Goal: Task Accomplishment & Management: Manage account settings

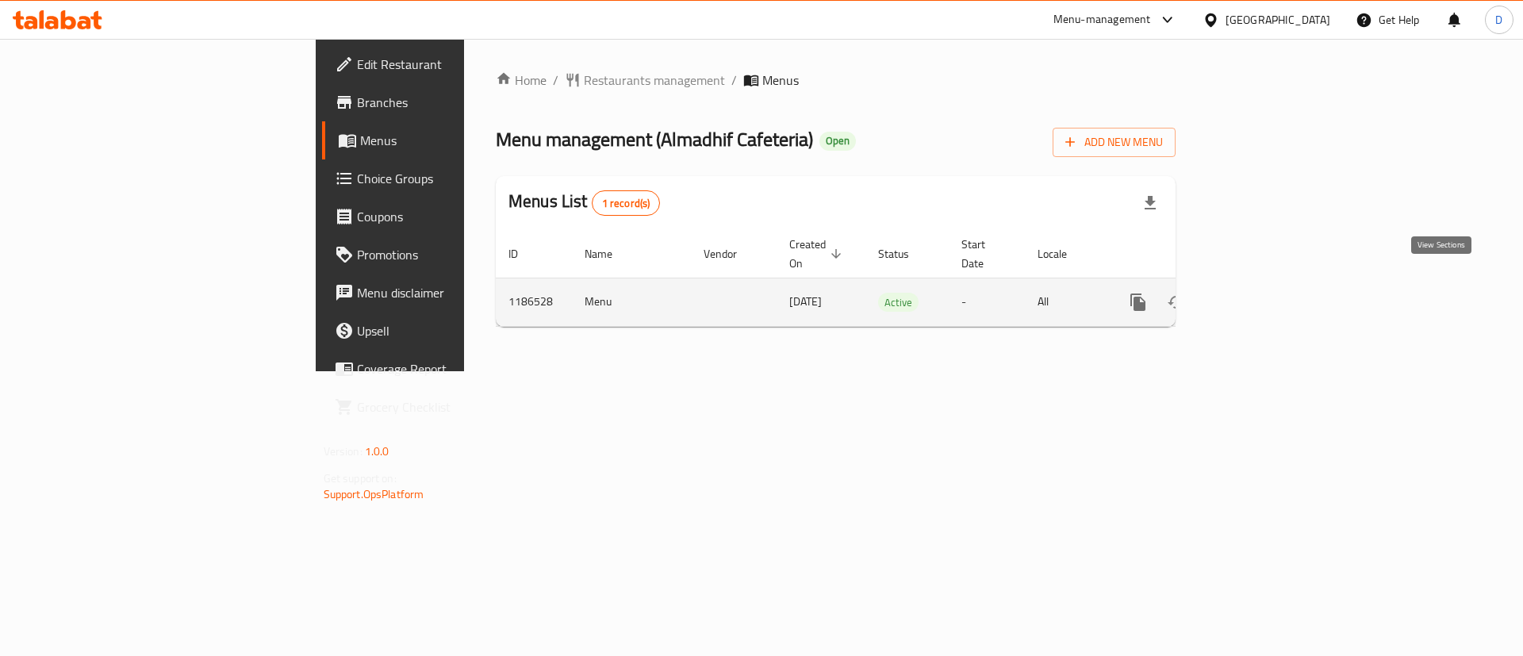
click at [1272, 298] on link "enhanced table" at bounding box center [1253, 302] width 38 height 38
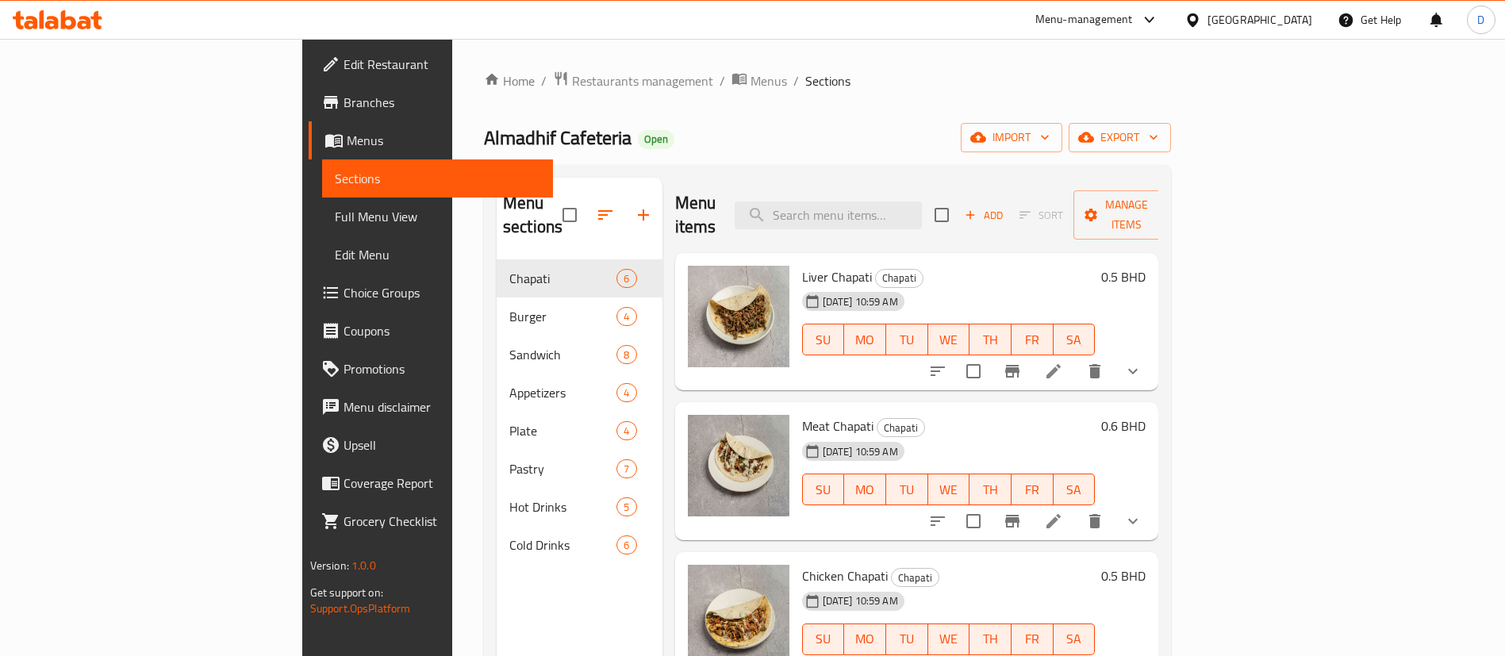
click at [484, 106] on div "Home / Restaurants management / Menus / Sections Almadhif Cafeteria Open import…" at bounding box center [827, 459] width 687 height 776
click at [484, 94] on div "Home / Restaurants management / Menus / Sections Almadhif Cafeteria Open import…" at bounding box center [827, 459] width 687 height 776
click at [497, 253] on nav "Chapati 6 Burger 4 Sandwich 8 Appetizers 4 Plate 4 Pastry 7 Hot Drinks 5 Cold D…" at bounding box center [580, 411] width 166 height 317
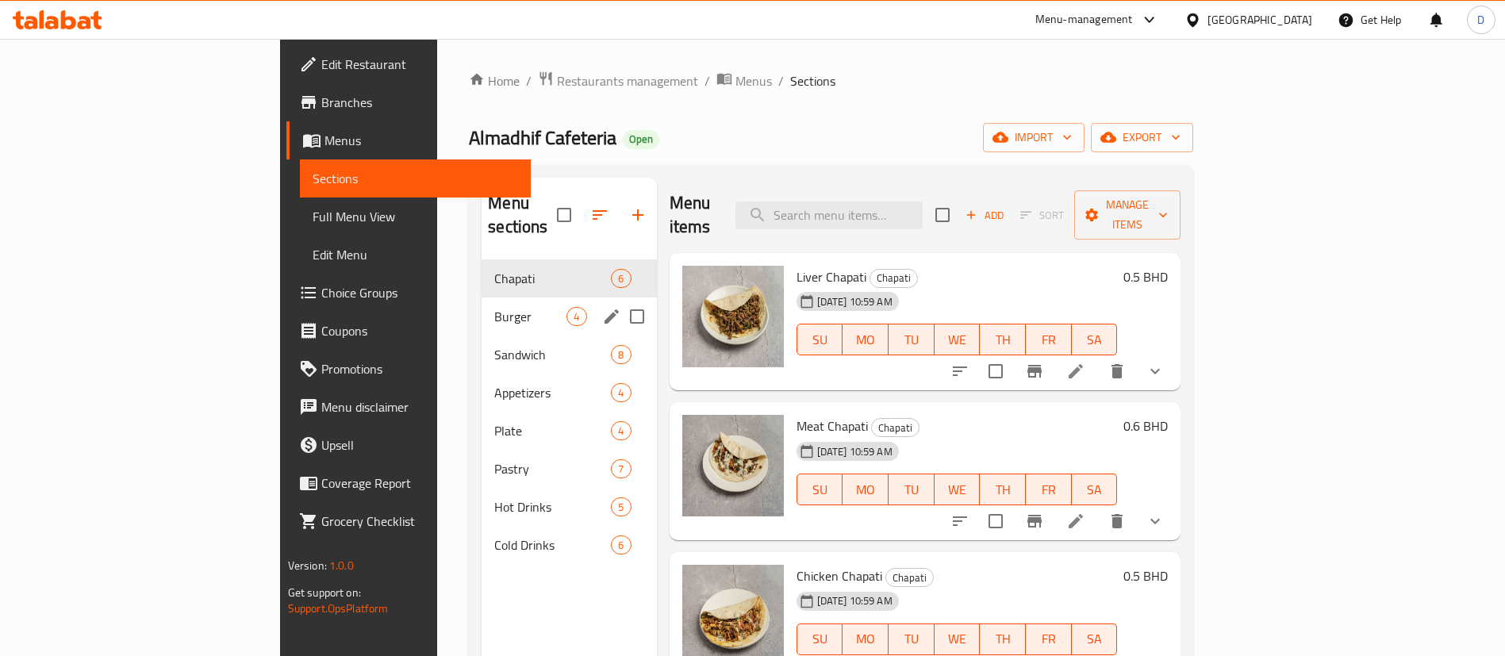
click at [482, 336] on div "Sandwich 8" at bounding box center [569, 355] width 175 height 38
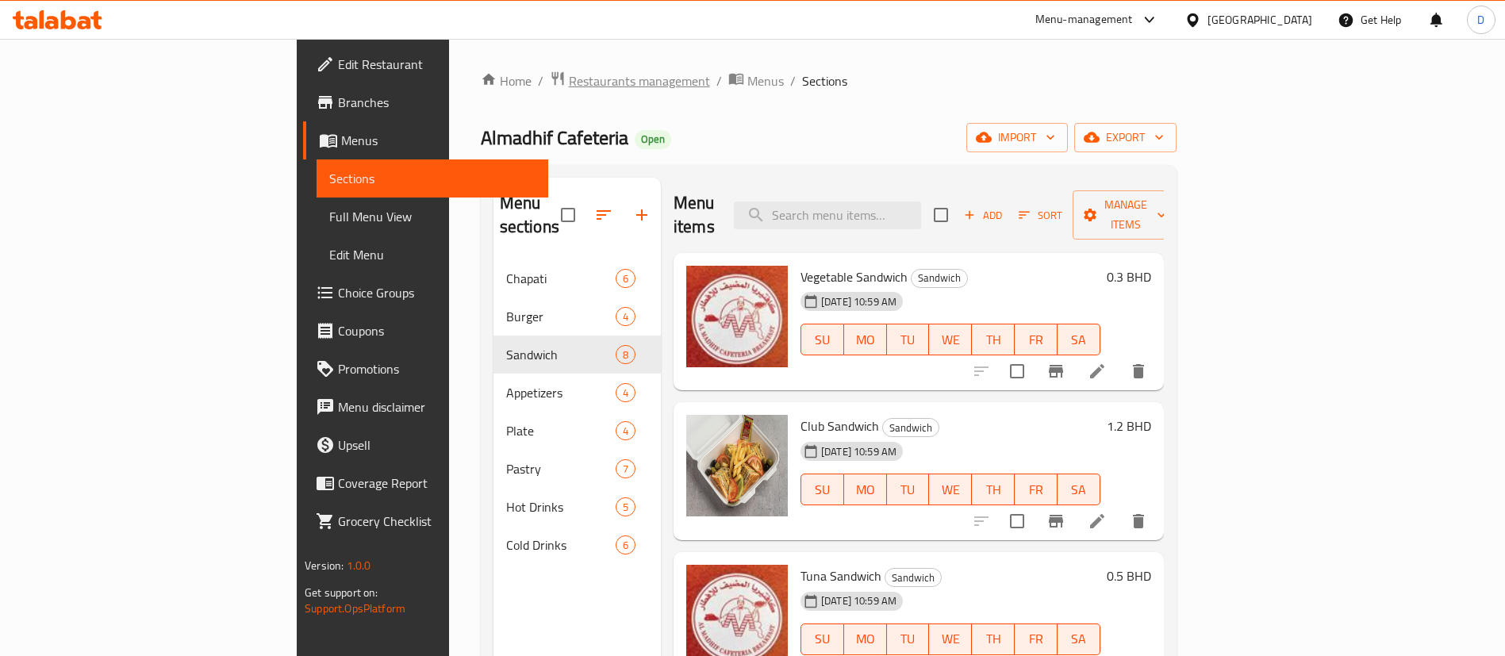
click at [569, 86] on span "Restaurants management" at bounding box center [639, 80] width 141 height 19
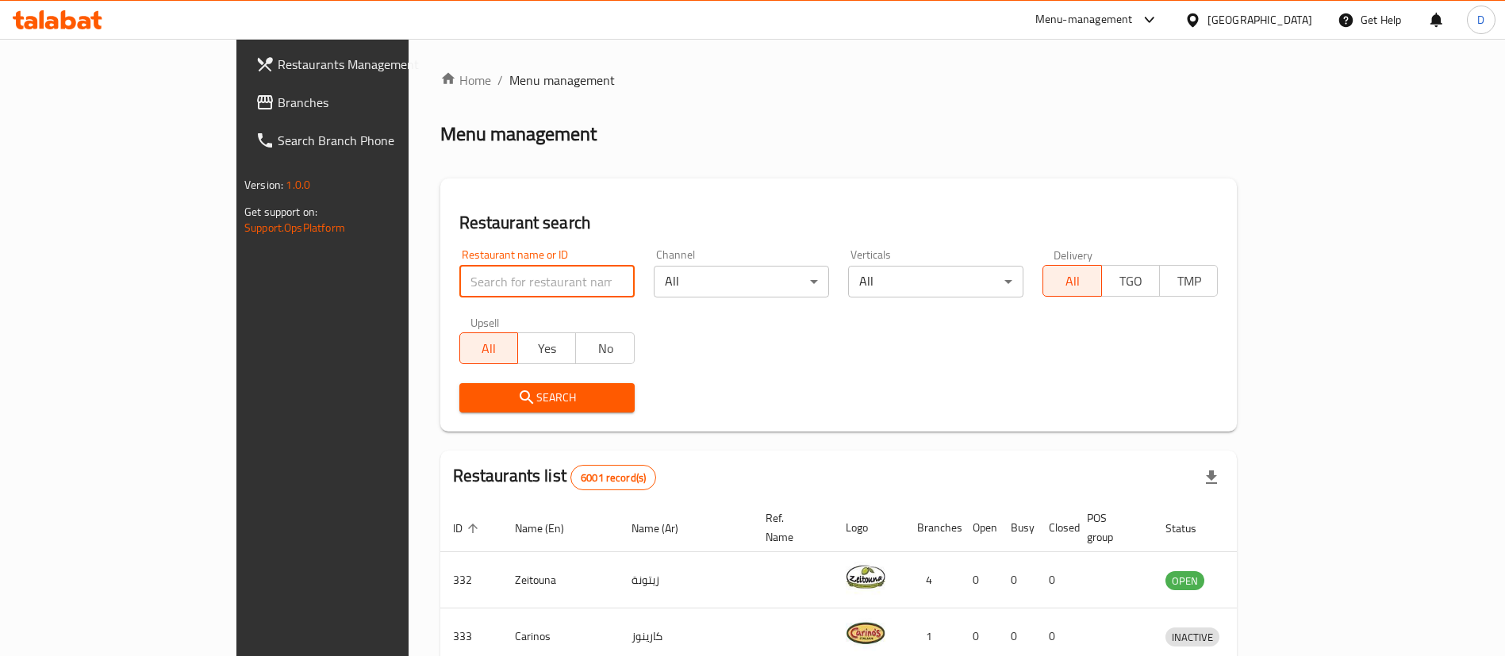
click at [487, 291] on input "search" at bounding box center [546, 282] width 175 height 32
paste input "Almadhif Restaurant"
click button "Search" at bounding box center [546, 397] width 175 height 29
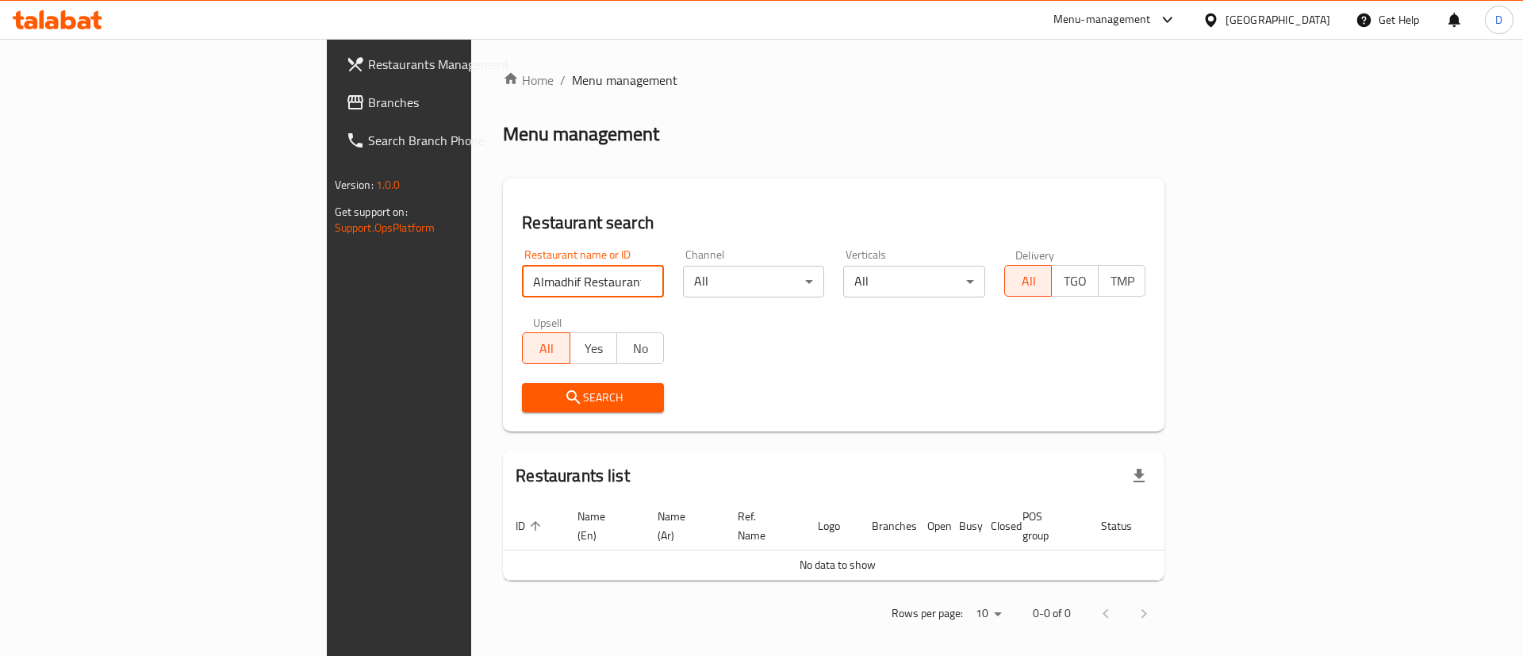
drag, startPoint x: 364, startPoint y: 280, endPoint x: 590, endPoint y: 282, distance: 226.1
click at [590, 282] on div "Restaurant name or ID Almadhif Restaurant Restaurant name or ID" at bounding box center [593, 273] width 161 height 67
click button "Search" at bounding box center [593, 397] width 142 height 29
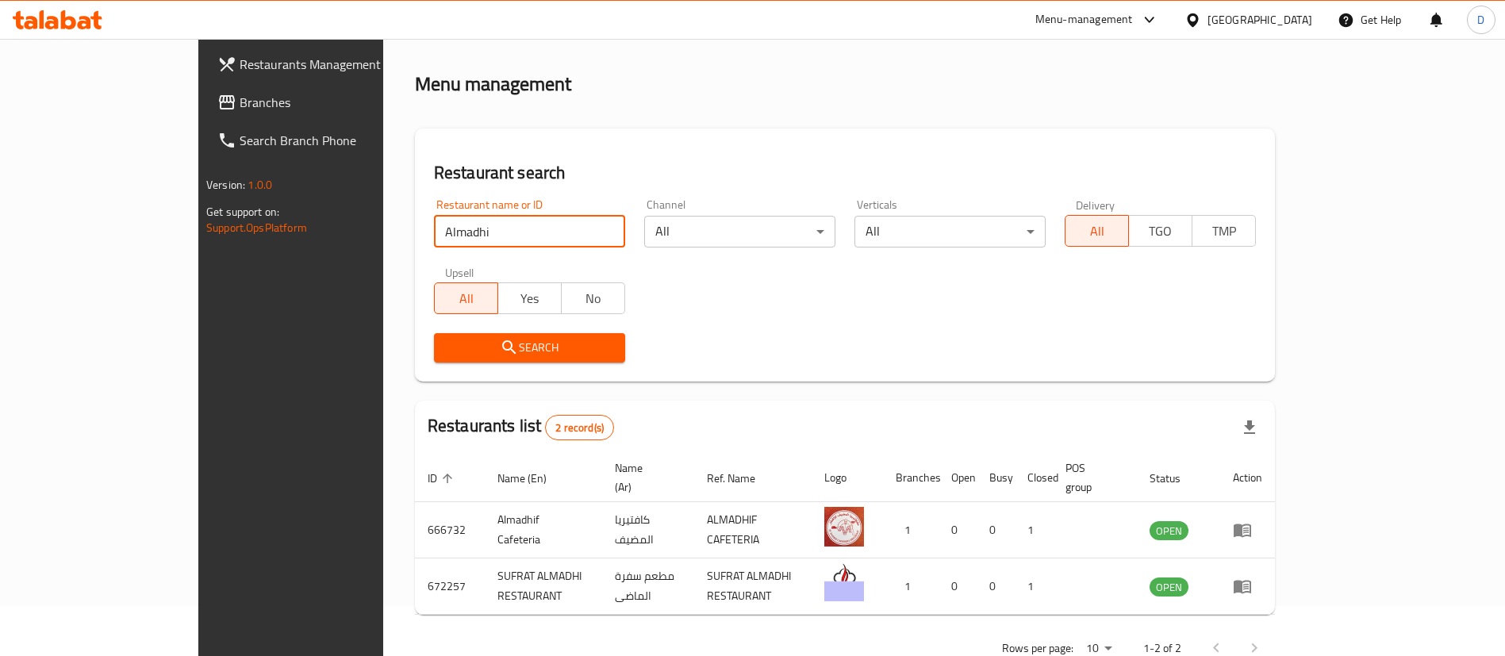
scroll to position [77, 0]
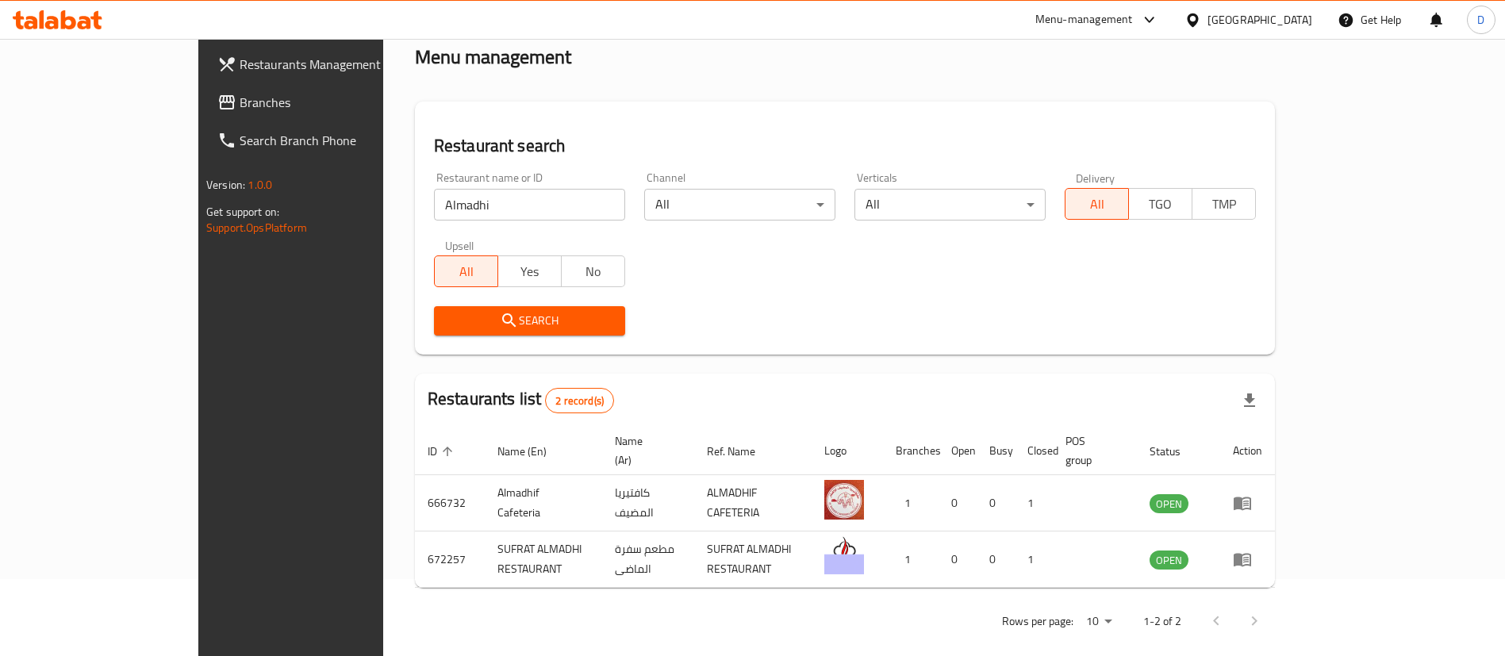
click at [468, 626] on div "Home / Menu management Menu management Restaurant search Restaurant name or ID …" at bounding box center [845, 318] width 924 height 712
drag, startPoint x: 380, startPoint y: 222, endPoint x: 341, endPoint y: 219, distance: 39.0
click at [425, 220] on div "Restaurant name or ID Almadhi Restaurant name or ID" at bounding box center [530, 196] width 210 height 67
drag, startPoint x: 362, startPoint y: 202, endPoint x: 288, endPoint y: 201, distance: 73.8
click at [383, 197] on div "Home / Menu management Menu management Restaurant search Restaurant name or ID …" at bounding box center [845, 318] width 924 height 712
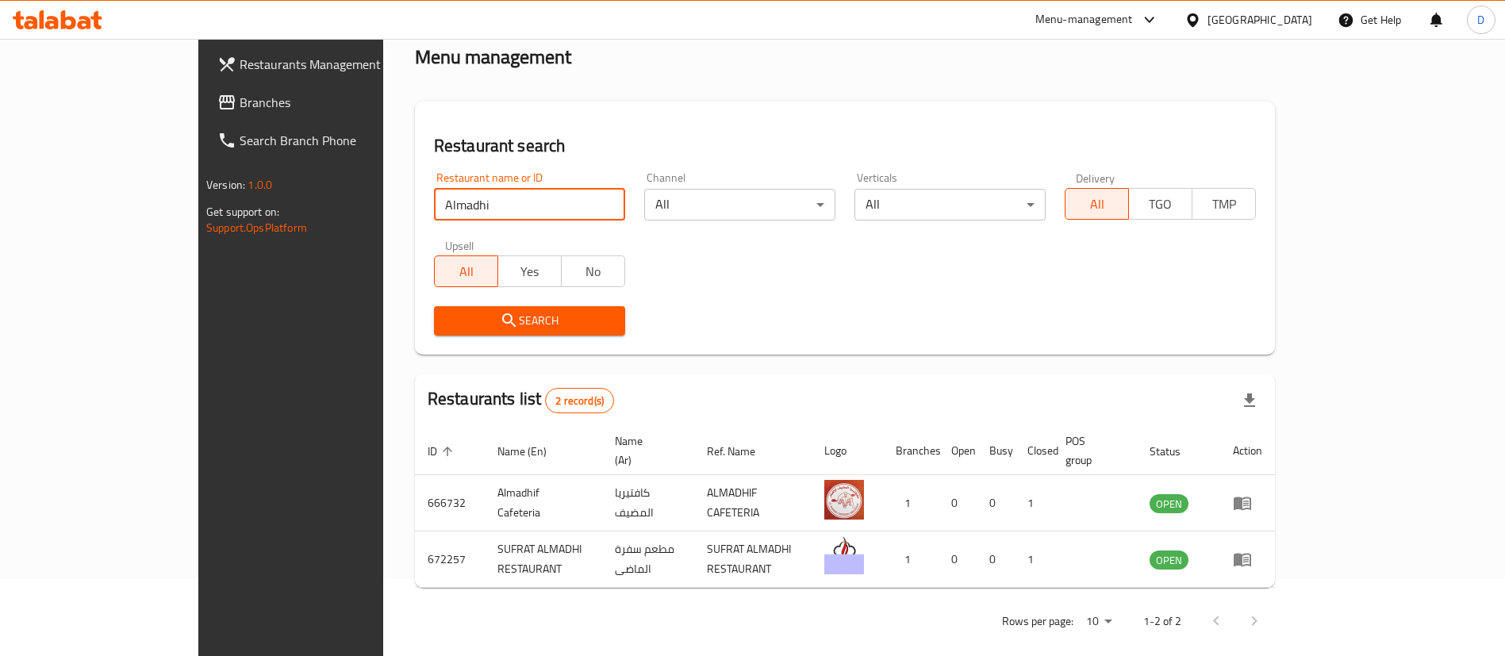
paste input "udeef Restaurant"
type input "Almudeef Restaurant"
click button "Search" at bounding box center [529, 320] width 191 height 29
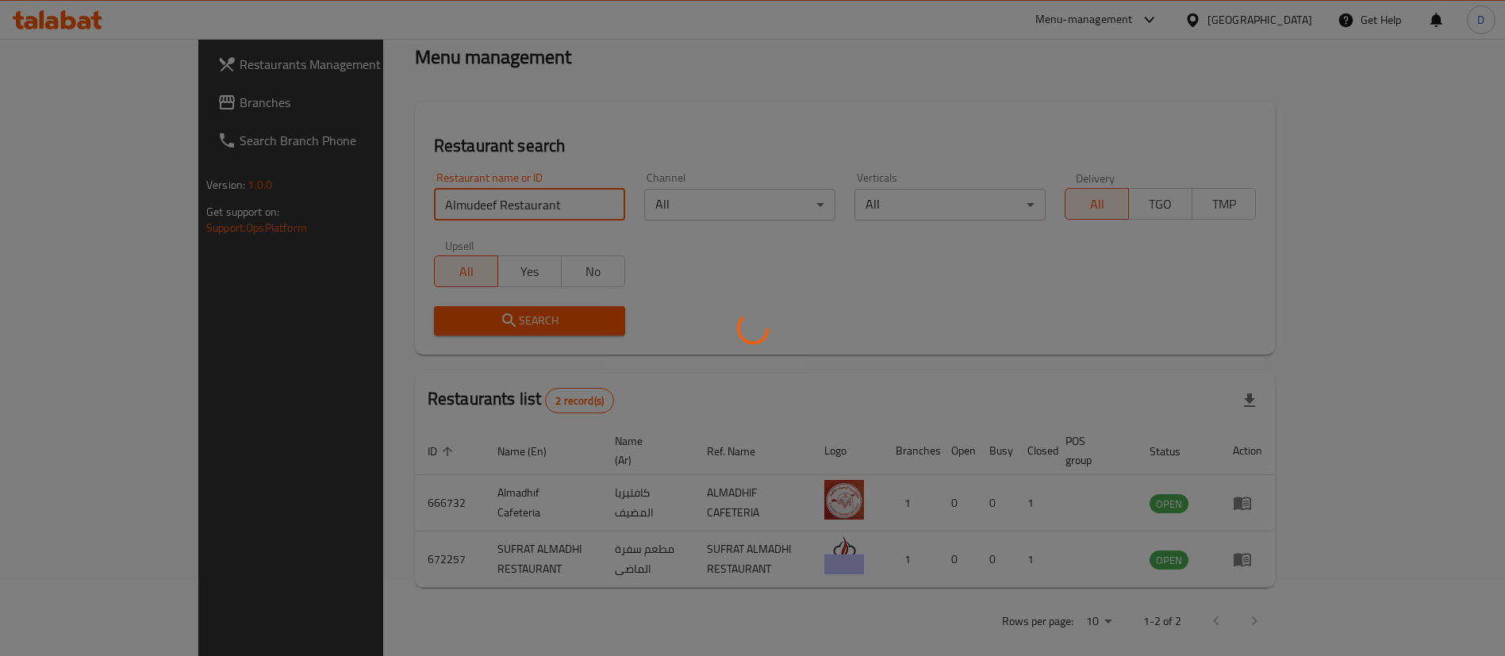
scroll to position [0, 0]
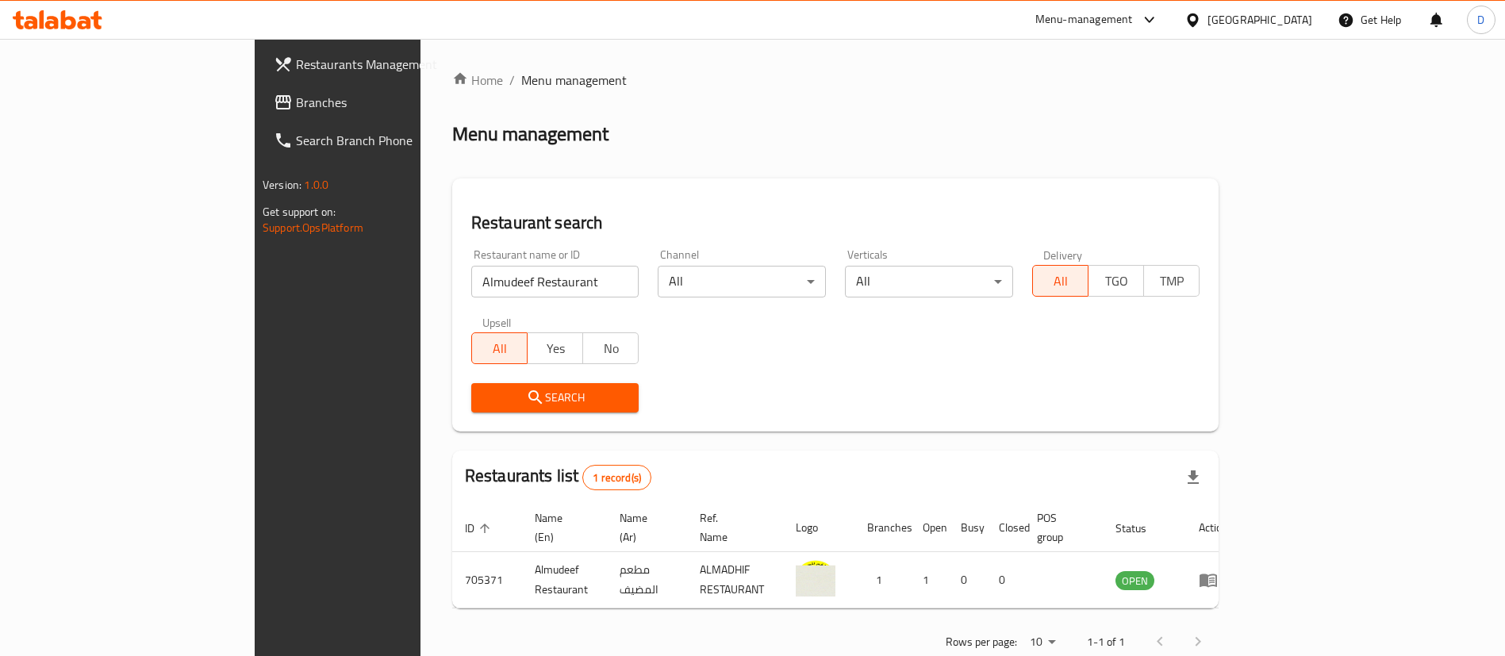
click at [717, 161] on div "Home / Menu management Menu management Restaurant search Restaurant name or ID …" at bounding box center [835, 367] width 767 height 592
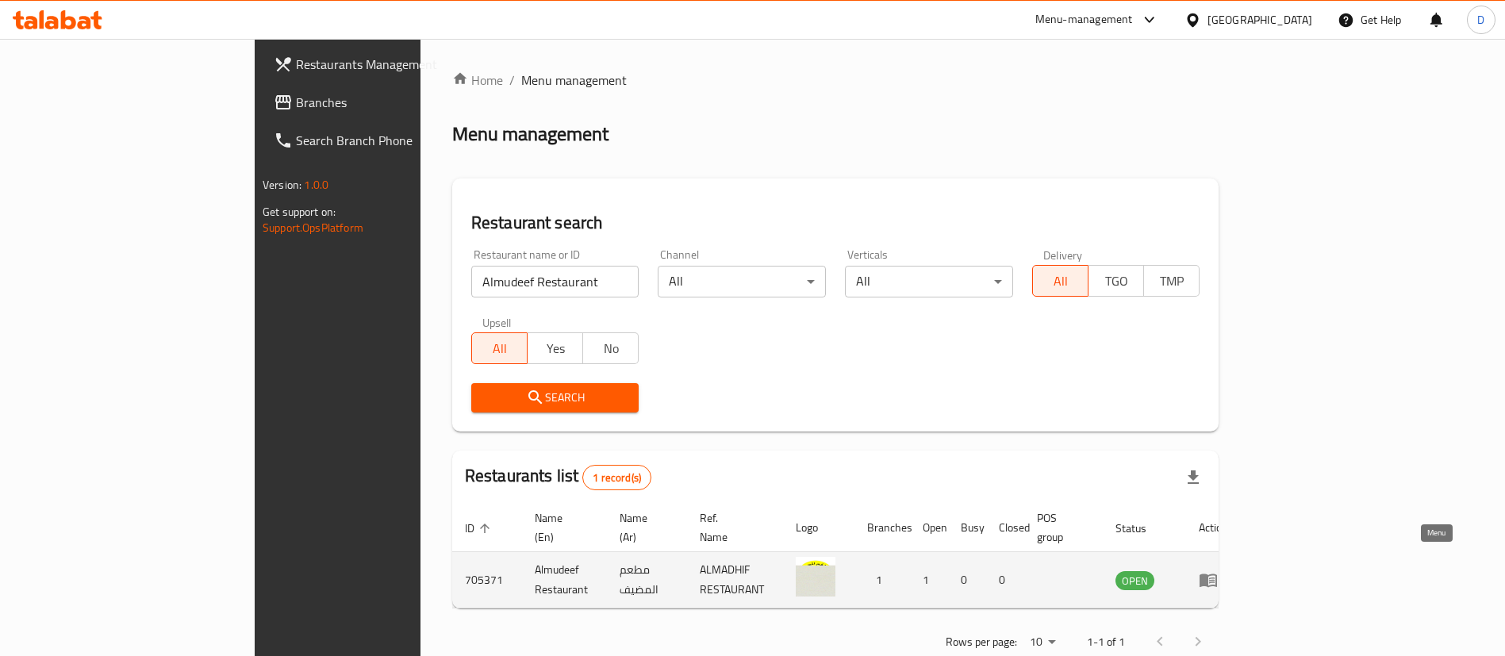
click at [1228, 571] on link "enhanced table" at bounding box center [1213, 580] width 29 height 19
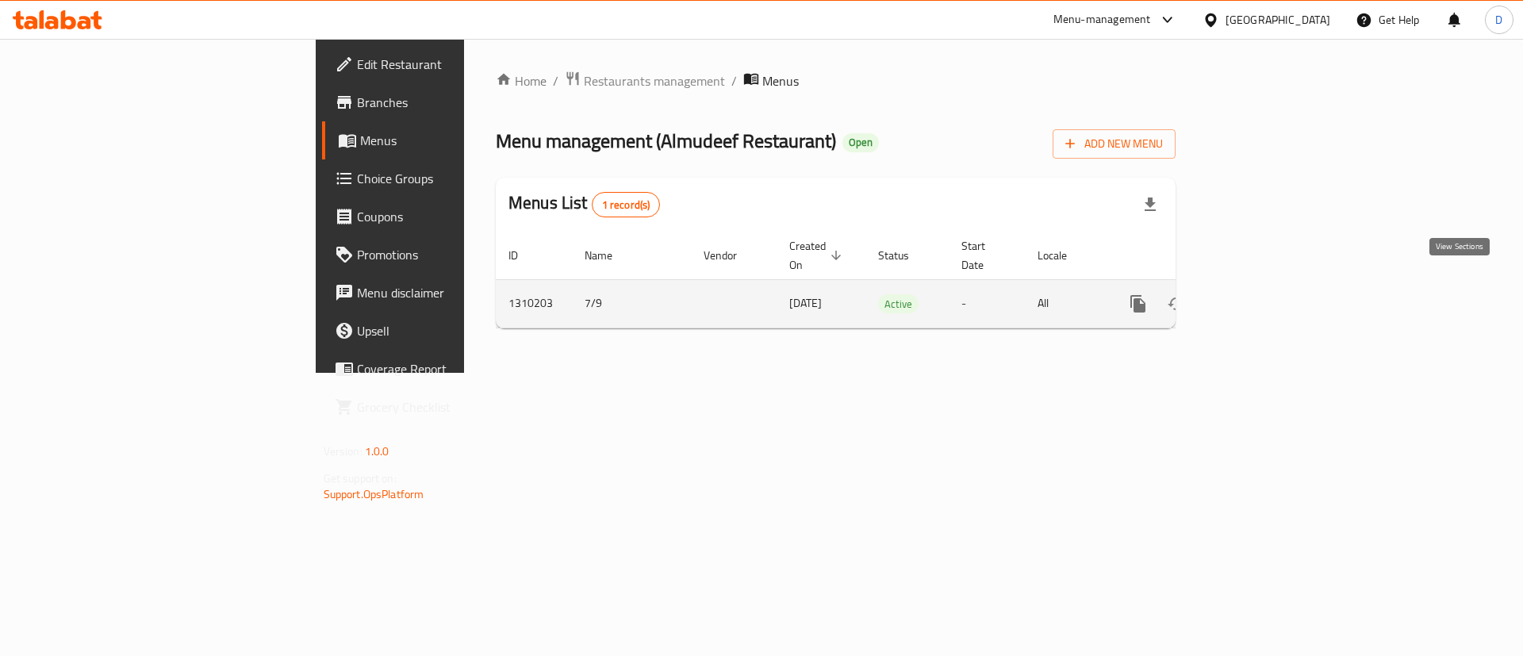
click at [1272, 285] on link "enhanced table" at bounding box center [1253, 304] width 38 height 38
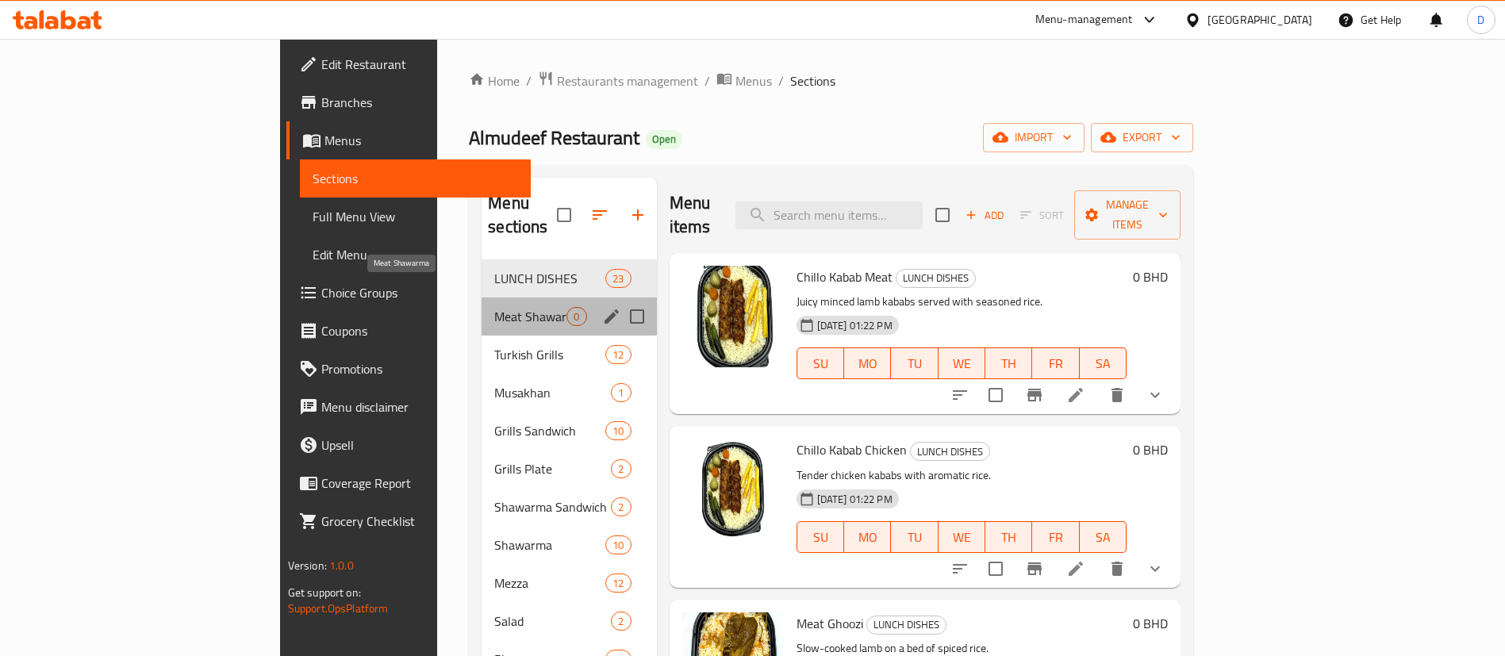
click at [494, 307] on span "Meat Shawarma" at bounding box center [530, 316] width 72 height 19
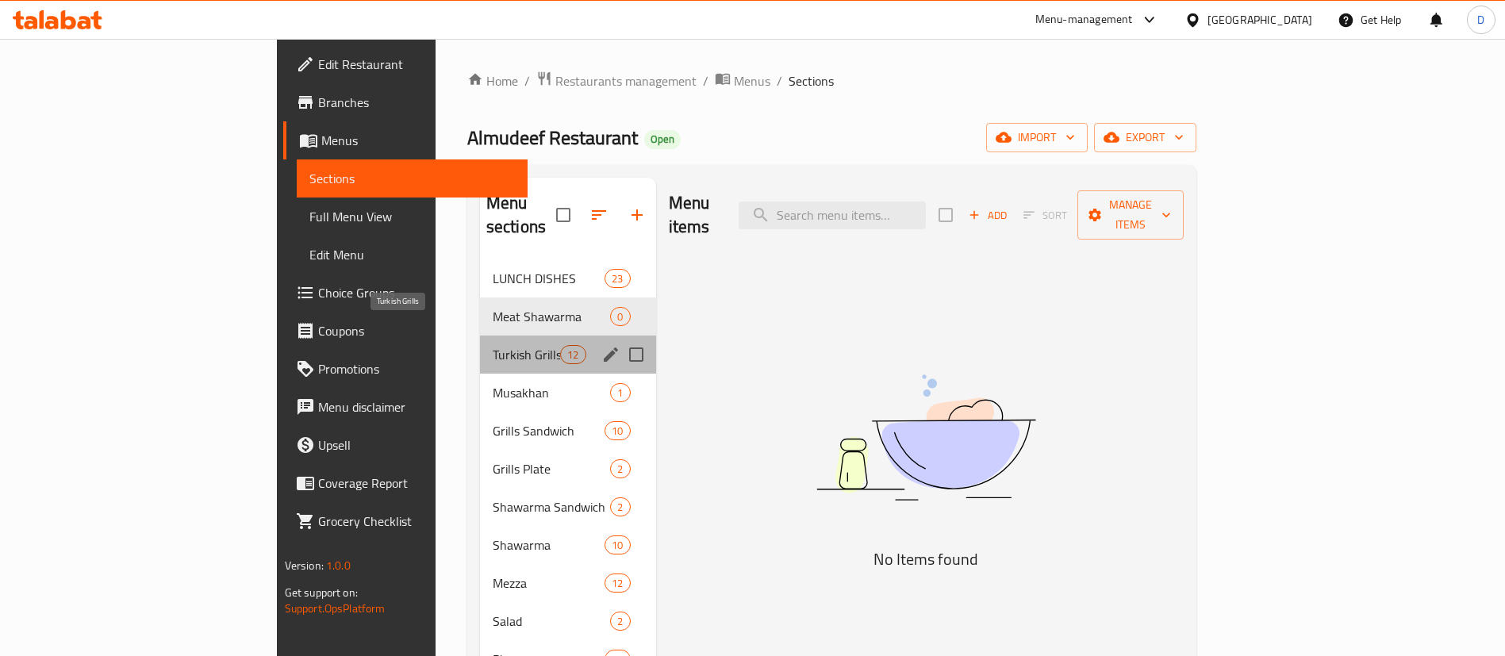
click at [493, 345] on span "Turkish Grills" at bounding box center [526, 354] width 67 height 19
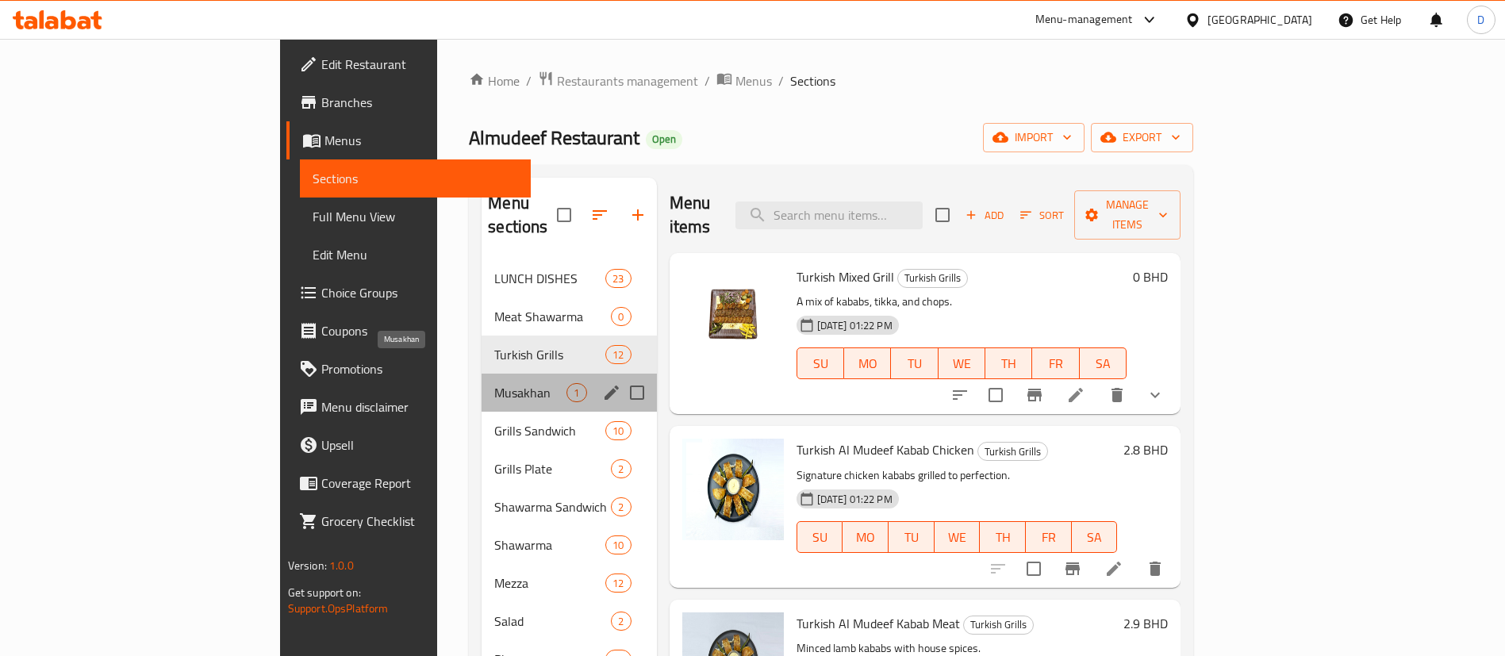
click at [494, 383] on span "Musakhan" at bounding box center [530, 392] width 72 height 19
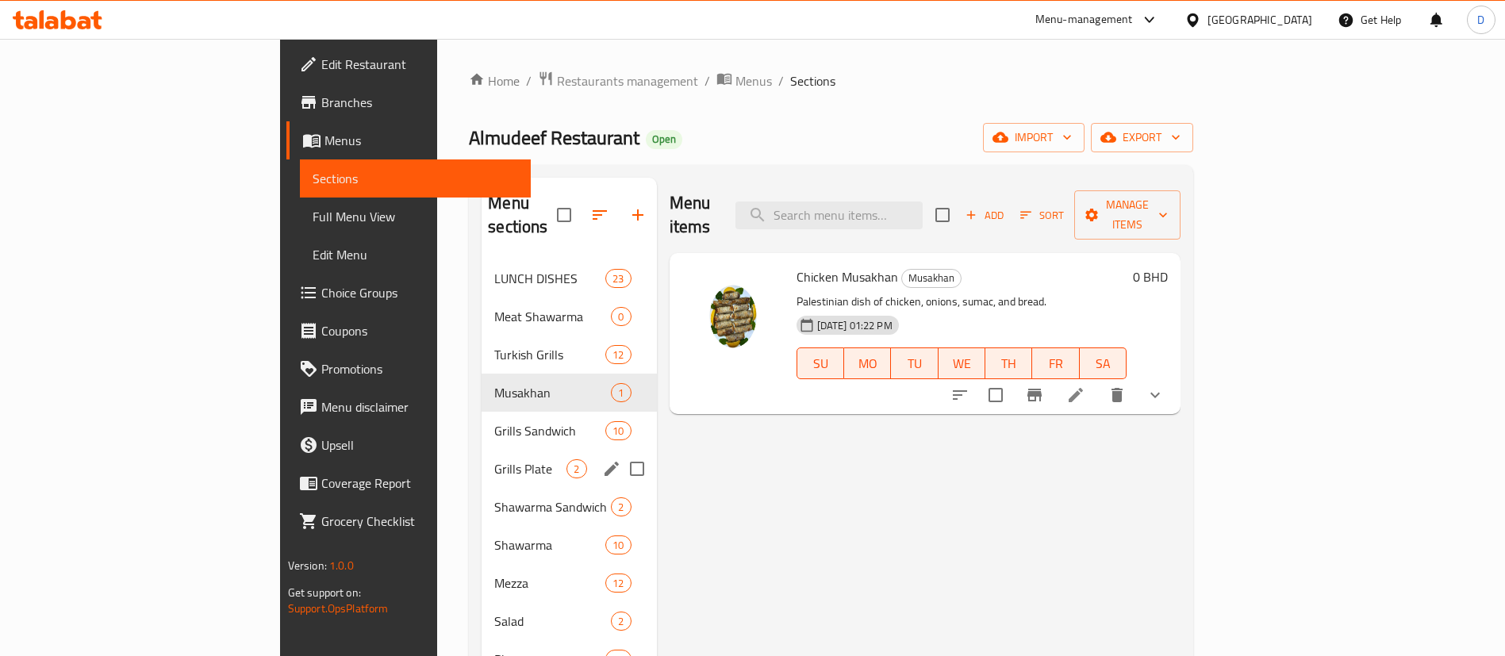
click at [494, 459] on span "Grills Plate" at bounding box center [530, 468] width 72 height 19
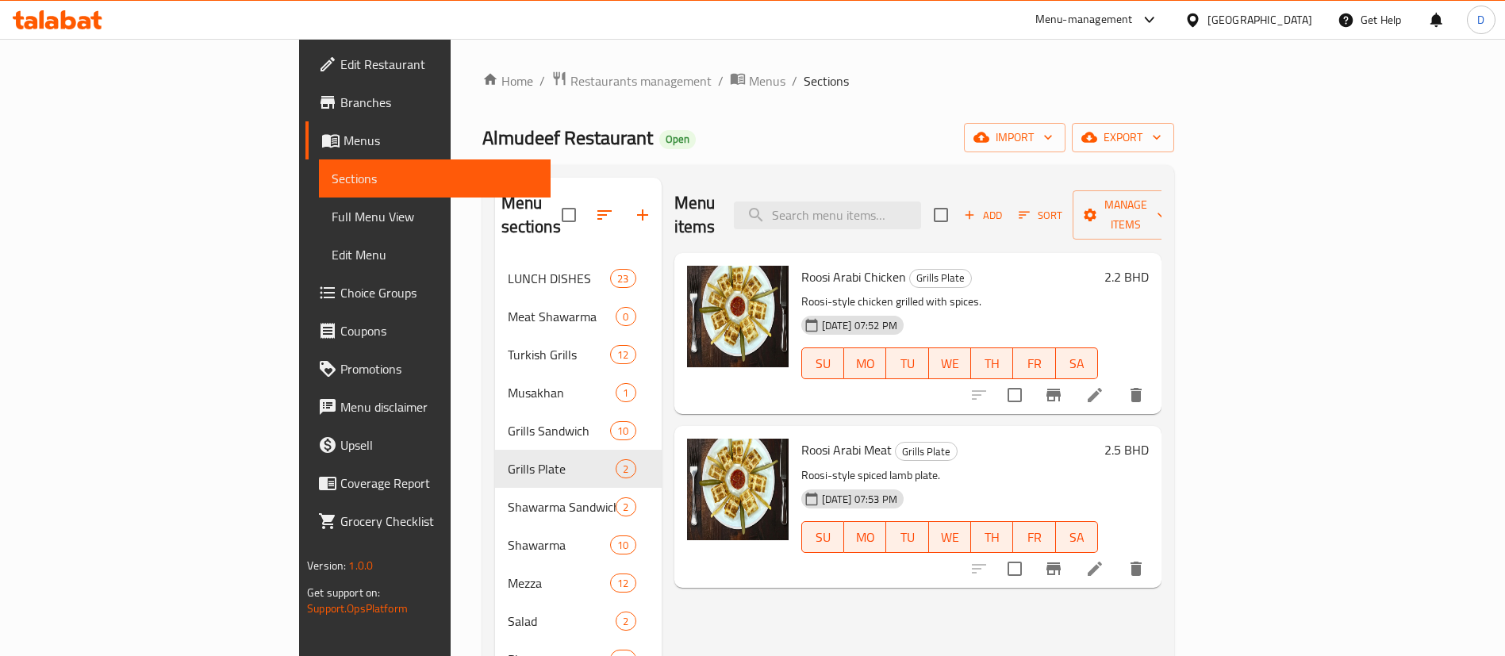
click at [1162, 183] on div "Menu items Add Sort Manage items" at bounding box center [917, 215] width 487 height 75
click at [1165, 140] on icon "button" at bounding box center [1157, 137] width 16 height 16
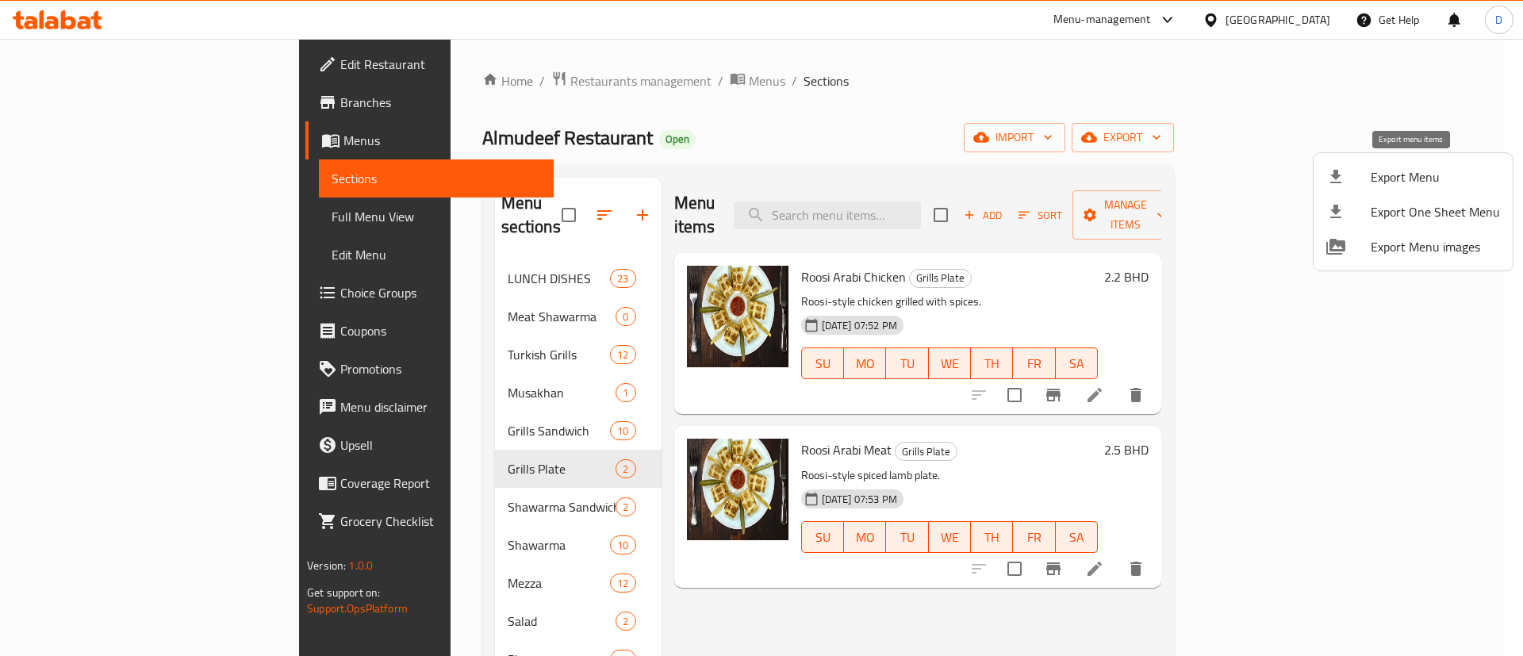
click at [1404, 177] on span "Export Menu" at bounding box center [1435, 176] width 129 height 19
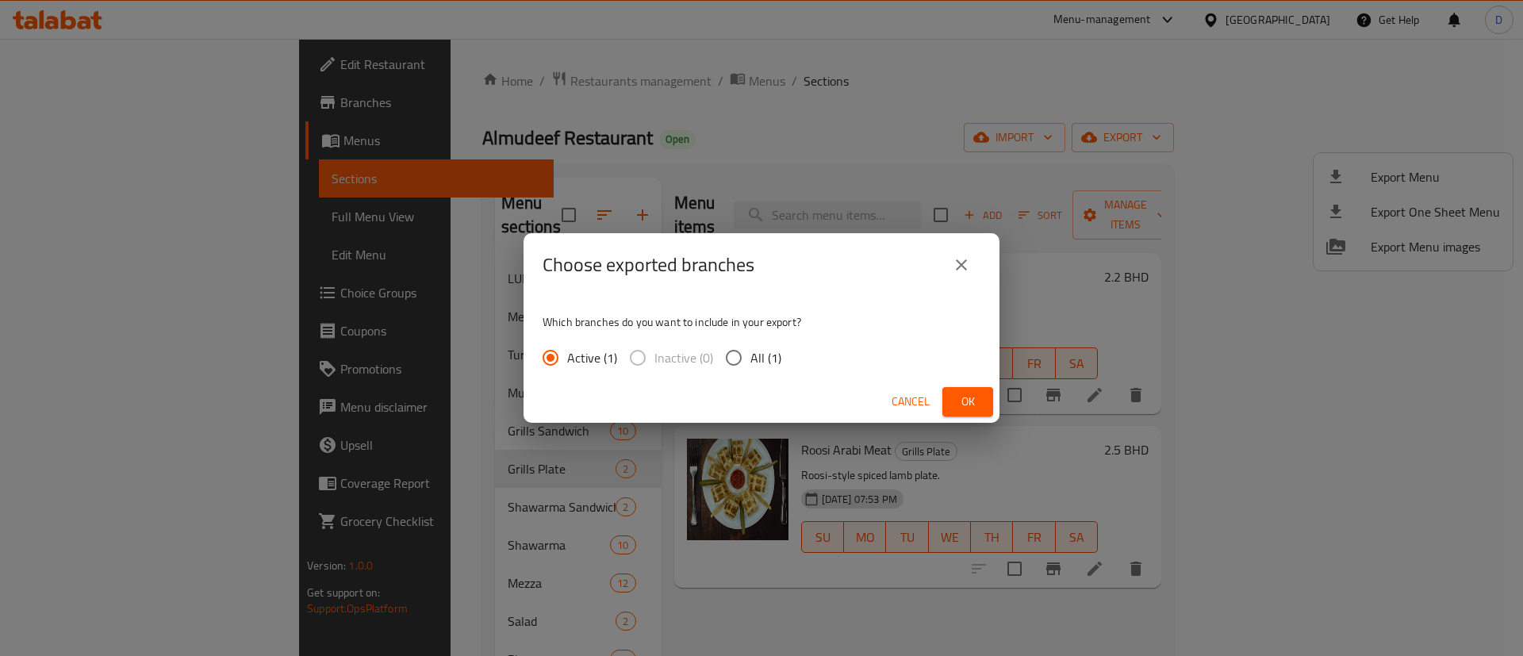
click at [973, 405] on span "Ok" at bounding box center [967, 402] width 25 height 20
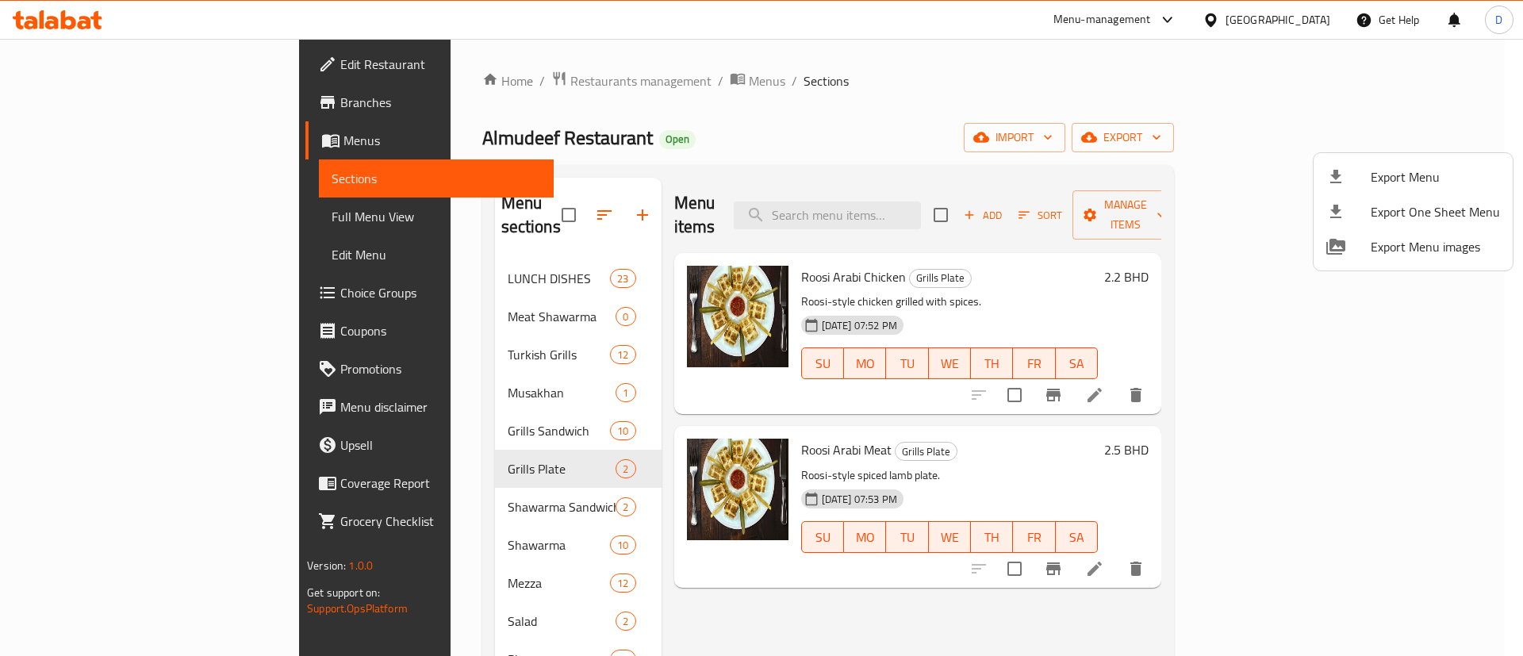
click at [874, 71] on div at bounding box center [761, 328] width 1523 height 656
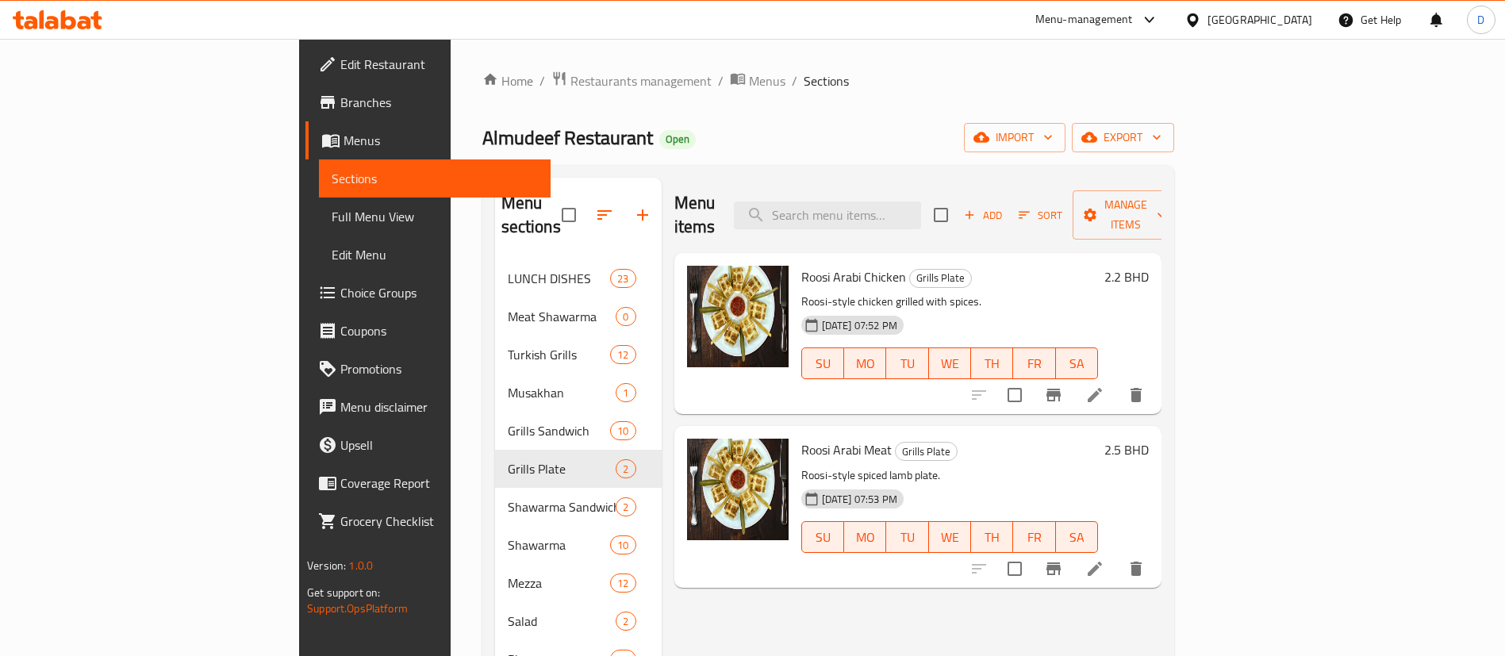
click at [871, 60] on div "Home / Restaurants management / Menus / Sections Almudeef Restaurant Open impor…" at bounding box center [828, 459] width 755 height 840
click at [1054, 112] on div "Home / Restaurants management / Menus / Sections Almudeef Restaurant Open impor…" at bounding box center [828, 459] width 692 height 776
click at [790, 108] on div "Home / Restaurants management / Menus / Sections Almudeef Restaurant Open impor…" at bounding box center [828, 459] width 692 height 776
click at [1053, 140] on span "import" at bounding box center [1015, 138] width 76 height 20
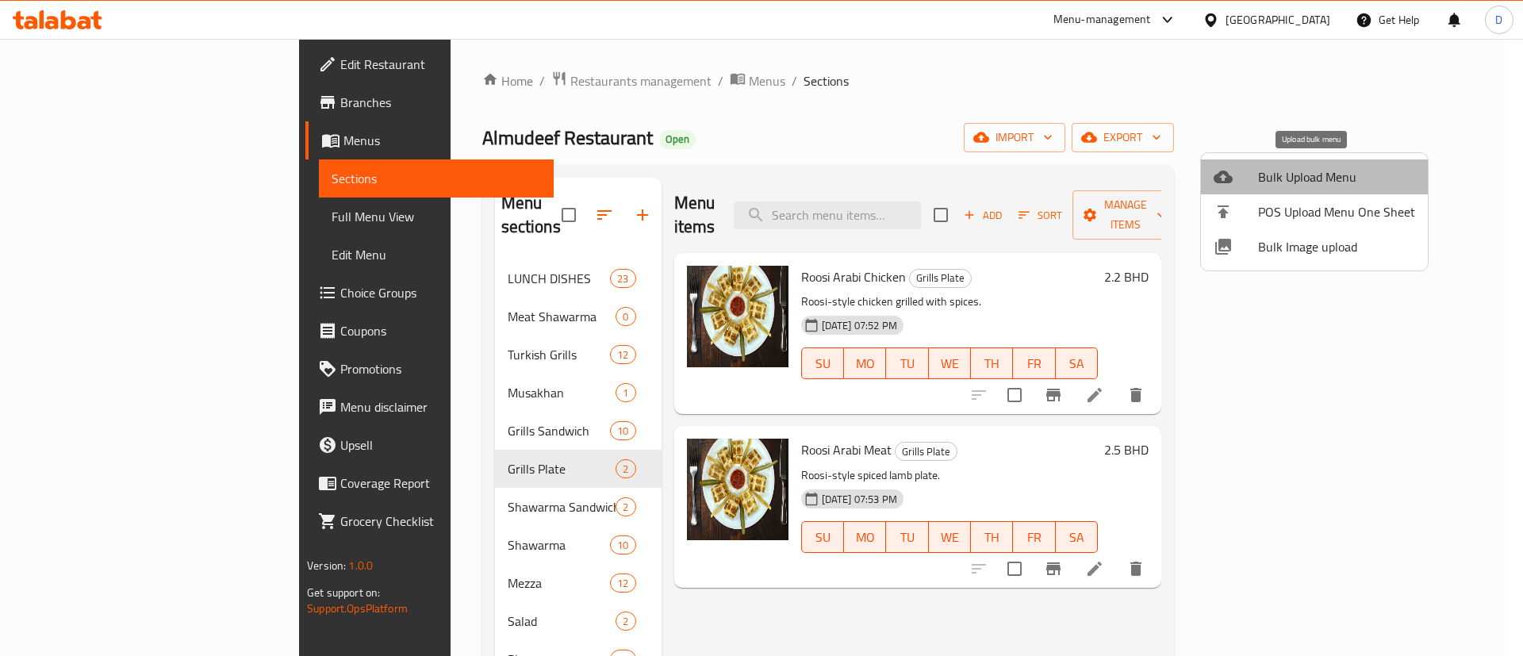
click at [1325, 177] on span "Bulk Upload Menu" at bounding box center [1336, 176] width 157 height 19
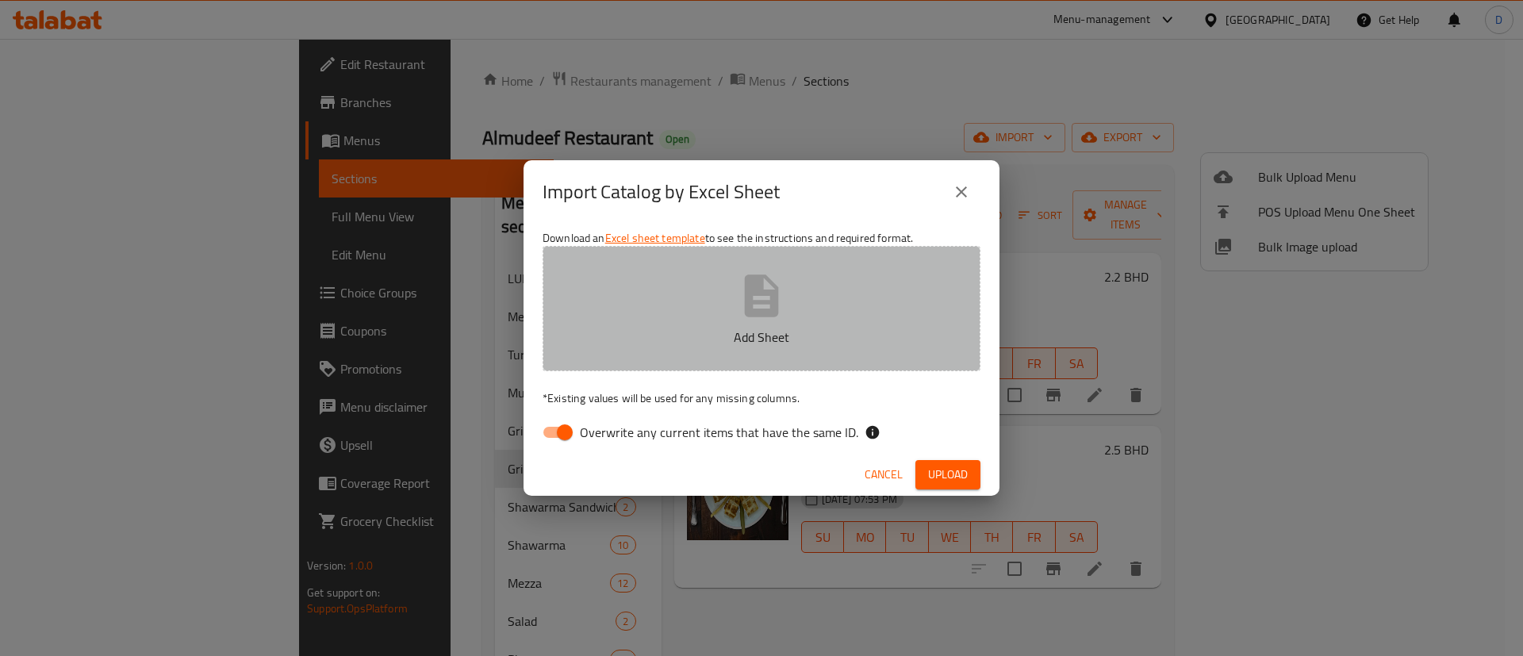
click at [742, 331] on p "Add Sheet" at bounding box center [761, 337] width 389 height 19
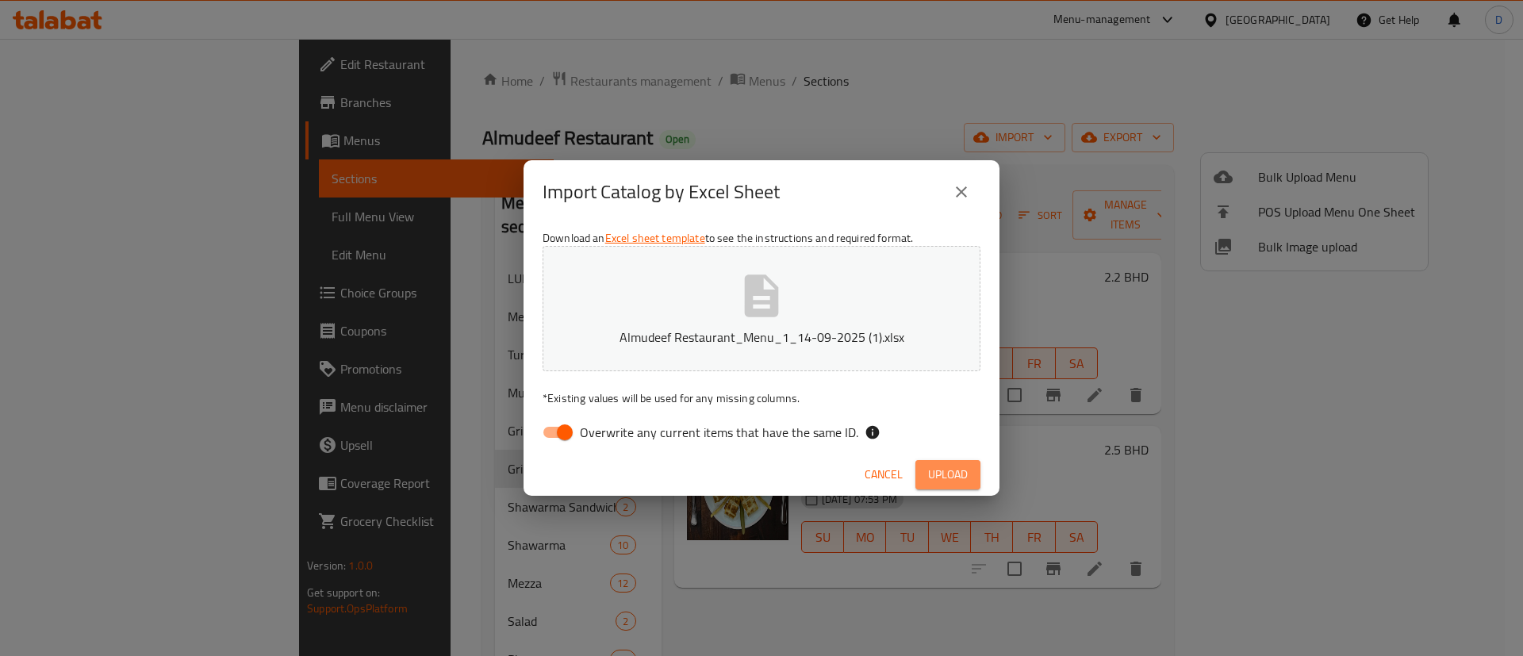
click at [955, 479] on span "Upload" at bounding box center [948, 475] width 40 height 20
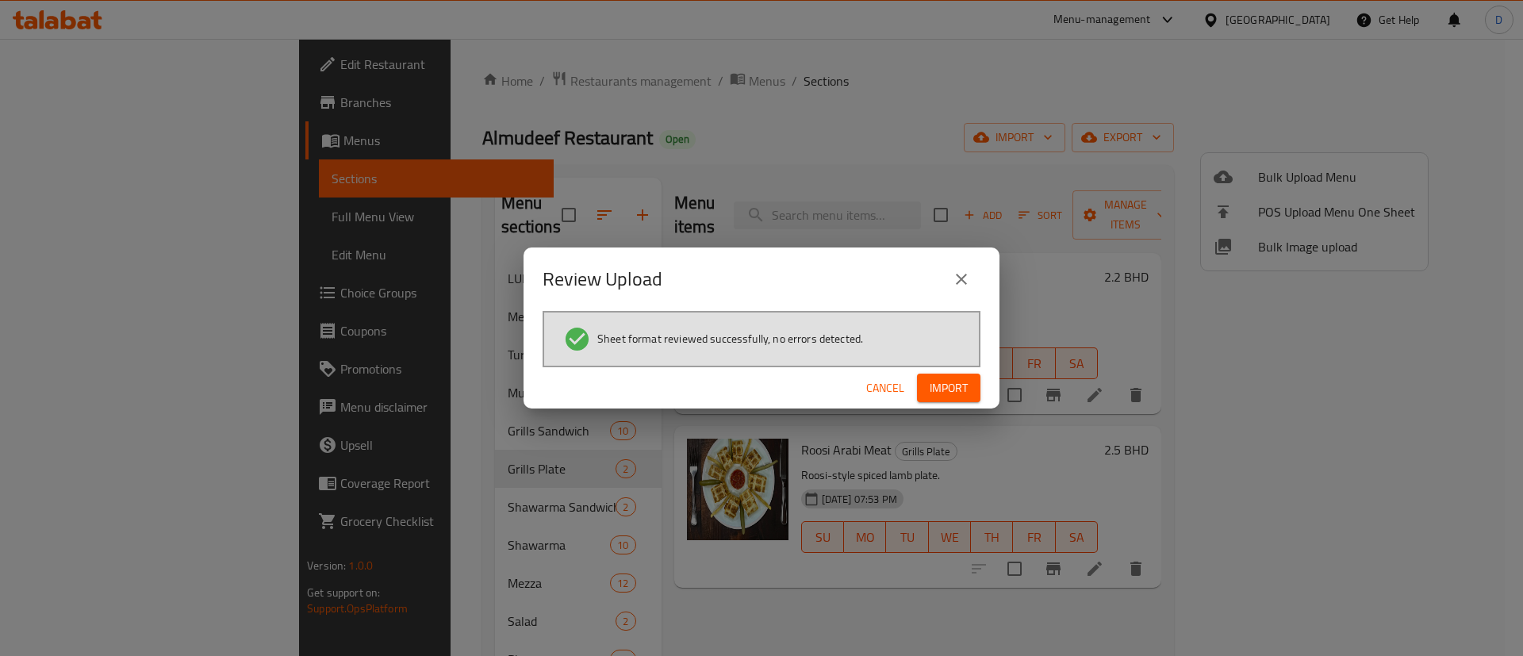
click at [944, 394] on span "Import" at bounding box center [949, 388] width 38 height 20
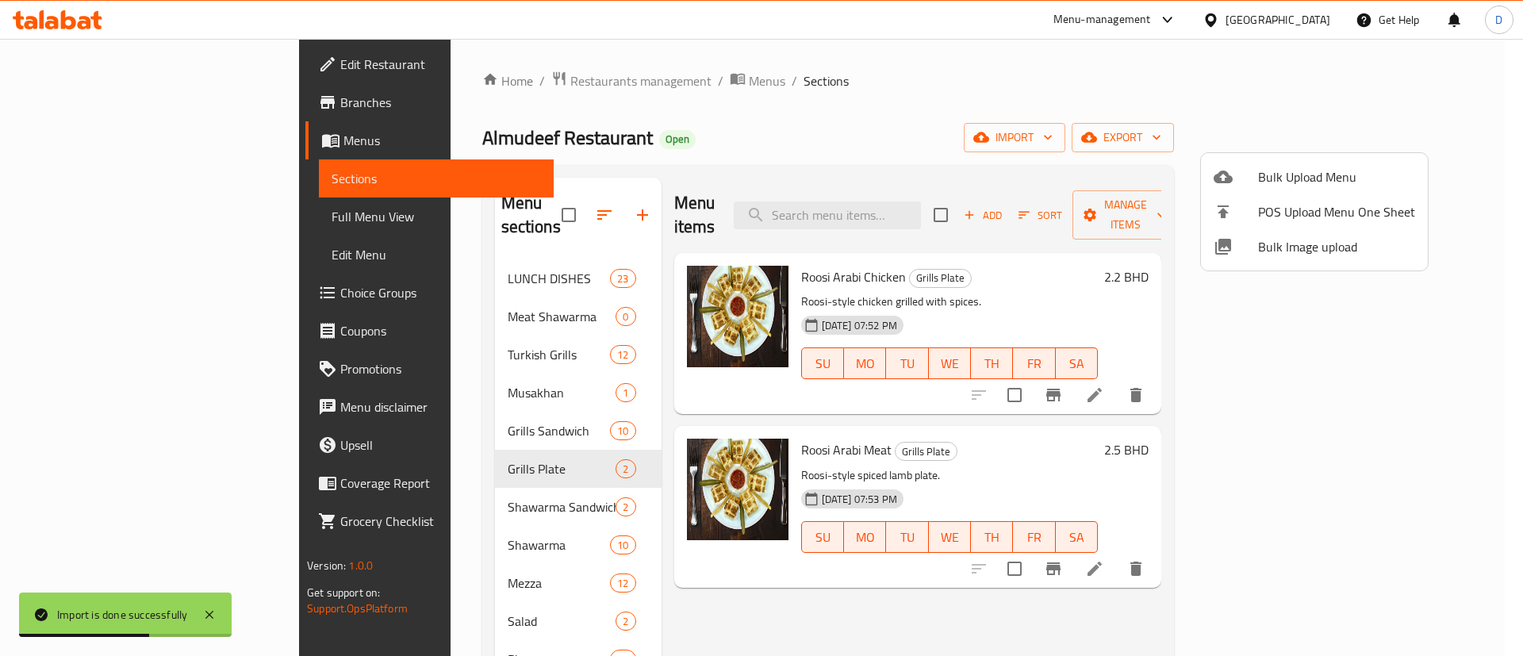
click at [402, 262] on div at bounding box center [761, 328] width 1523 height 656
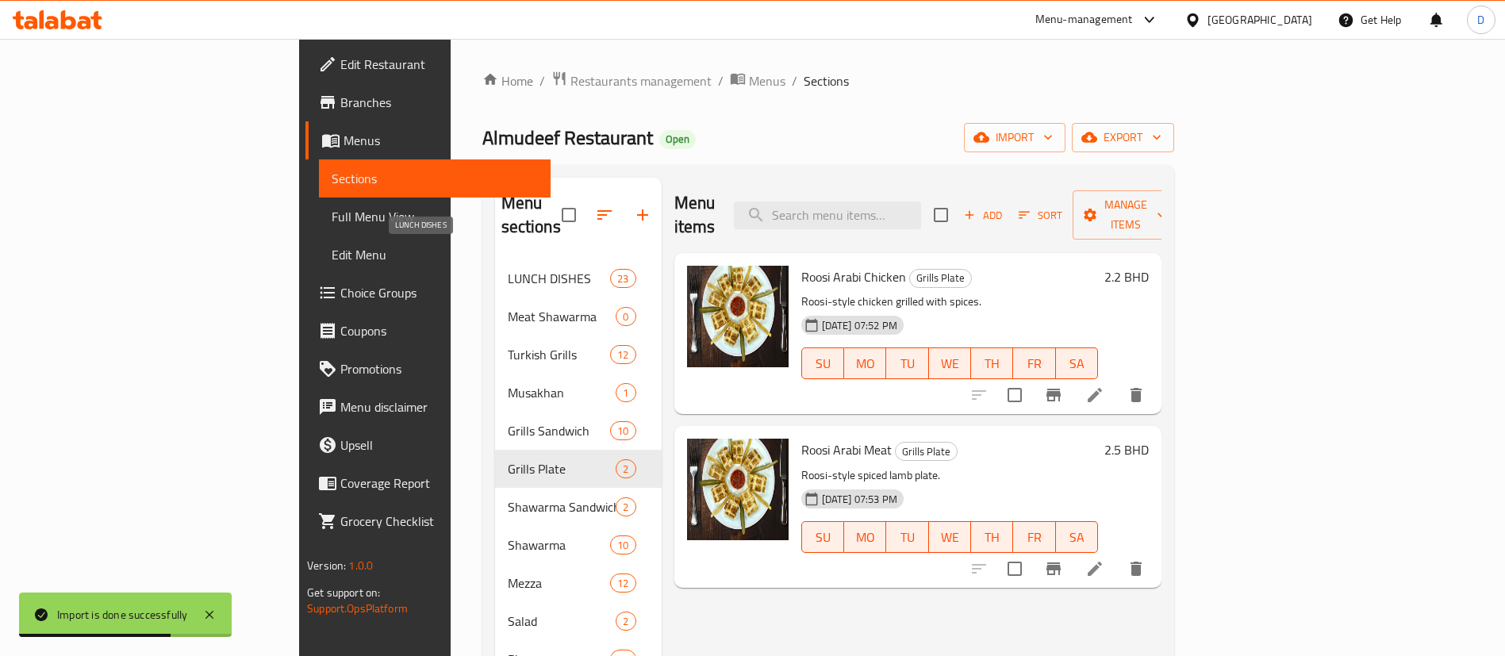
drag, startPoint x: 407, startPoint y: 265, endPoint x: 425, endPoint y: 267, distance: 17.6
click at [495, 271] on div "LUNCH DISHES 23" at bounding box center [578, 278] width 167 height 38
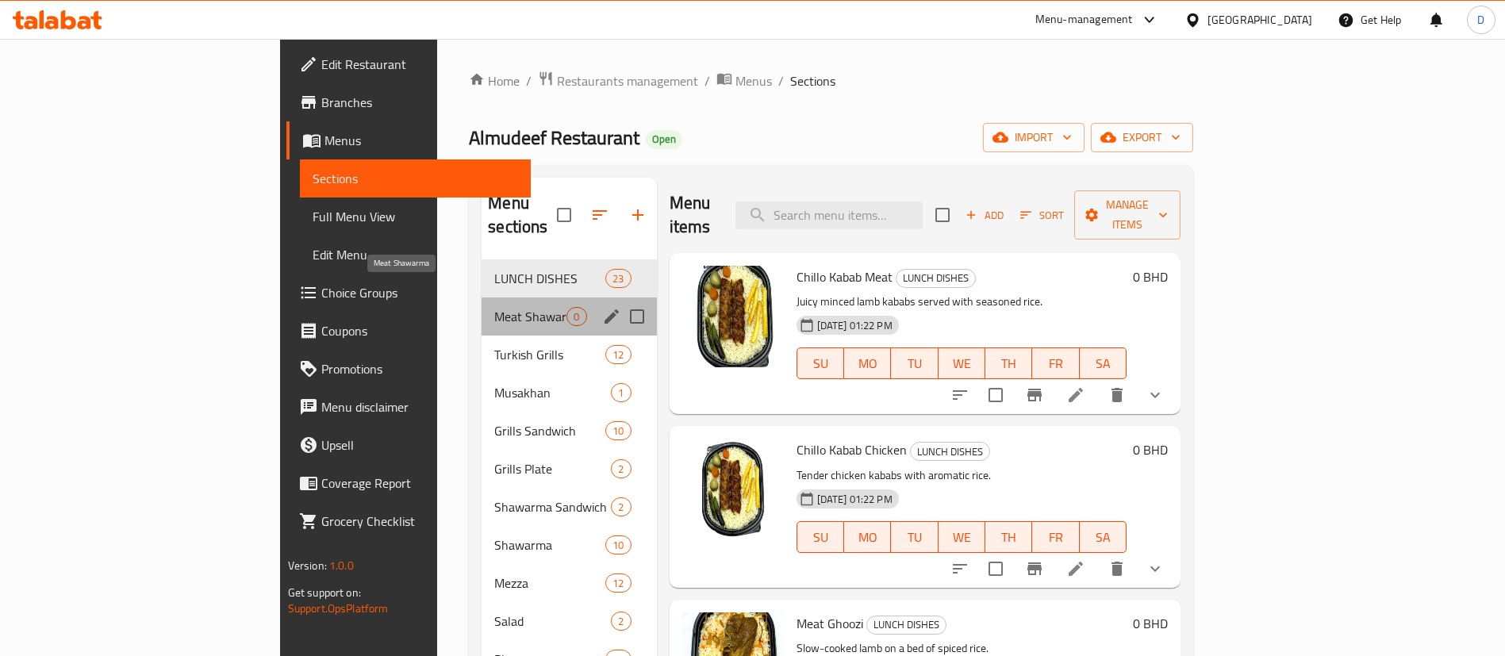
drag, startPoint x: 430, startPoint y: 298, endPoint x: 425, endPoint y: 332, distance: 34.5
click at [494, 307] on span "Meat Shawarma" at bounding box center [530, 316] width 72 height 19
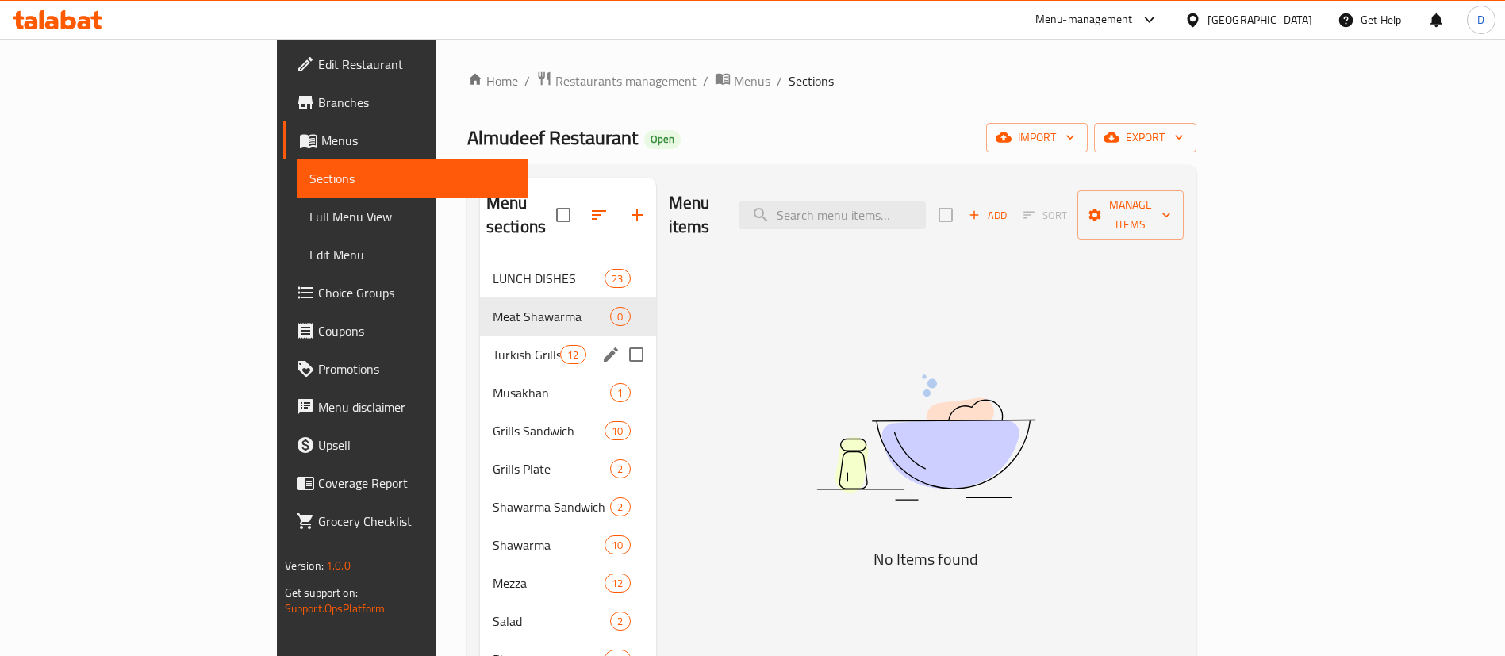
click at [480, 346] on div "Turkish Grills 12" at bounding box center [568, 355] width 176 height 38
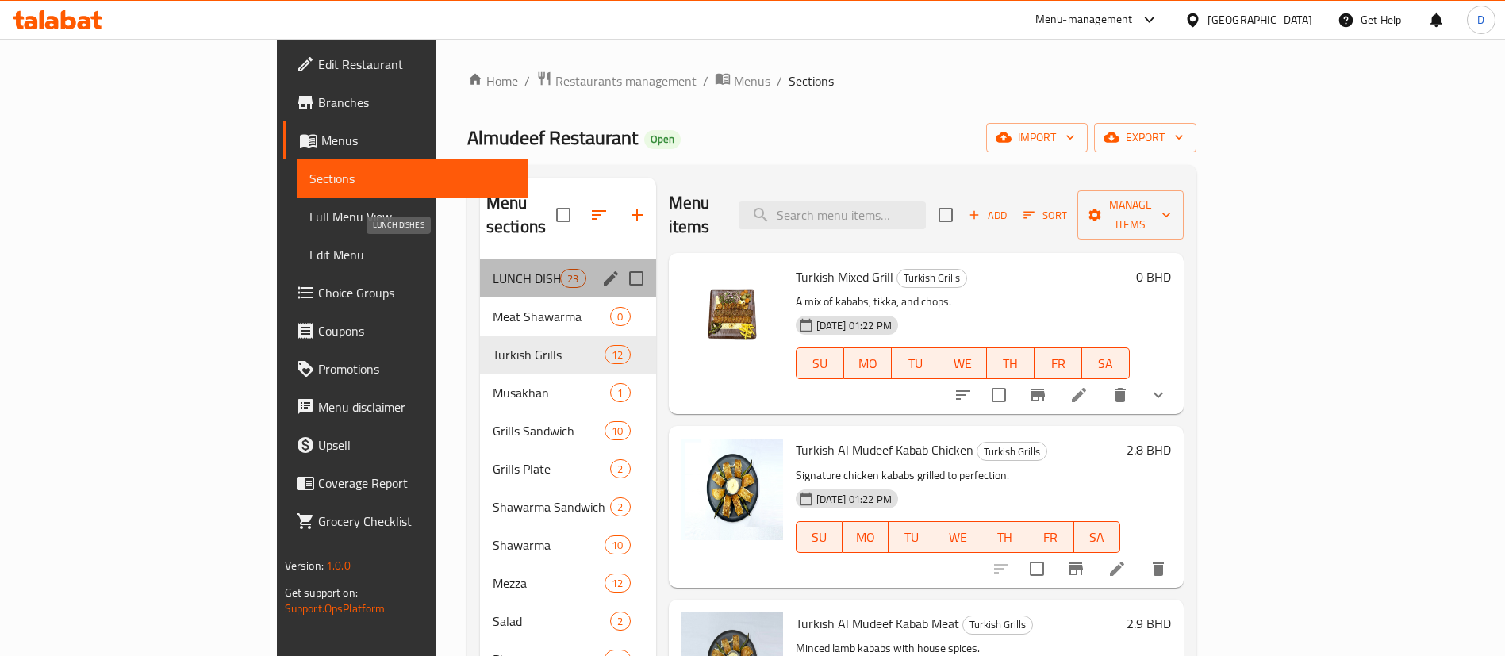
click at [493, 269] on span "LUNCH DISHES" at bounding box center [526, 278] width 67 height 19
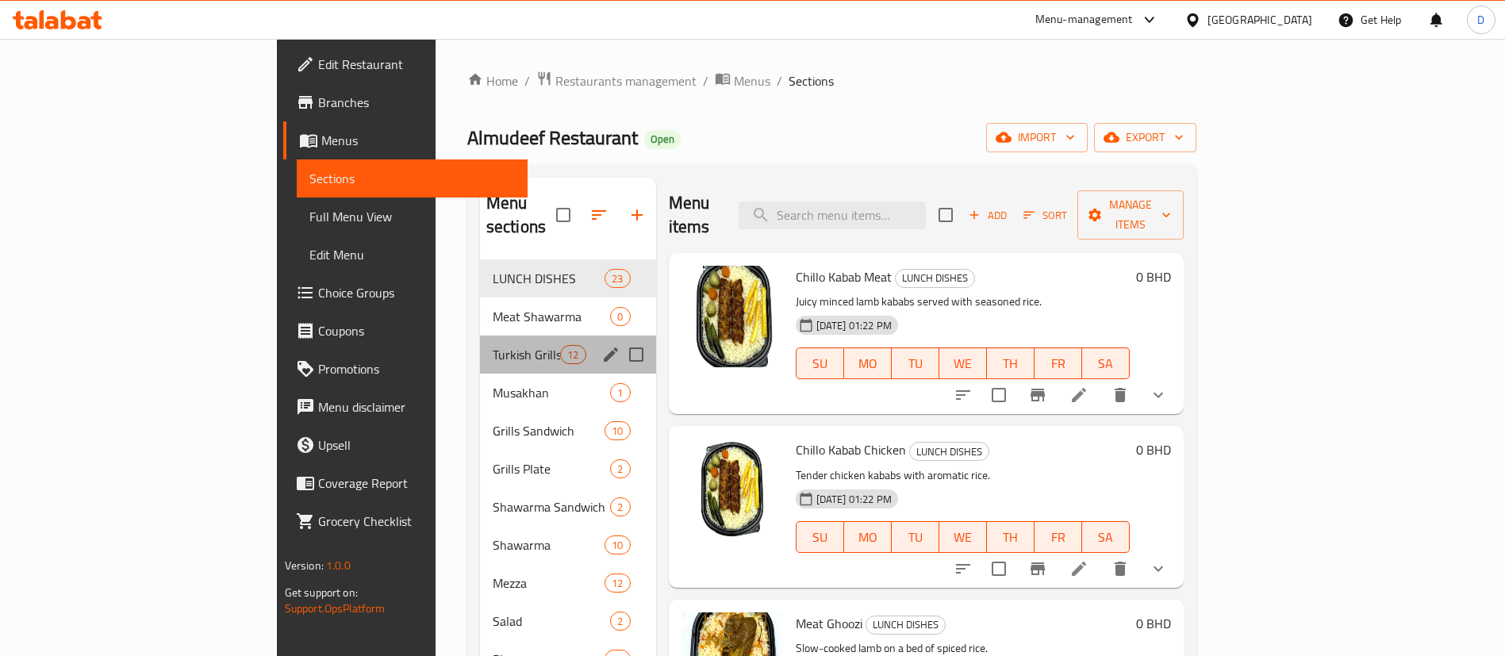
click at [480, 342] on div "Turkish Grills 12" at bounding box center [568, 355] width 176 height 38
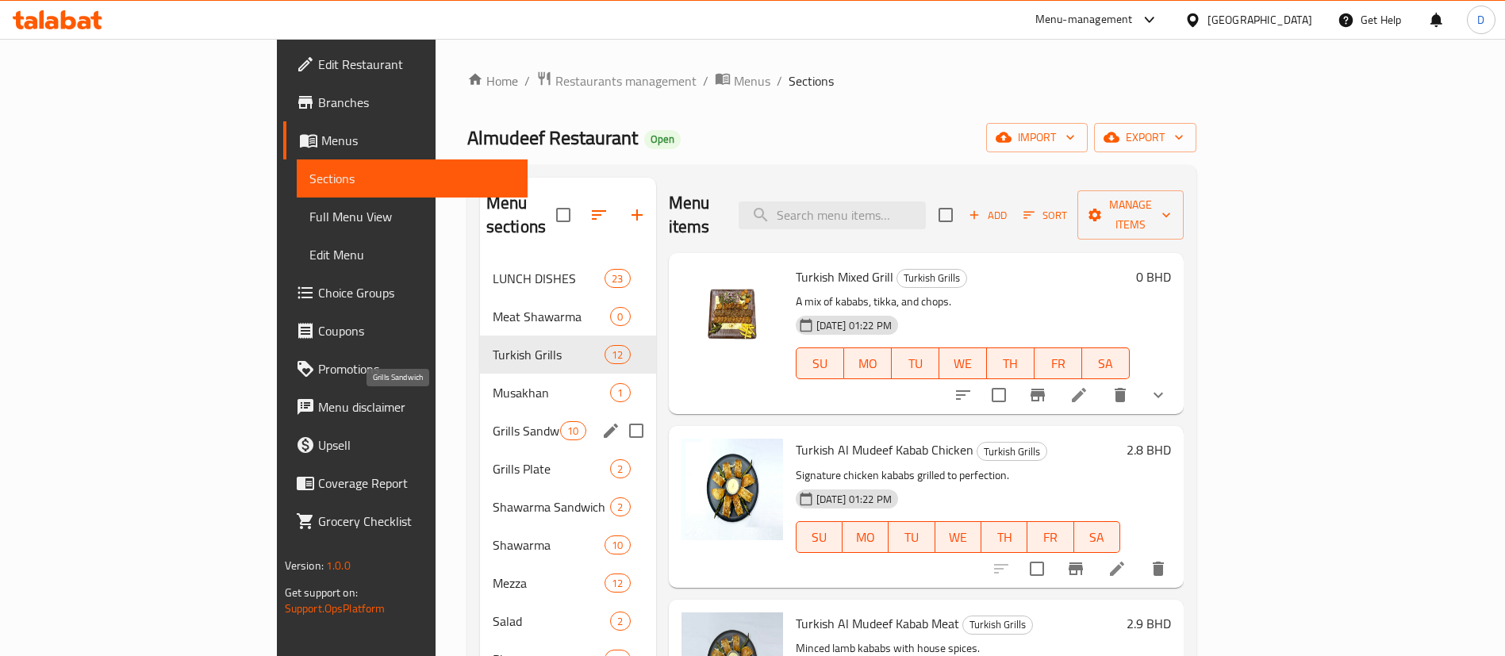
click at [493, 421] on span "Grills Sandwich" at bounding box center [526, 430] width 67 height 19
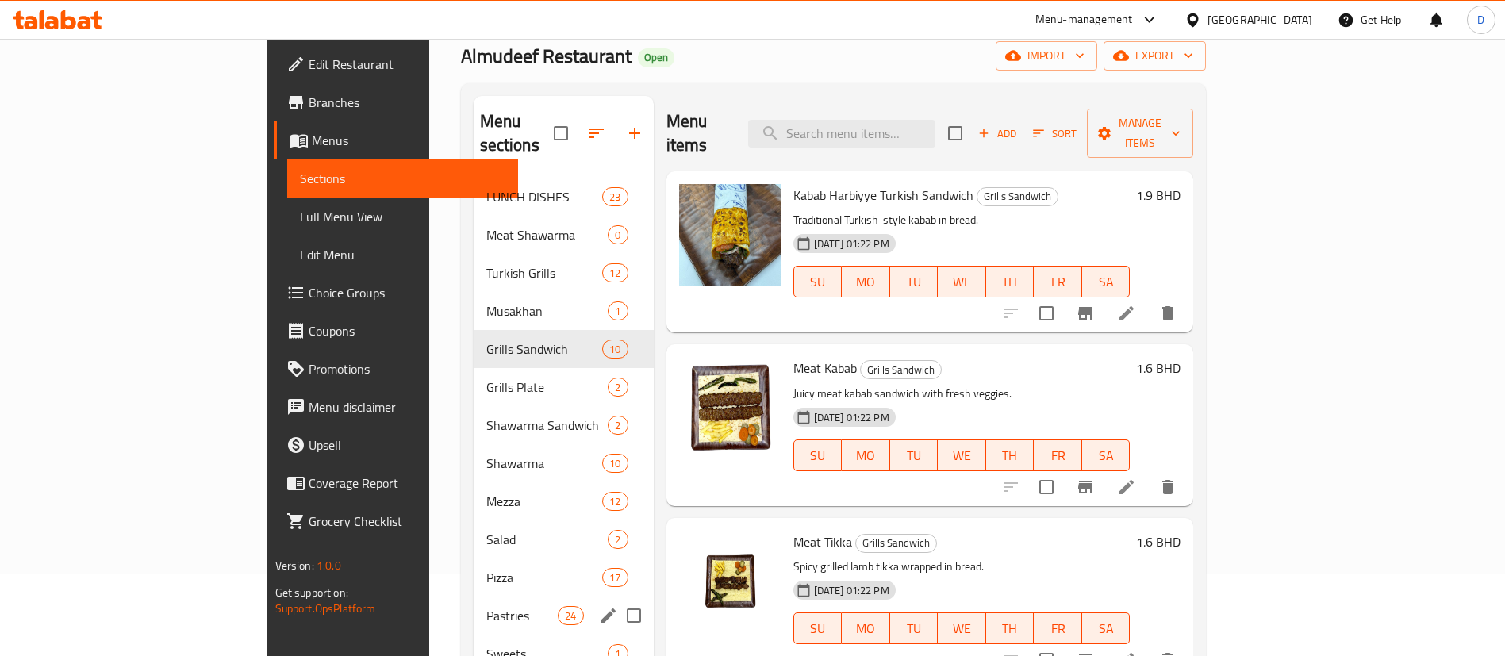
scroll to position [222, 0]
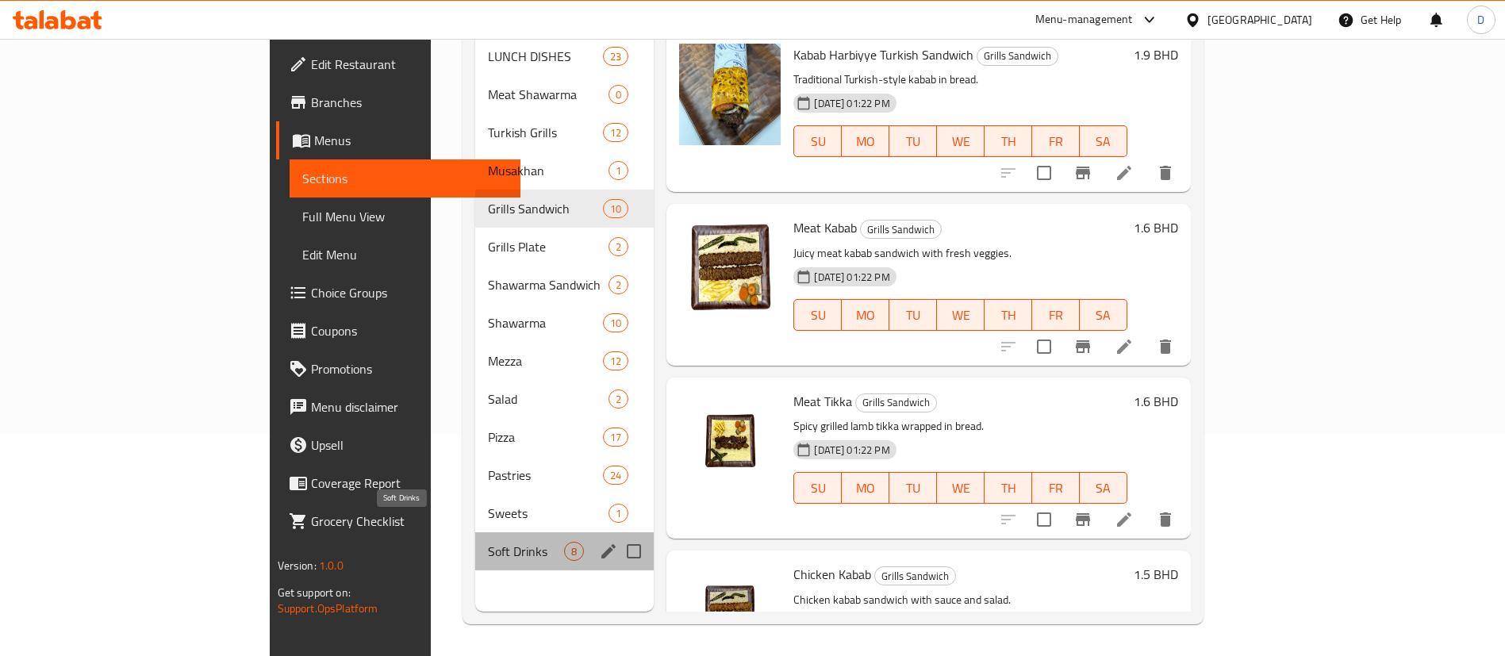
click at [488, 542] on span "Soft Drinks" at bounding box center [526, 551] width 76 height 19
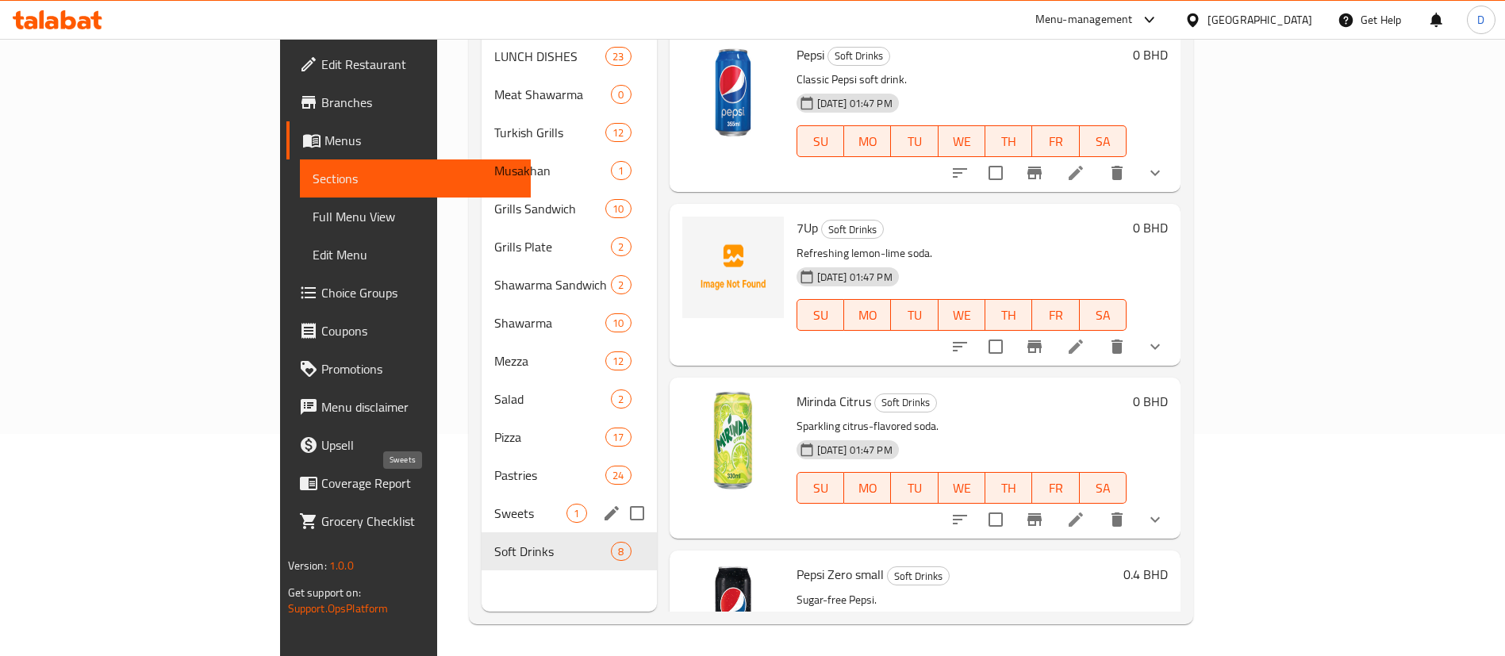
click at [494, 504] on span "Sweets" at bounding box center [530, 513] width 72 height 19
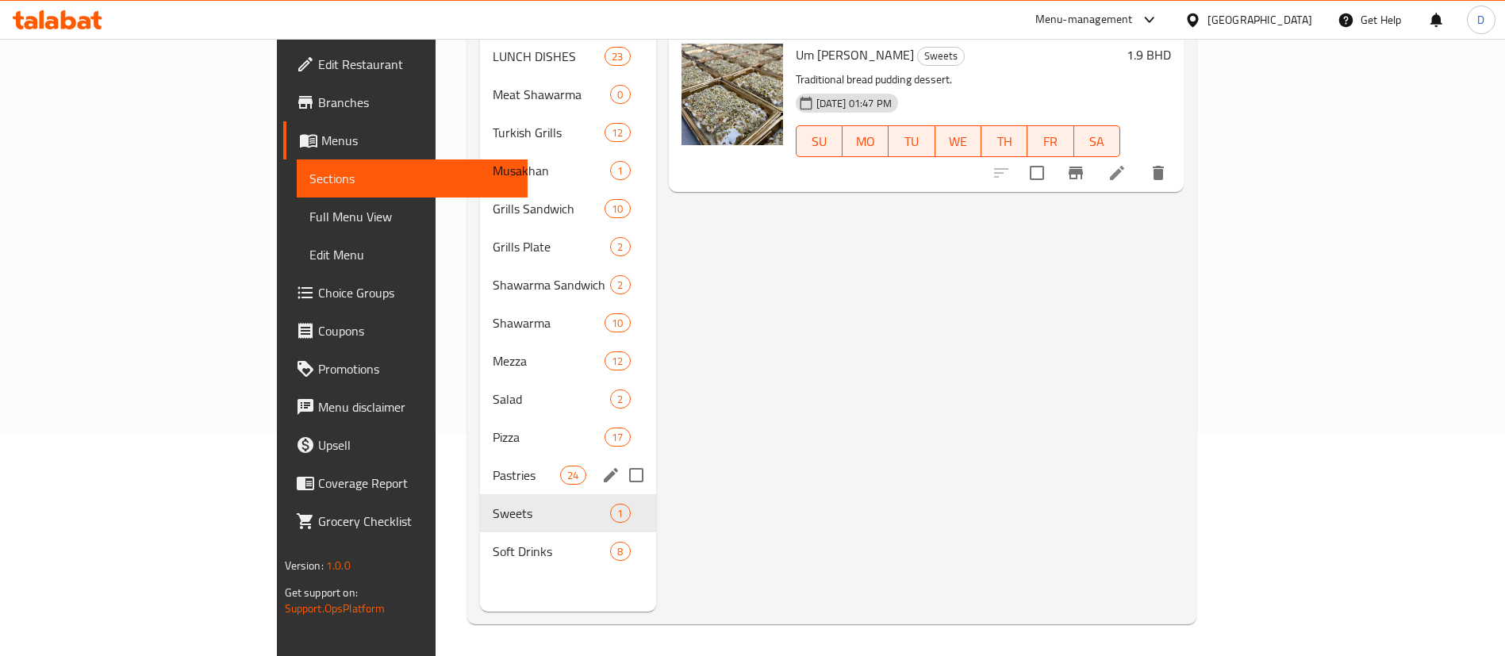
click at [493, 466] on span "Pastries" at bounding box center [526, 475] width 67 height 19
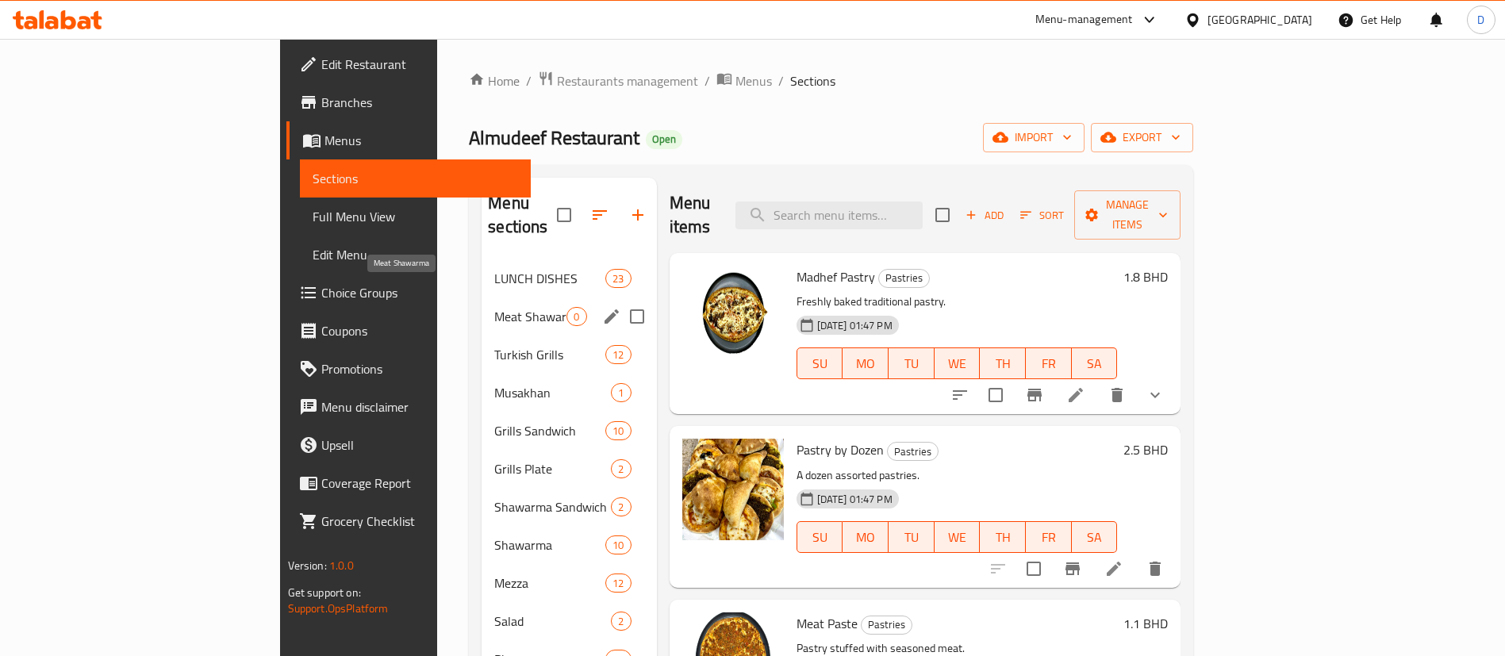
click at [482, 298] on div "Meat Shawarma 0" at bounding box center [569, 317] width 175 height 38
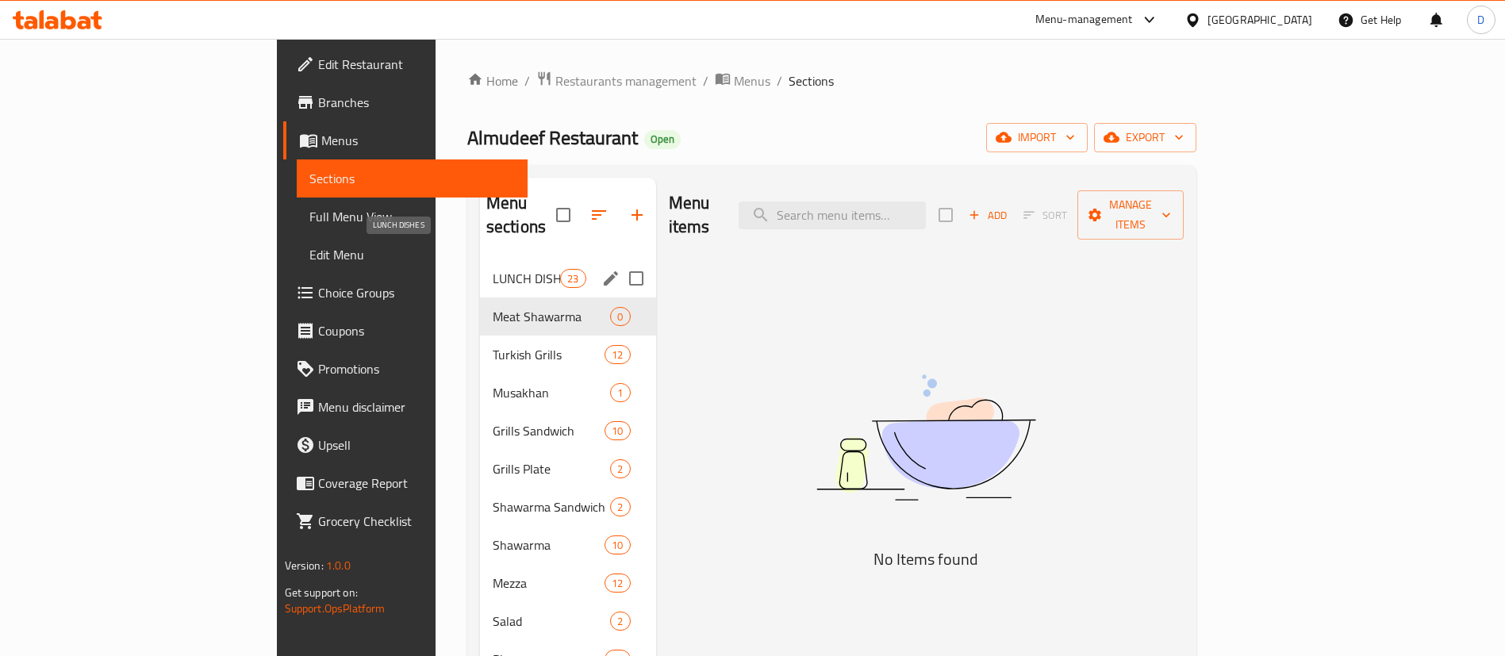
click at [493, 269] on span "LUNCH DISHES" at bounding box center [526, 278] width 67 height 19
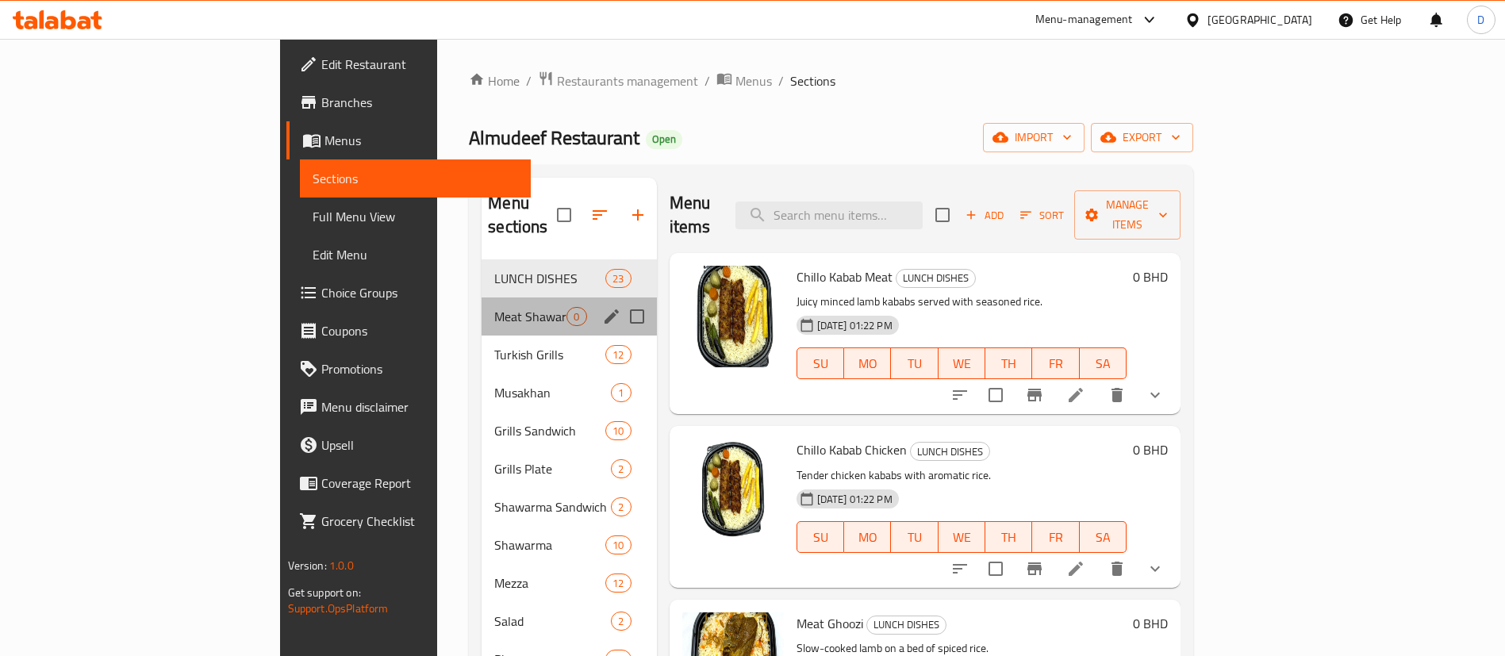
click at [482, 302] on div "Meat Shawarma 0" at bounding box center [569, 317] width 175 height 38
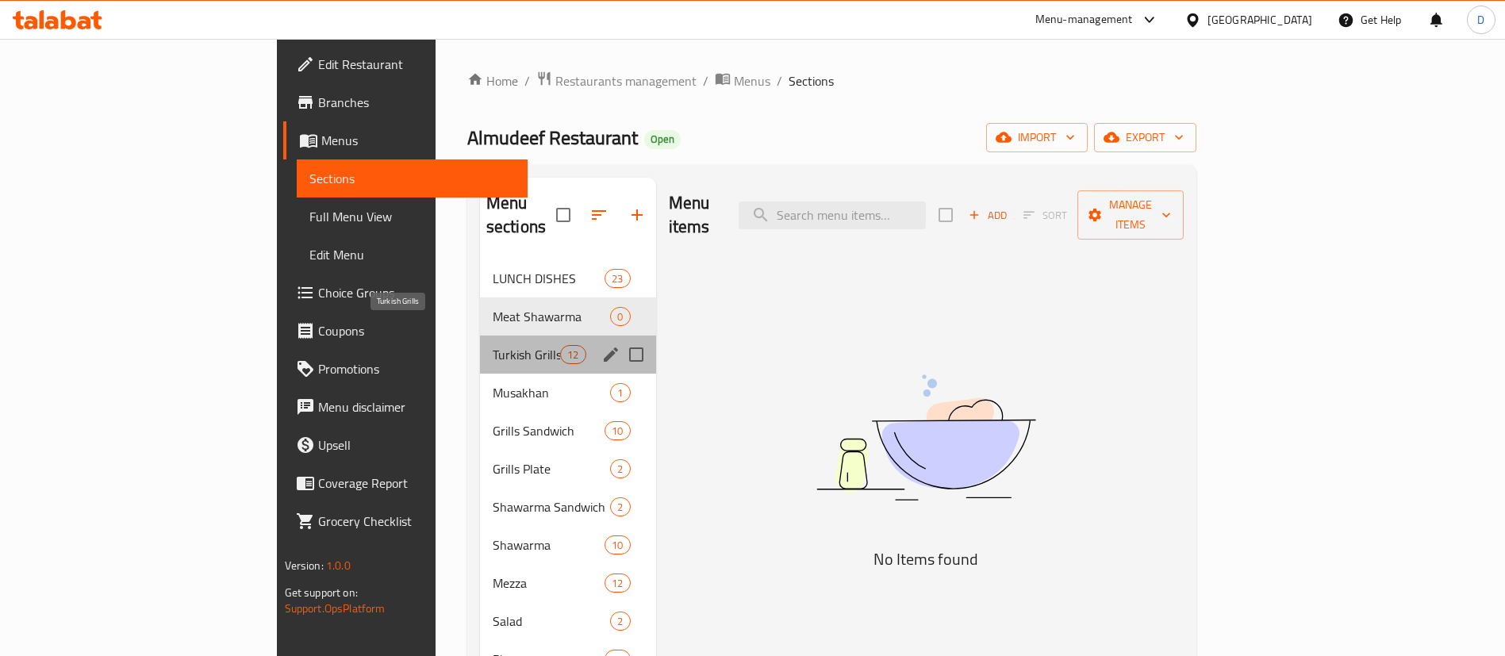
click at [493, 345] on span "Turkish Grills" at bounding box center [526, 354] width 67 height 19
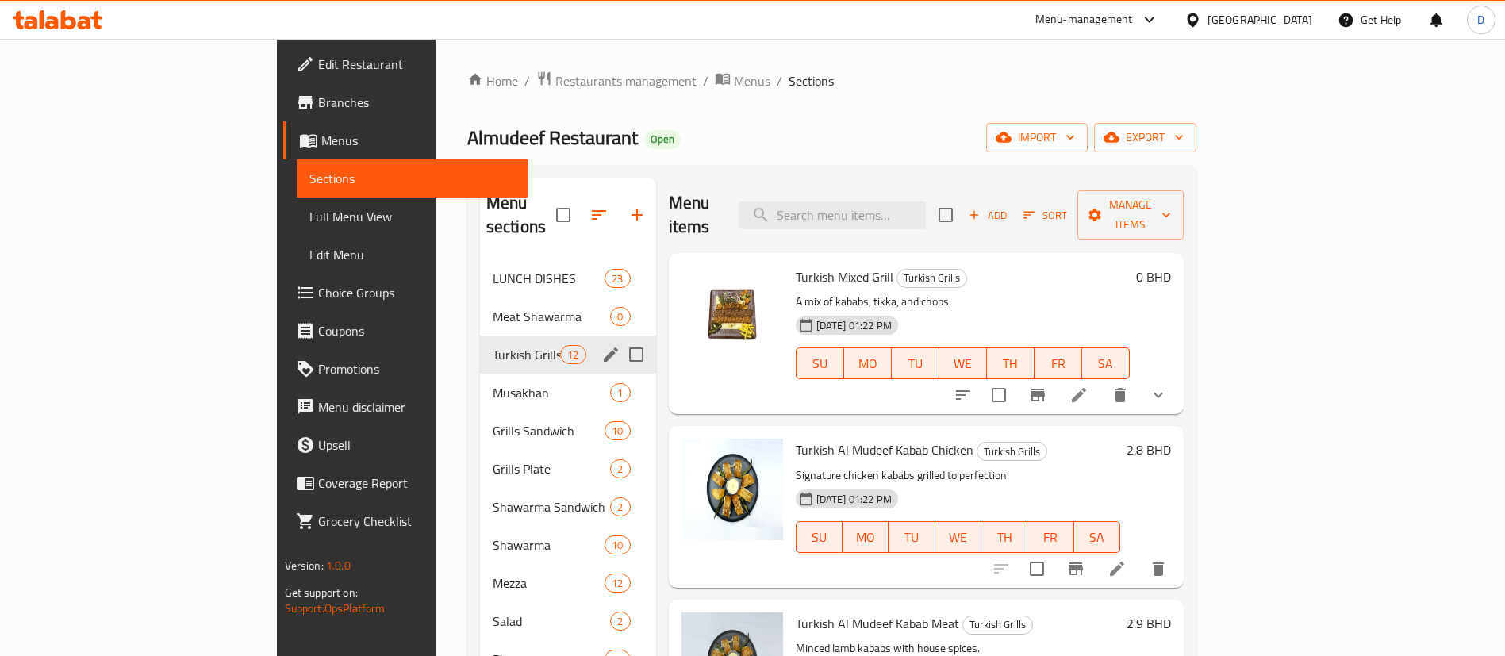
click at [480, 374] on div "Musakhan 1" at bounding box center [568, 393] width 176 height 38
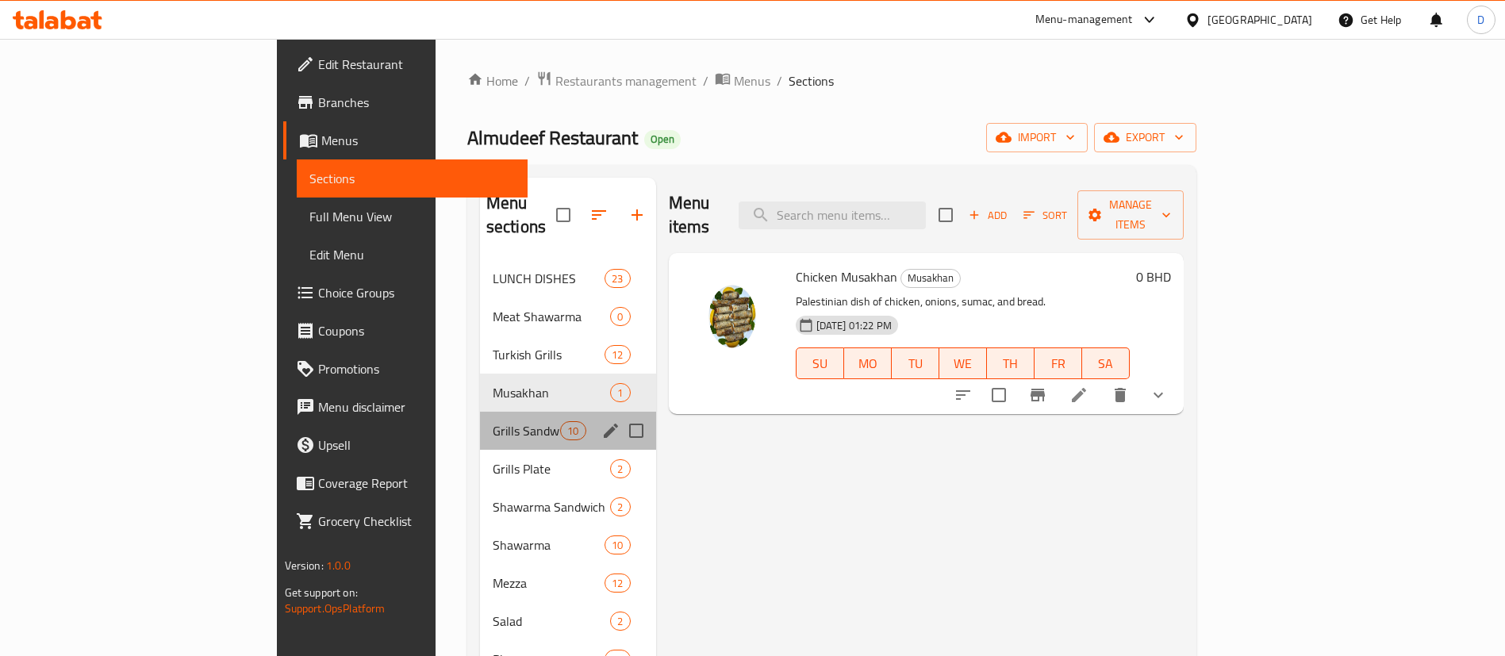
click at [480, 412] on div "Grills Sandwich 10" at bounding box center [568, 431] width 176 height 38
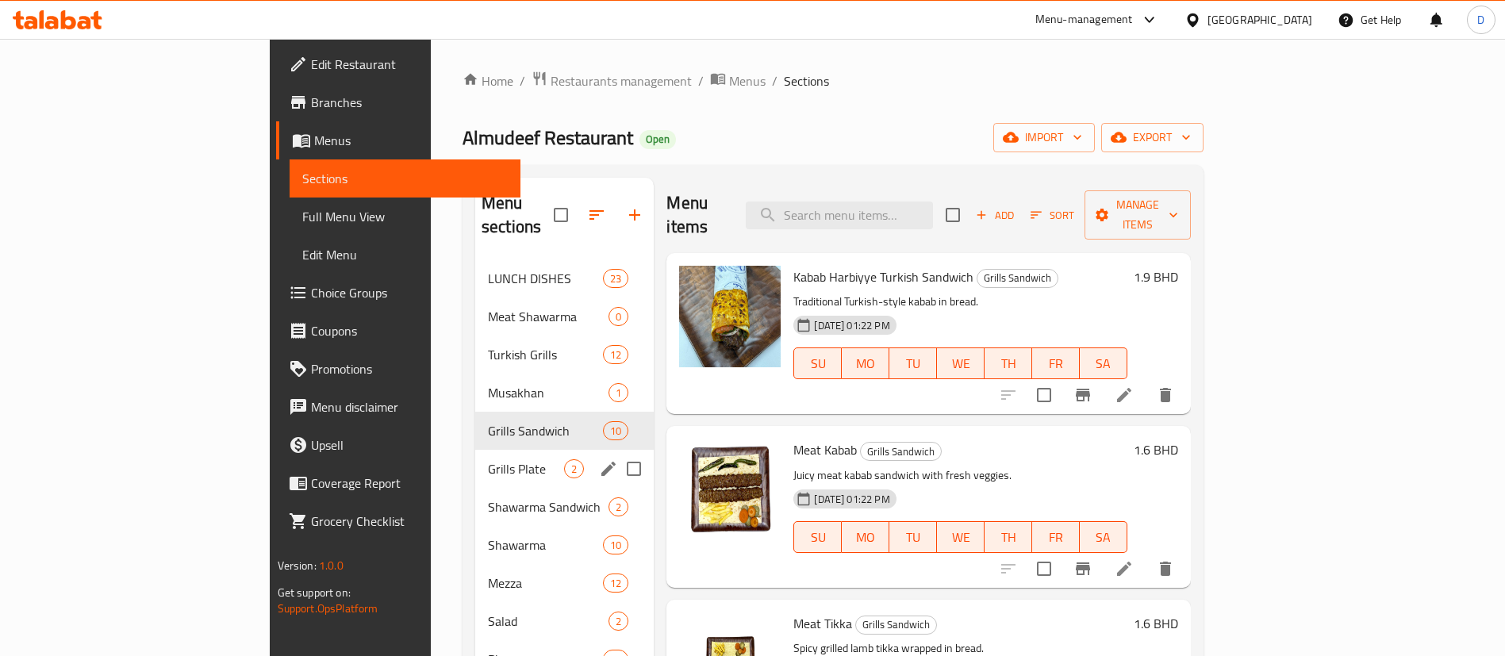
click at [475, 450] on div "Grills Plate 2" at bounding box center [564, 469] width 179 height 38
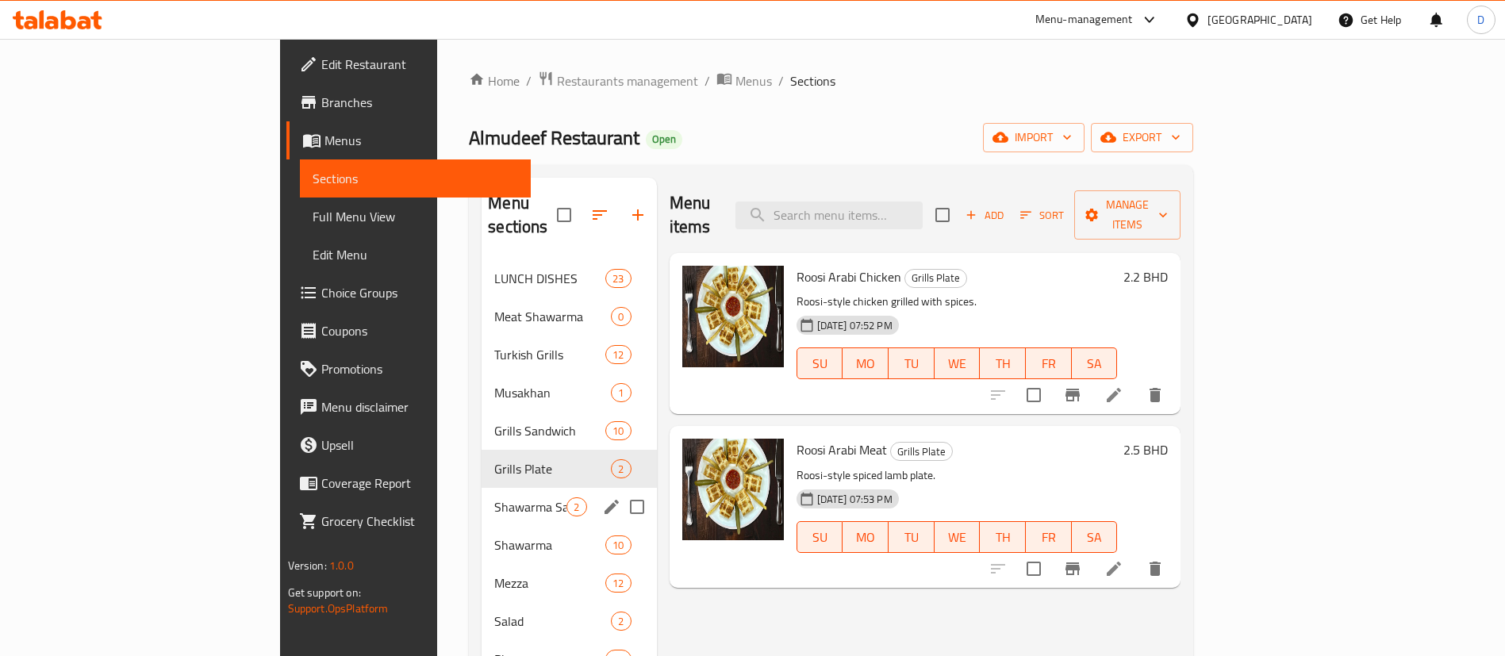
click at [494, 498] on span "Shawarma Sandwich" at bounding box center [530, 507] width 72 height 19
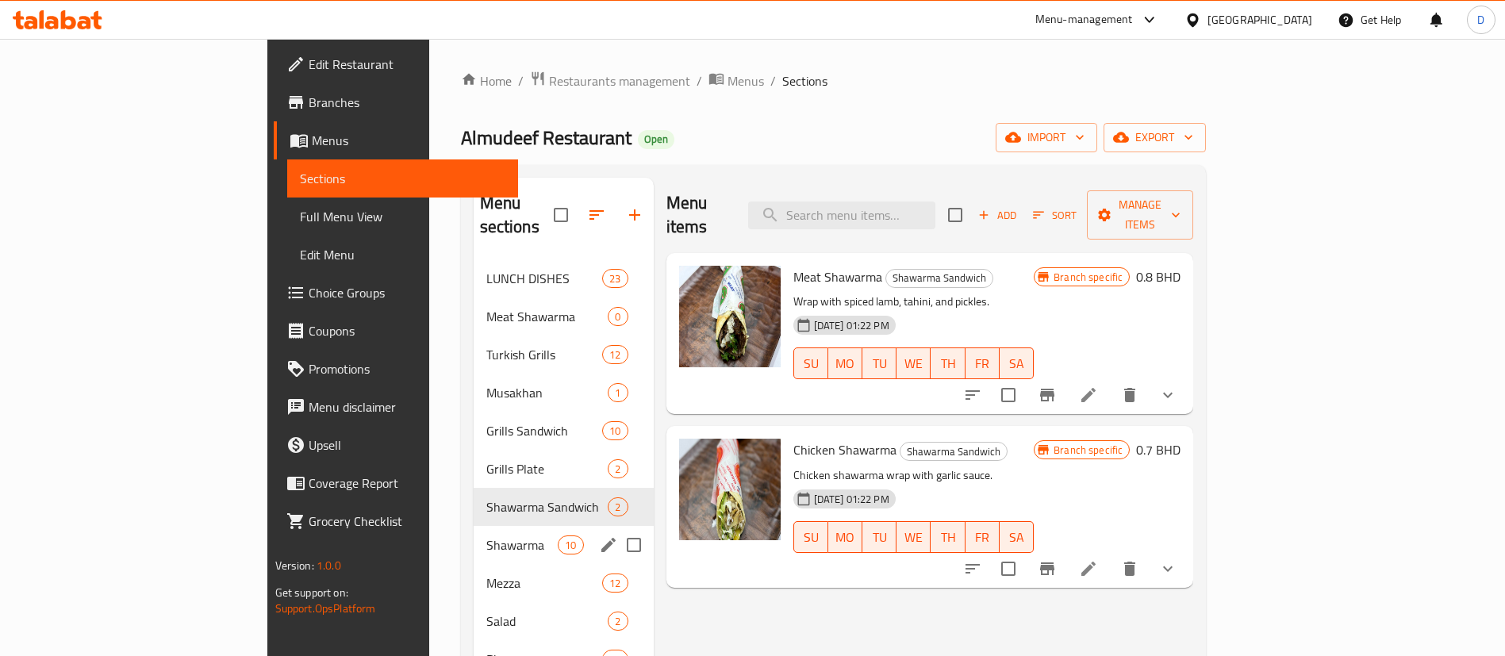
click at [474, 535] on div "Shawarma 10" at bounding box center [564, 545] width 180 height 38
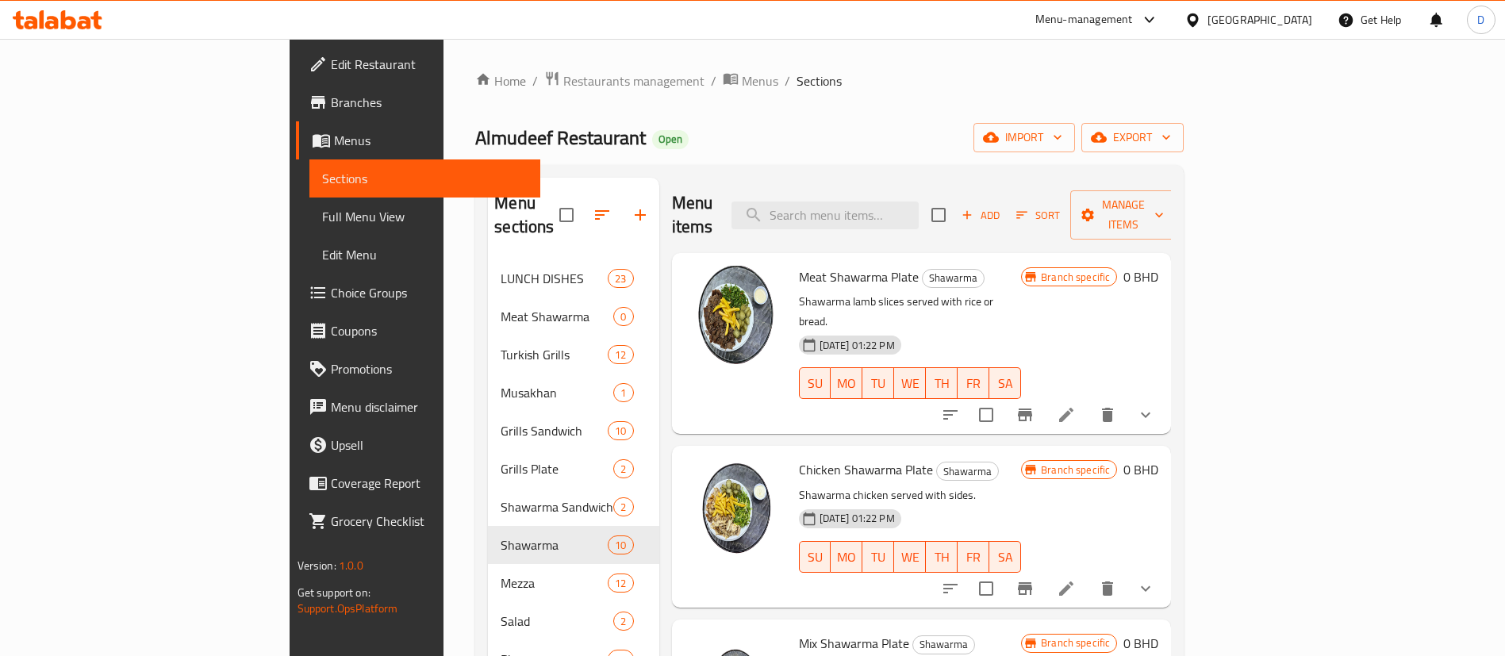
drag, startPoint x: 1020, startPoint y: 143, endPoint x: 1178, endPoint y: 171, distance: 159.5
click at [1027, 143] on div "Almudeef Restaurant Open import export" at bounding box center [829, 137] width 709 height 29
click at [1062, 146] on span "import" at bounding box center [1024, 138] width 76 height 20
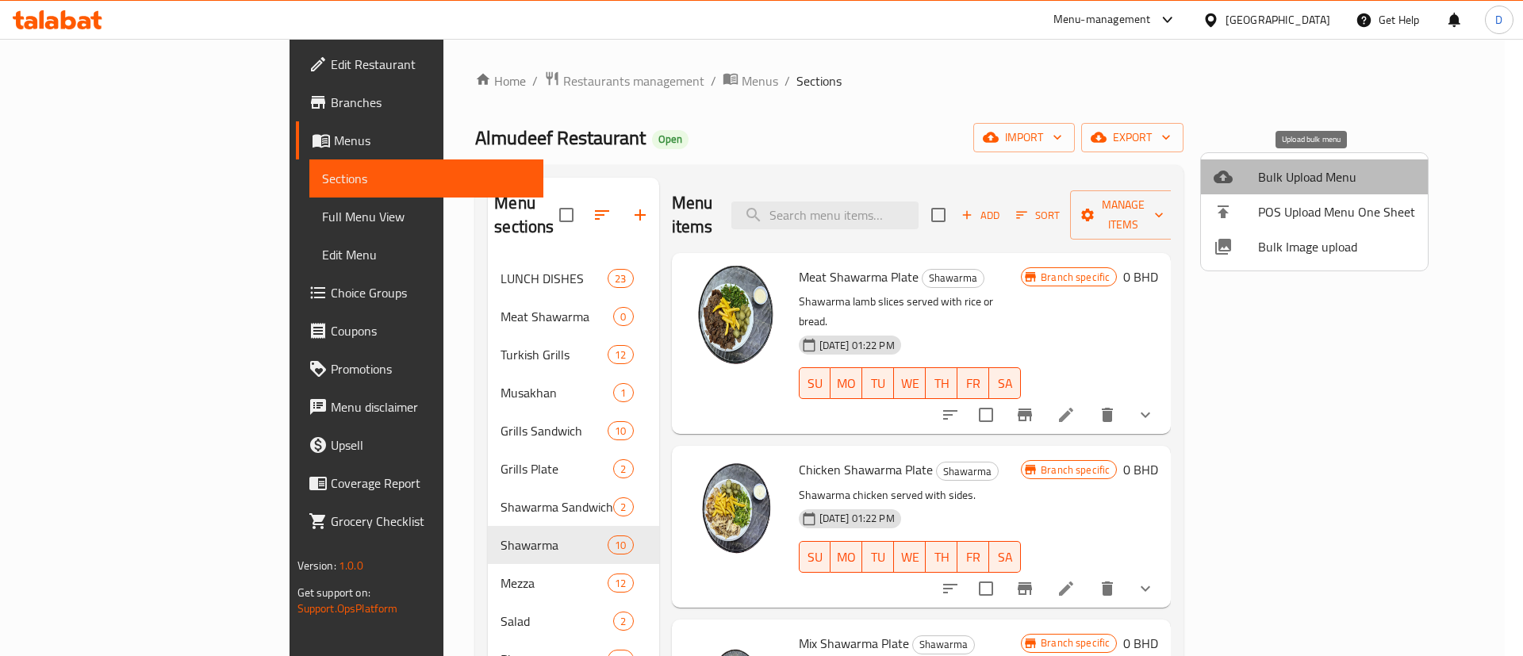
click at [1318, 178] on span "Bulk Upload Menu" at bounding box center [1336, 176] width 157 height 19
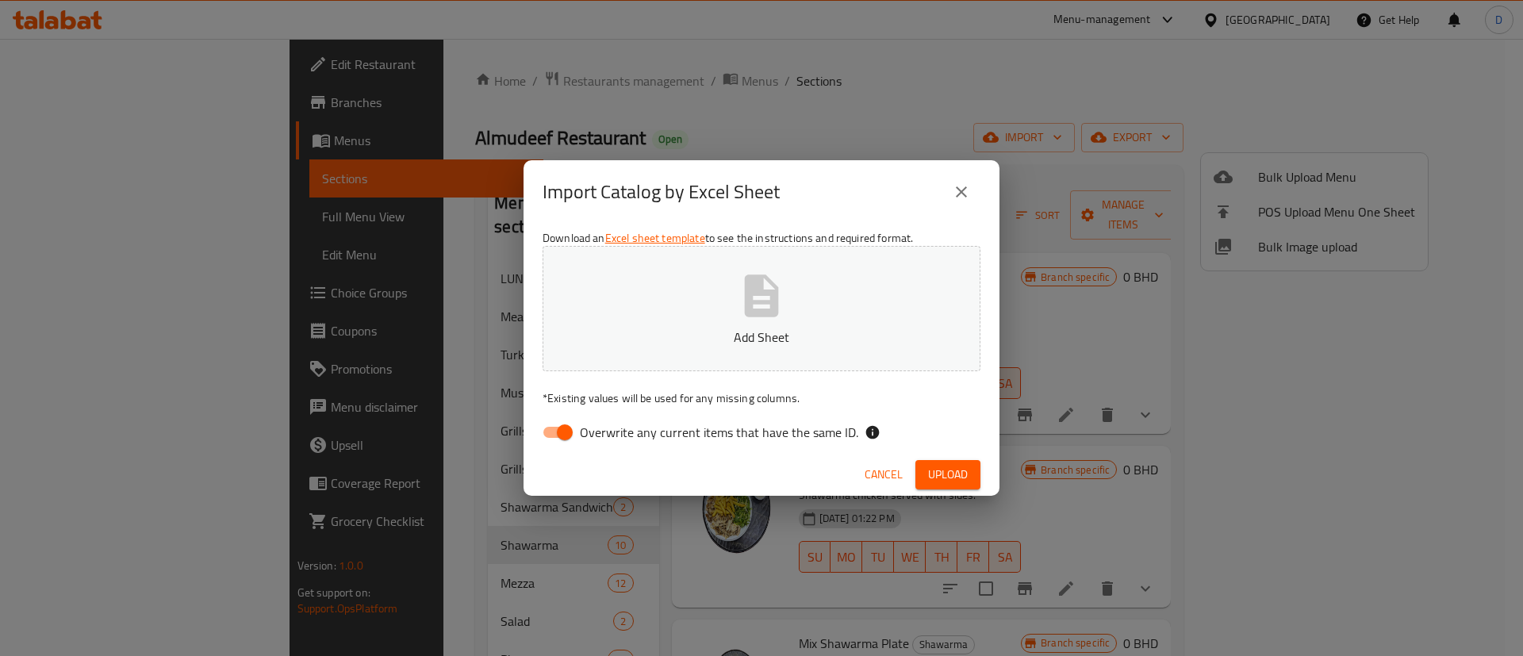
click at [721, 329] on p "Add Sheet" at bounding box center [761, 337] width 389 height 19
click at [928, 478] on span "Upload" at bounding box center [948, 475] width 40 height 20
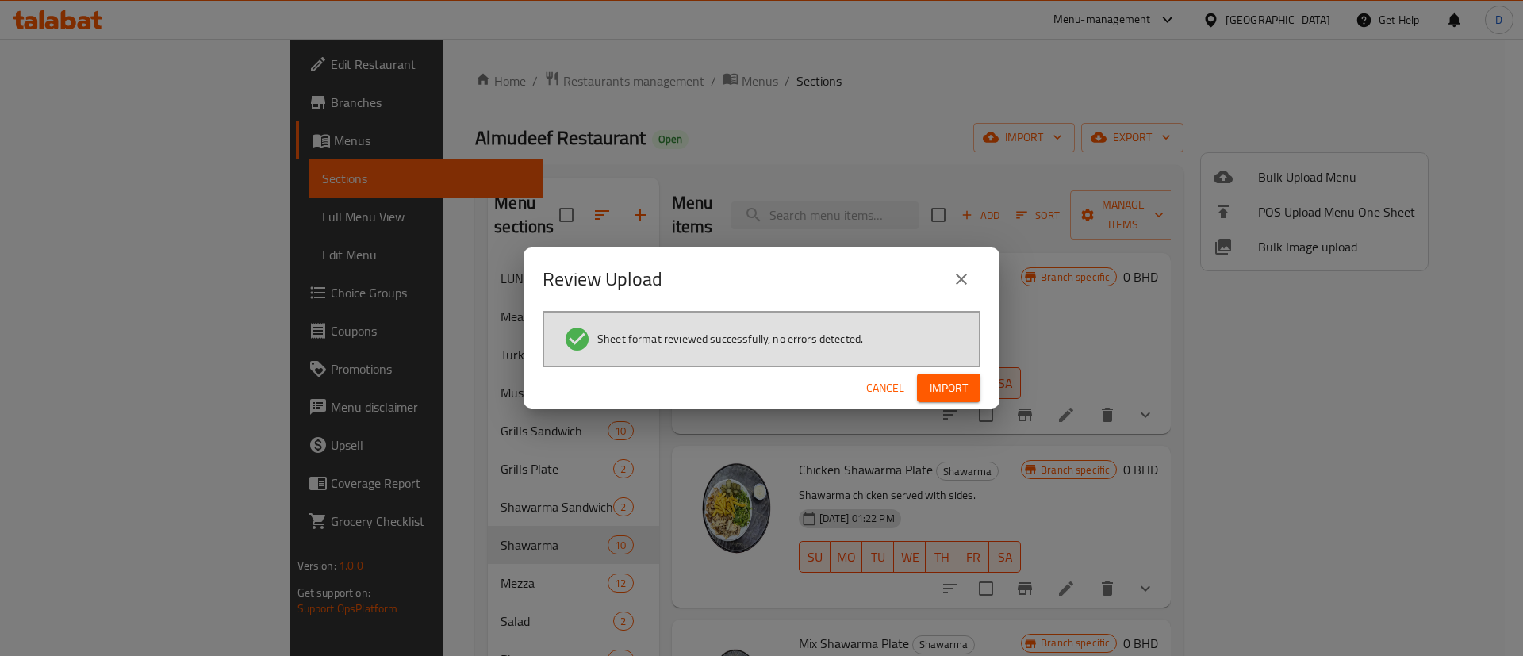
drag, startPoint x: 935, startPoint y: 381, endPoint x: 932, endPoint y: 370, distance: 11.4
click at [933, 376] on button "Import" at bounding box center [948, 388] width 63 height 29
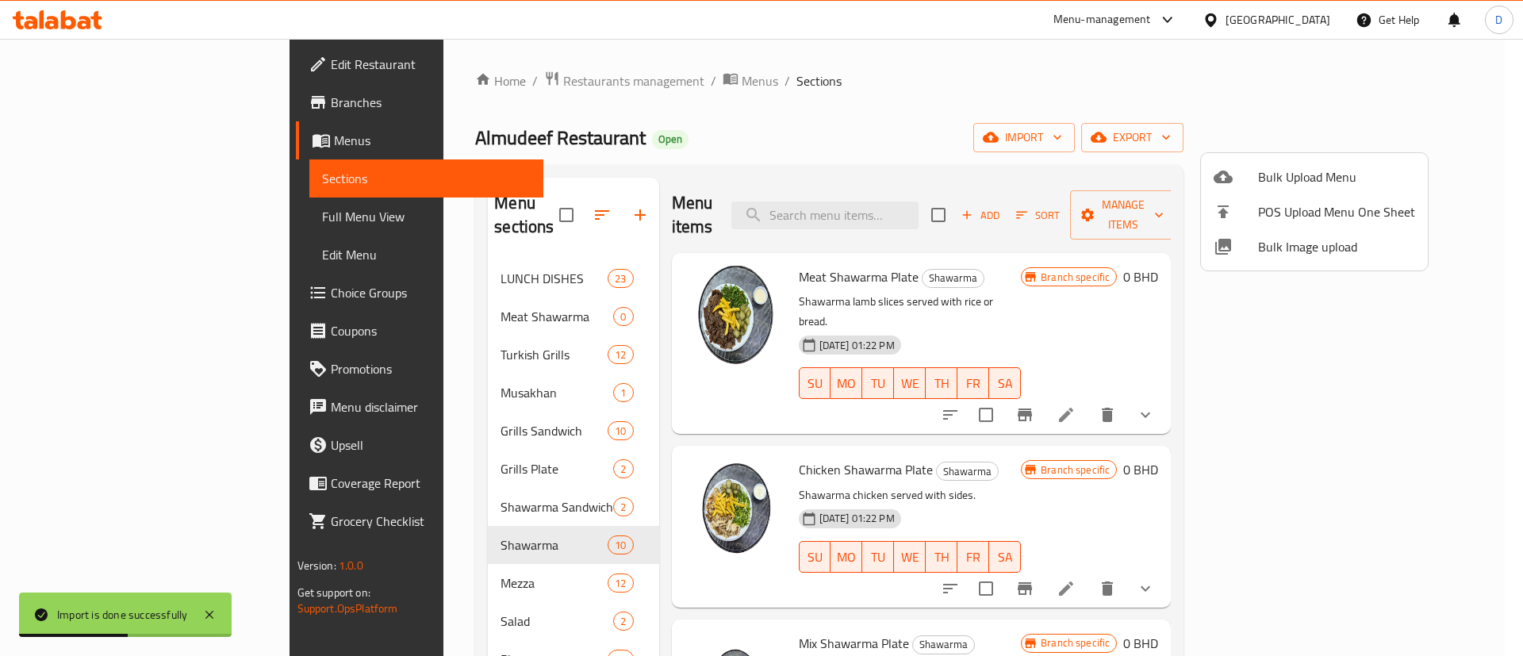
drag, startPoint x: 485, startPoint y: 384, endPoint x: 540, endPoint y: 260, distance: 135.4
click at [512, 316] on div at bounding box center [761, 328] width 1523 height 656
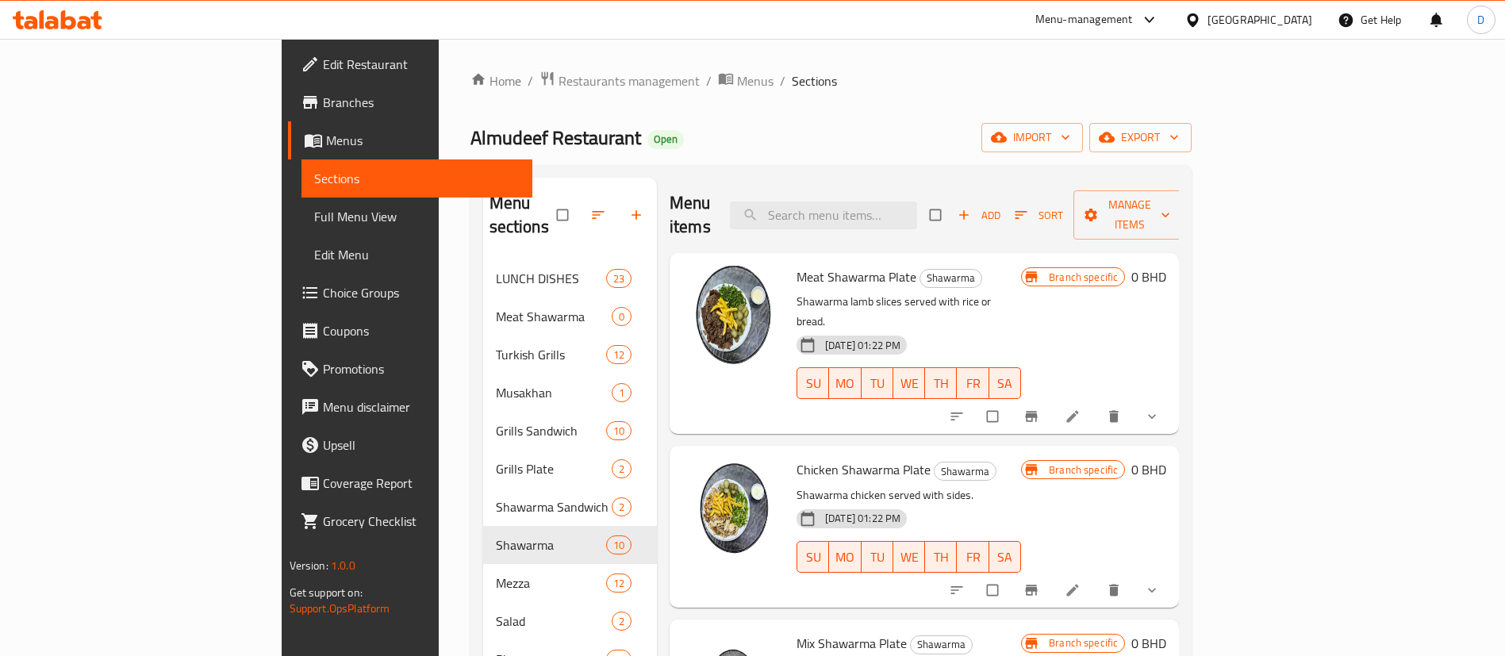
click at [496, 269] on span "LUNCH DISHES" at bounding box center [551, 278] width 110 height 19
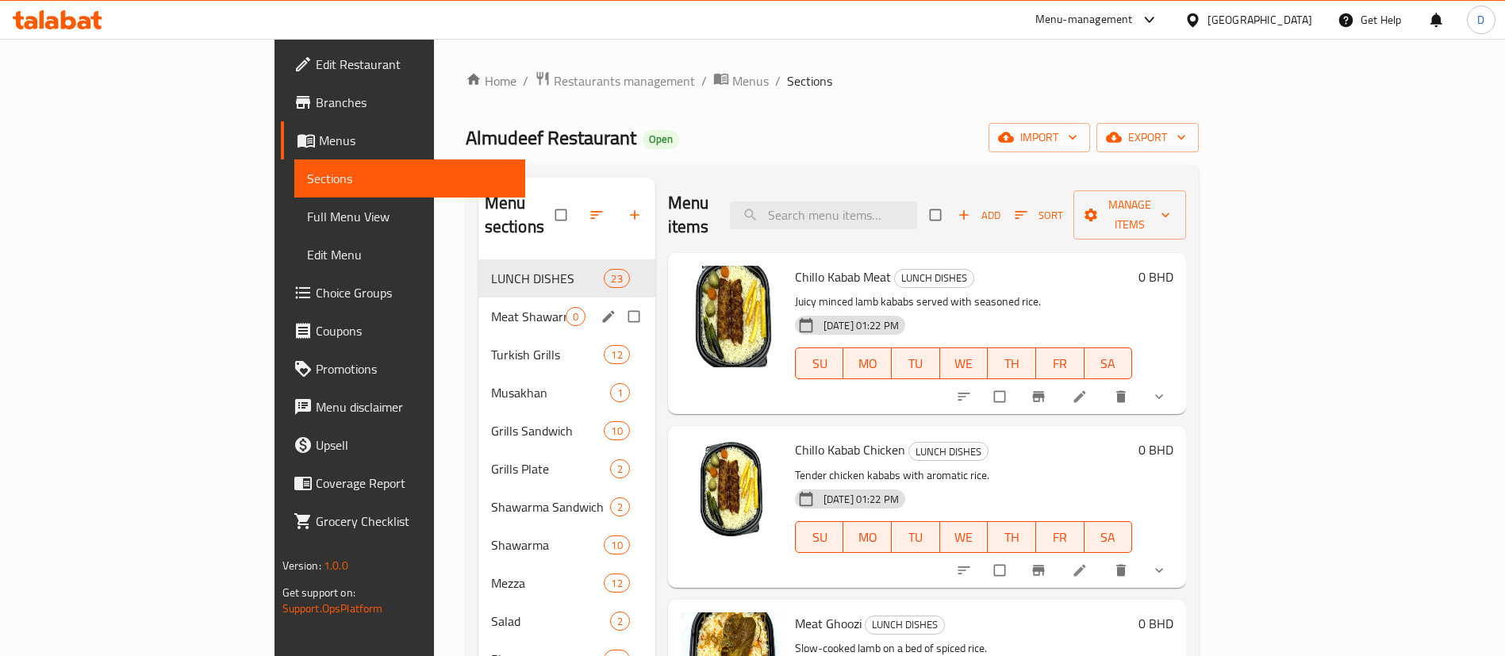
click at [478, 298] on div "Meat Shawarma 0" at bounding box center [566, 317] width 177 height 38
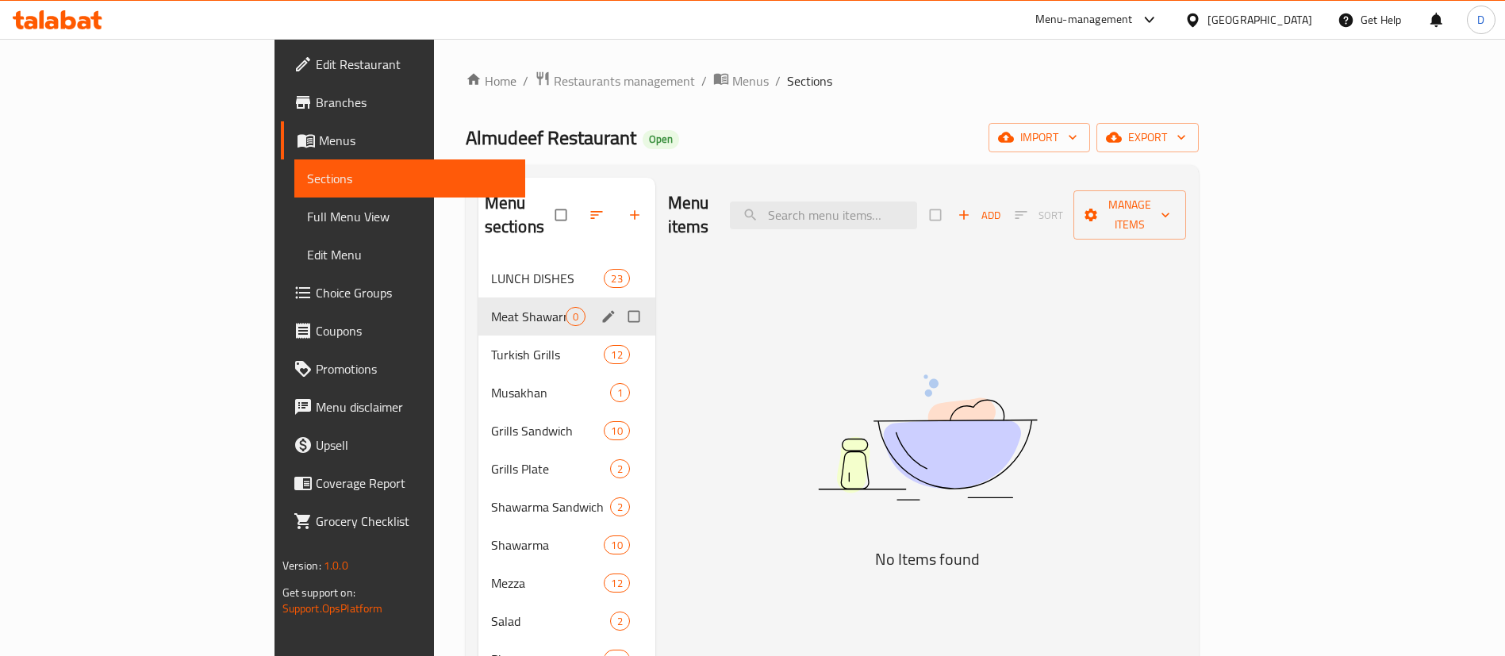
click at [478, 298] on div "Meat Shawarma 0" at bounding box center [566, 317] width 177 height 38
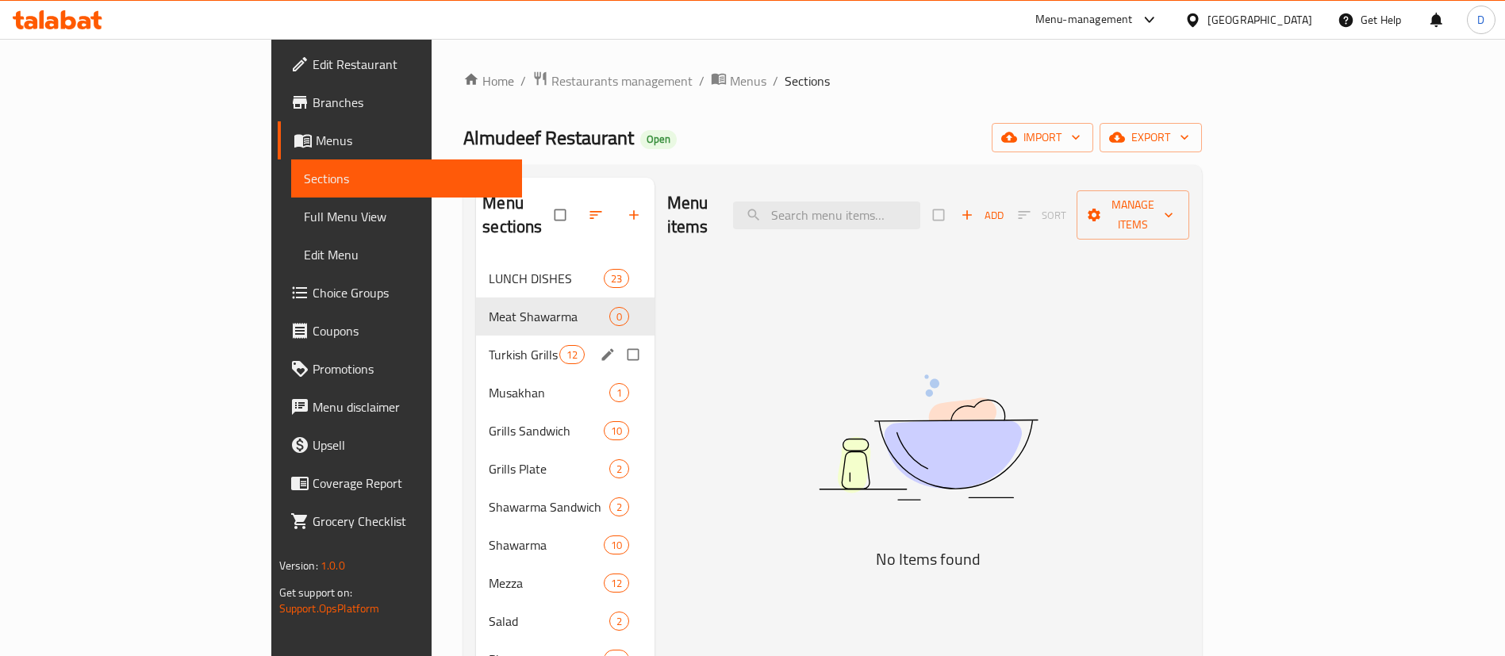
click at [476, 336] on div "Turkish Grills 12" at bounding box center [565, 355] width 179 height 38
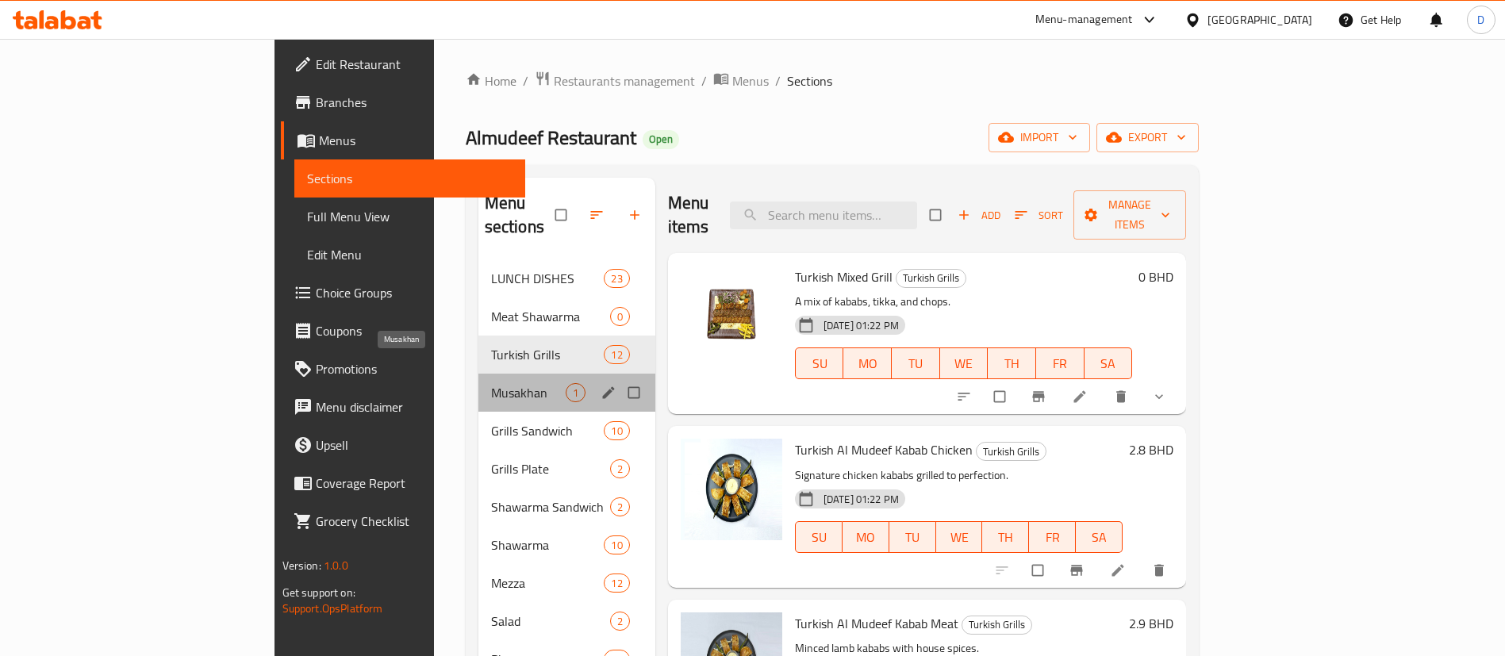
click at [491, 383] on span "Musakhan" at bounding box center [528, 392] width 75 height 19
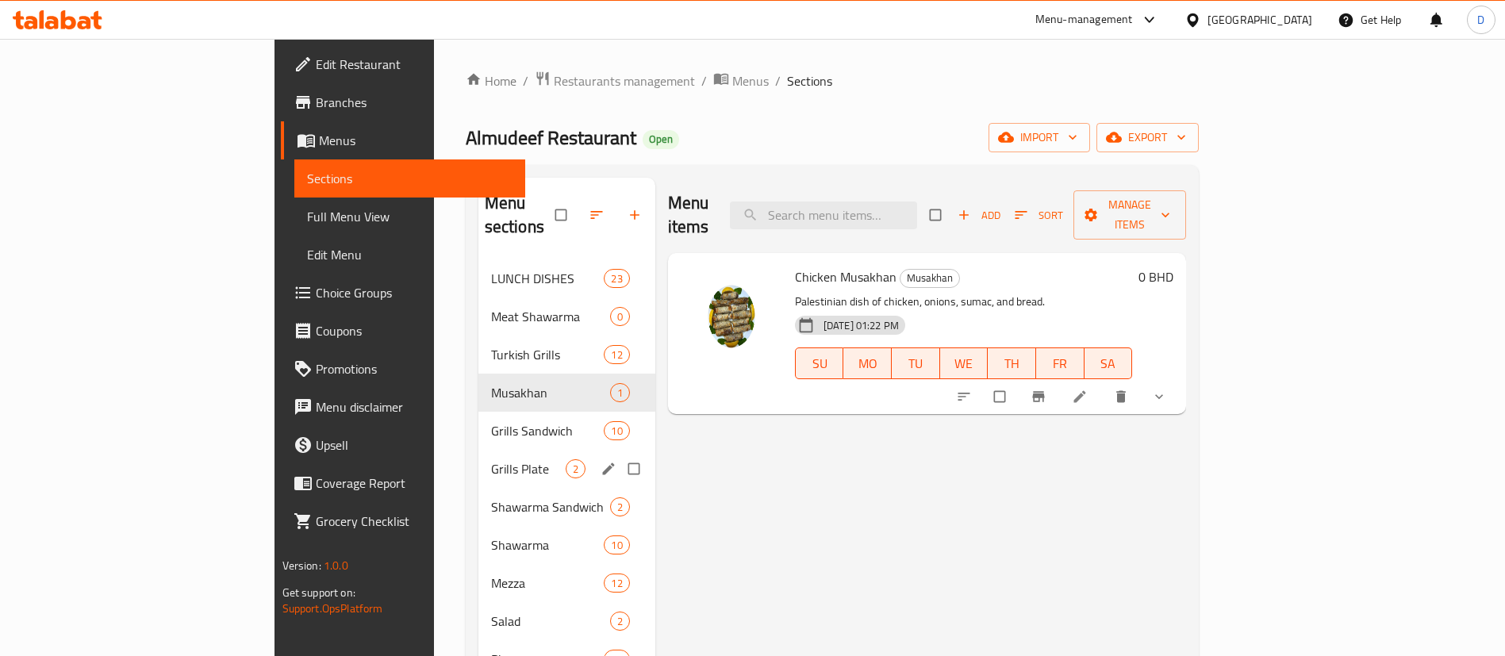
click at [491, 459] on span "Grills Plate" at bounding box center [528, 468] width 75 height 19
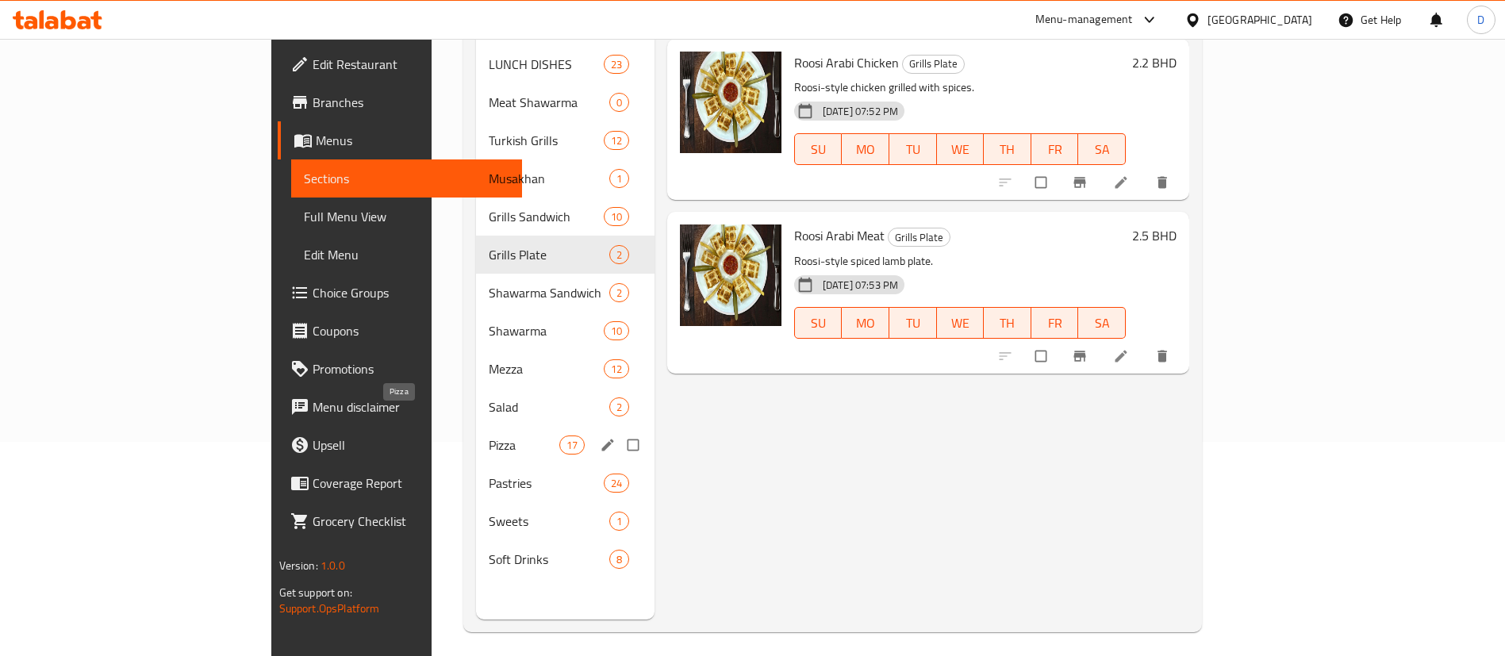
scroll to position [222, 0]
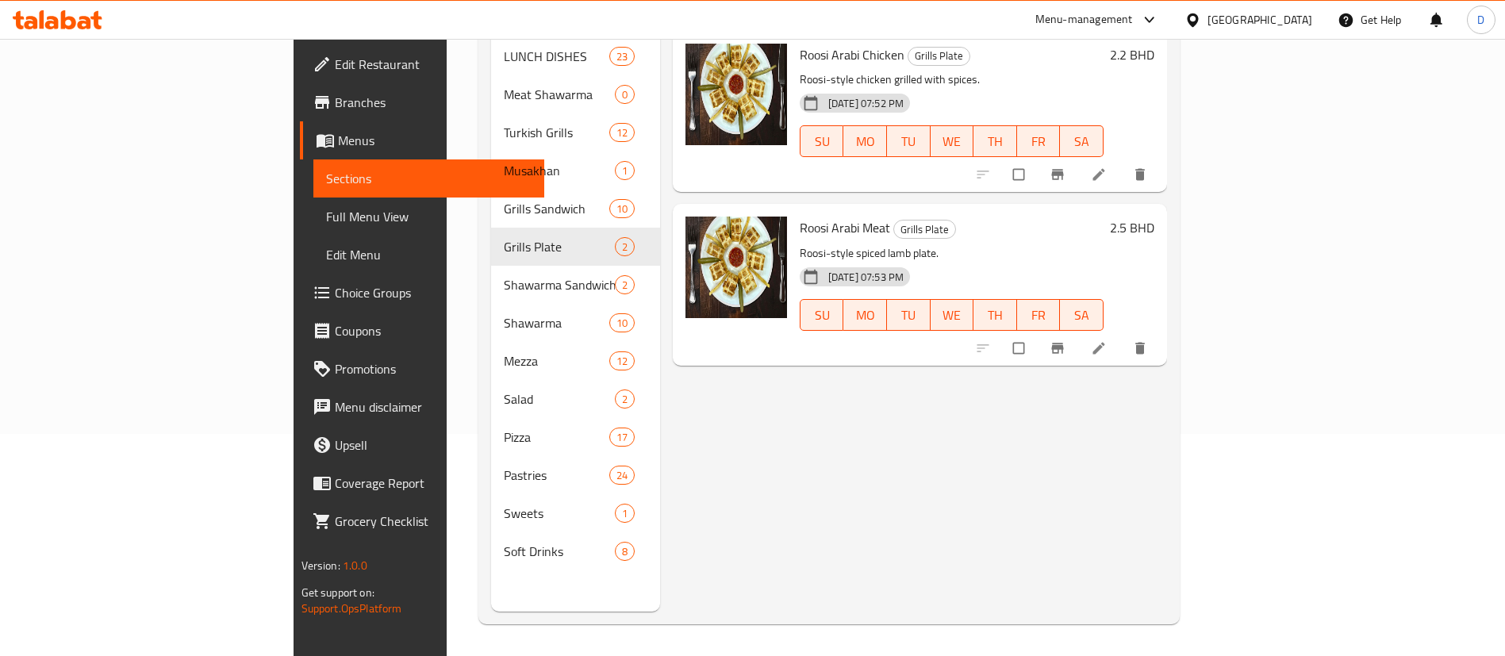
click at [491, 548] on nav "LUNCH DISHES 23 Meat Shawarma 0 Turkish Grills 12 Musakhan 1 Grills Sandwich 10…" at bounding box center [575, 304] width 169 height 546
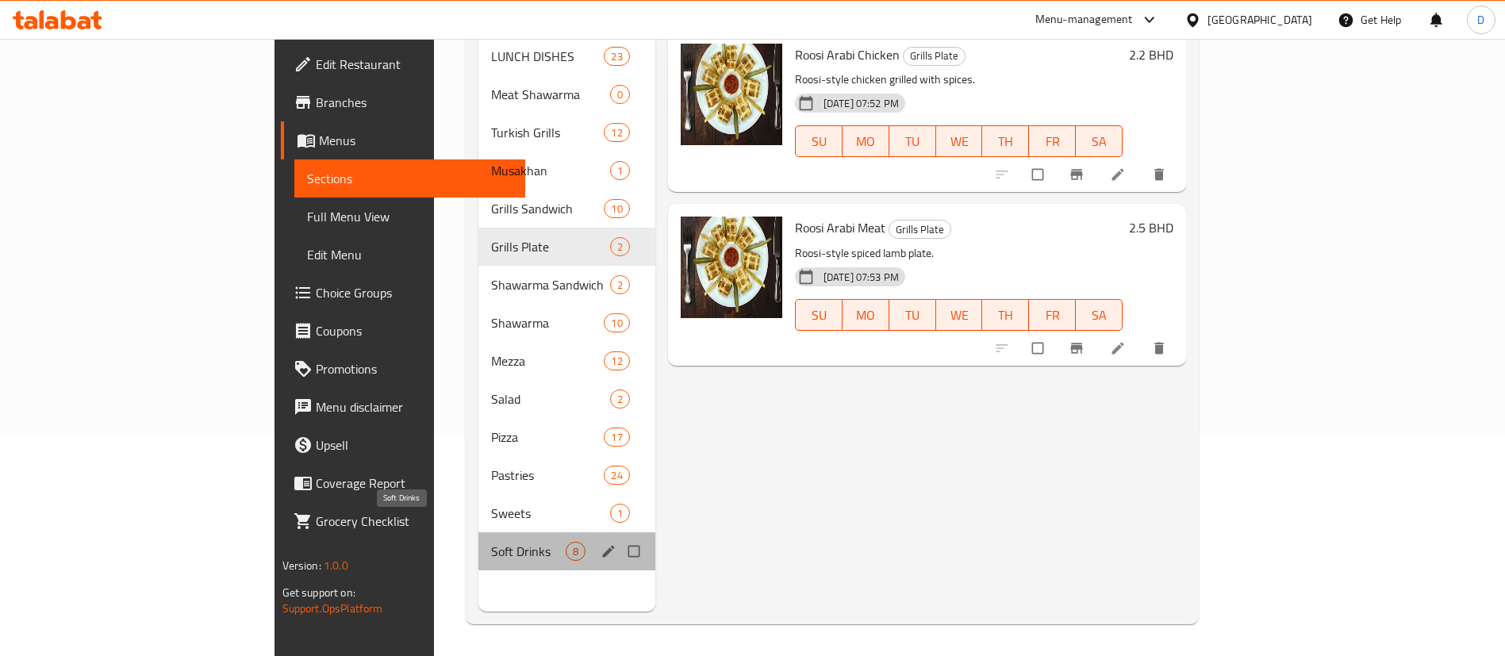
click at [491, 542] on span "Soft Drinks" at bounding box center [528, 551] width 75 height 19
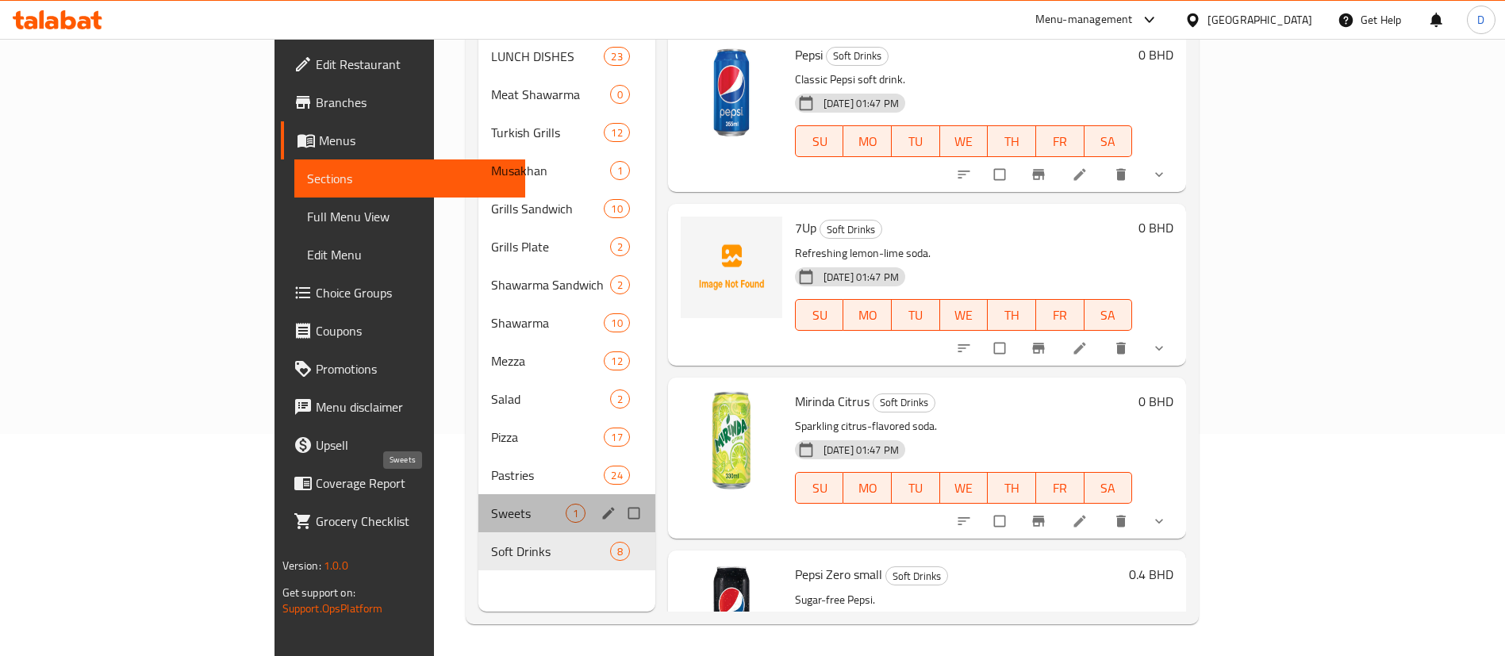
click at [491, 504] on span "Sweets" at bounding box center [528, 513] width 75 height 19
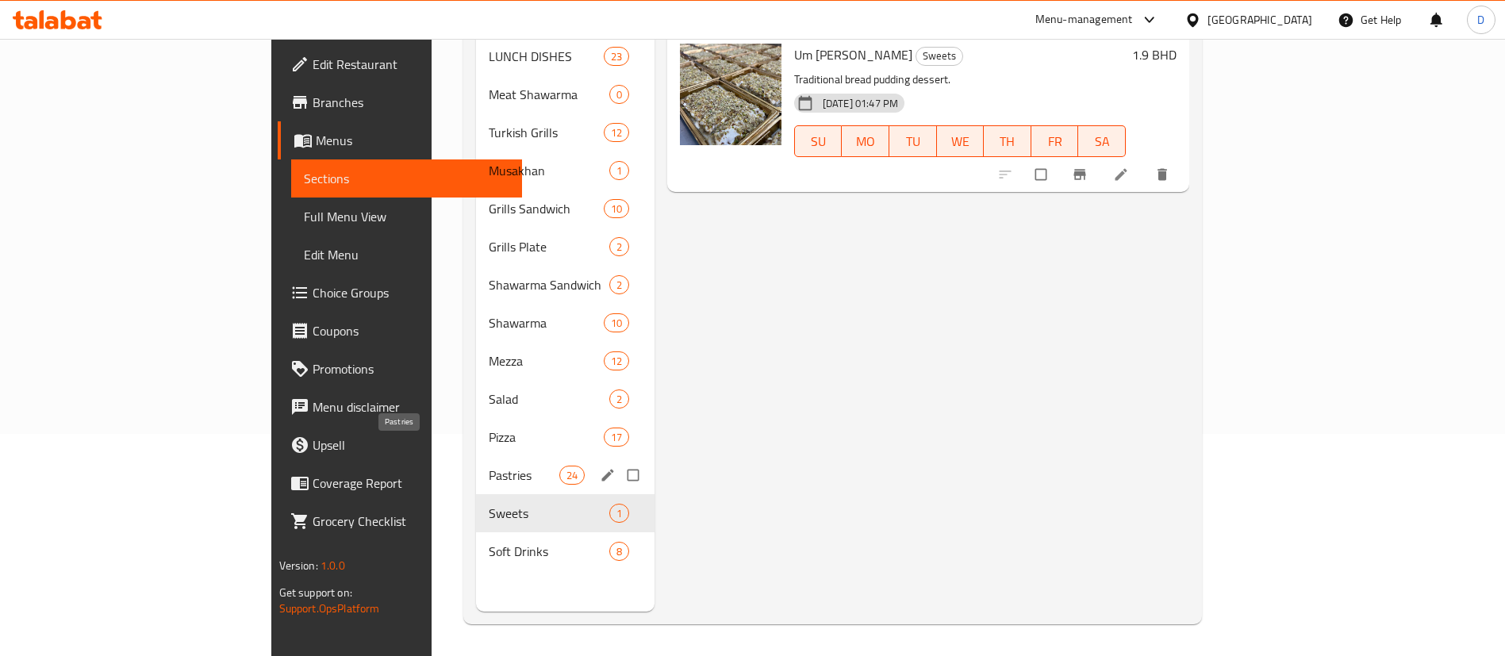
click at [489, 466] on span "Pastries" at bounding box center [524, 475] width 70 height 19
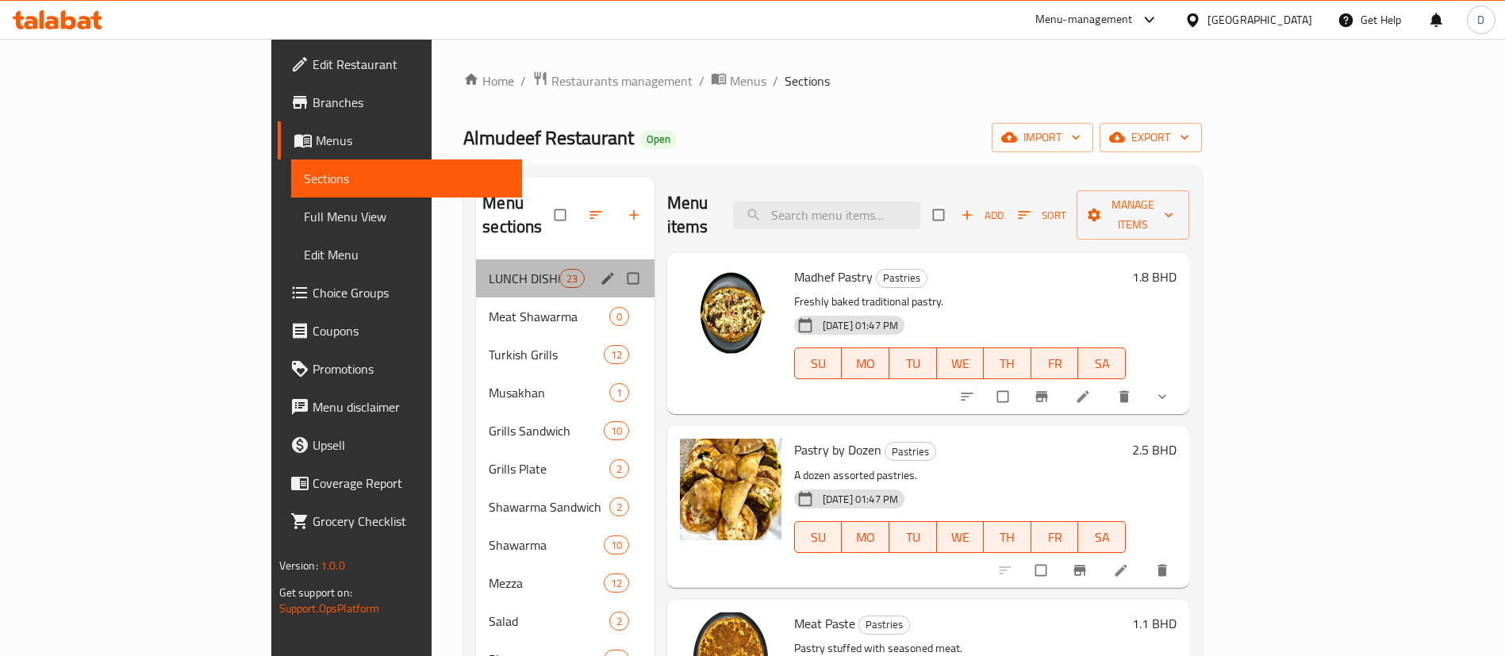
drag, startPoint x: 399, startPoint y: 271, endPoint x: 444, endPoint y: 260, distance: 45.6
click at [476, 271] on div "LUNCH DISHES 23" at bounding box center [565, 278] width 179 height 38
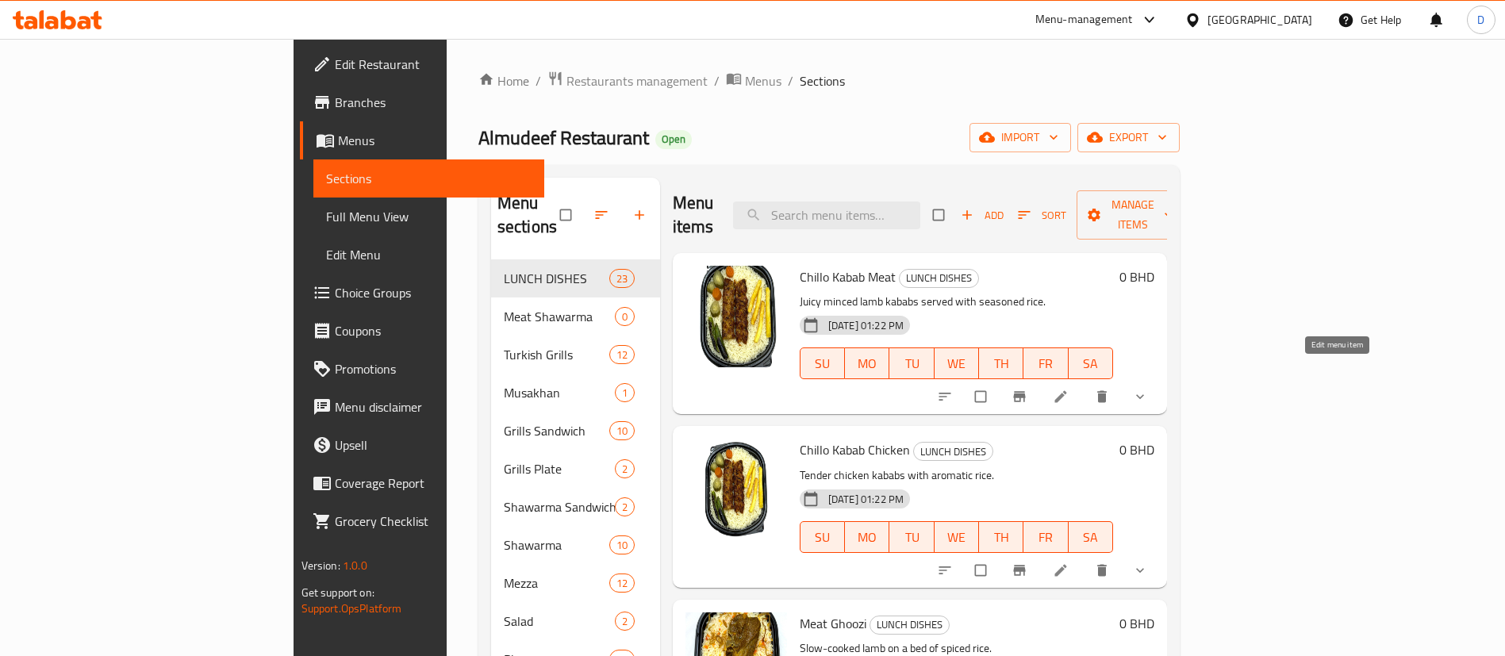
click at [1069, 389] on icon at bounding box center [1061, 397] width 16 height 16
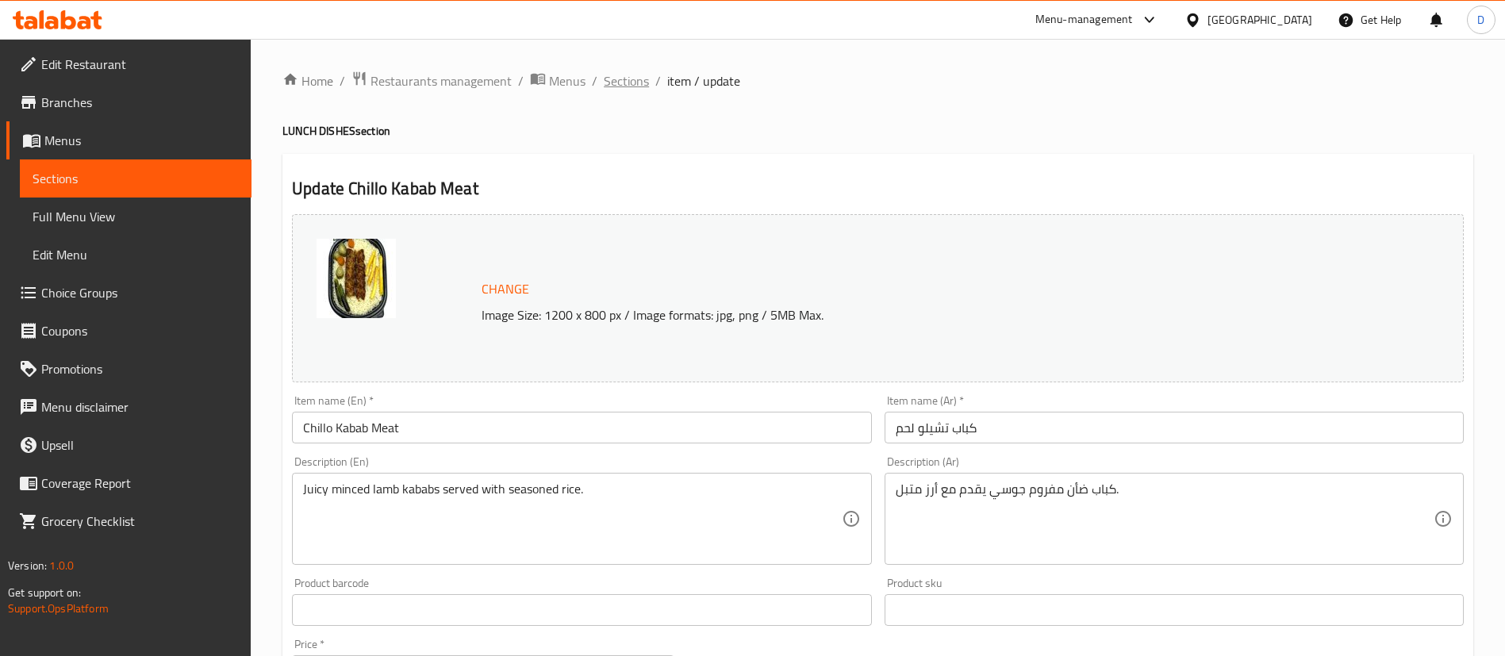
click at [625, 86] on span "Sections" at bounding box center [626, 80] width 45 height 19
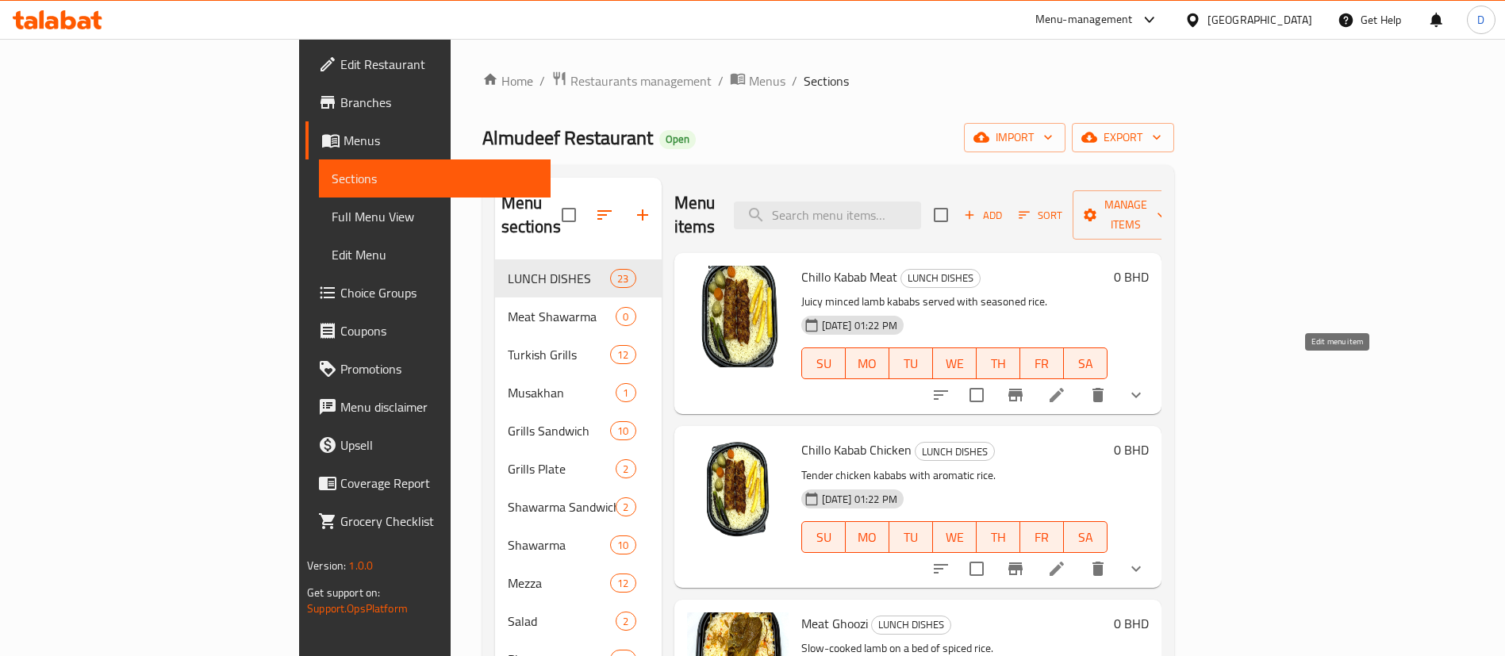
click at [1066, 386] on icon at bounding box center [1056, 395] width 19 height 19
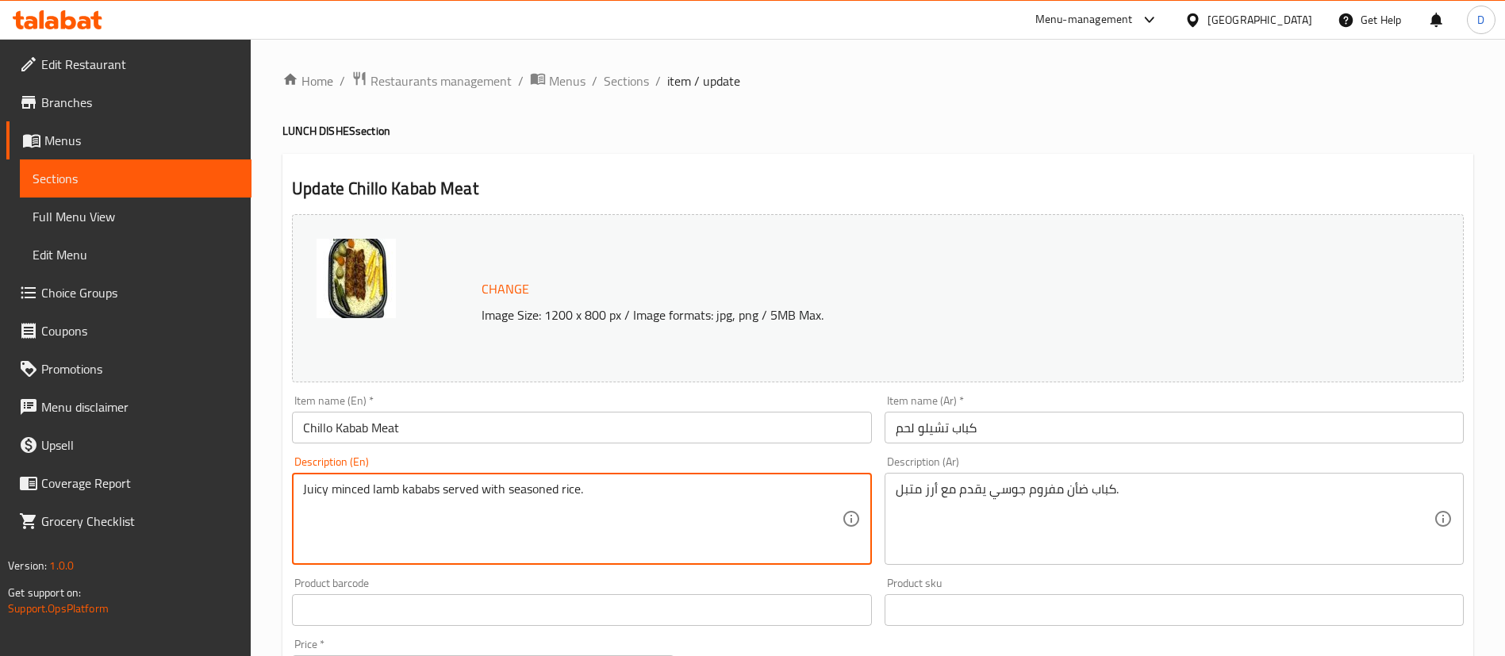
drag, startPoint x: 542, startPoint y: 486, endPoint x: 199, endPoint y: 460, distance: 343.7
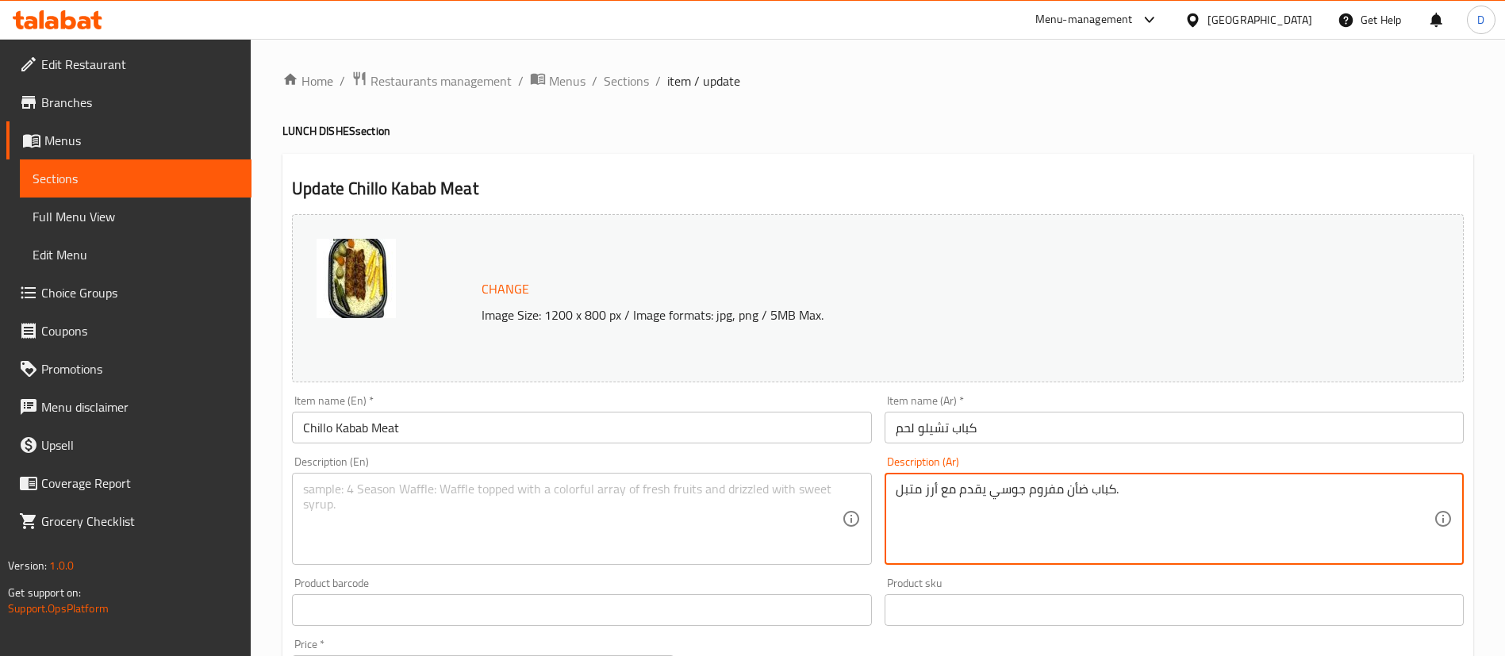
drag, startPoint x: 1144, startPoint y: 486, endPoint x: 774, endPoint y: 505, distance: 371.0
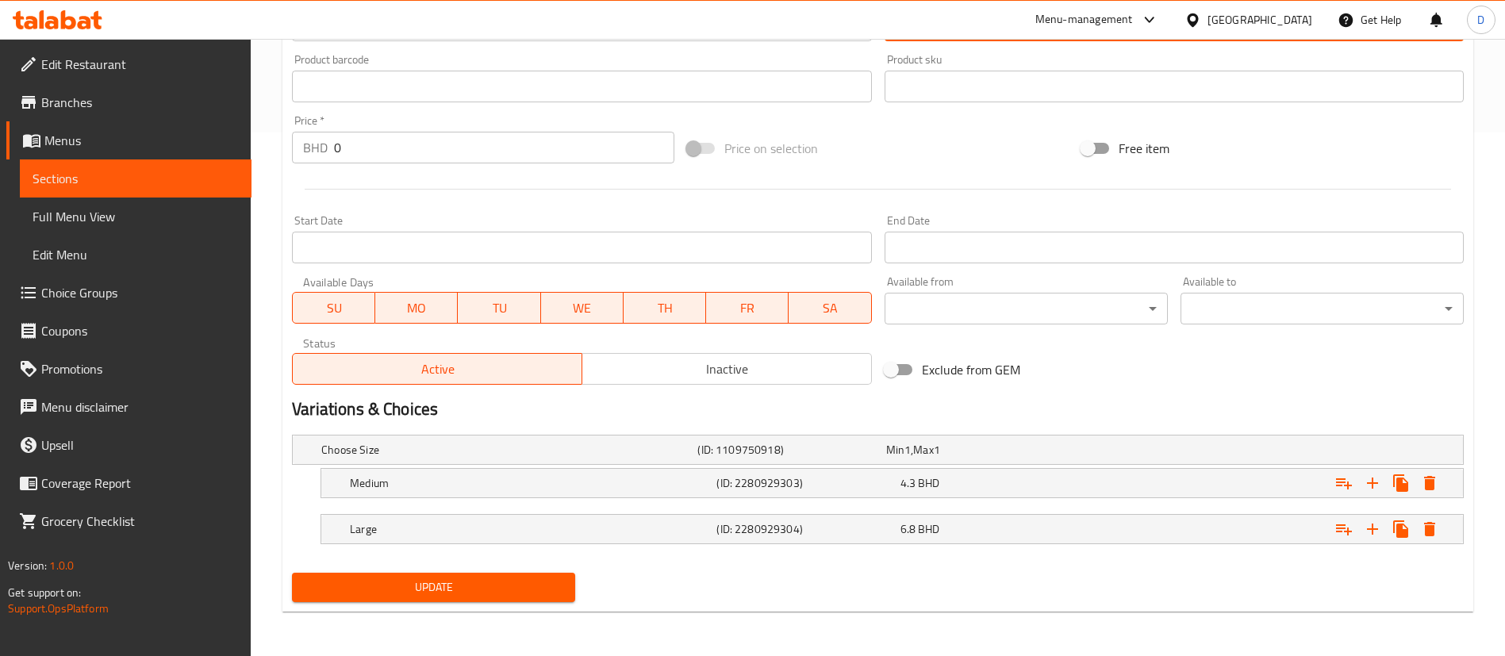
click at [475, 582] on span "Update" at bounding box center [434, 588] width 258 height 20
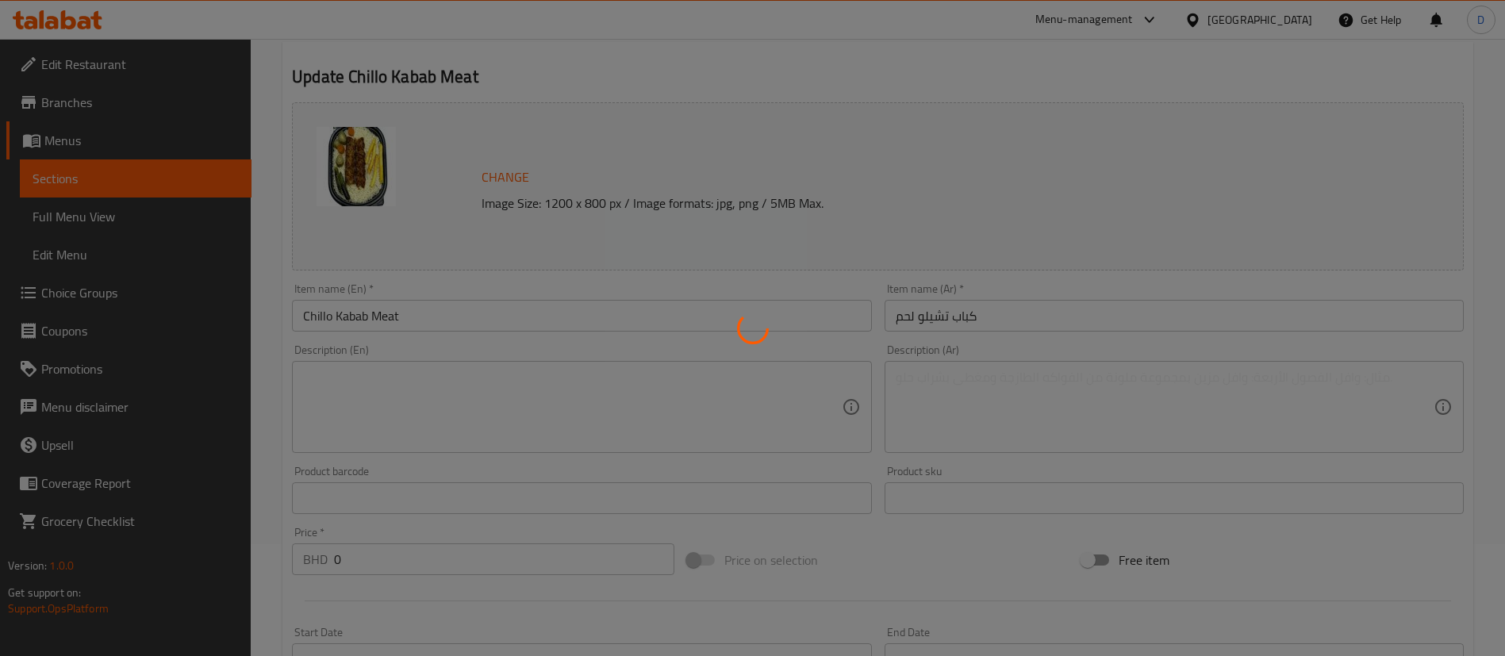
scroll to position [0, 0]
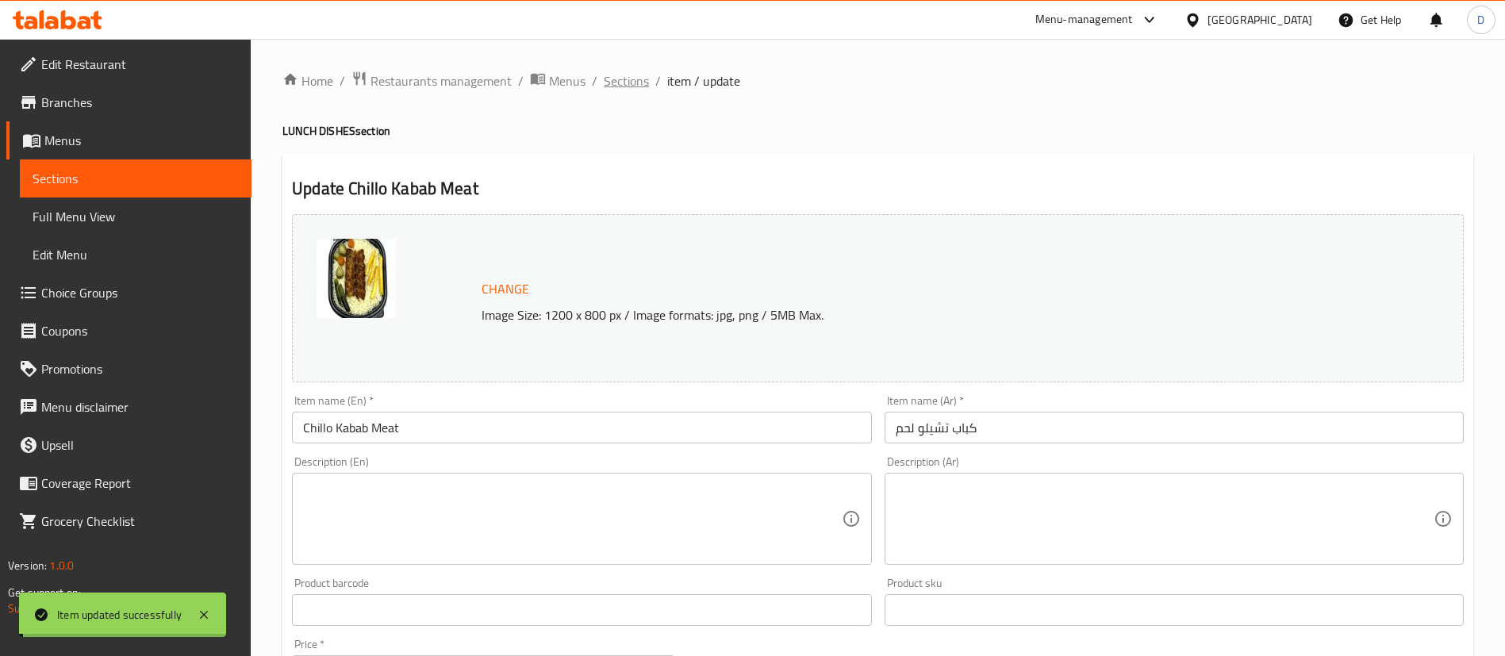
click at [632, 90] on span "Sections" at bounding box center [626, 80] width 45 height 19
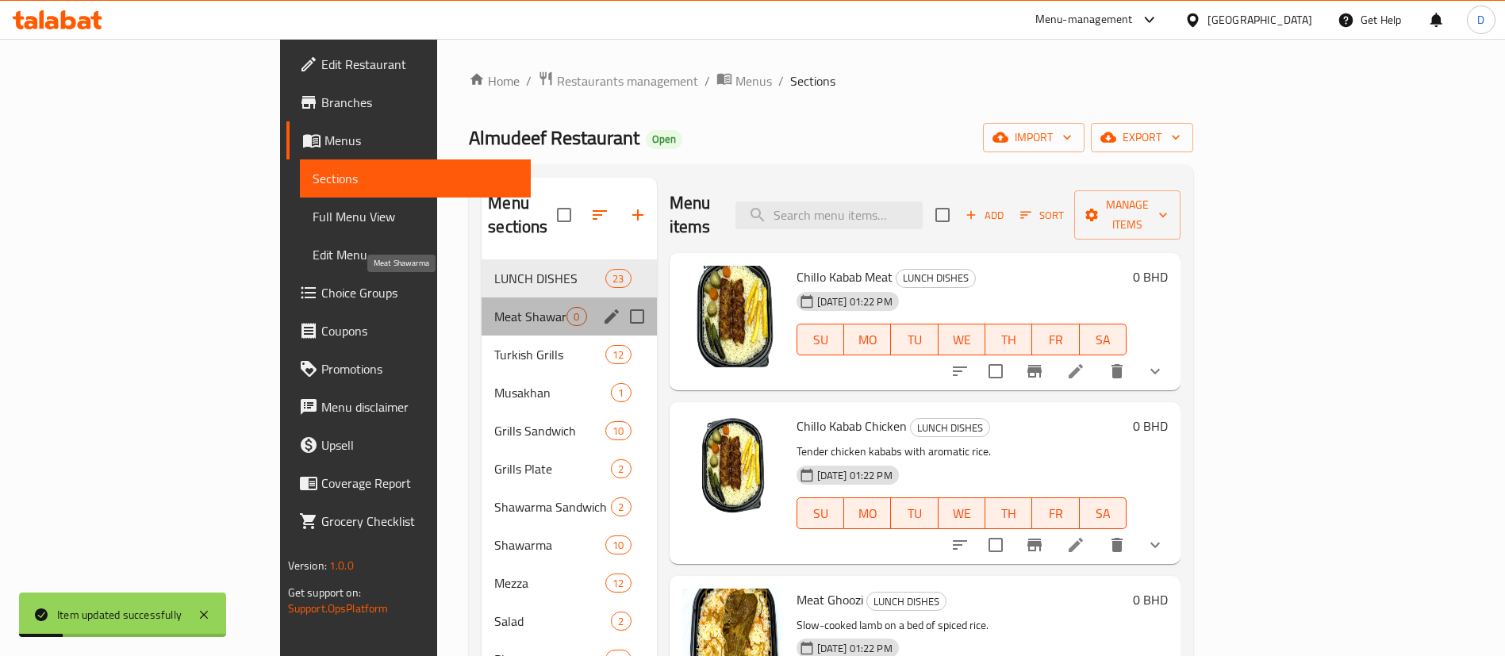
click at [494, 307] on span "Meat Shawarma" at bounding box center [530, 316] width 72 height 19
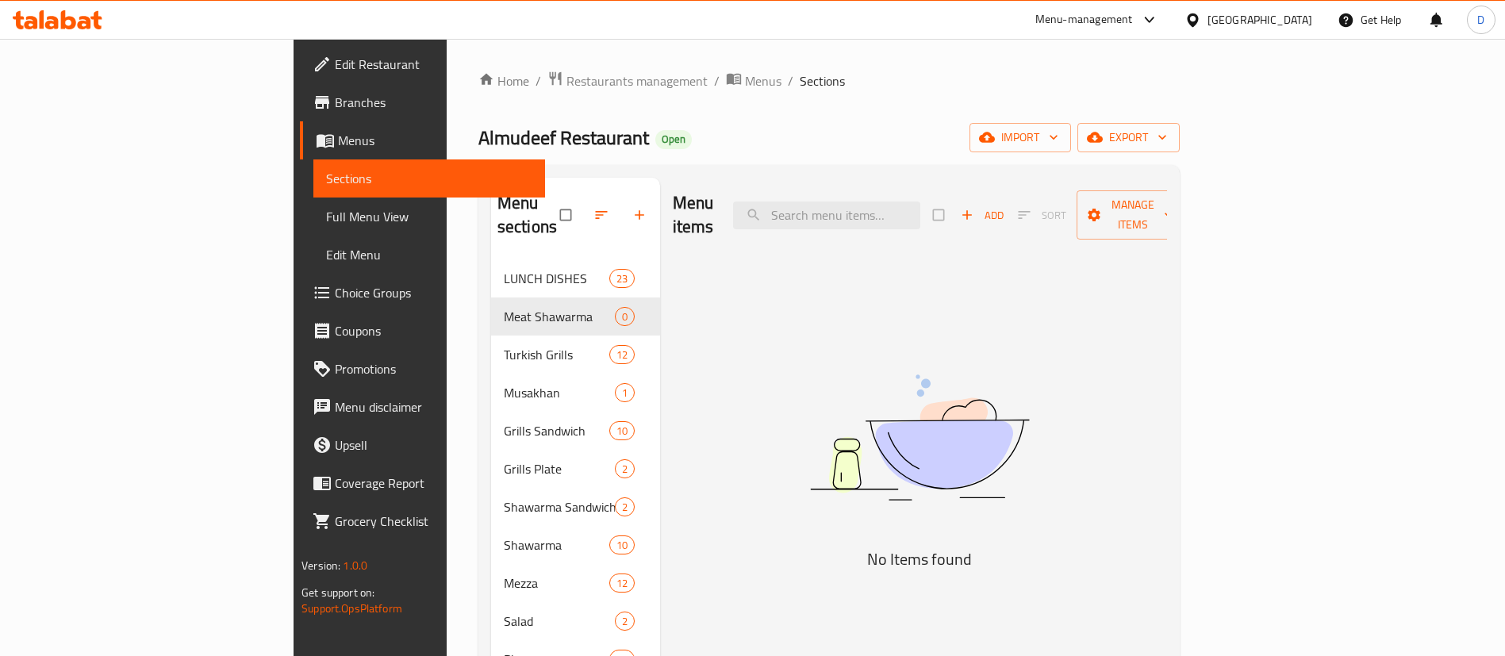
click at [743, 118] on div "Home / Restaurants management / Menus / Sections Almudeef Restaurant Open impor…" at bounding box center [828, 459] width 701 height 776
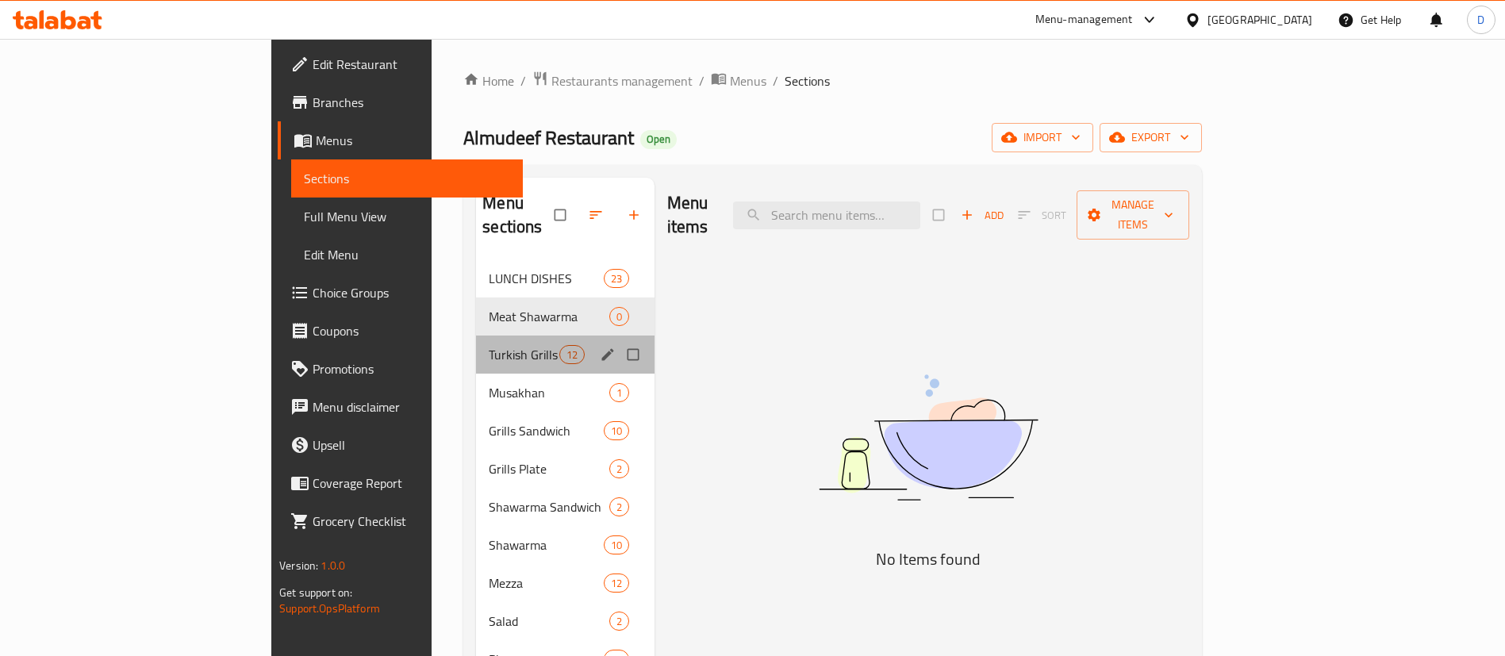
click at [476, 348] on div "Turkish Grills 12" at bounding box center [565, 355] width 179 height 38
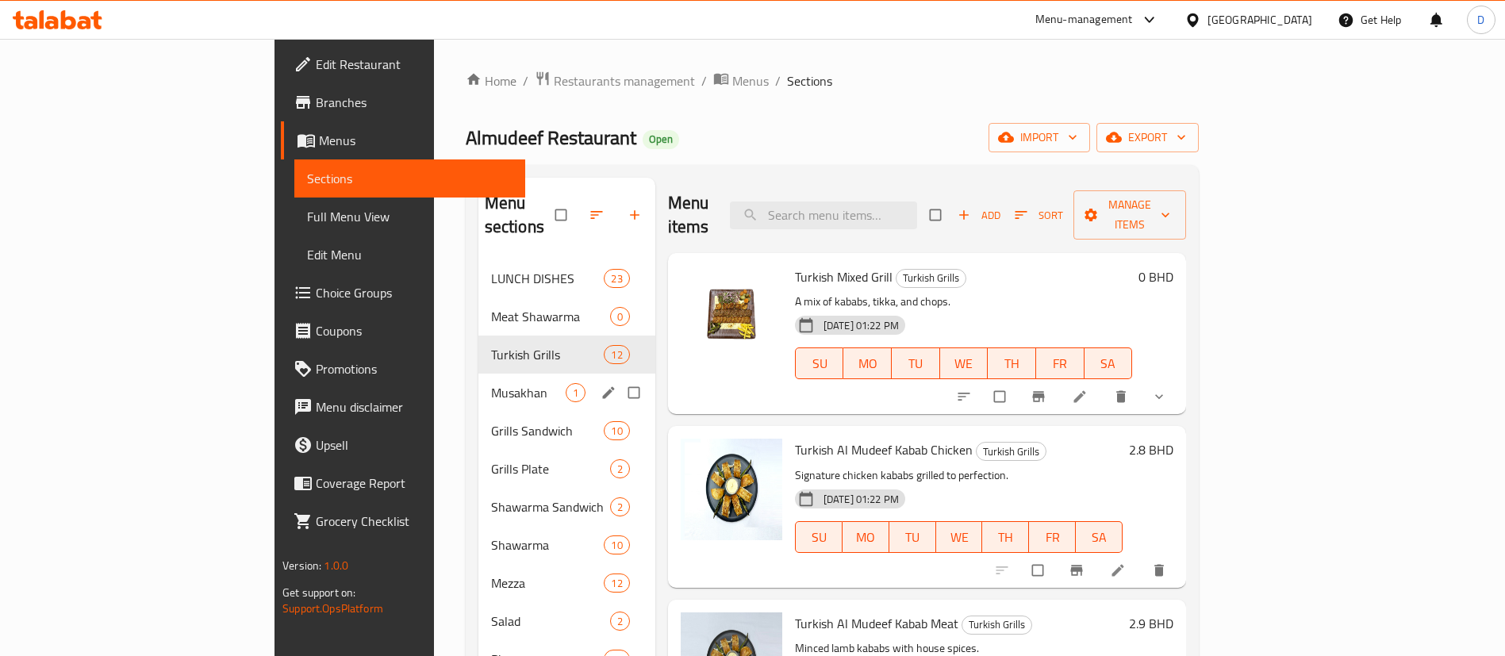
click at [478, 382] on div "Musakhan 1" at bounding box center [566, 393] width 177 height 38
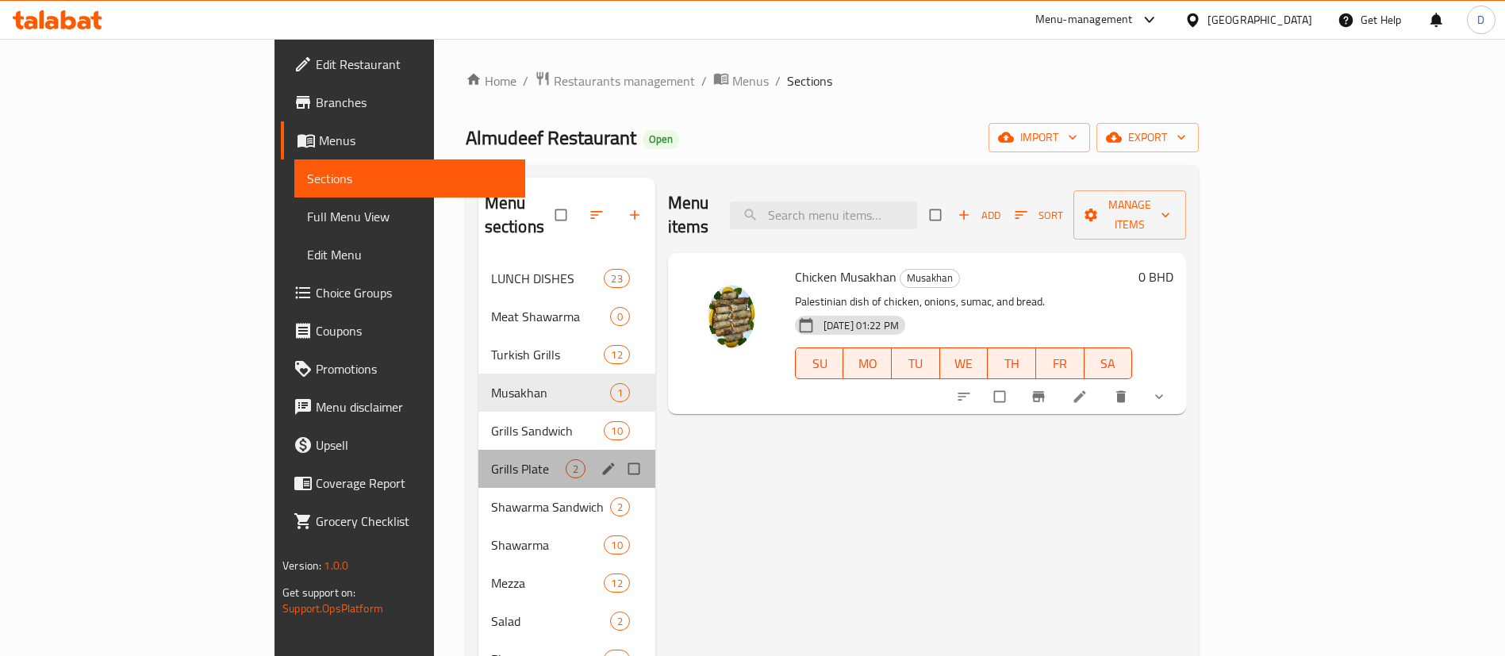
click at [491, 459] on span "Grills Plate" at bounding box center [528, 468] width 75 height 19
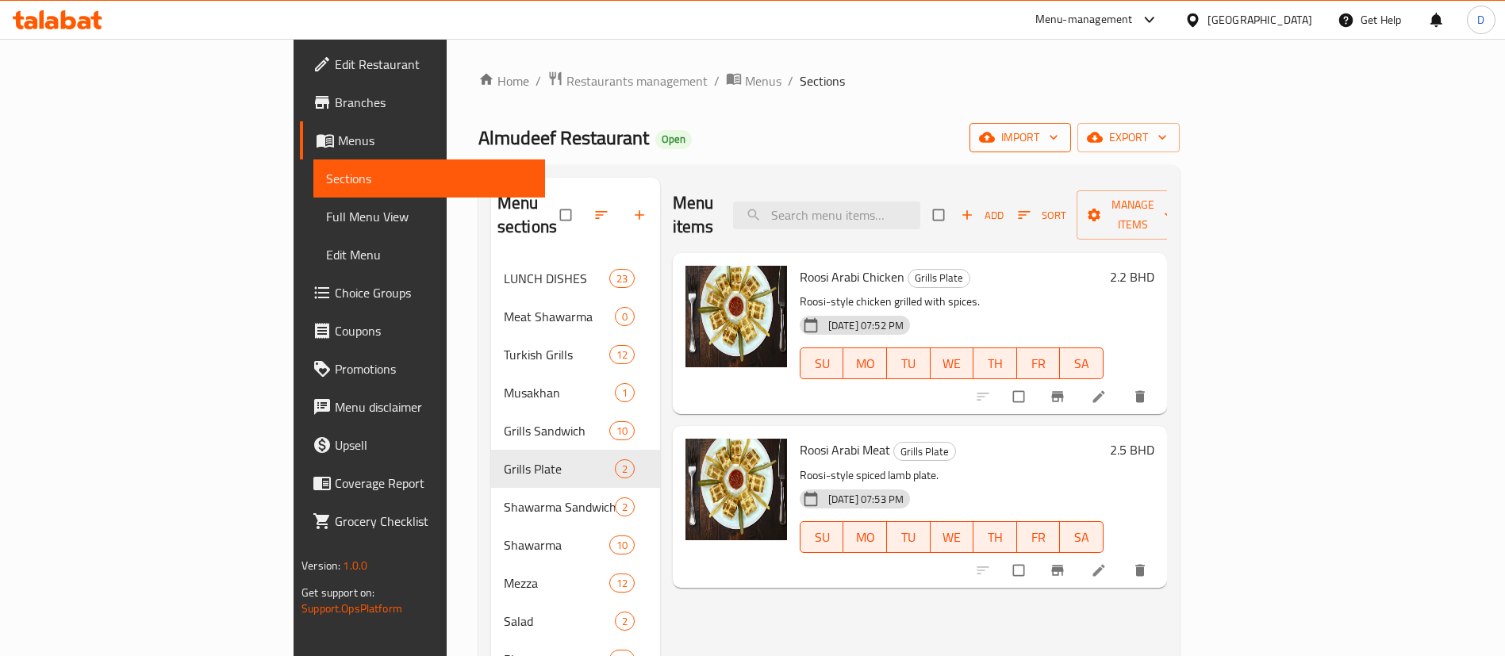
click at [1059, 145] on span "import" at bounding box center [1020, 138] width 76 height 20
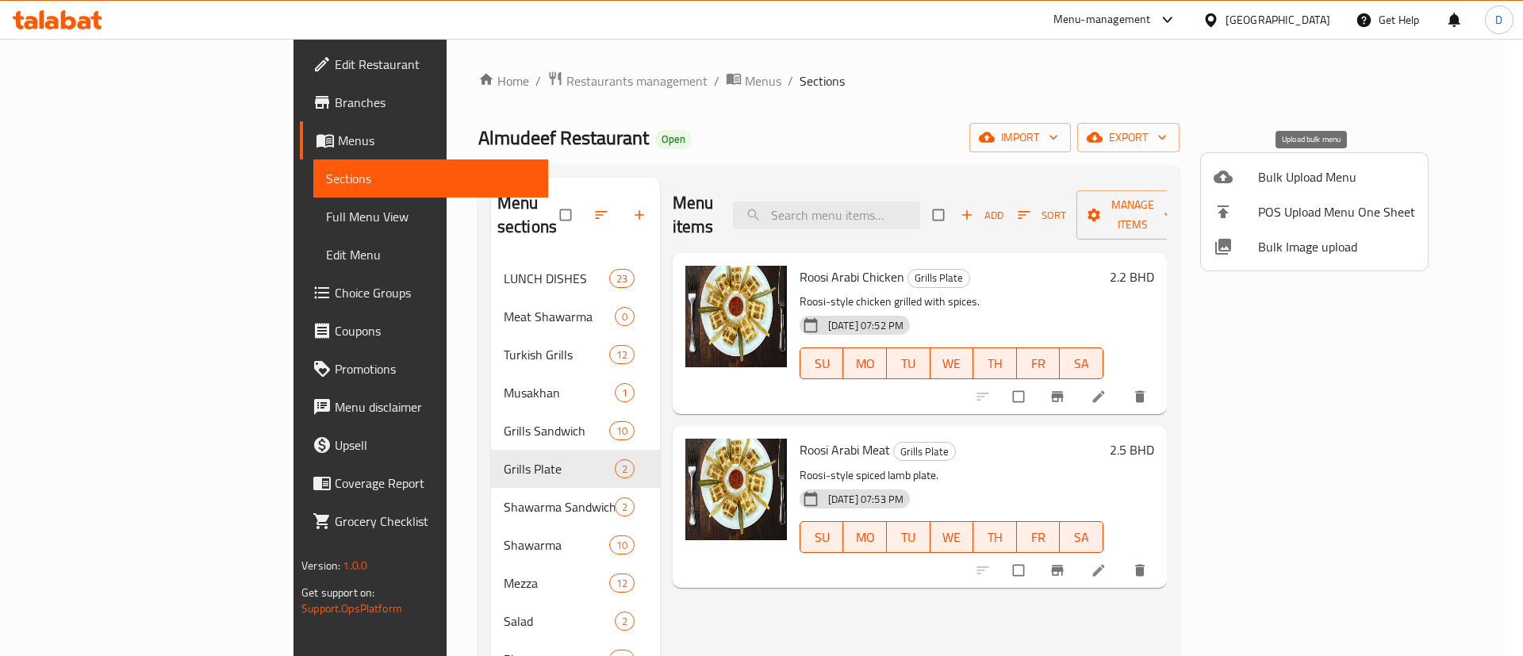
click at [1281, 184] on span "Bulk Upload Menu" at bounding box center [1336, 176] width 157 height 19
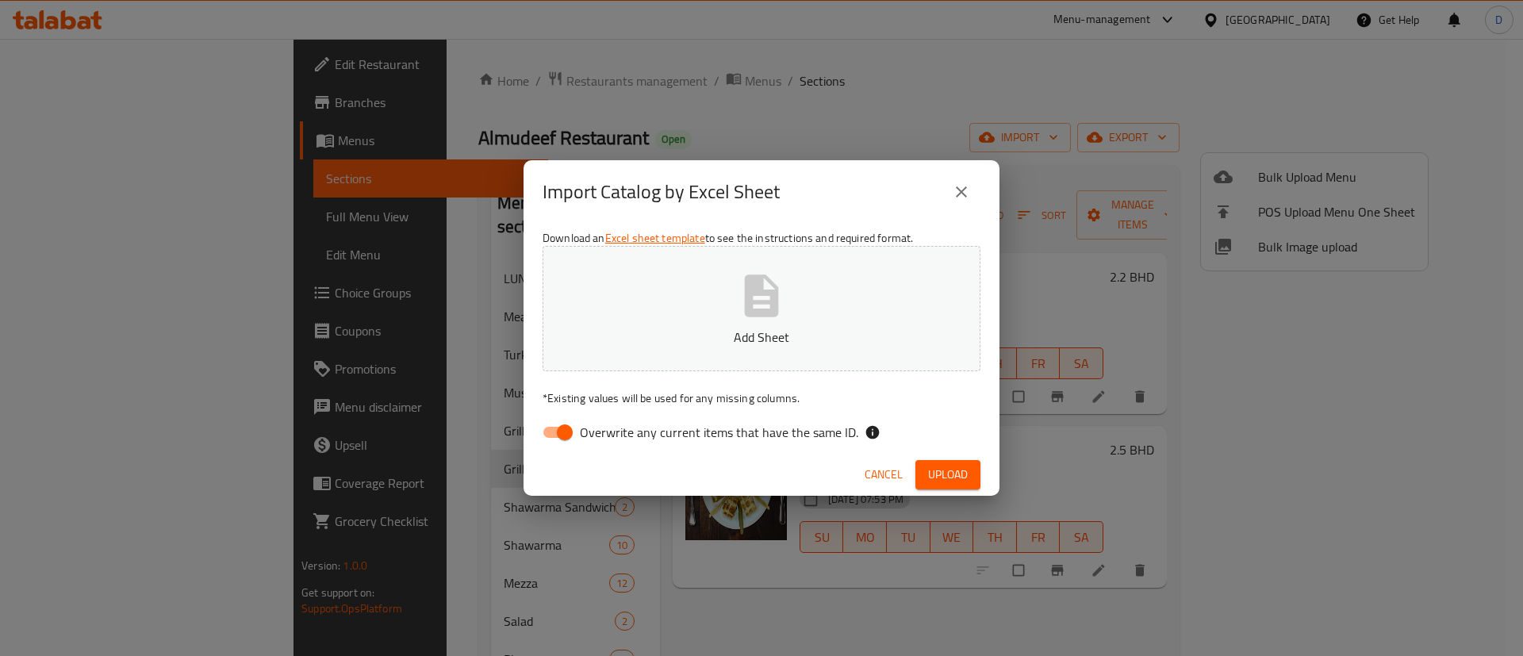
click at [774, 307] on icon "button" at bounding box center [762, 296] width 34 height 42
click at [955, 479] on span "Upload" at bounding box center [948, 475] width 40 height 20
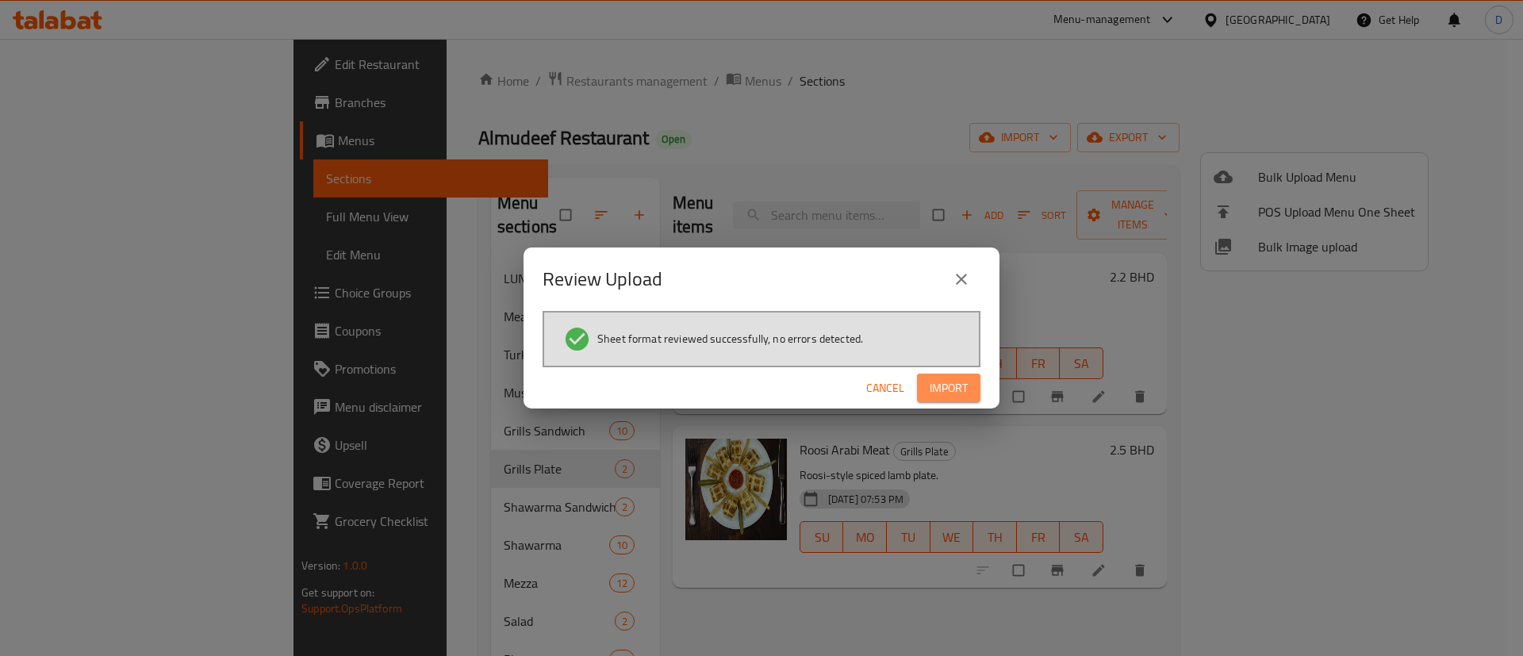
click at [938, 382] on span "Import" at bounding box center [949, 388] width 38 height 20
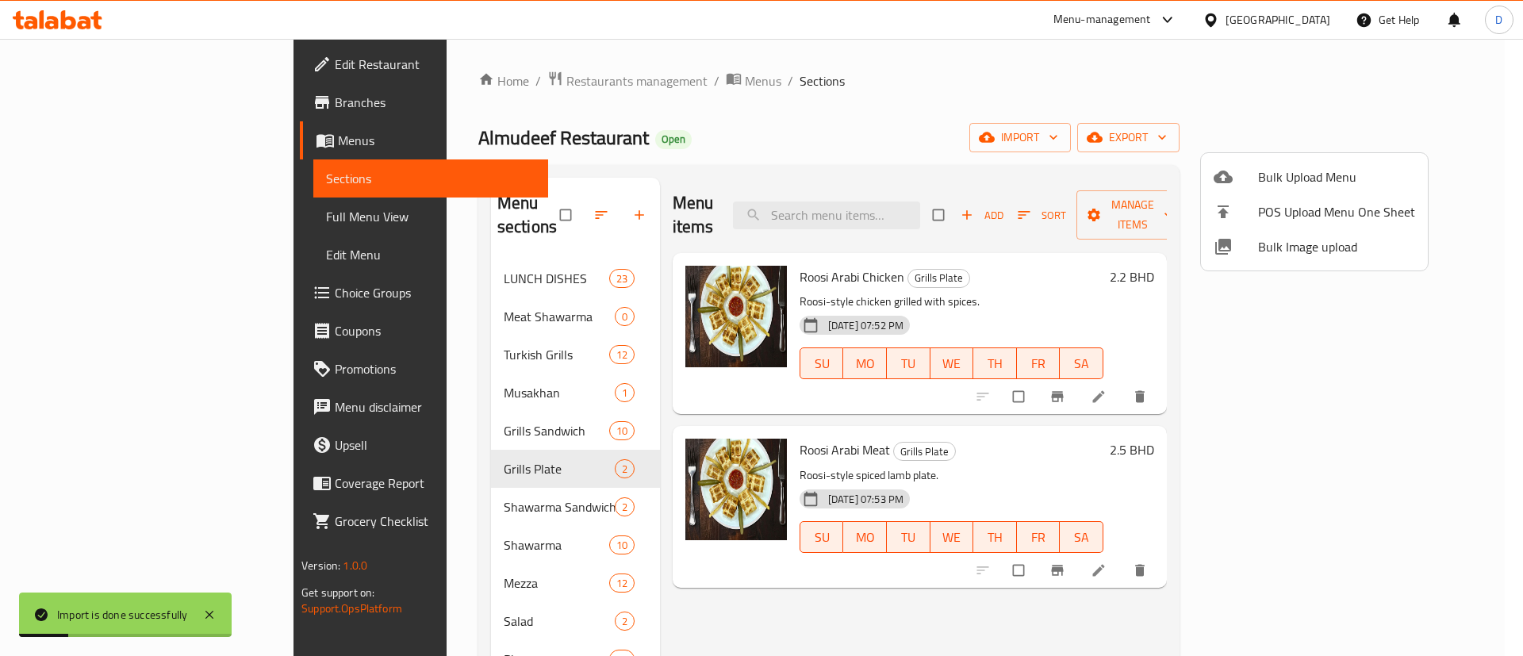
click at [435, 258] on div at bounding box center [761, 328] width 1523 height 656
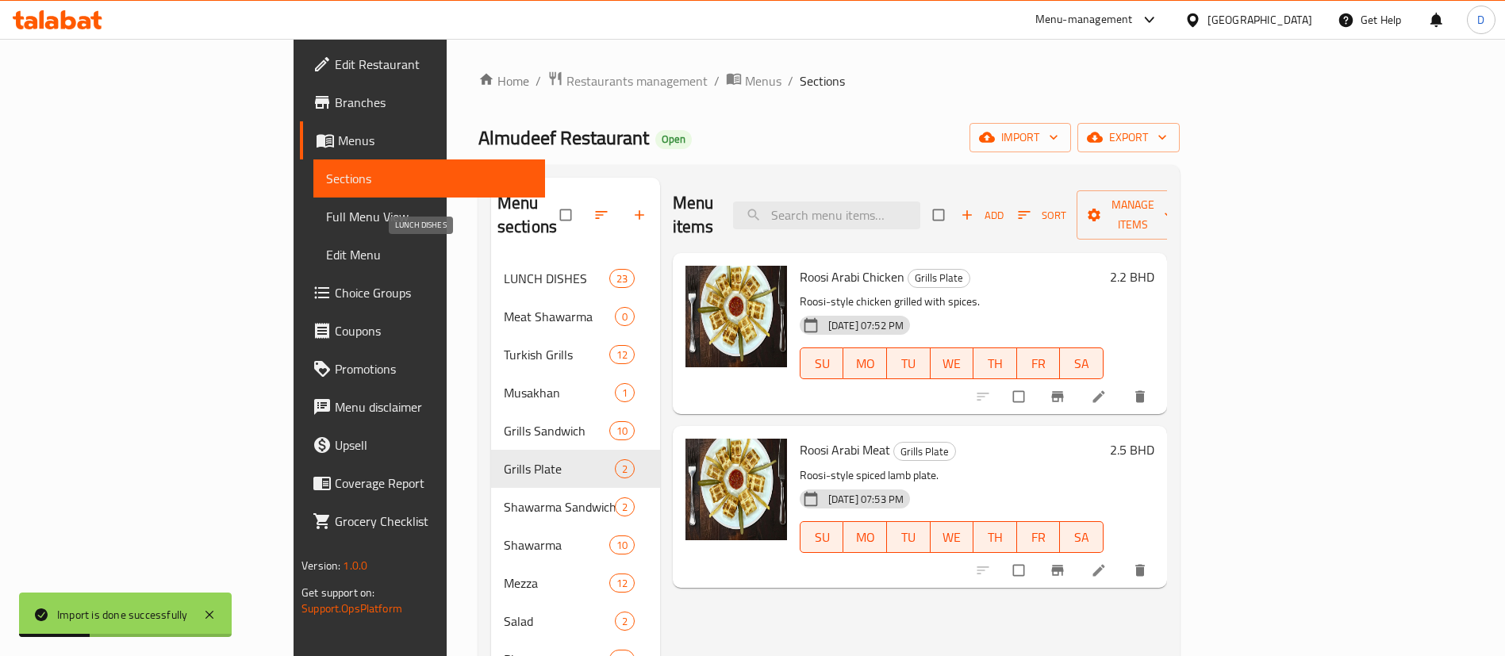
click at [504, 269] on span "LUNCH DISHES" at bounding box center [557, 278] width 106 height 19
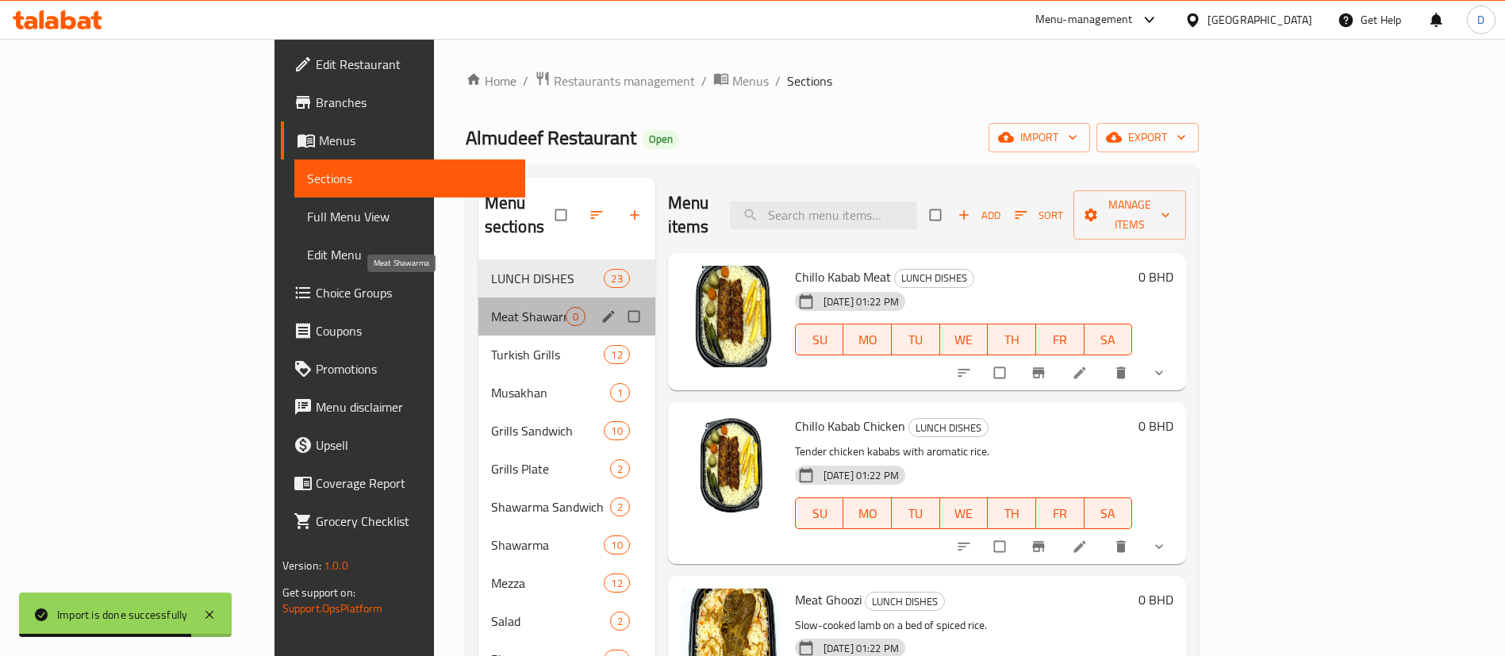
click at [491, 307] on span "Meat Shawarma" at bounding box center [528, 316] width 75 height 19
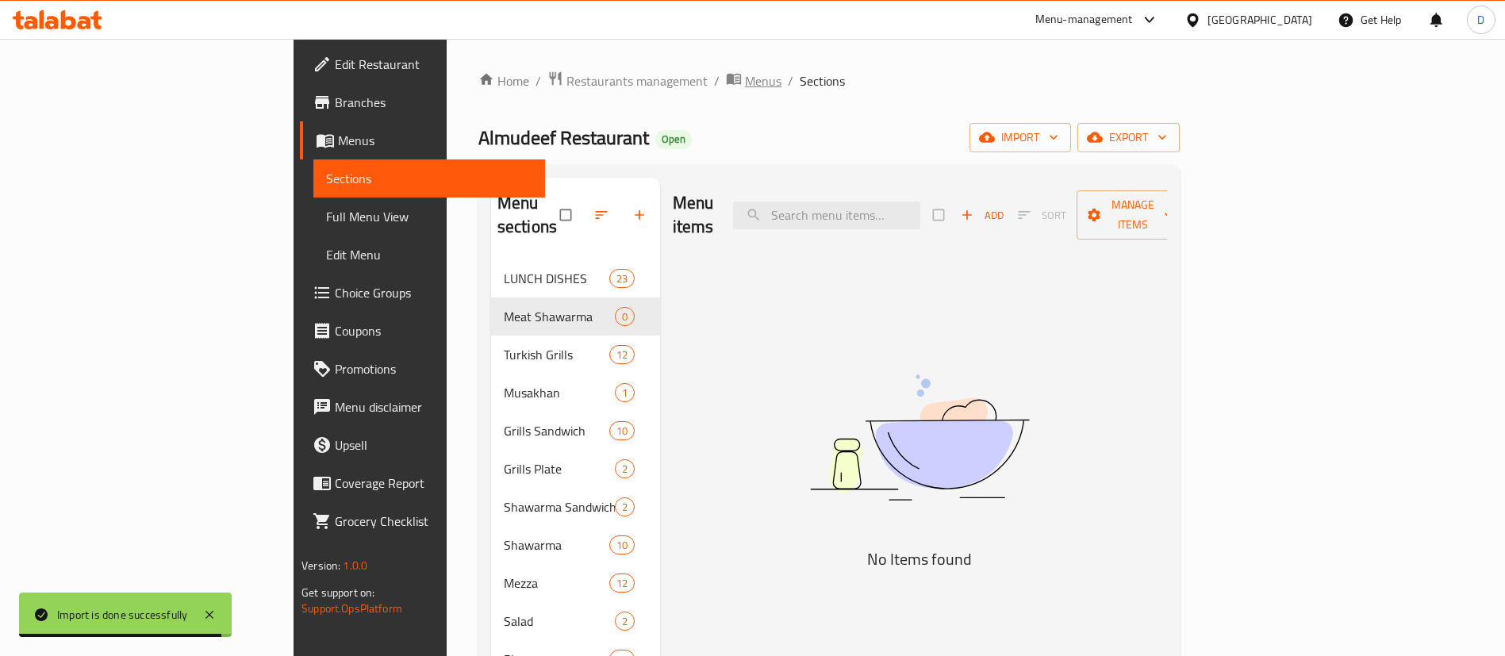
click at [726, 88] on span "breadcrumb" at bounding box center [735, 81] width 19 height 21
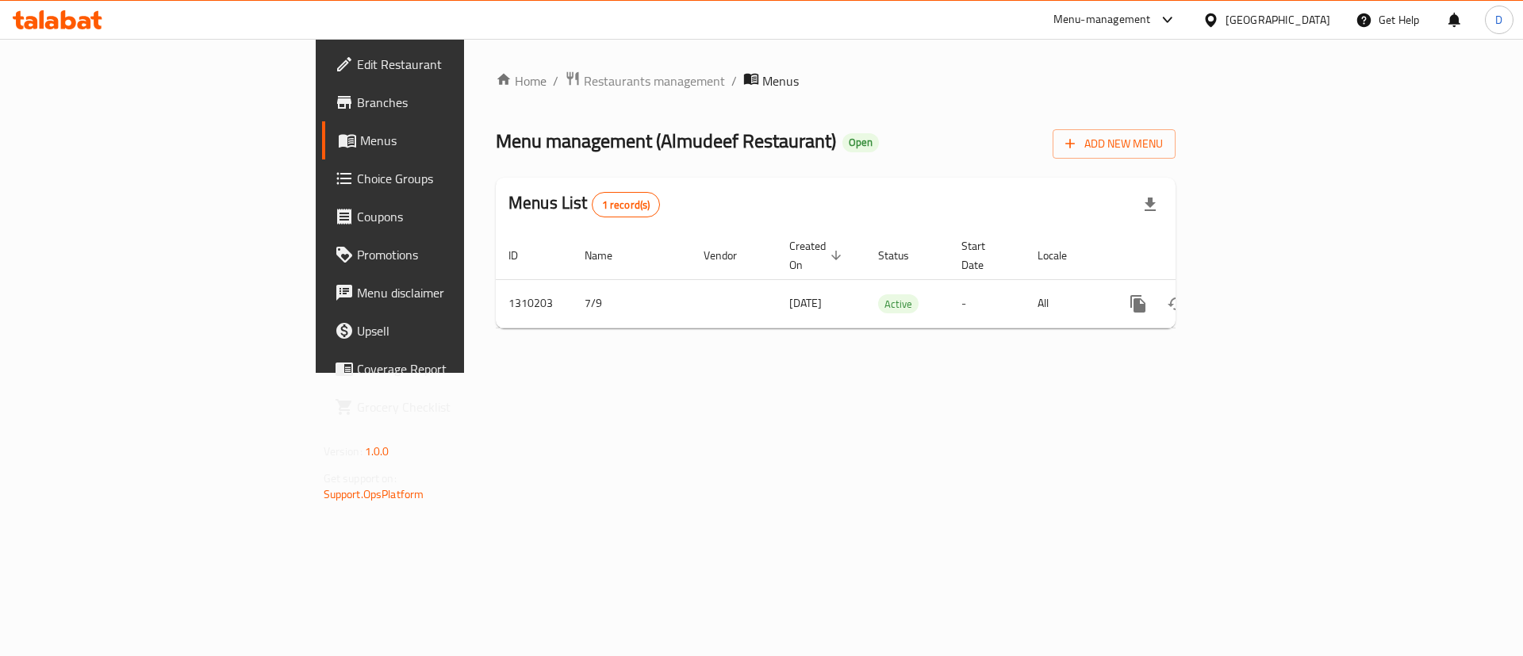
drag, startPoint x: 1074, startPoint y: 410, endPoint x: 1216, endPoint y: 375, distance: 146.3
click at [1075, 373] on div "Home / Restaurants management / Menus Menu management ( Almudeef Restaurant ) O…" at bounding box center [835, 206] width 743 height 334
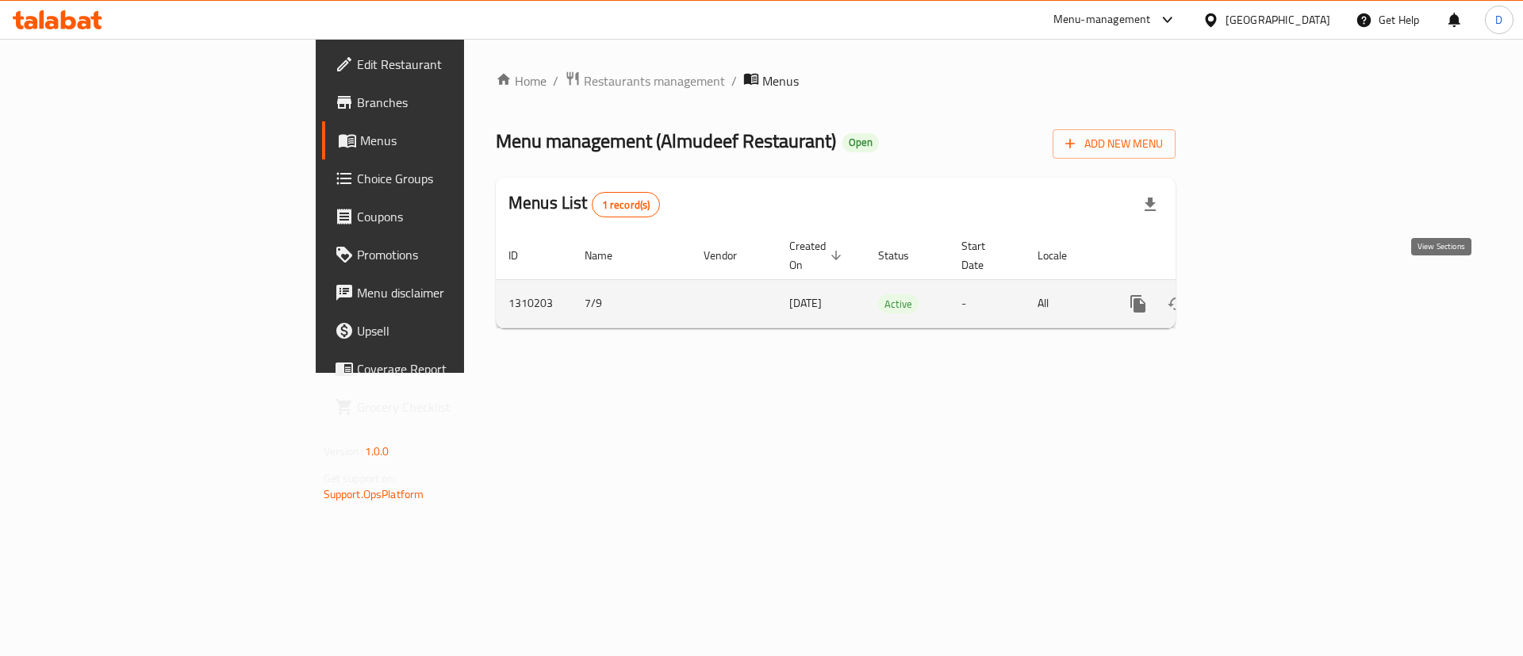
click at [1262, 294] on icon "enhanced table" at bounding box center [1252, 303] width 19 height 19
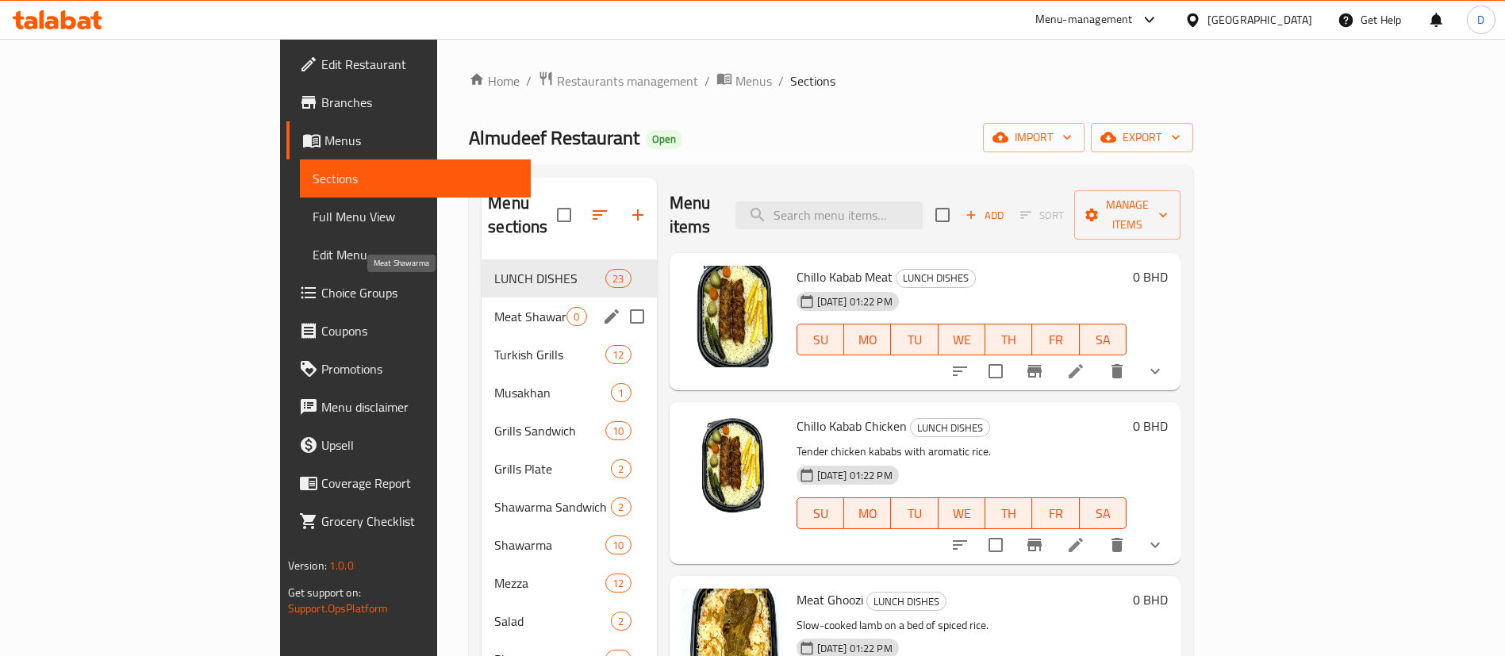
click at [494, 307] on span "Meat Shawarma" at bounding box center [530, 316] width 72 height 19
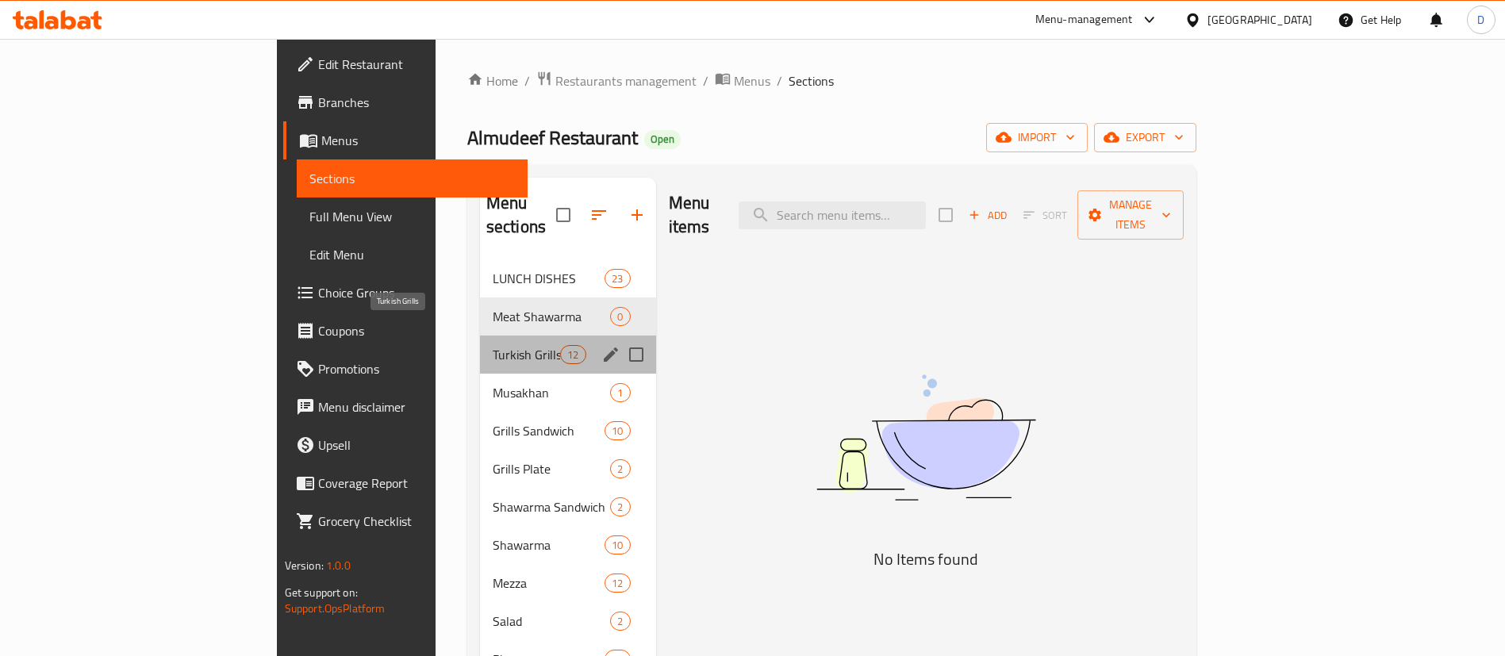
click at [493, 345] on span "Turkish Grills" at bounding box center [526, 354] width 67 height 19
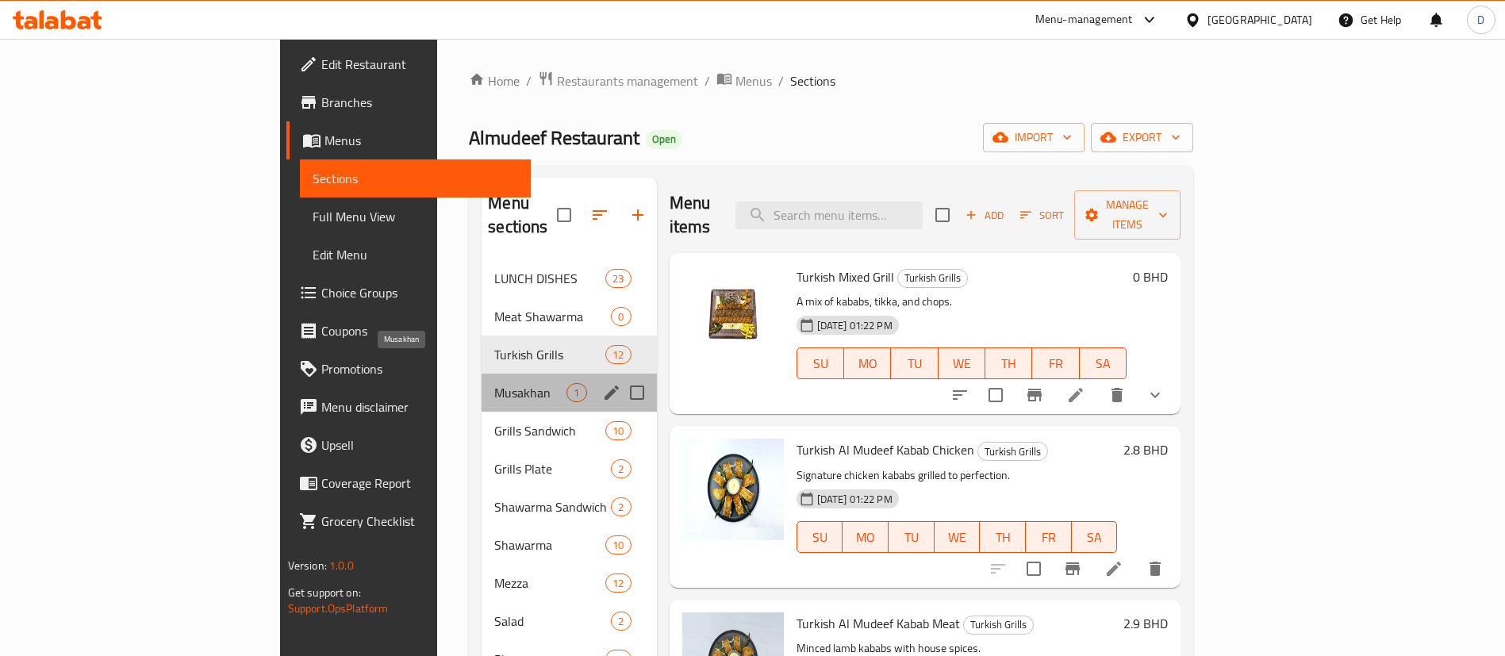
click at [494, 383] on span "Musakhan" at bounding box center [530, 392] width 72 height 19
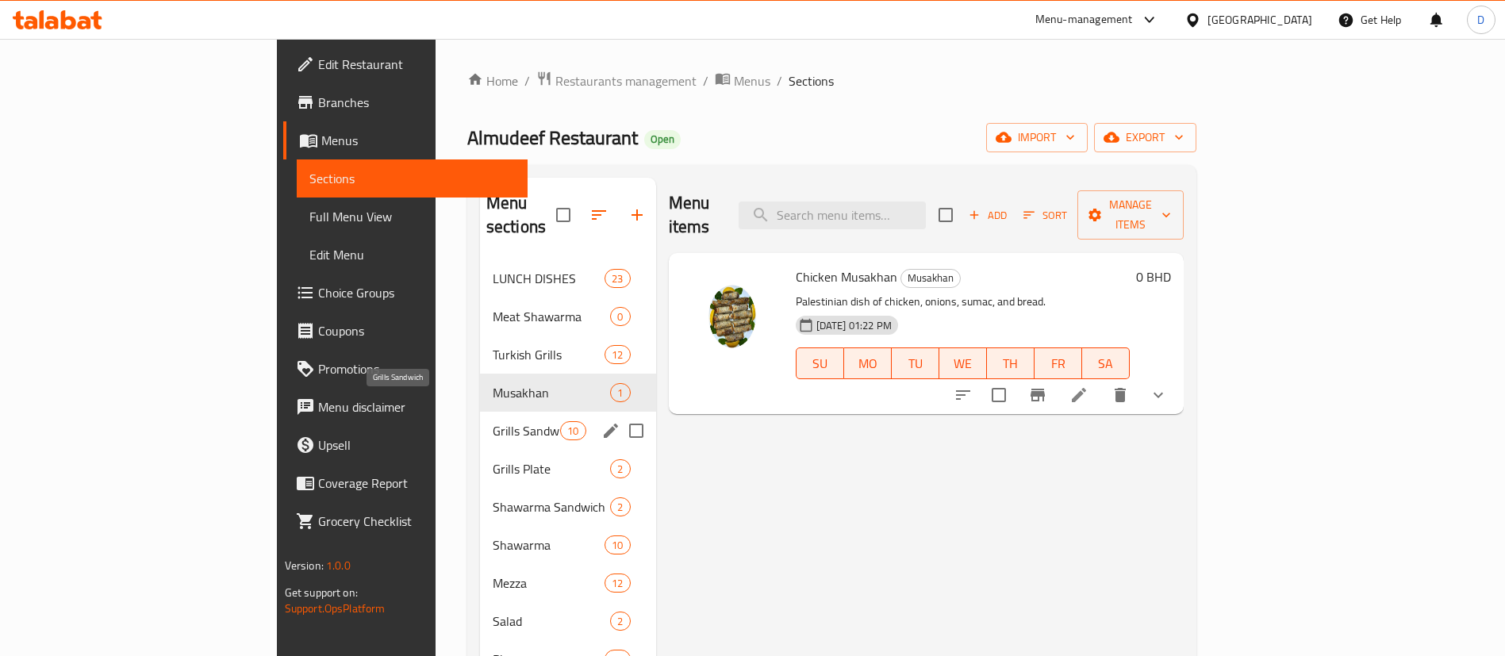
click at [493, 421] on span "Grills Sandwich" at bounding box center [526, 430] width 67 height 19
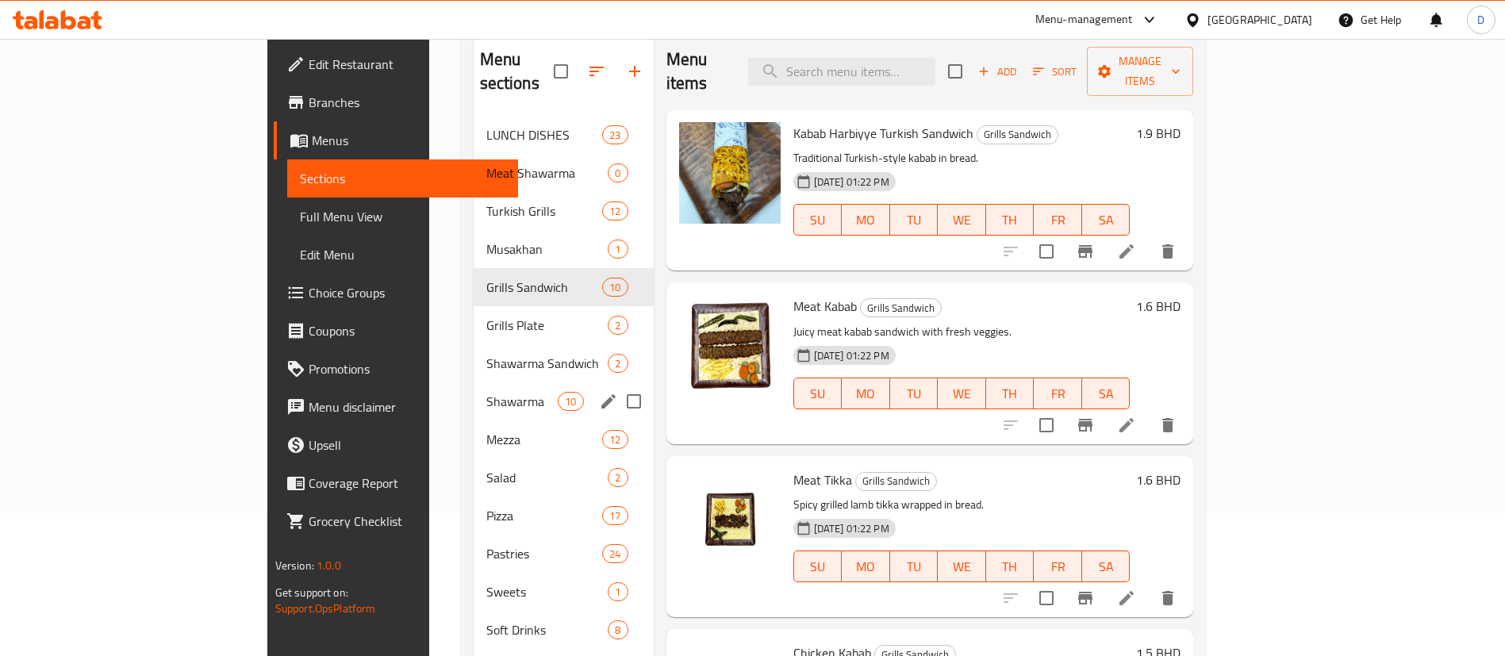
scroll to position [222, 0]
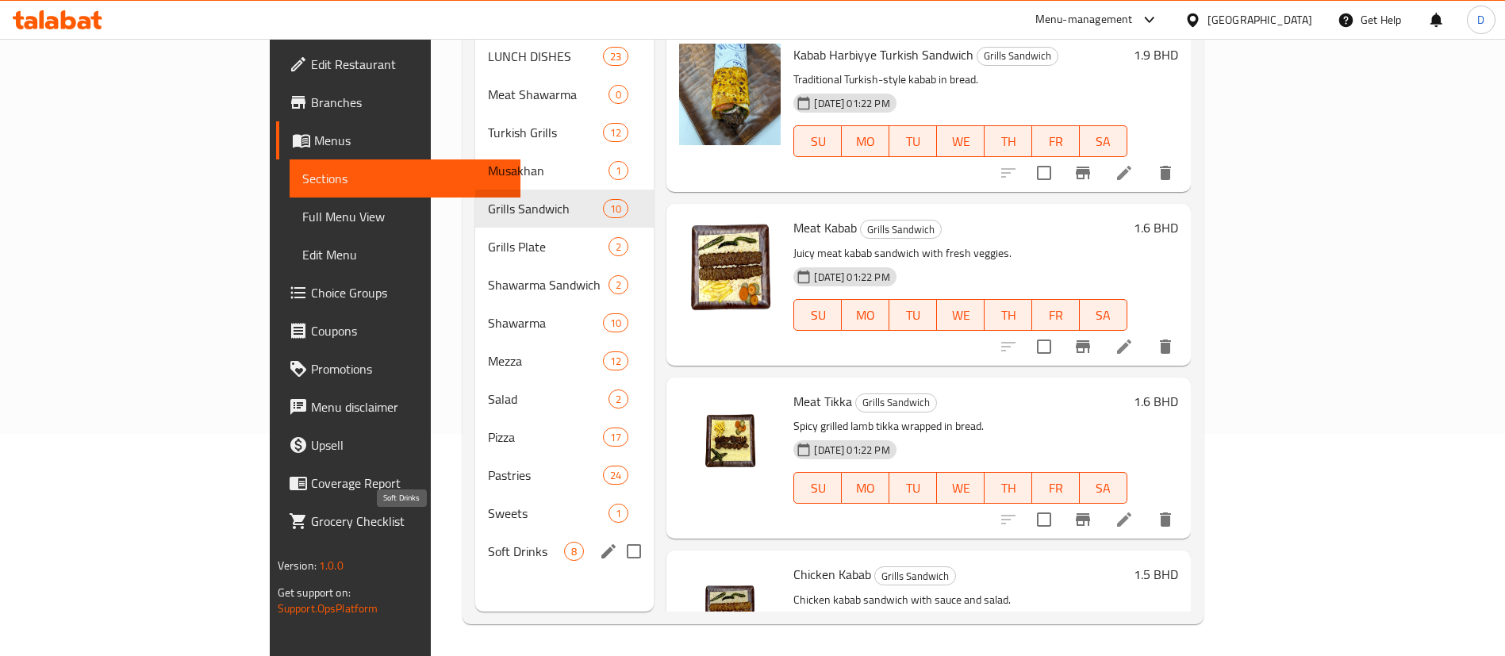
drag, startPoint x: 440, startPoint y: 527, endPoint x: 434, endPoint y: 512, distance: 16.4
click at [488, 542] on span "Soft Drinks" at bounding box center [526, 551] width 76 height 19
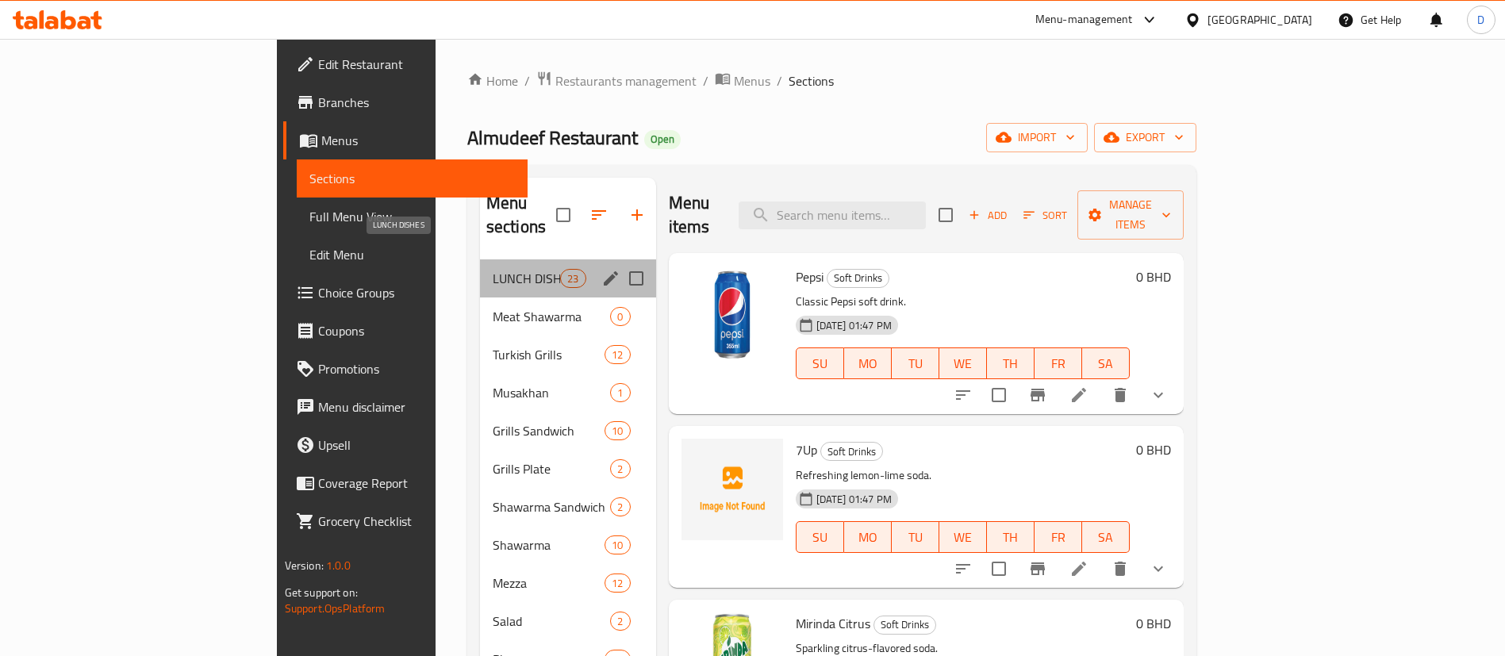
click at [493, 269] on span "LUNCH DISHES" at bounding box center [526, 278] width 67 height 19
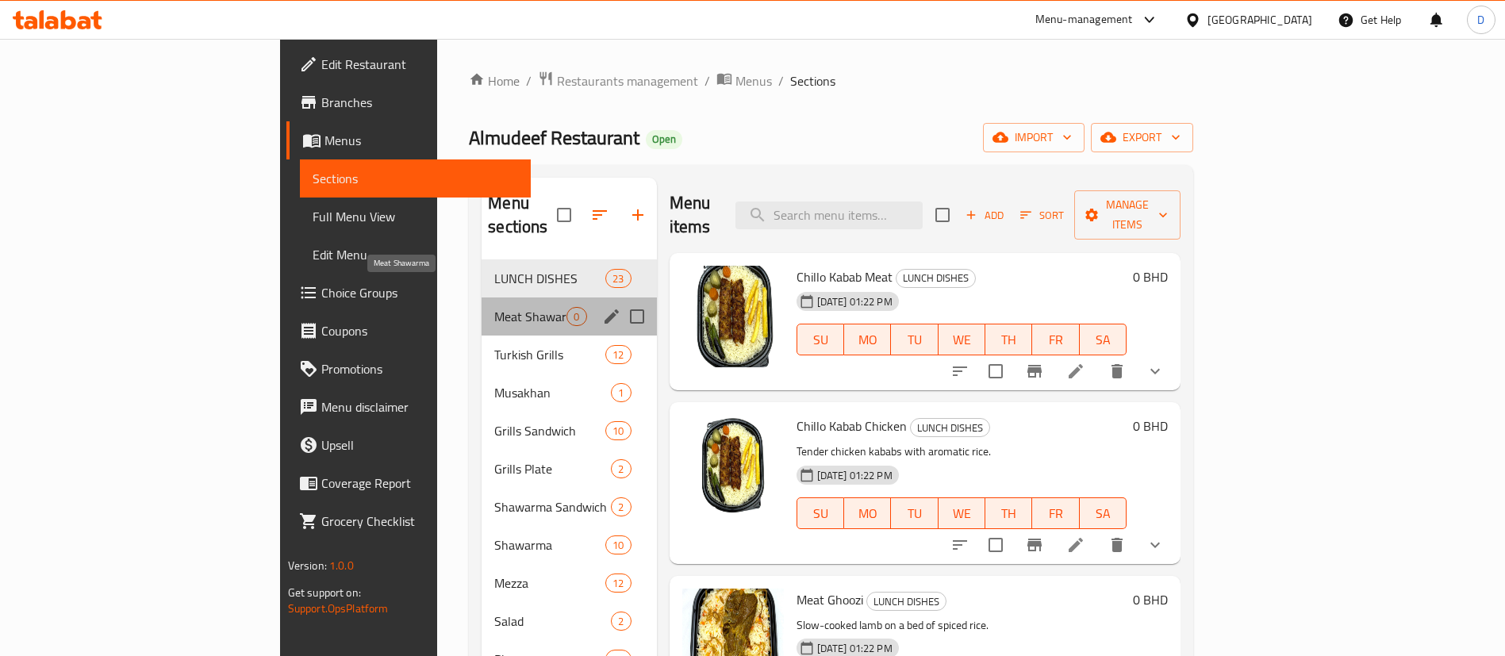
click at [494, 307] on span "Meat Shawarma" at bounding box center [530, 316] width 72 height 19
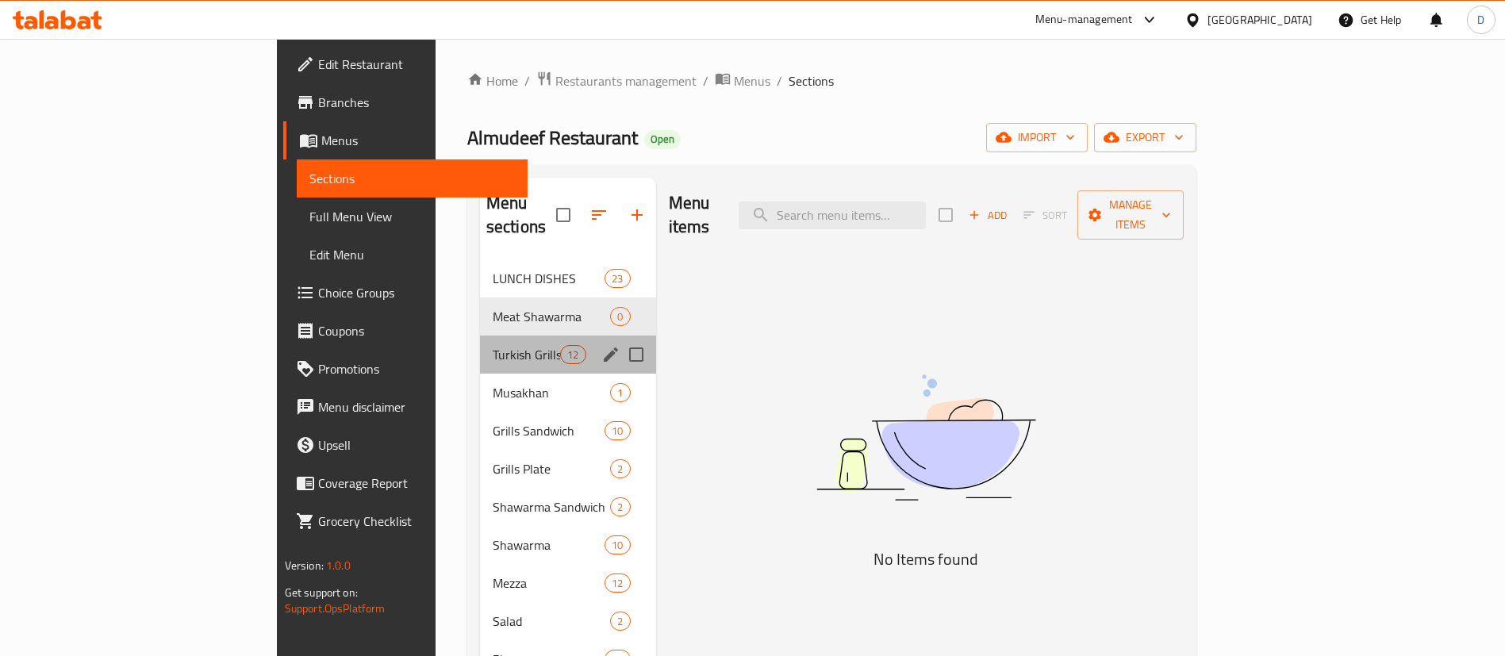
click at [493, 345] on span "Turkish Grills" at bounding box center [526, 354] width 67 height 19
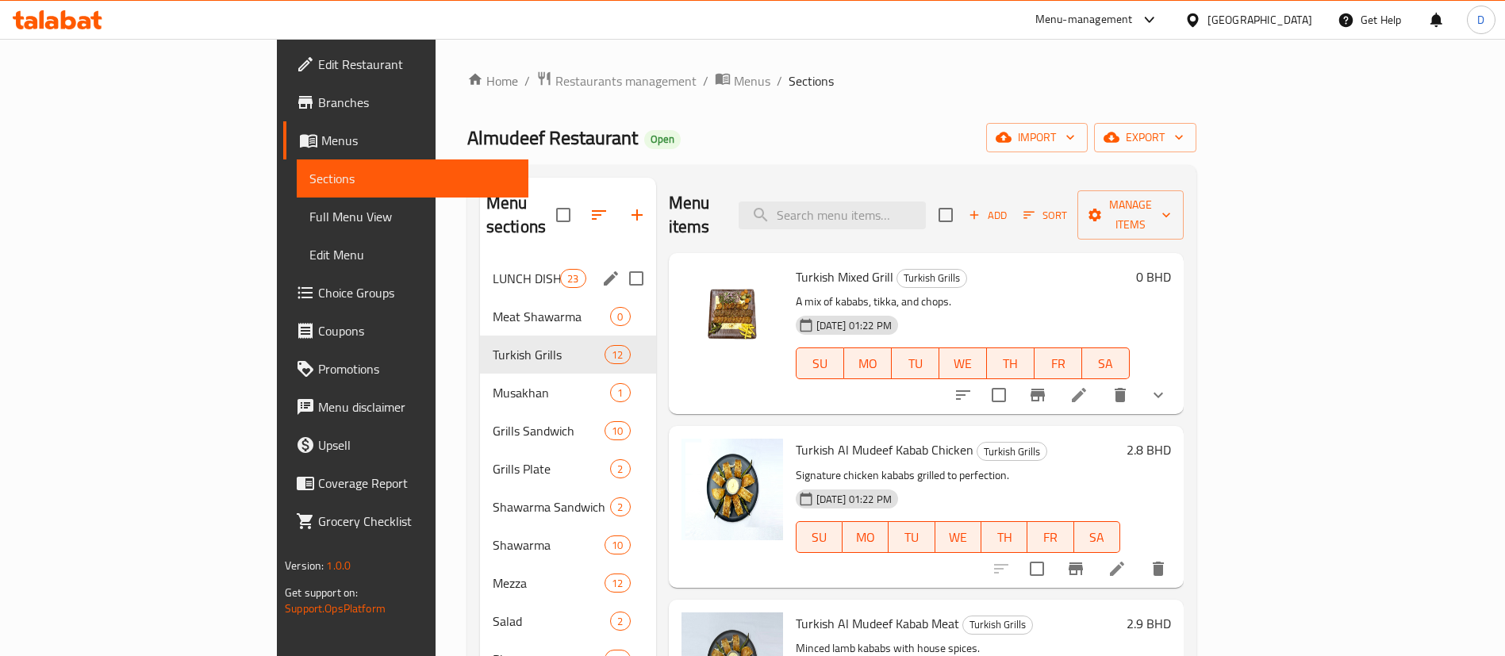
click at [480, 266] on div "LUNCH DISHES 23" at bounding box center [568, 278] width 176 height 38
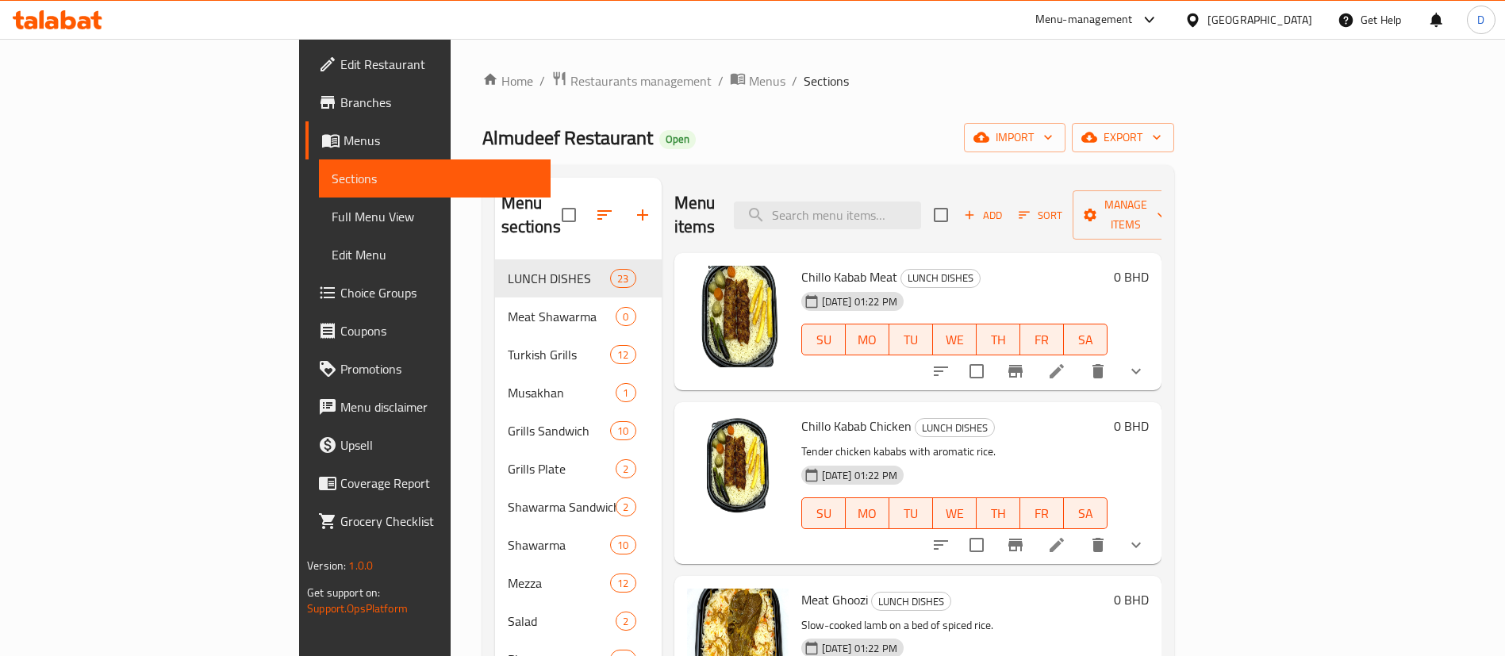
click at [1079, 531] on li at bounding box center [1057, 545] width 44 height 29
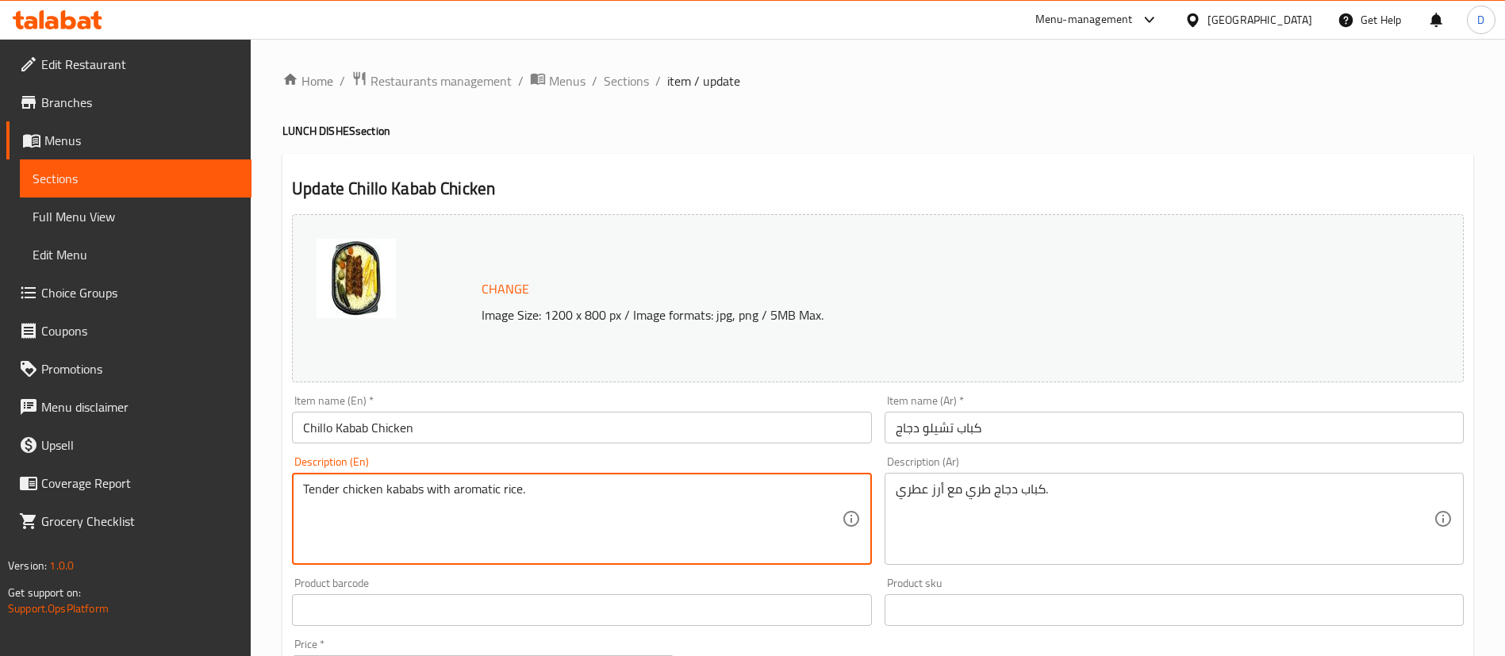
drag, startPoint x: 643, startPoint y: 494, endPoint x: 241, endPoint y: 465, distance: 402.5
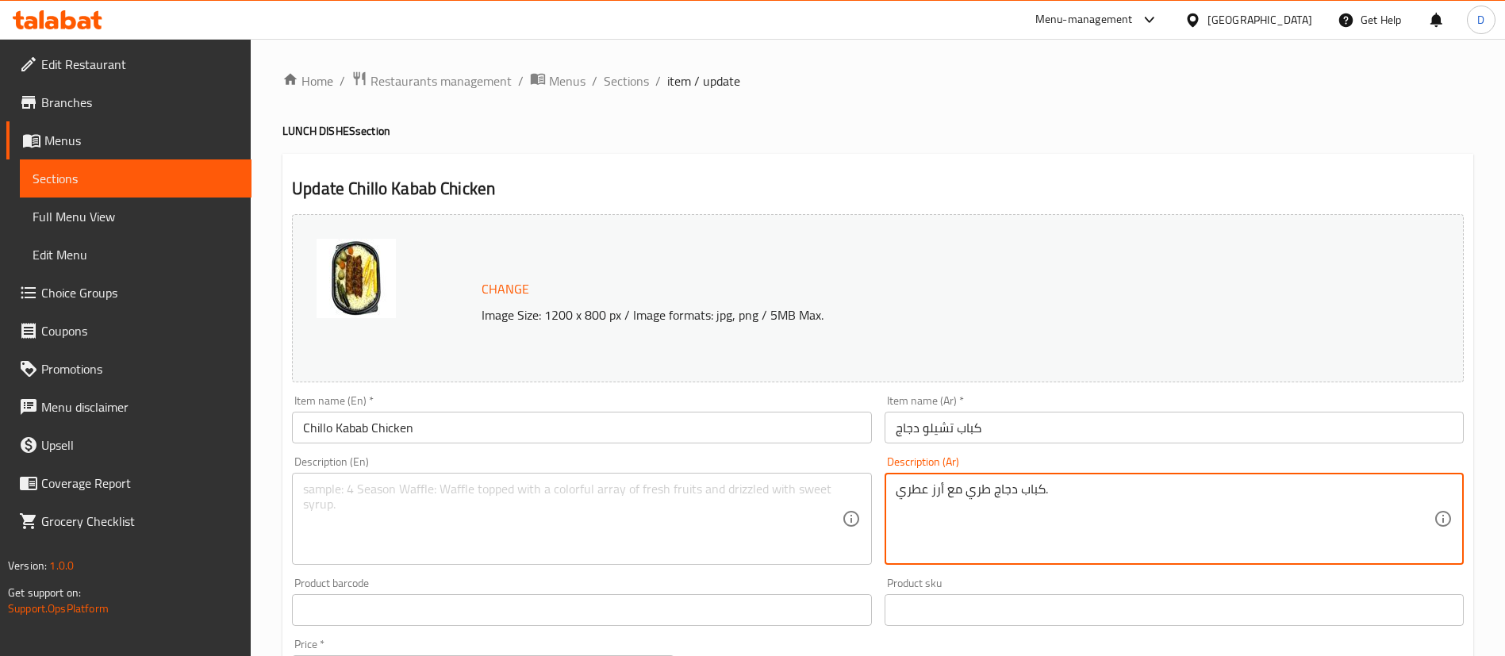
click at [951, 489] on textarea "كباب دجاج طري مع أرز عطري." at bounding box center [1165, 519] width 538 height 75
drag, startPoint x: 951, startPoint y: 489, endPoint x: 932, endPoint y: 488, distance: 19.1
click at [950, 489] on textarea "كباب دجاج طري مع أرز عطري." at bounding box center [1165, 519] width 538 height 75
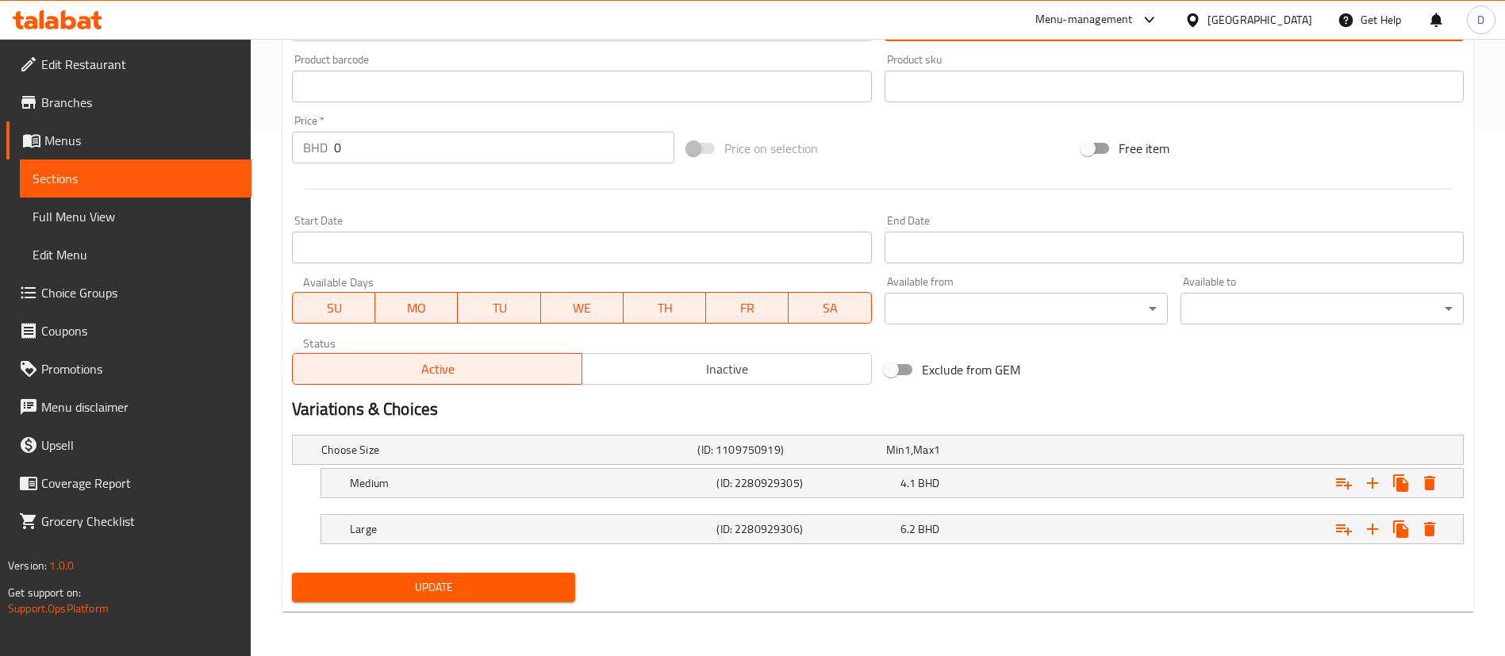
click at [436, 582] on span "Update" at bounding box center [434, 588] width 258 height 20
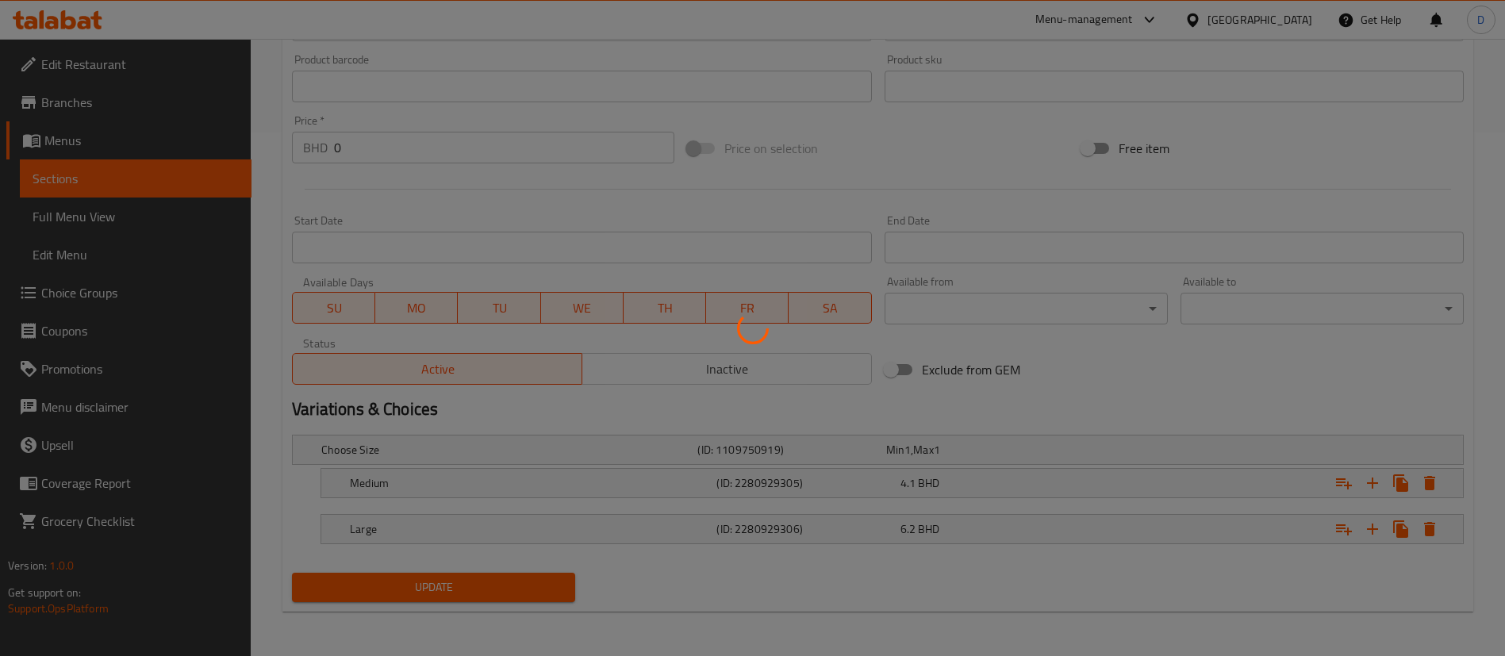
scroll to position [0, 0]
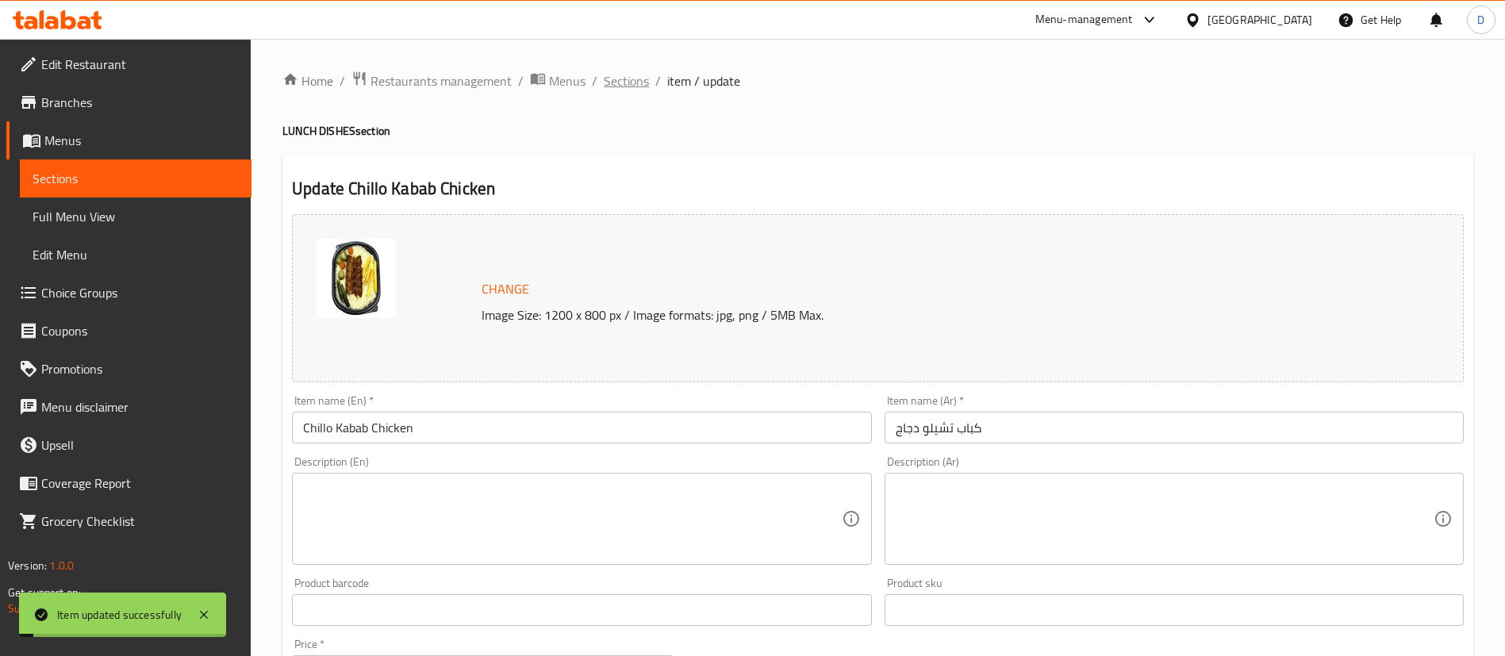
click at [617, 90] on span "Sections" at bounding box center [626, 80] width 45 height 19
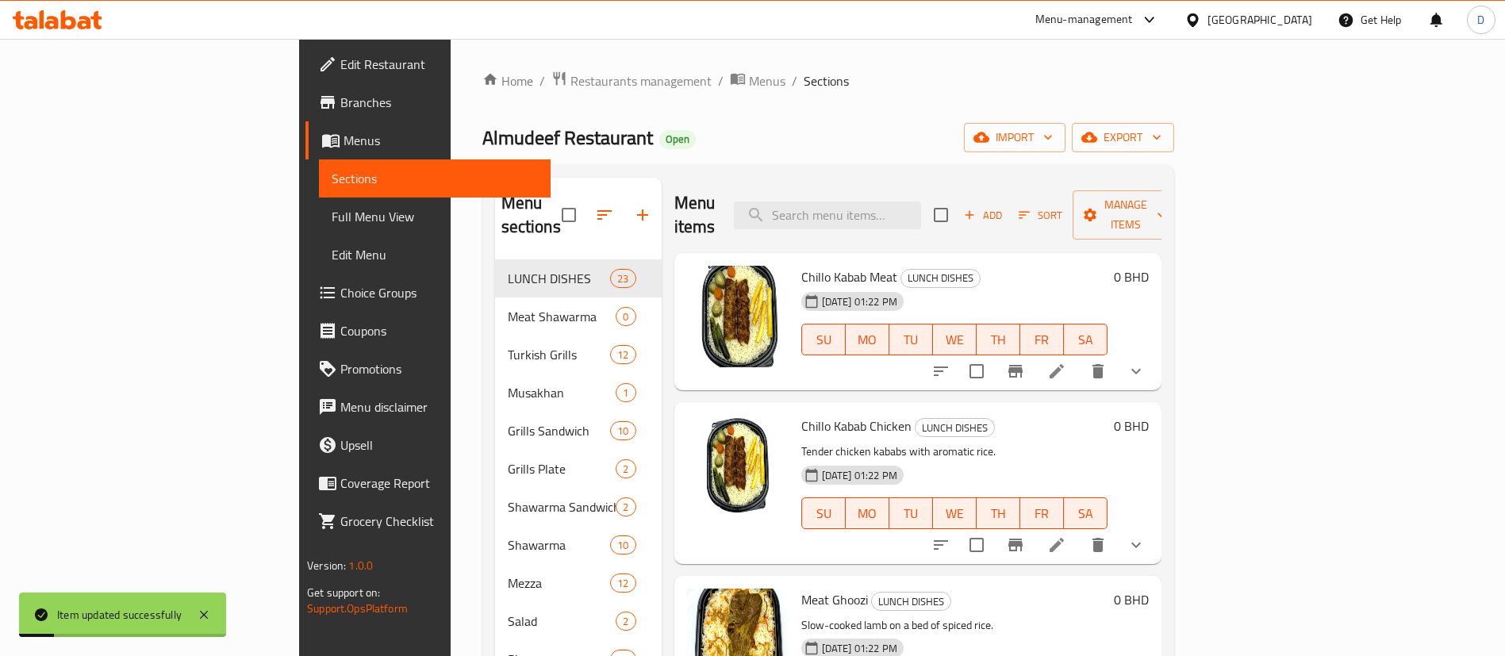
click at [809, 119] on div "Home / Restaurants management / Menus / Sections Almudeef Restaurant Open impor…" at bounding box center [828, 459] width 692 height 776
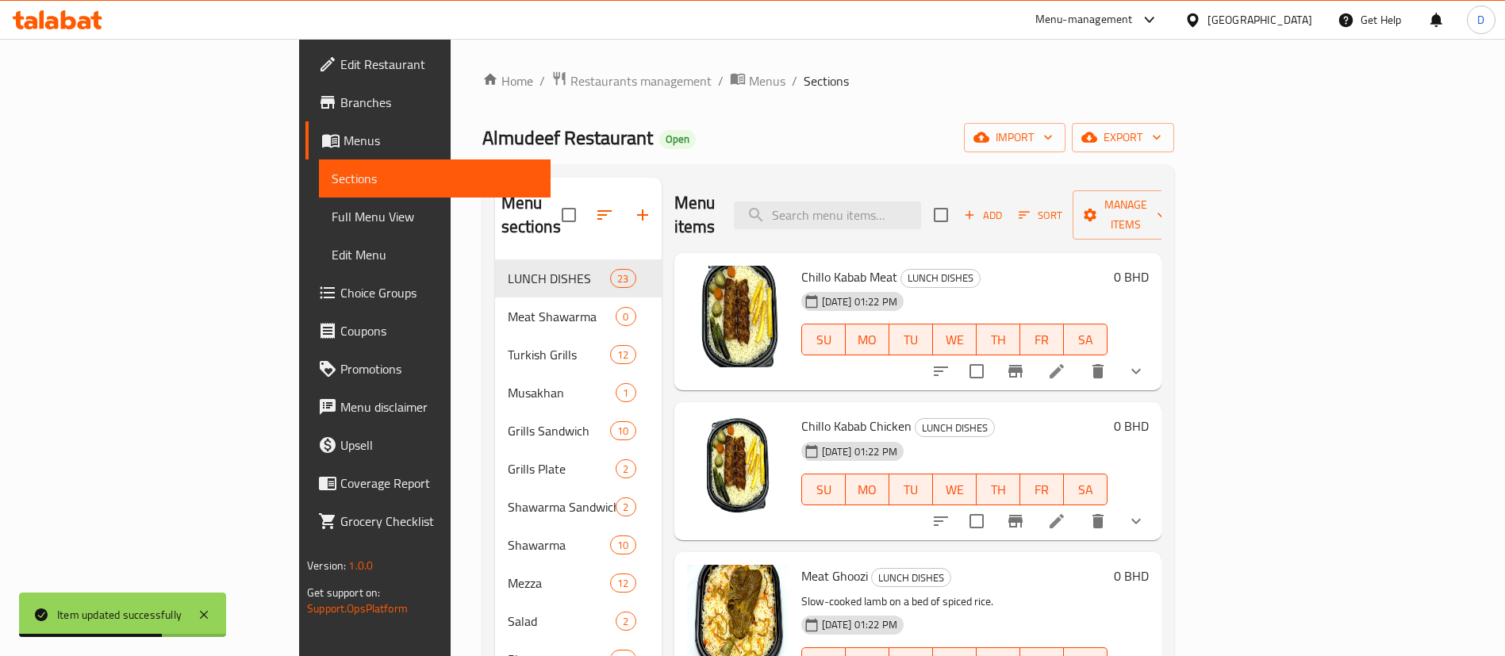
click at [786, 83] on ol "Home / Restaurants management / Menus / Sections" at bounding box center [828, 81] width 692 height 21
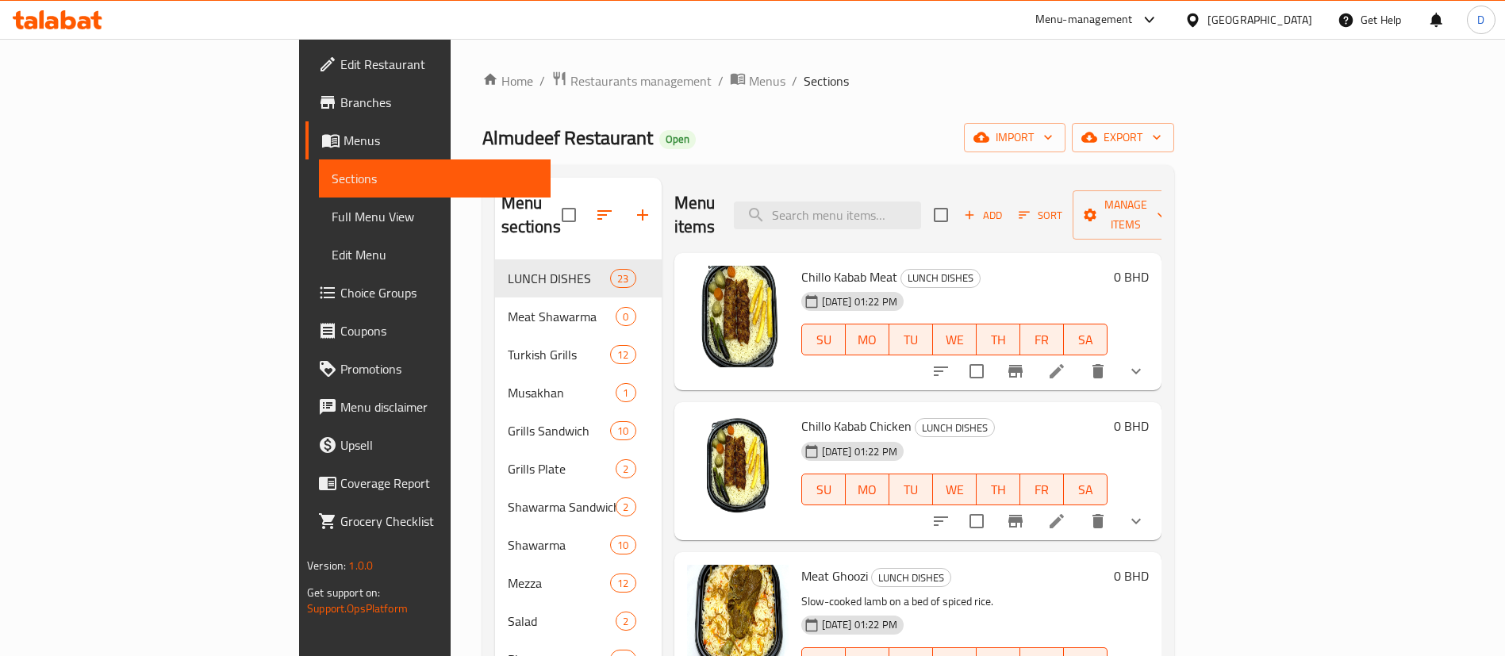
click at [790, 73] on ol "Home / Restaurants management / Menus / Sections" at bounding box center [828, 81] width 692 height 21
click at [1053, 128] on span "import" at bounding box center [1015, 138] width 76 height 20
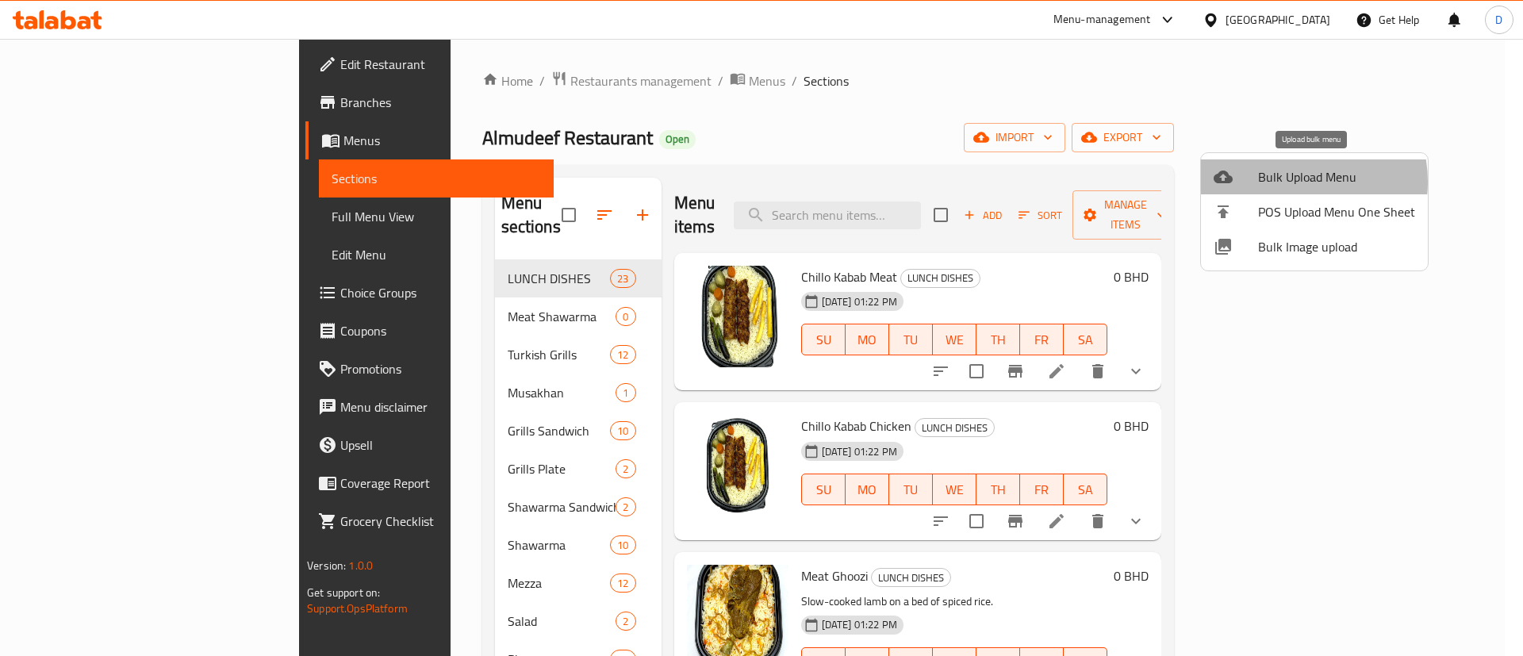
click at [1287, 182] on span "Bulk Upload Menu" at bounding box center [1336, 176] width 157 height 19
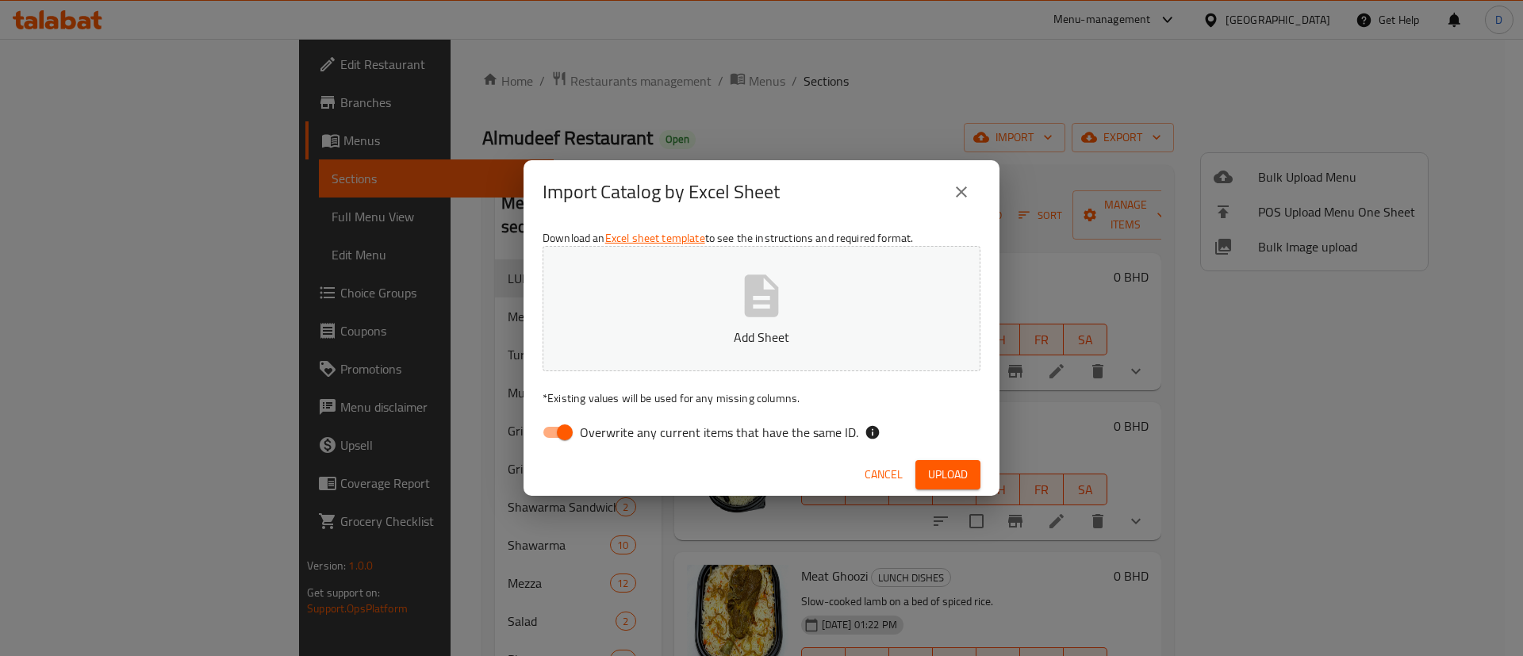
click at [777, 317] on icon "button" at bounding box center [761, 296] width 51 height 51
click at [932, 474] on span "Upload" at bounding box center [948, 475] width 40 height 20
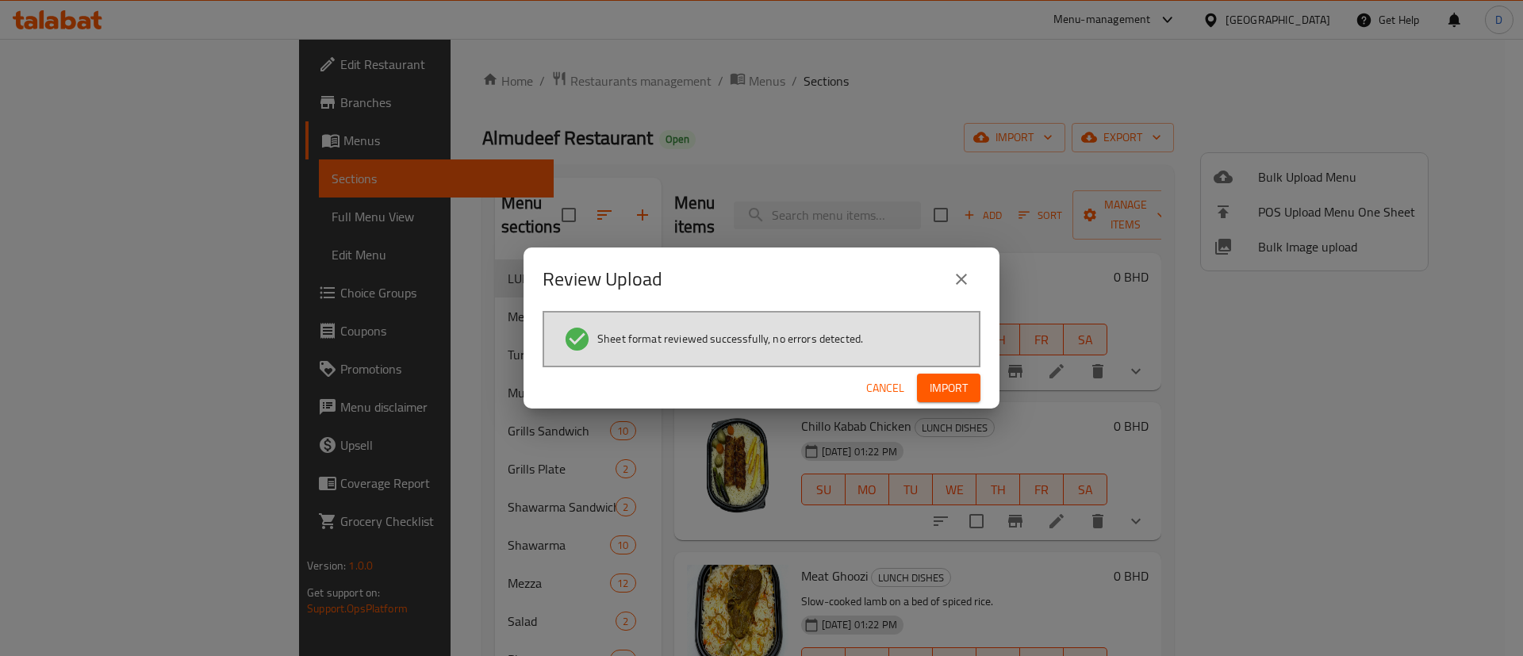
click at [962, 380] on span "Import" at bounding box center [949, 388] width 38 height 20
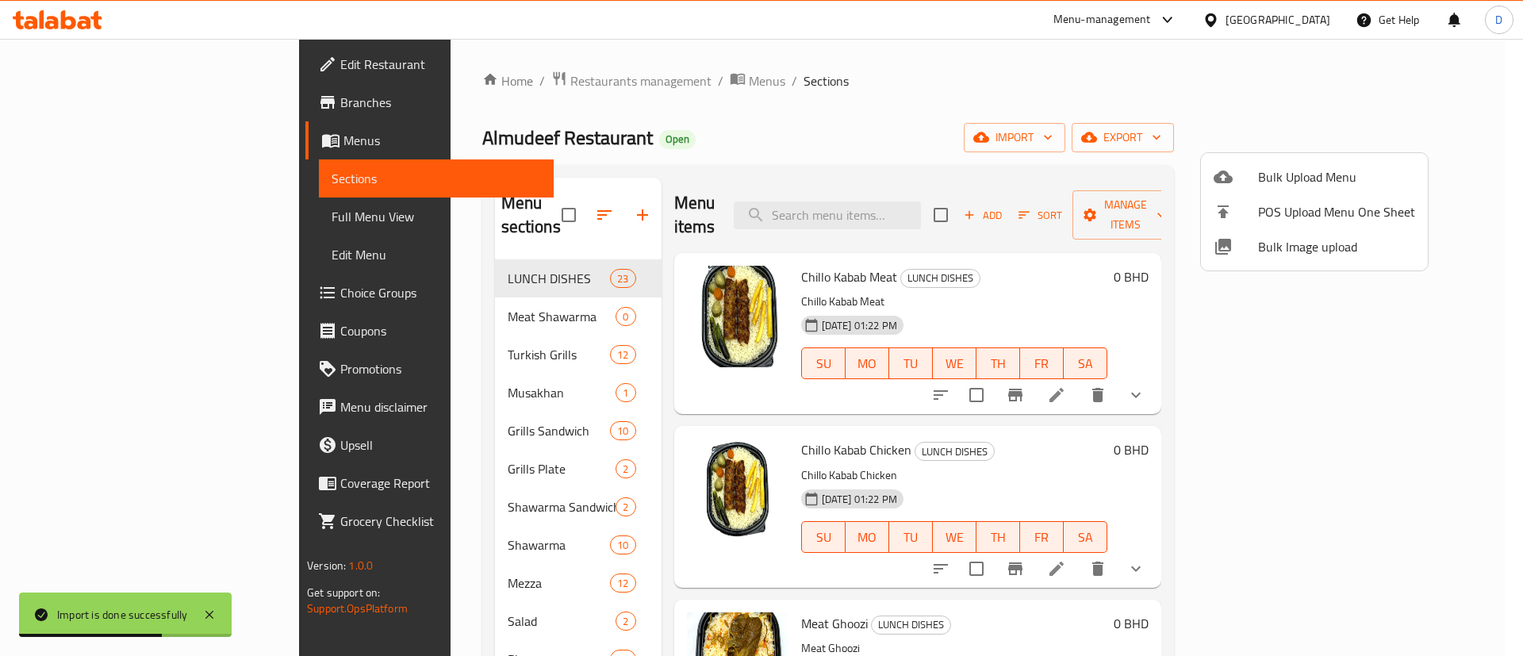
click at [619, 159] on div at bounding box center [761, 328] width 1523 height 656
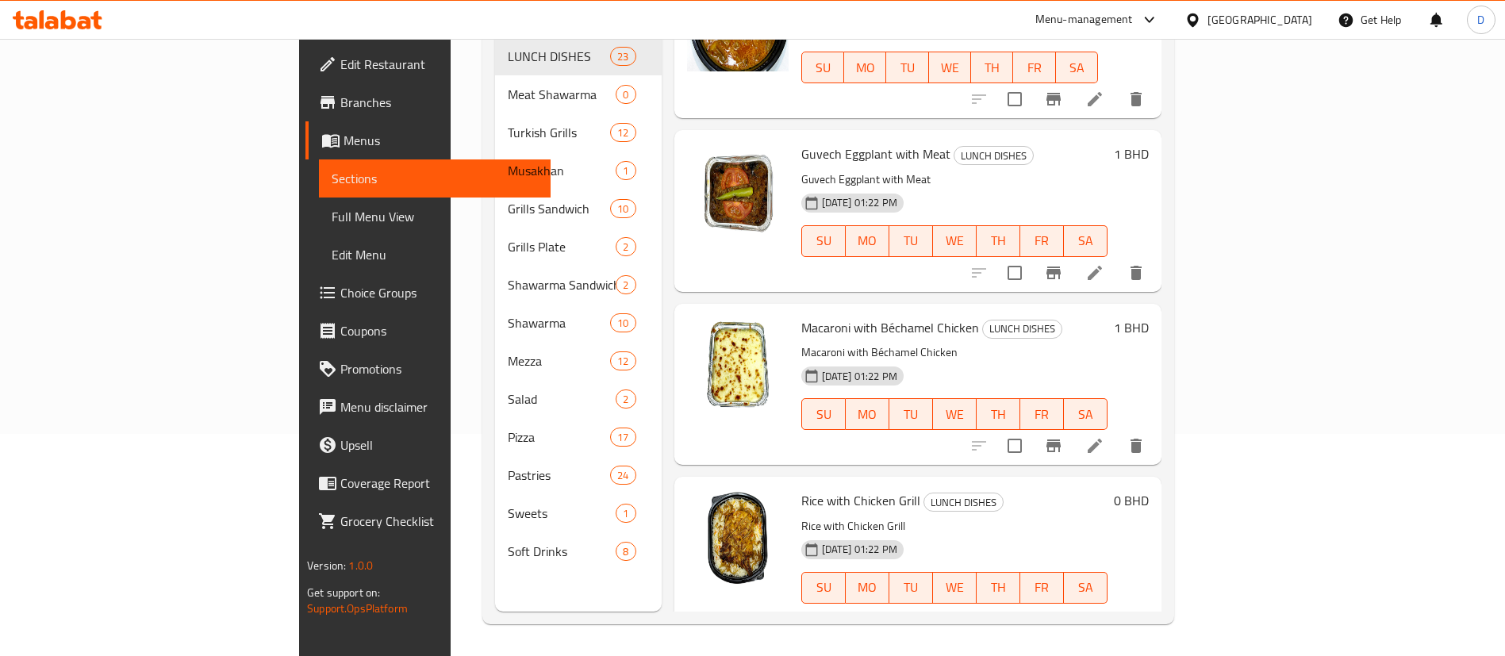
scroll to position [3371, 0]
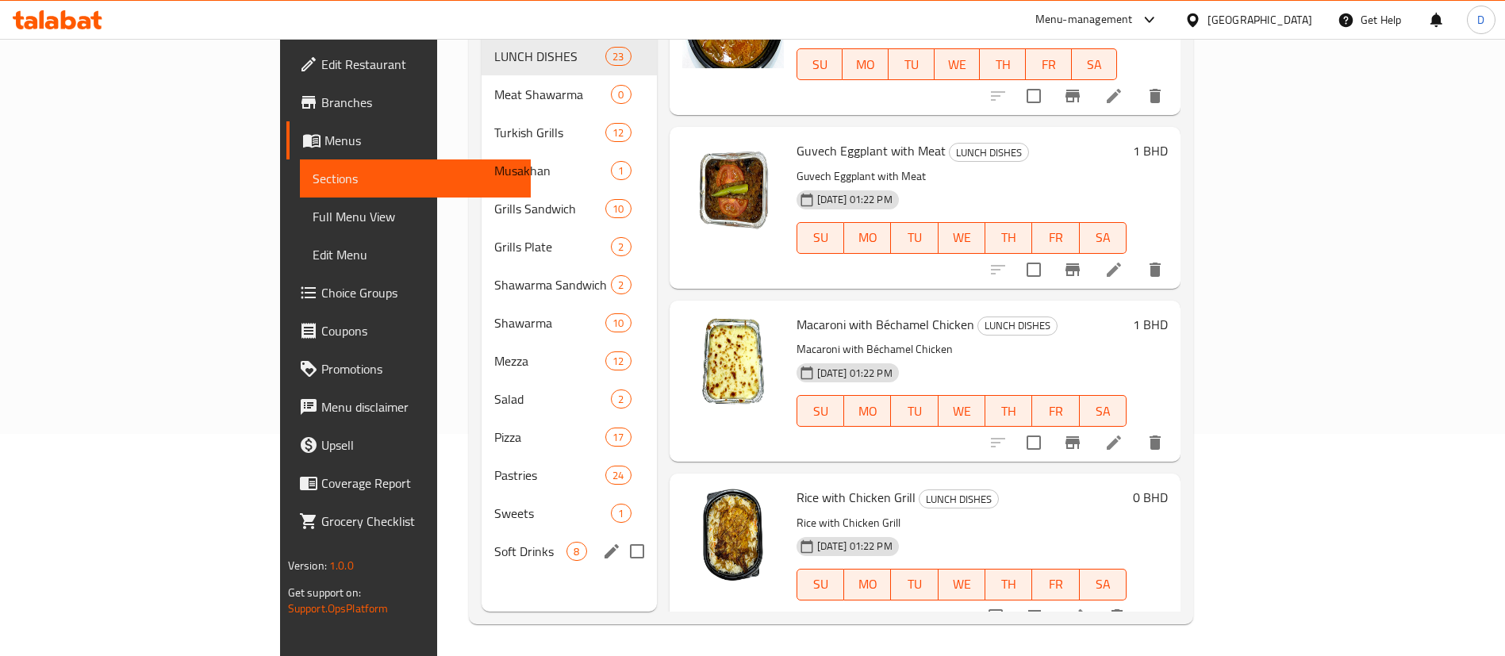
click at [494, 542] on span "Soft Drinks" at bounding box center [530, 551] width 72 height 19
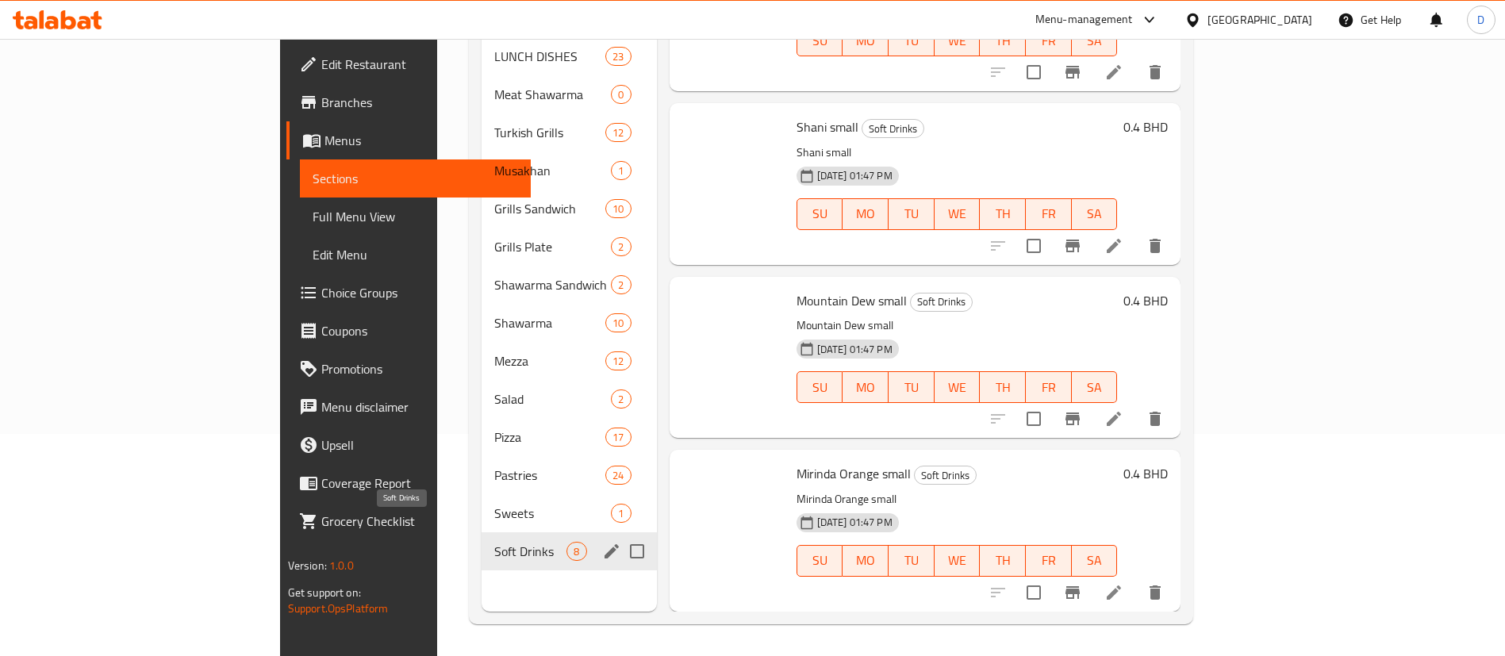
scroll to position [770, 0]
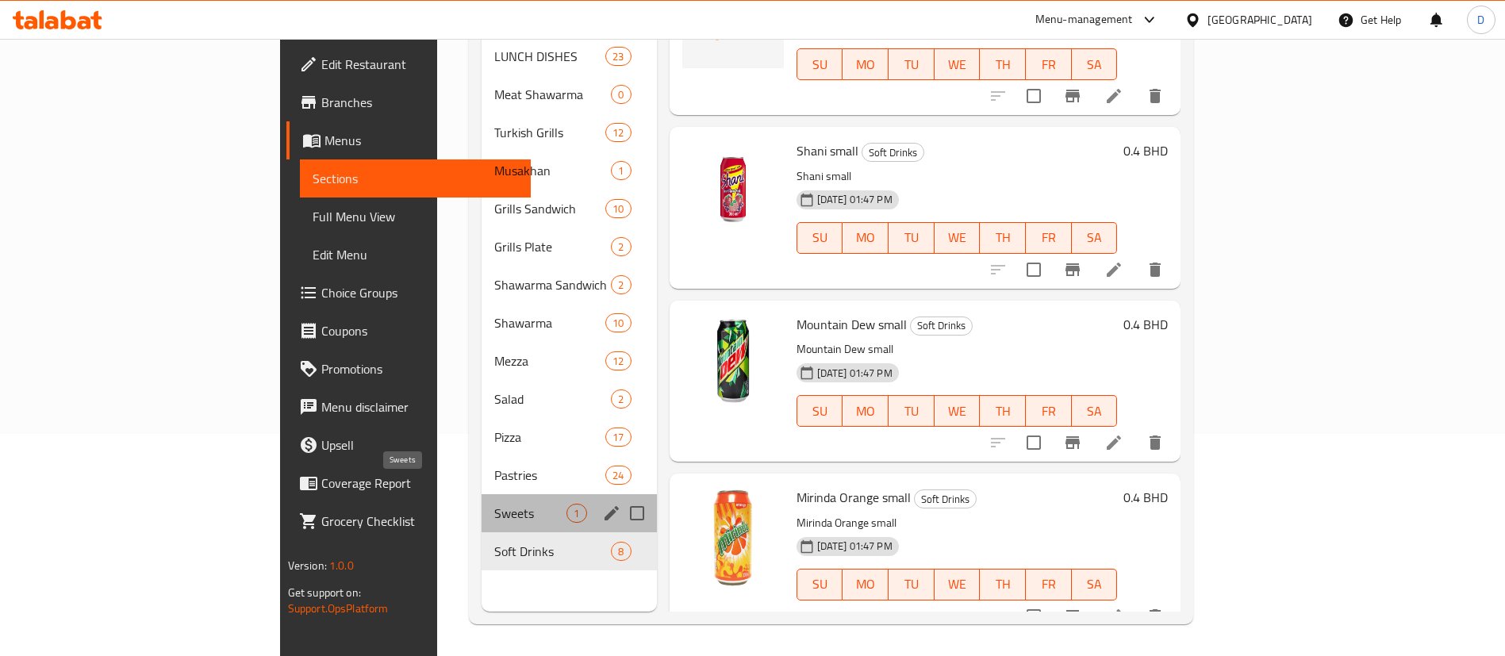
click at [494, 504] on span "Sweets" at bounding box center [530, 513] width 72 height 19
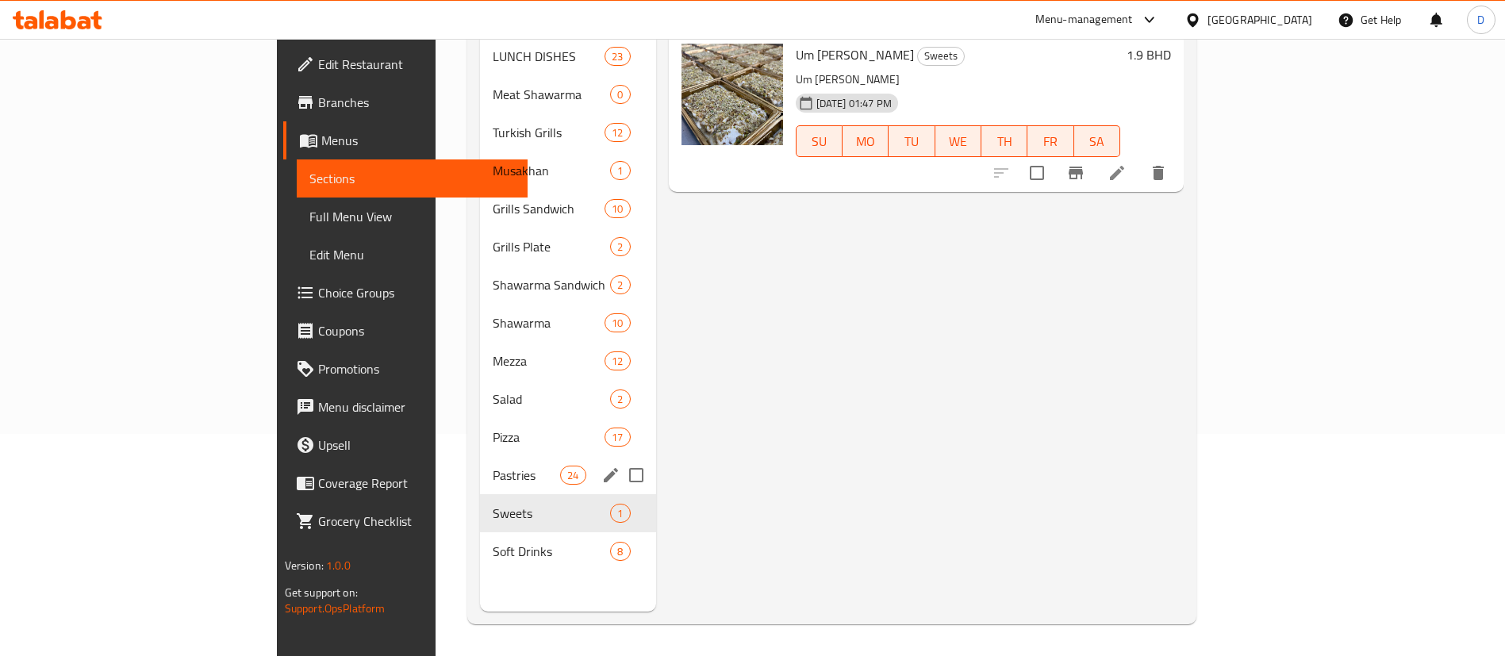
click at [493, 466] on span "Pastries" at bounding box center [526, 475] width 67 height 19
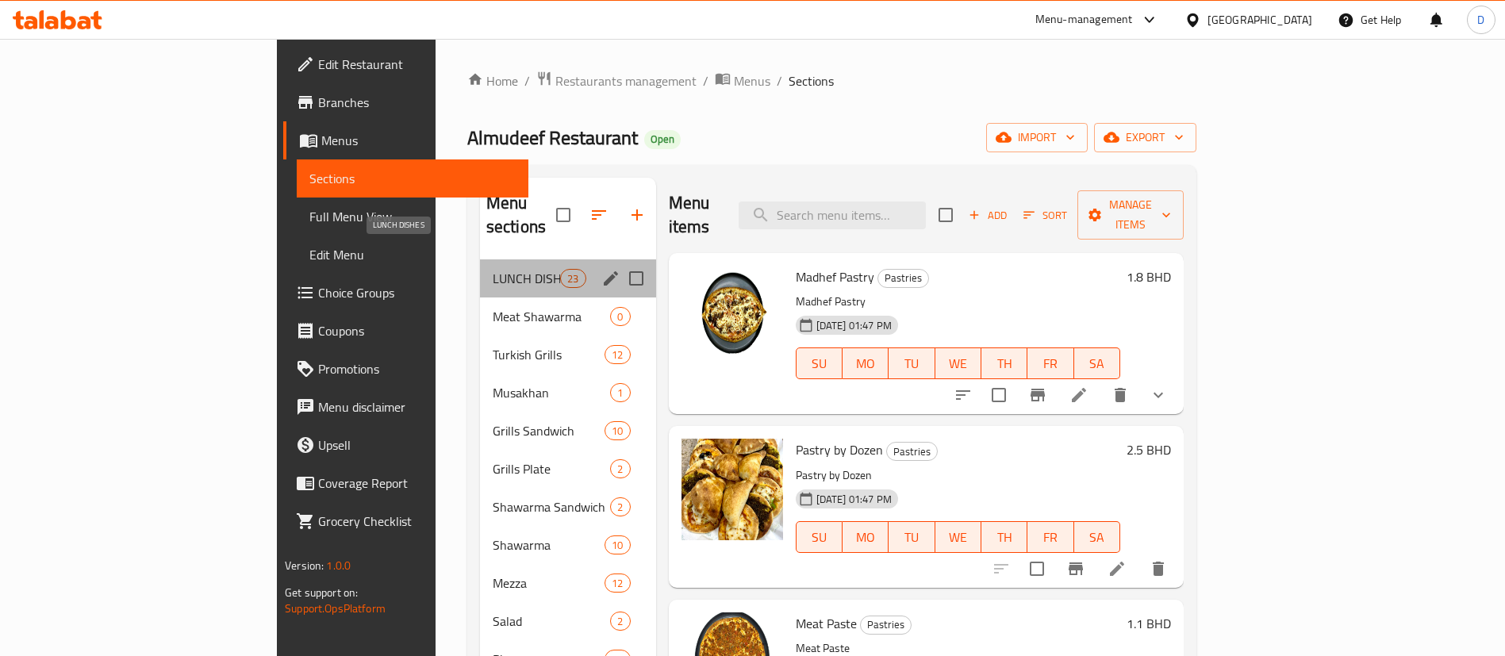
drag, startPoint x: 432, startPoint y: 251, endPoint x: 420, endPoint y: 282, distance: 33.4
click at [493, 269] on span "LUNCH DISHES" at bounding box center [526, 278] width 67 height 19
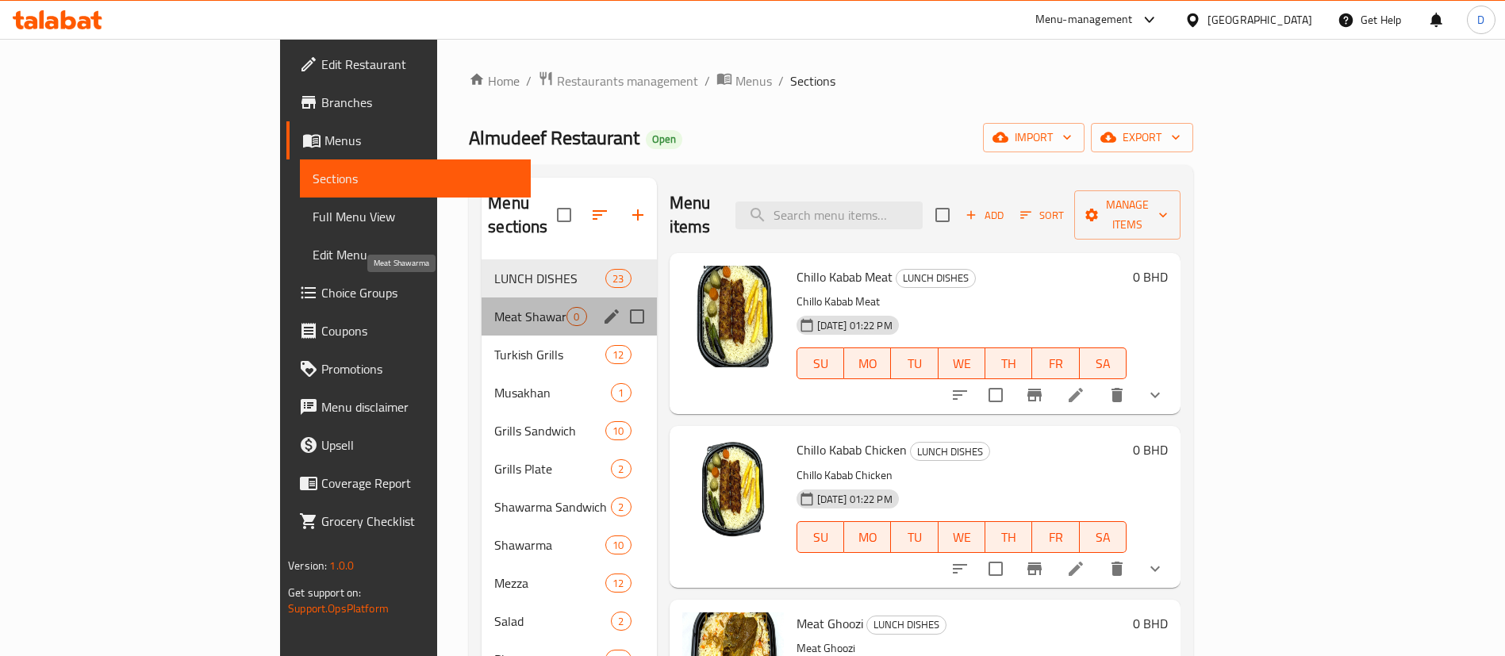
click at [494, 307] on span "Meat Shawarma" at bounding box center [530, 316] width 72 height 19
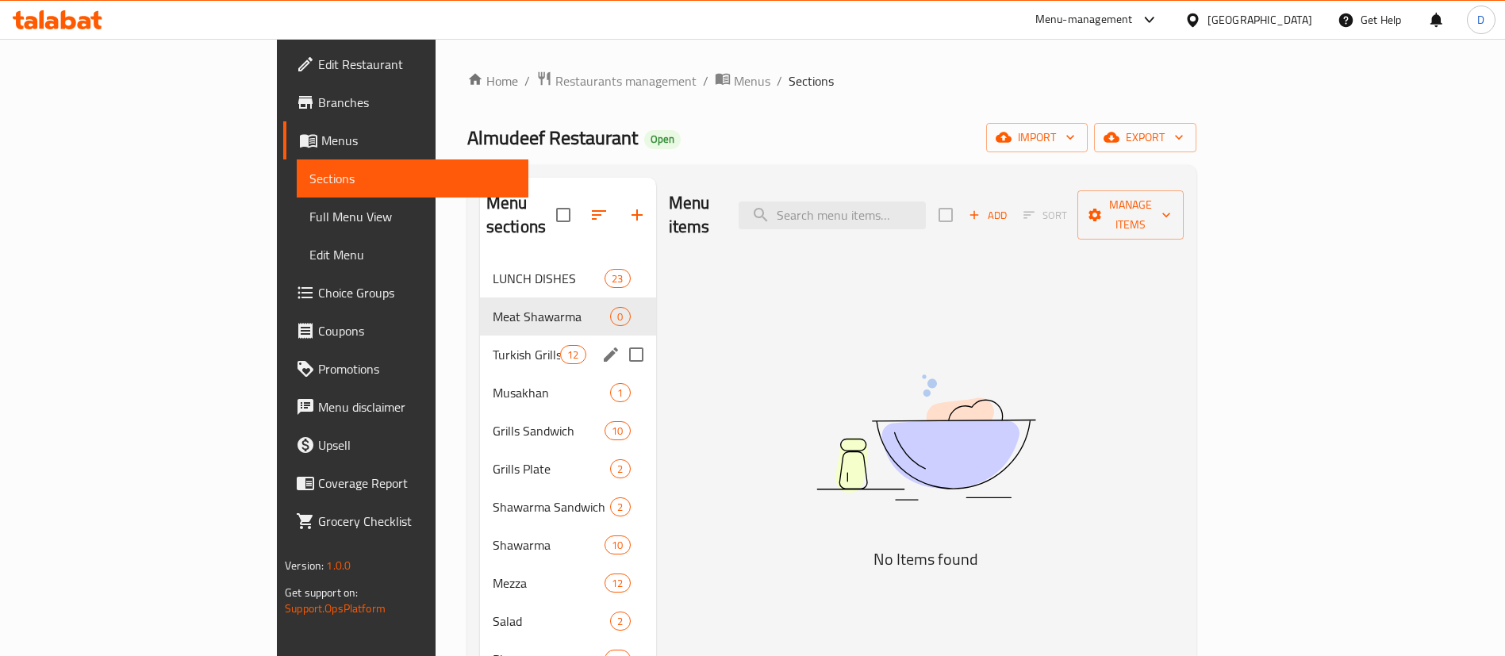
click at [480, 347] on div "Turkish Grills 12" at bounding box center [568, 355] width 176 height 38
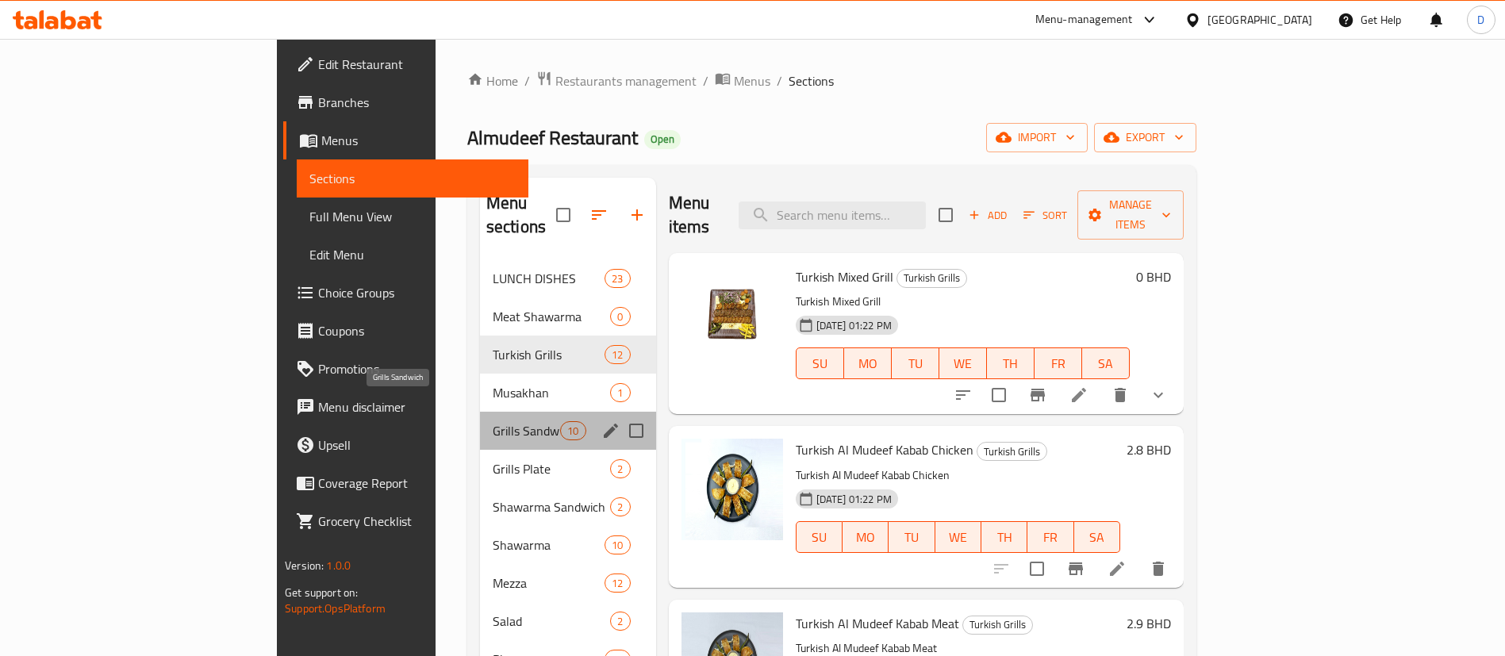
click at [493, 421] on span "Grills Sandwich" at bounding box center [526, 430] width 67 height 19
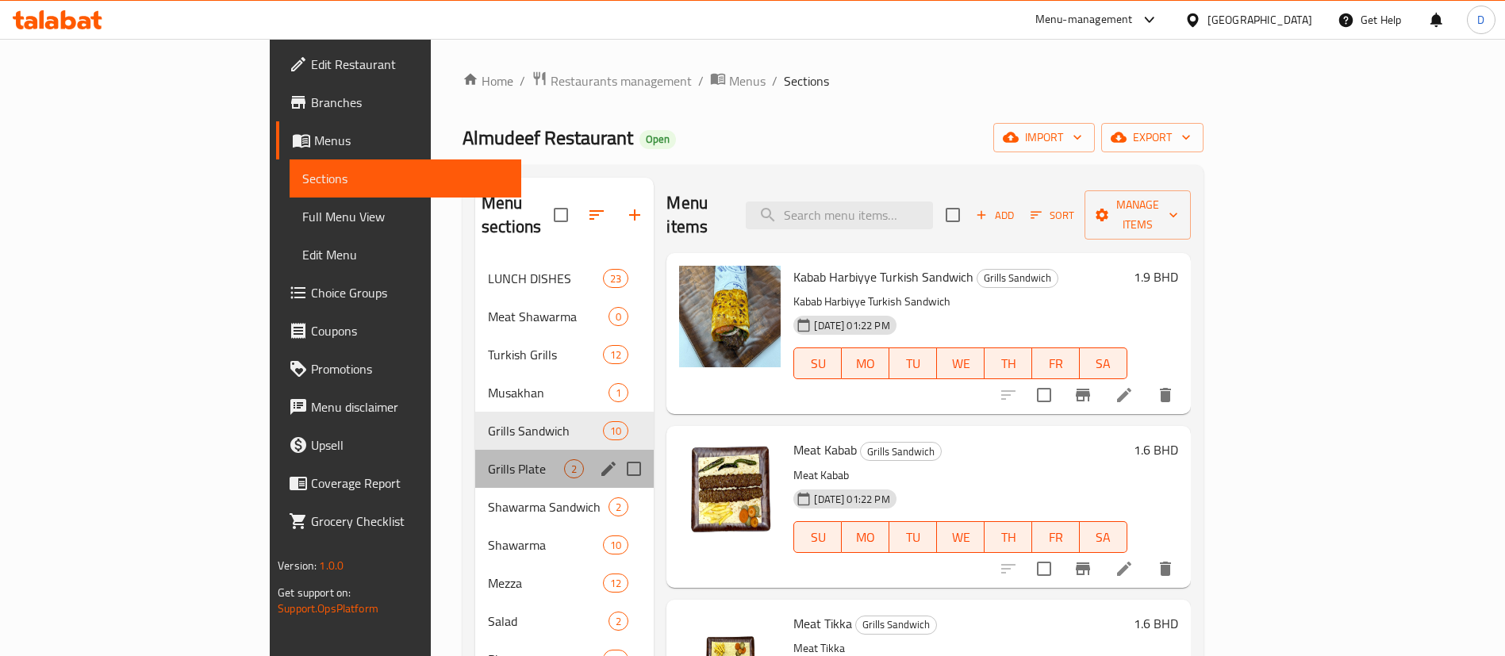
click at [475, 459] on div "Grills Plate 2" at bounding box center [564, 469] width 179 height 38
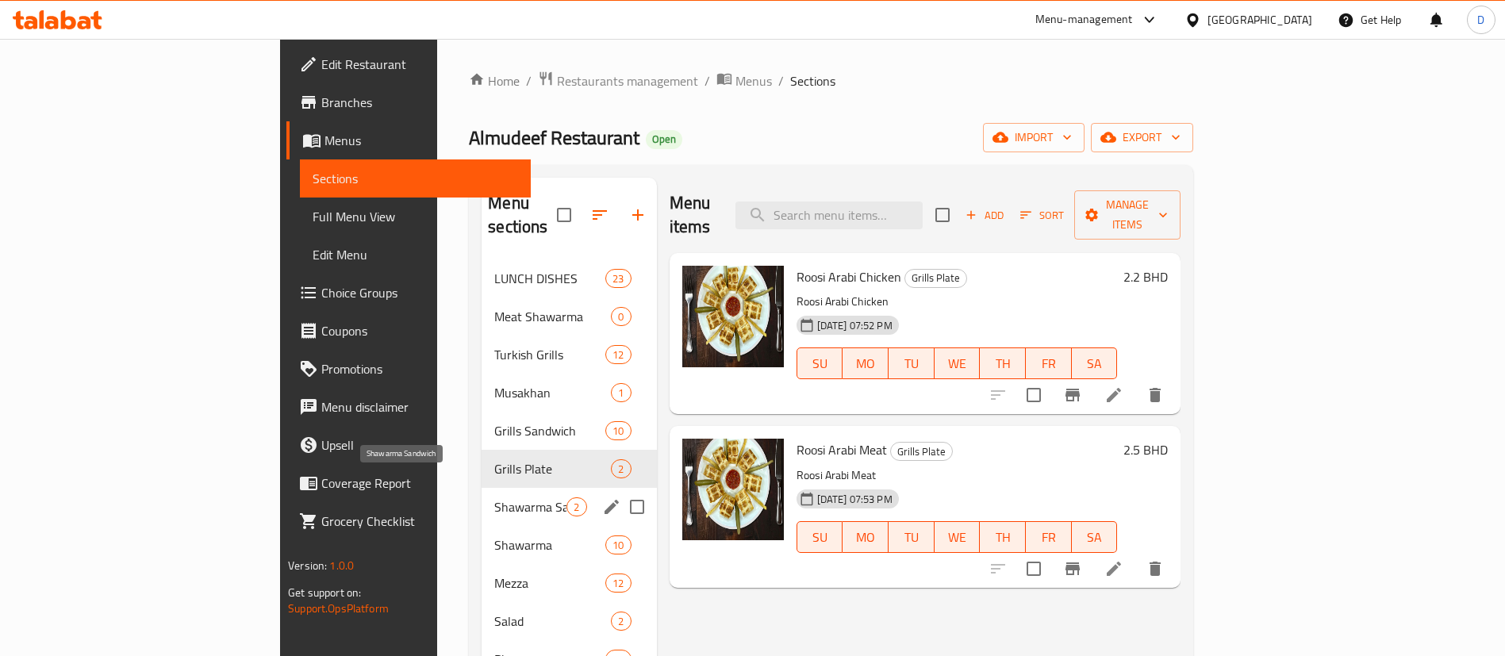
click at [482, 501] on div "Shawarma Sandwich 2" at bounding box center [569, 507] width 175 height 38
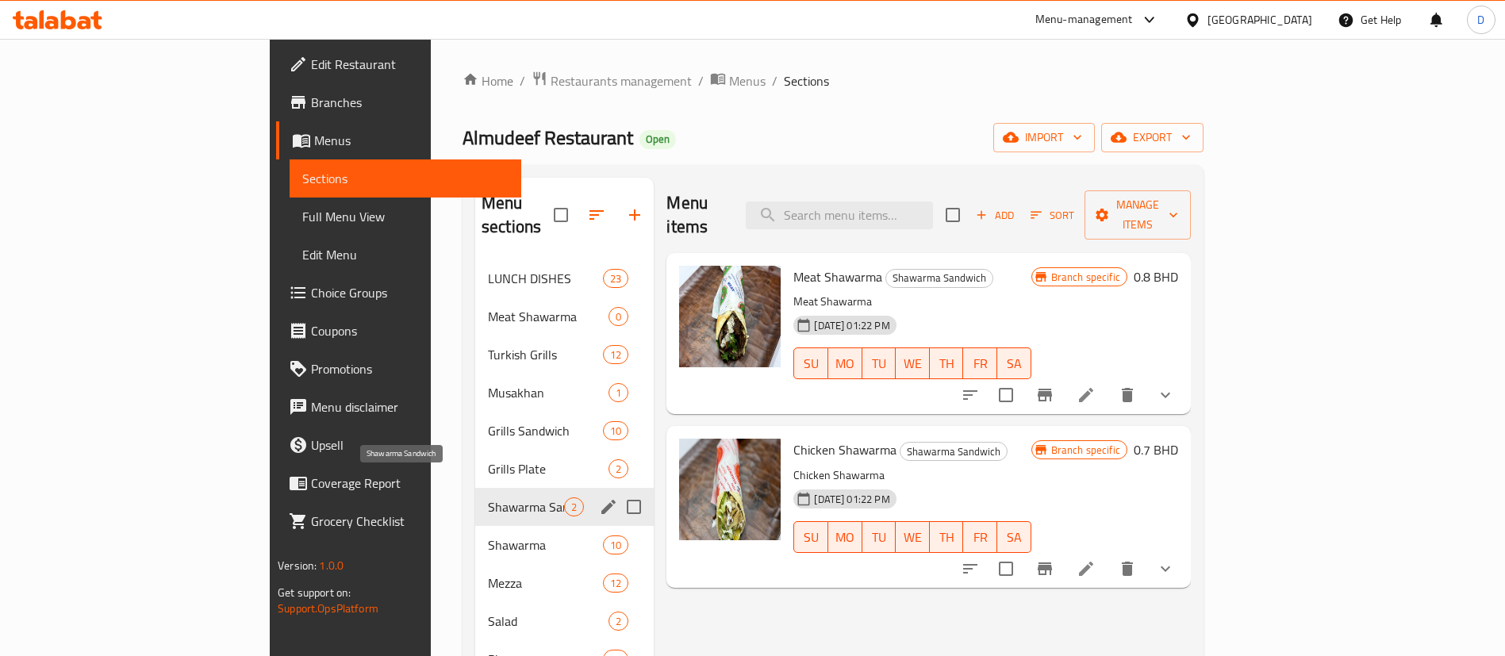
scroll to position [222, 0]
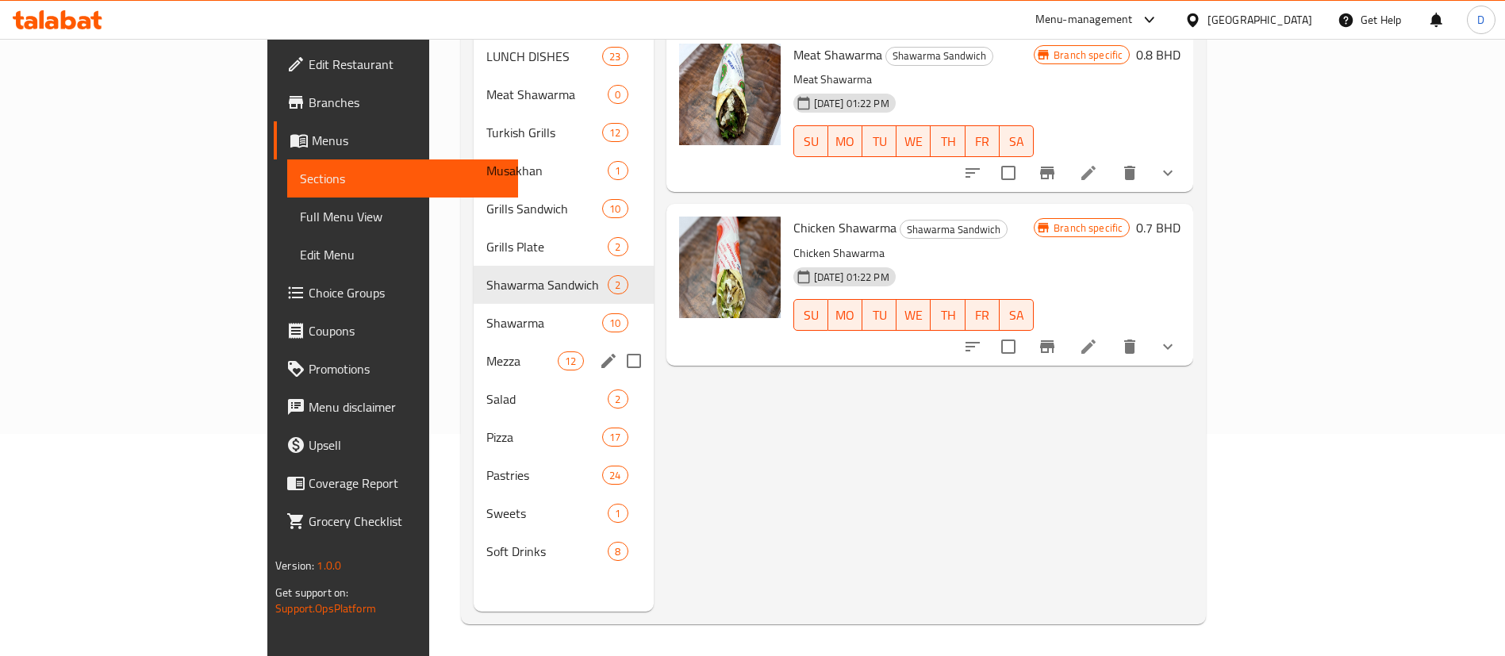
click at [474, 342] on div "Mezza 12" at bounding box center [564, 361] width 180 height 38
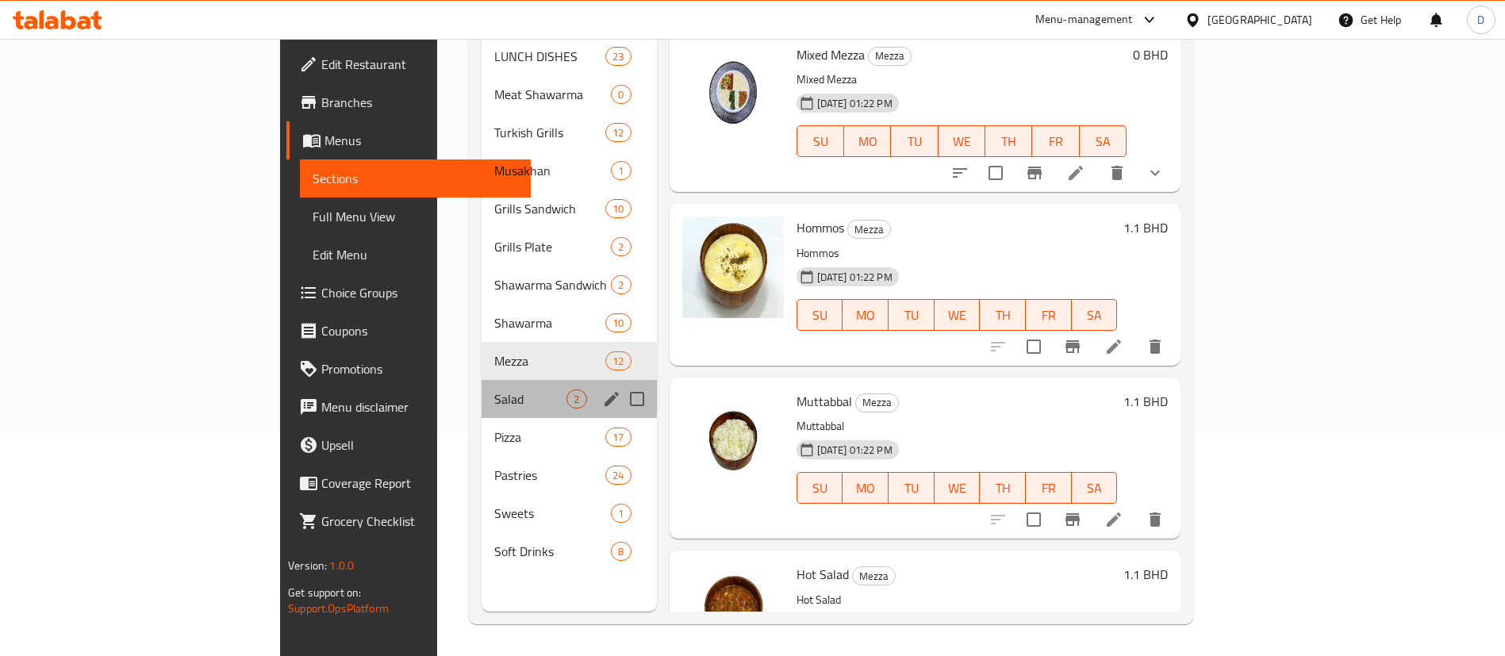
click at [482, 380] on div "Salad 2" at bounding box center [569, 399] width 175 height 38
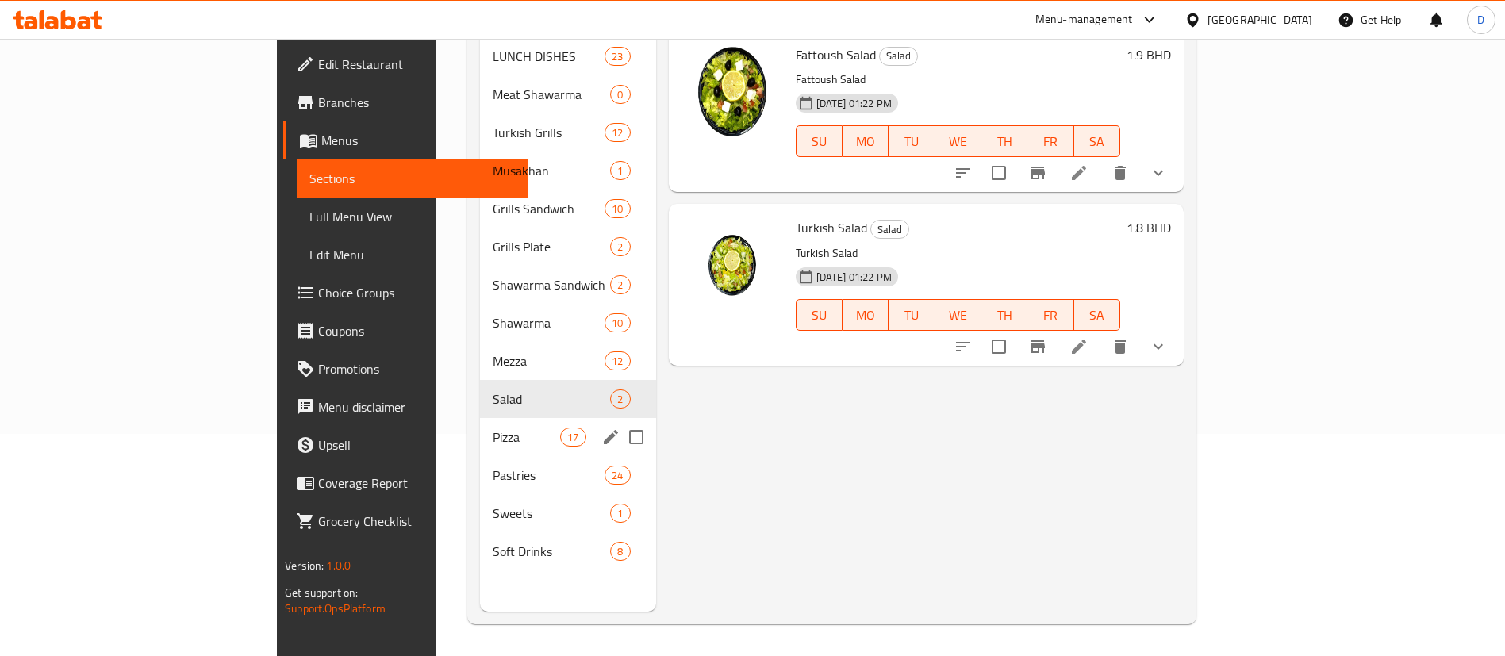
click at [493, 428] on span "Pizza" at bounding box center [526, 437] width 67 height 19
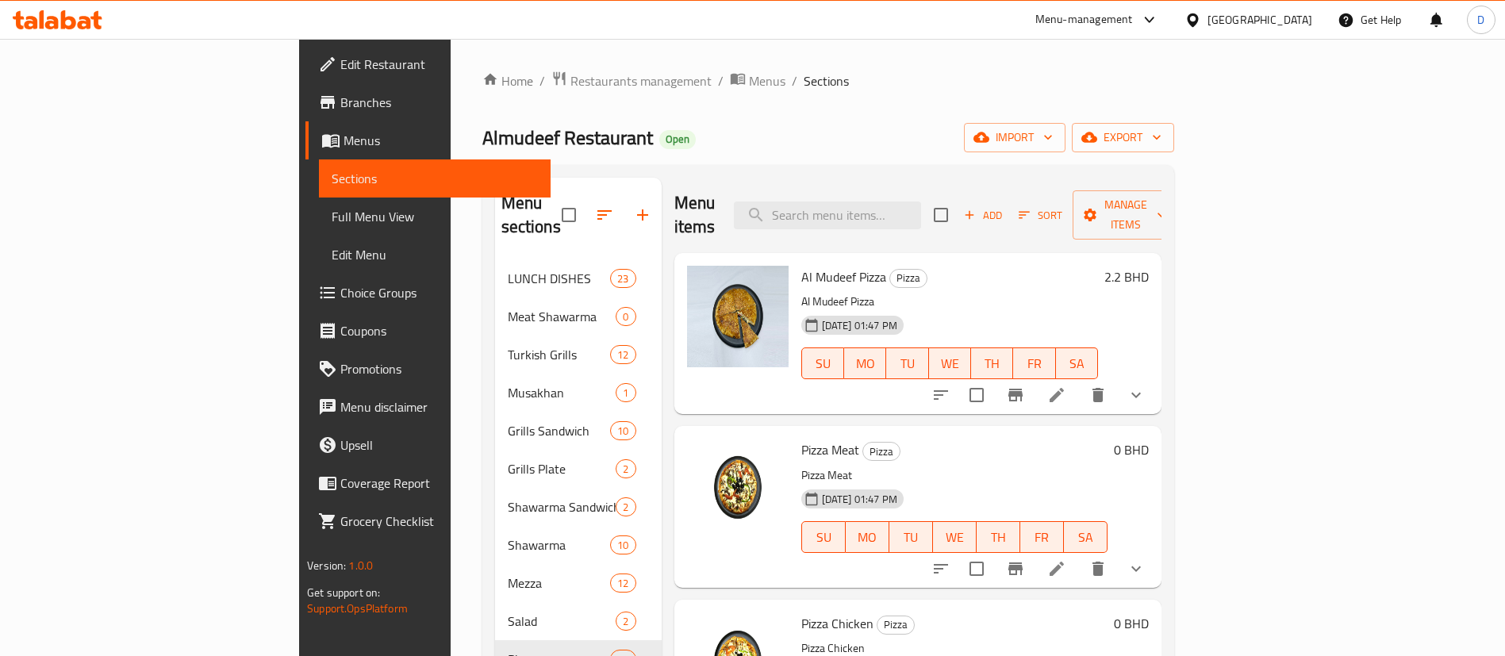
click at [578, 136] on div "Almudeef Restaurant Open import export" at bounding box center [828, 137] width 692 height 29
click at [749, 88] on span "Menus" at bounding box center [767, 80] width 37 height 19
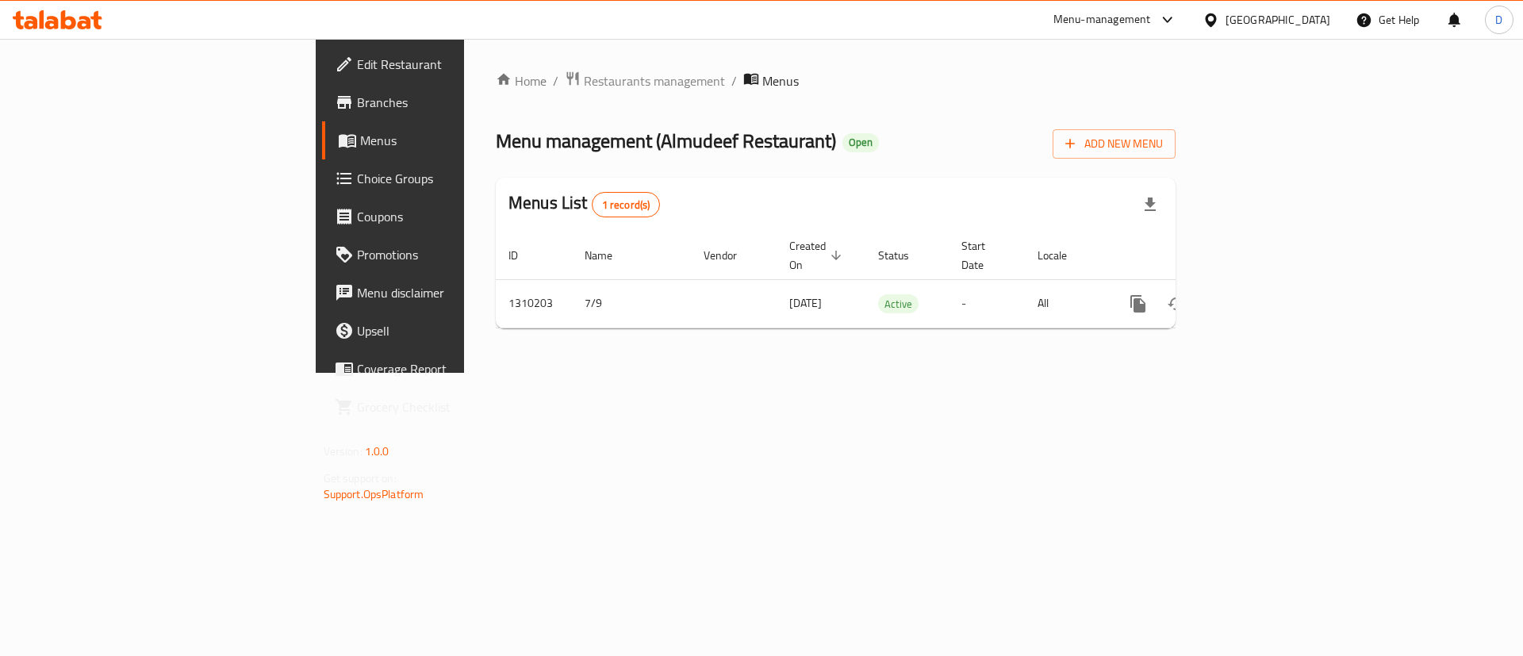
click at [496, 100] on div "Home / Restaurants management / Menus Menu management ( Almudeef Restaurant ) O…" at bounding box center [836, 206] width 680 height 271
click at [584, 78] on span "Restaurants management" at bounding box center [654, 80] width 141 height 19
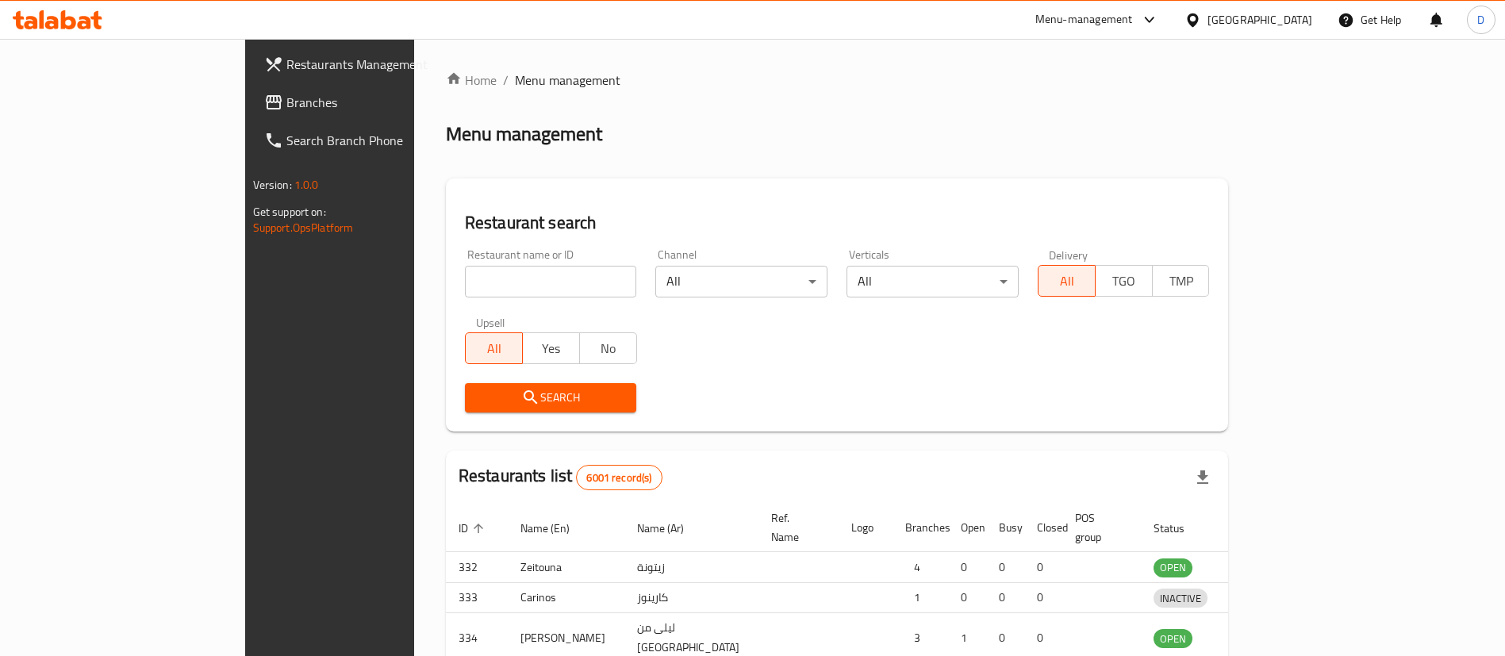
click at [432, 281] on div at bounding box center [752, 328] width 1505 height 656
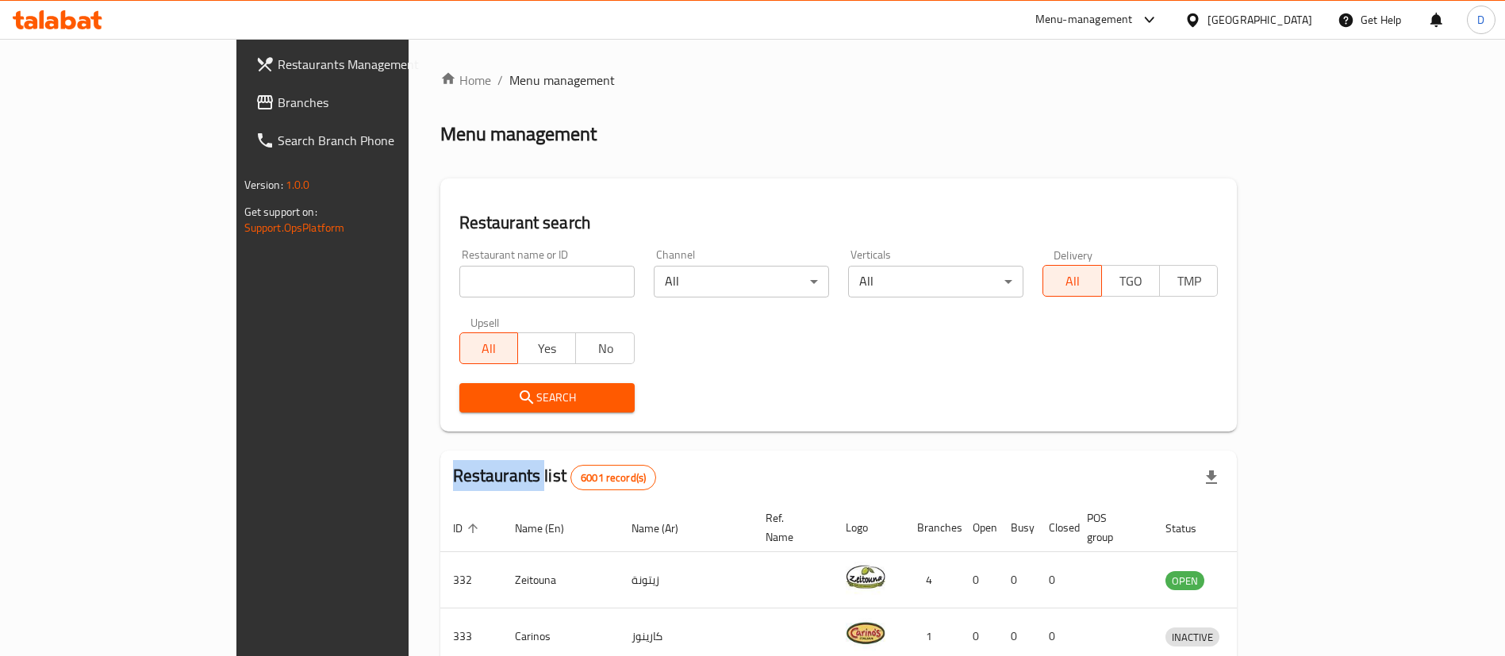
click at [440, 281] on div "Home / Menu management Menu management Restaurant search Restaurant name or ID …" at bounding box center [838, 579] width 797 height 1016
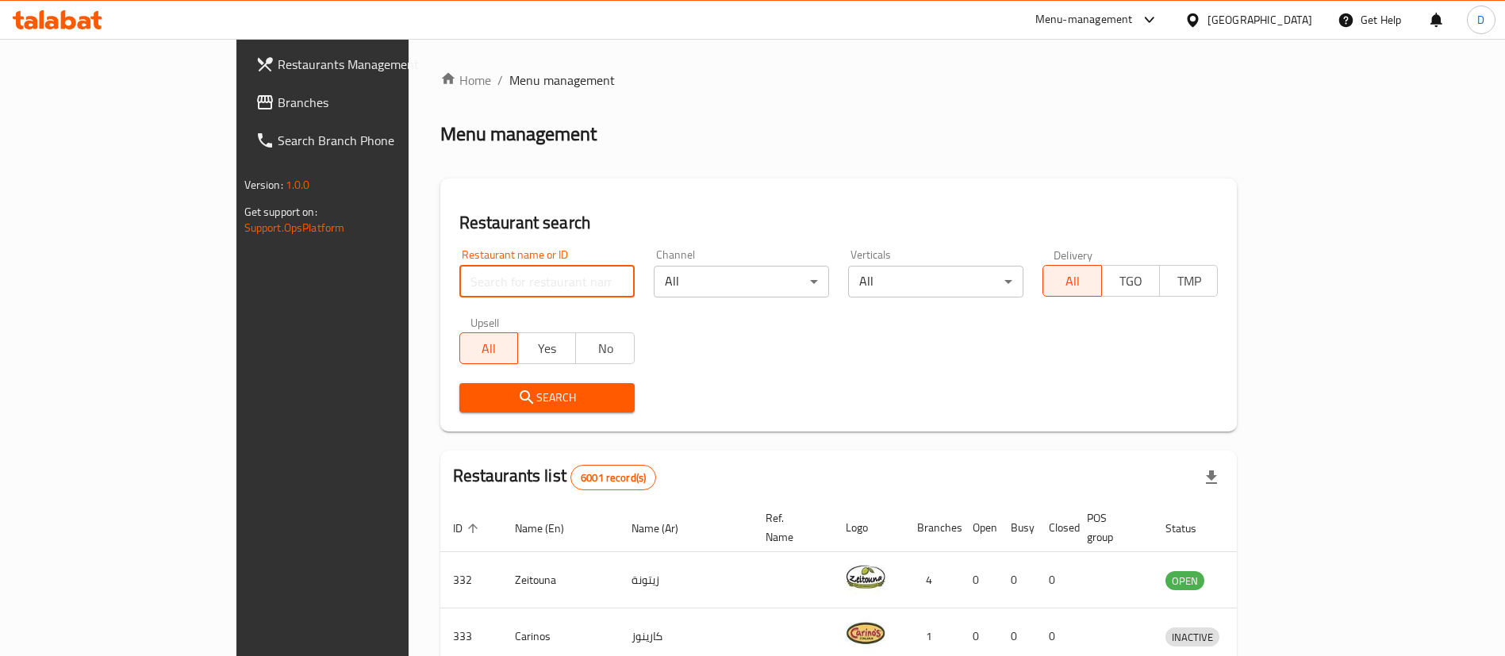
click at [459, 281] on input "search" at bounding box center [546, 282] width 175 height 32
paste input "BZY burger"
type input "BZY burger"
click button "Search" at bounding box center [546, 397] width 175 height 29
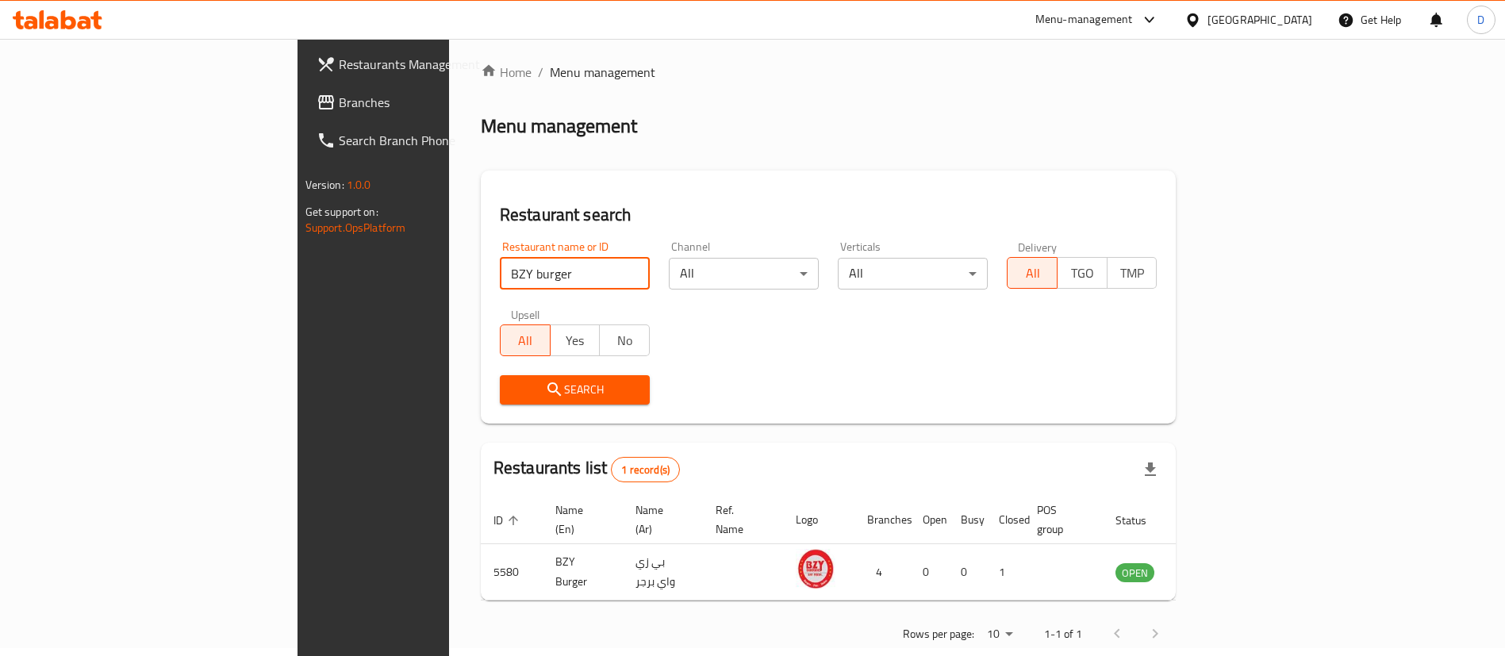
scroll to position [21, 0]
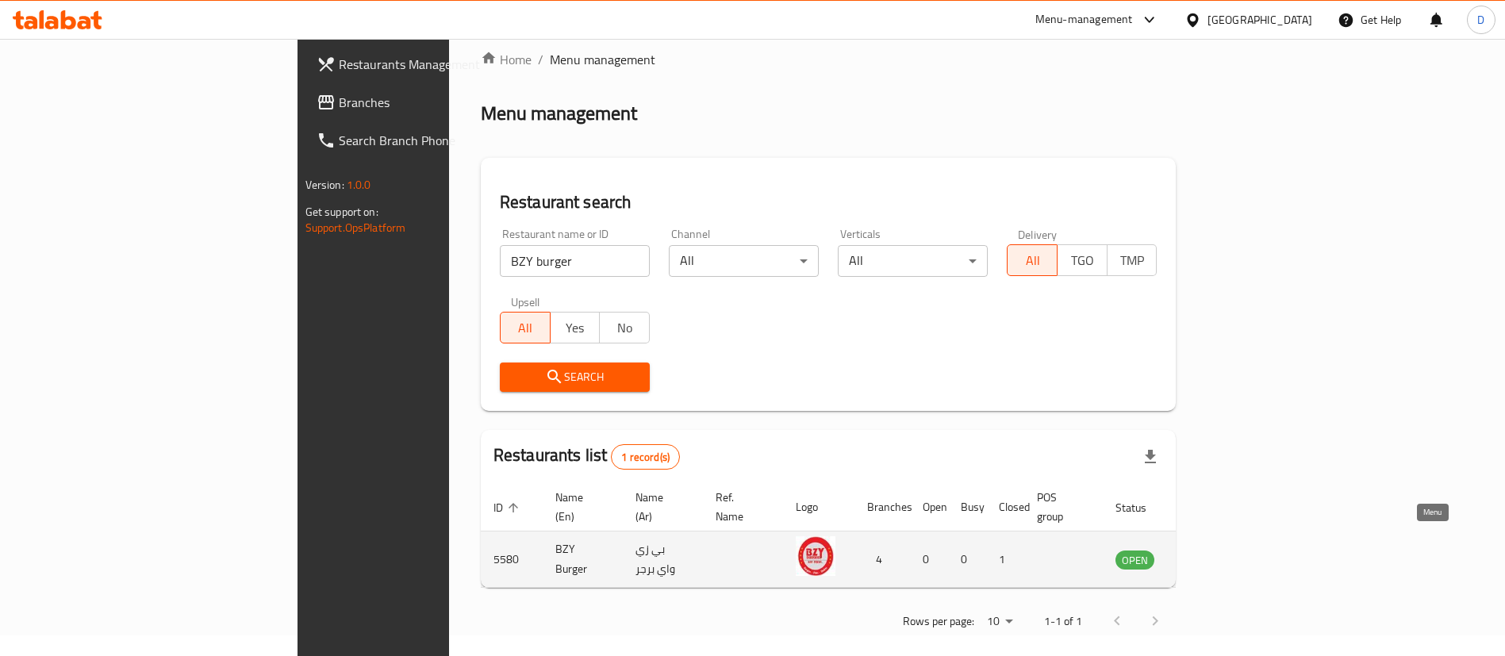
click at [1228, 550] on link "enhanced table" at bounding box center [1213, 559] width 29 height 19
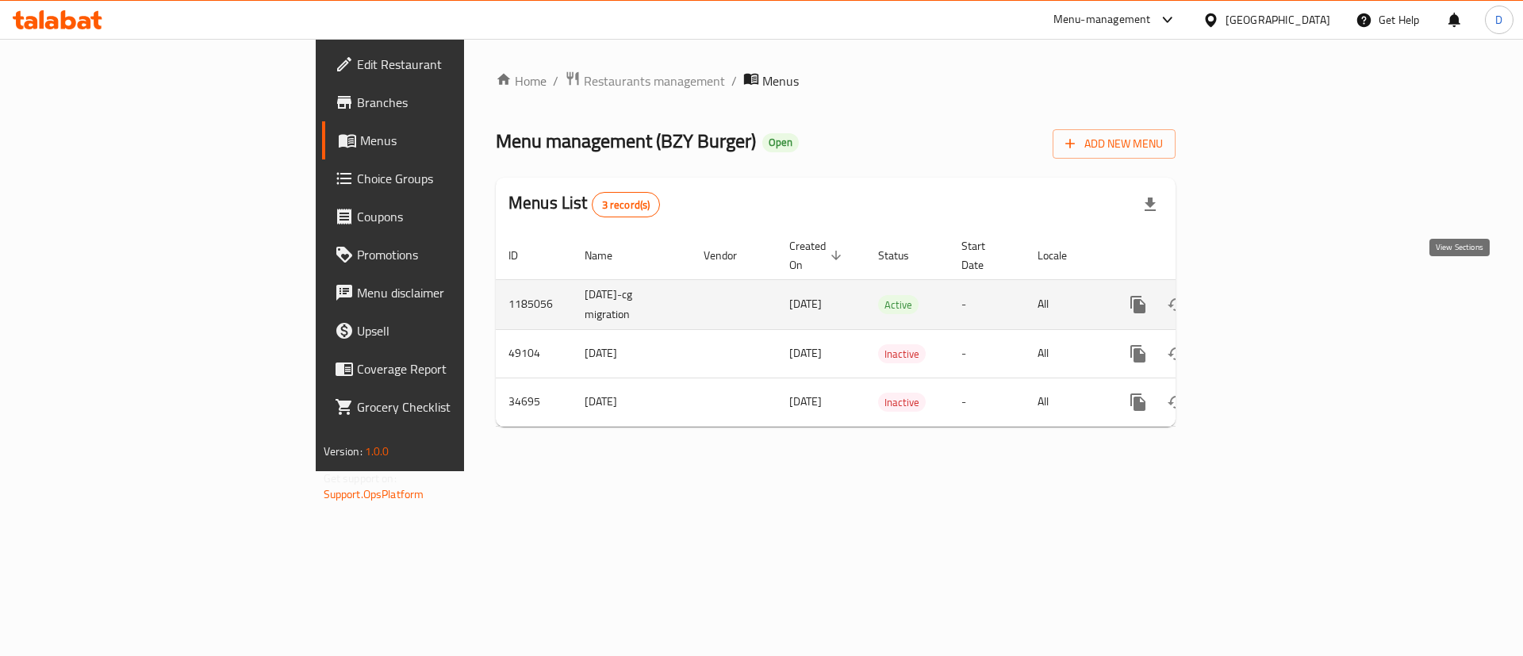
click at [1272, 286] on link "enhanced table" at bounding box center [1253, 305] width 38 height 38
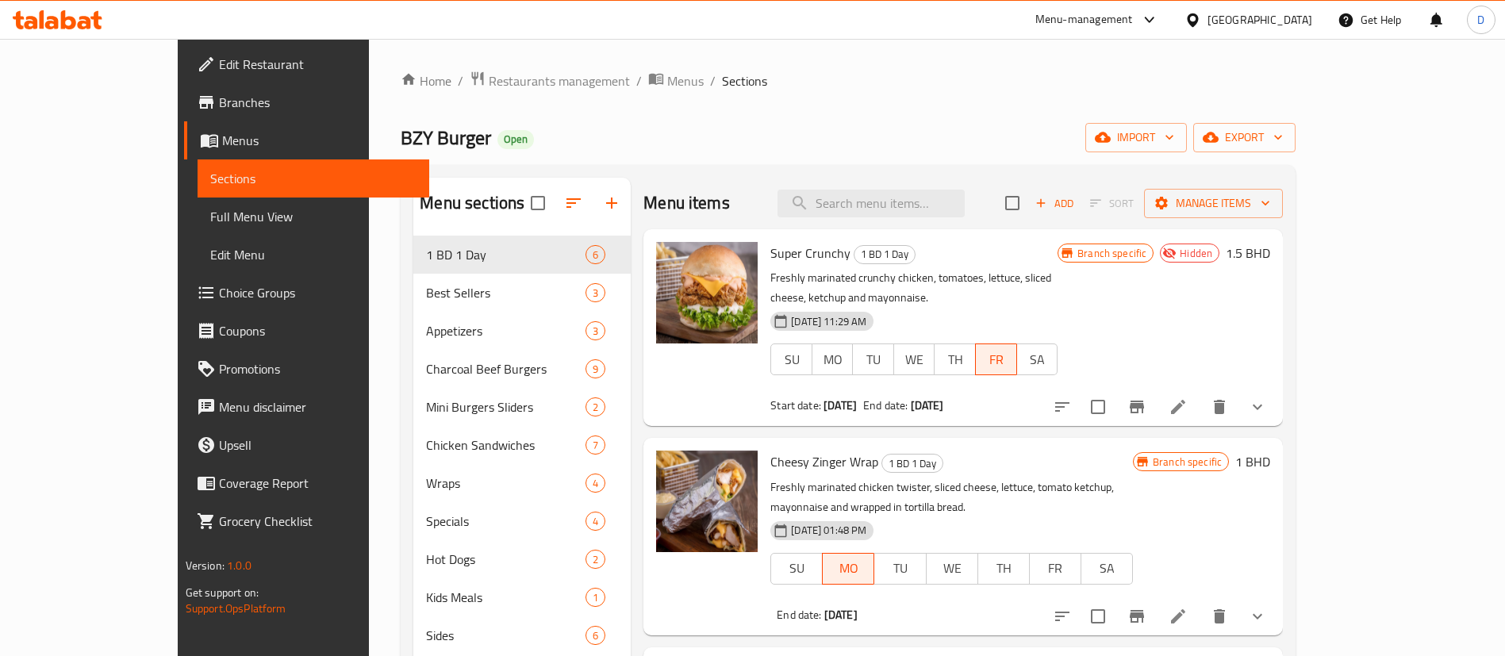
scroll to position [119, 0]
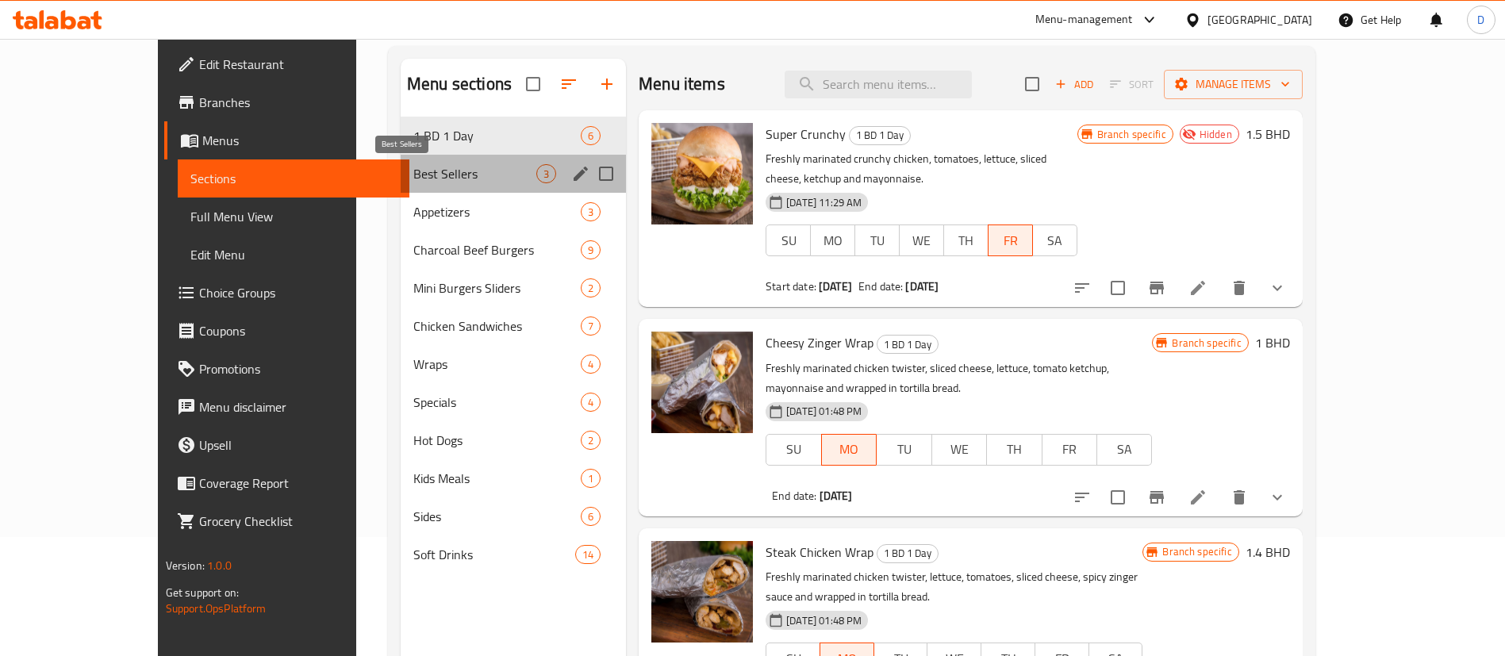
click at [413, 179] on span "Best Sellers" at bounding box center [474, 173] width 123 height 19
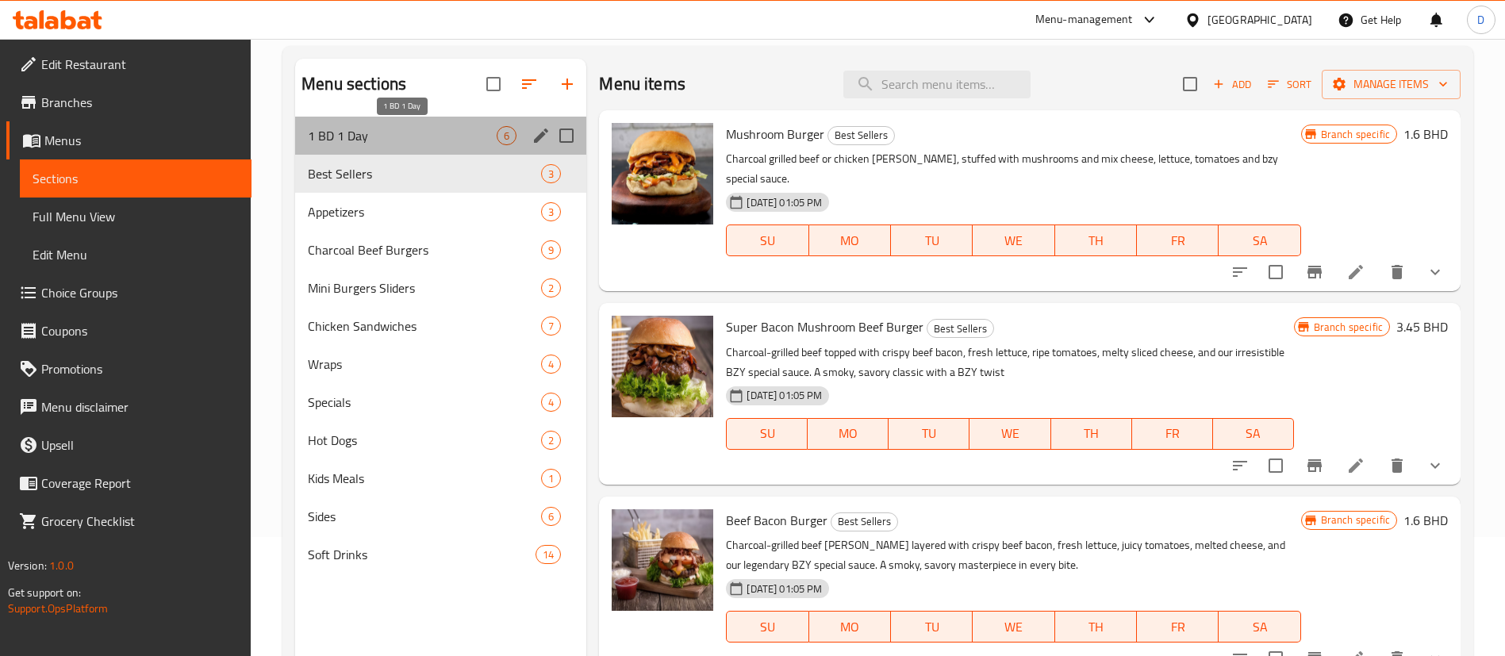
click at [394, 129] on span "1 BD 1 Day" at bounding box center [402, 135] width 189 height 19
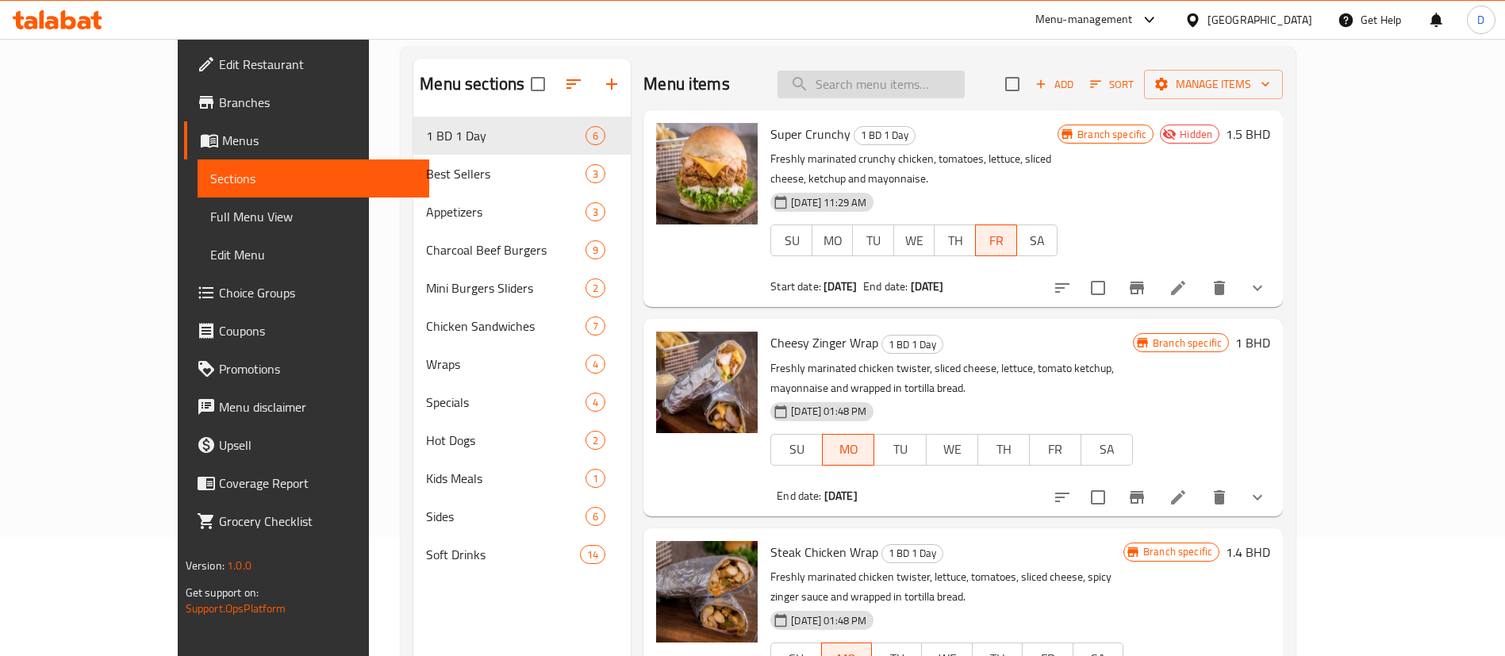
drag, startPoint x: 874, startPoint y: 94, endPoint x: 886, endPoint y: 83, distance: 15.7
click at [877, 89] on input "search" at bounding box center [871, 85] width 187 height 28
click at [887, 81] on input "search" at bounding box center [871, 85] width 187 height 28
paste input "Chili cheese burger"
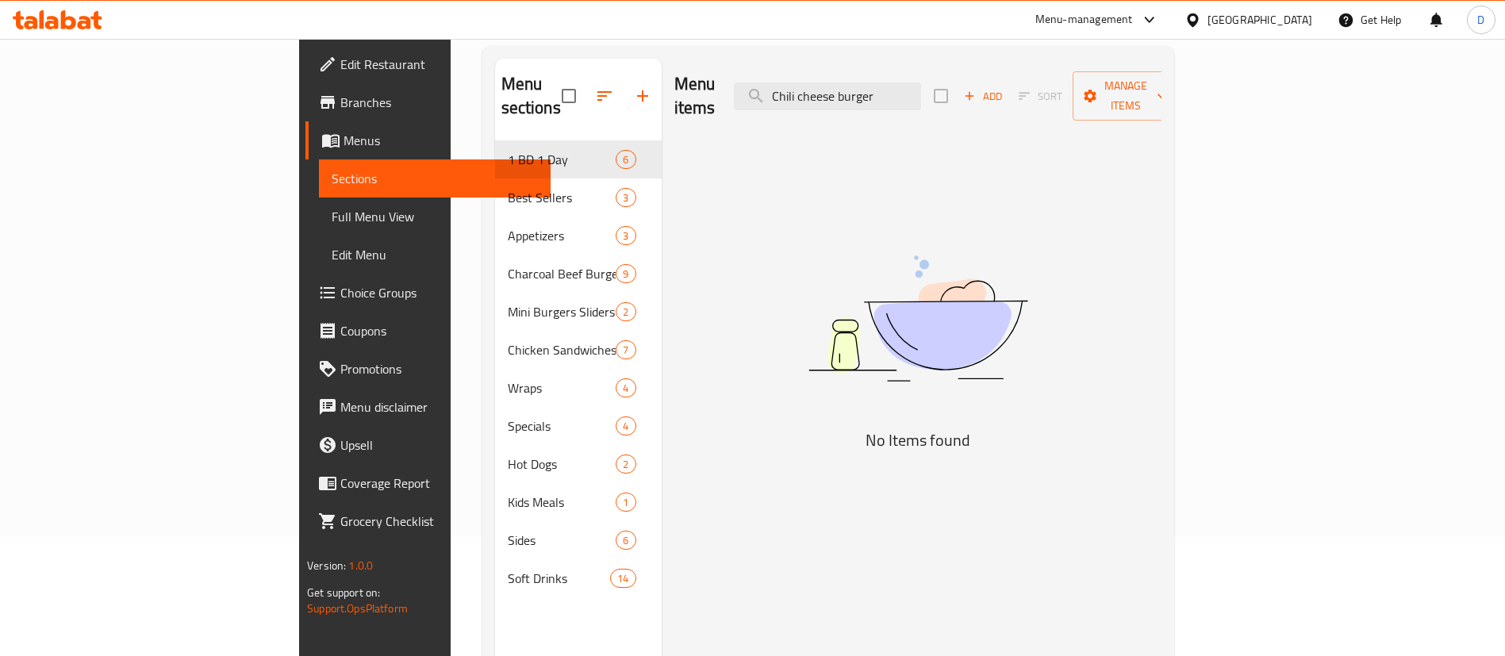
drag, startPoint x: 936, startPoint y: 83, endPoint x: 1050, endPoint y: 85, distance: 113.5
click at [1050, 85] on div "Menu items Chili cheese burger Add Sort Manage items" at bounding box center [917, 96] width 487 height 75
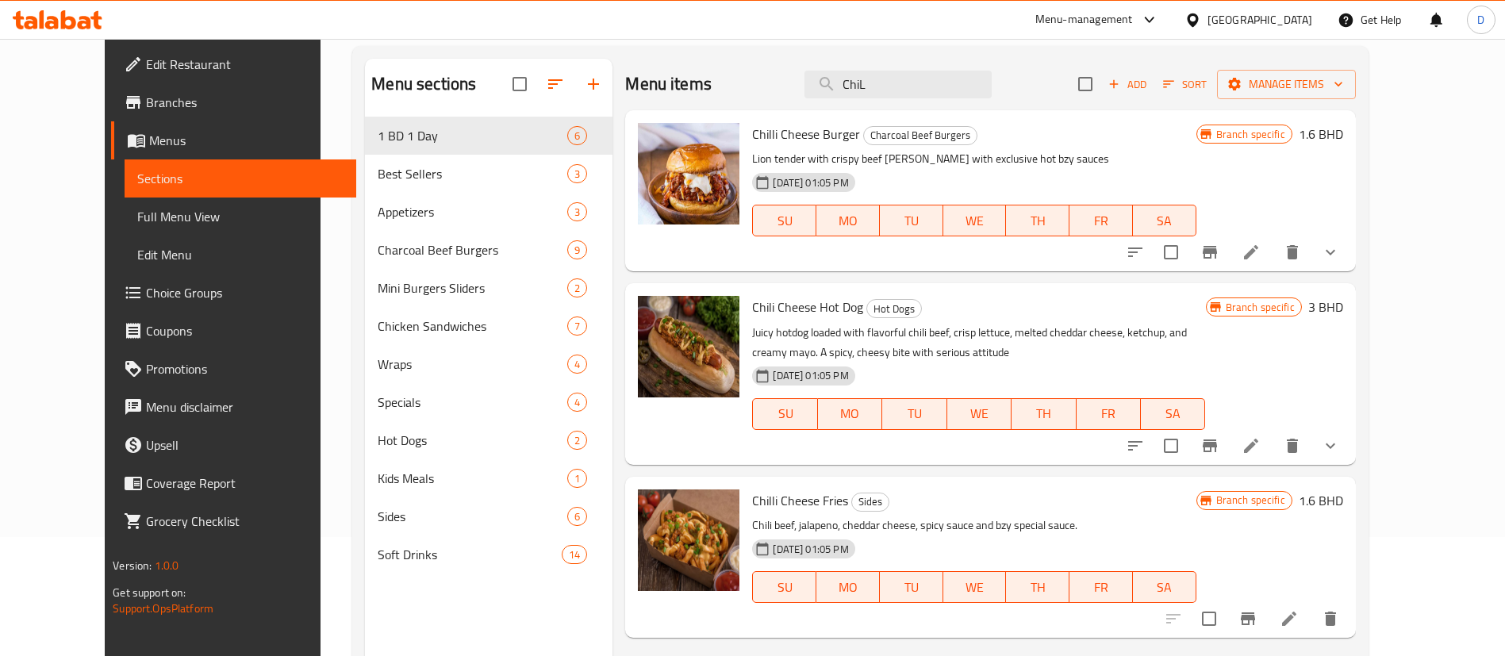
type input "ChiL"
click at [1090, 134] on h6 "Chilli Cheese Burger Charcoal Beef Burgers" at bounding box center [974, 134] width 444 height 22
click at [1220, 250] on icon "Branch-specific-item" at bounding box center [1210, 252] width 19 height 19
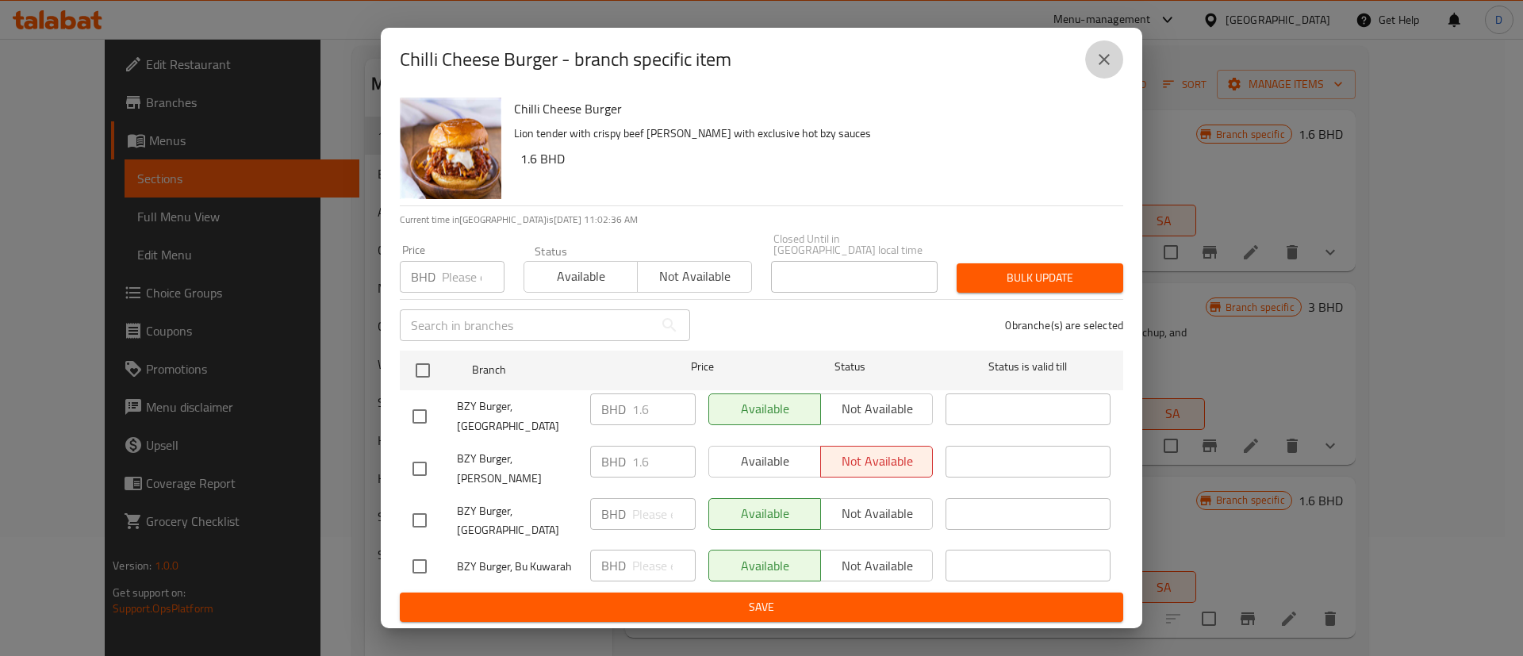
click at [1106, 65] on icon "close" at bounding box center [1104, 59] width 11 height 11
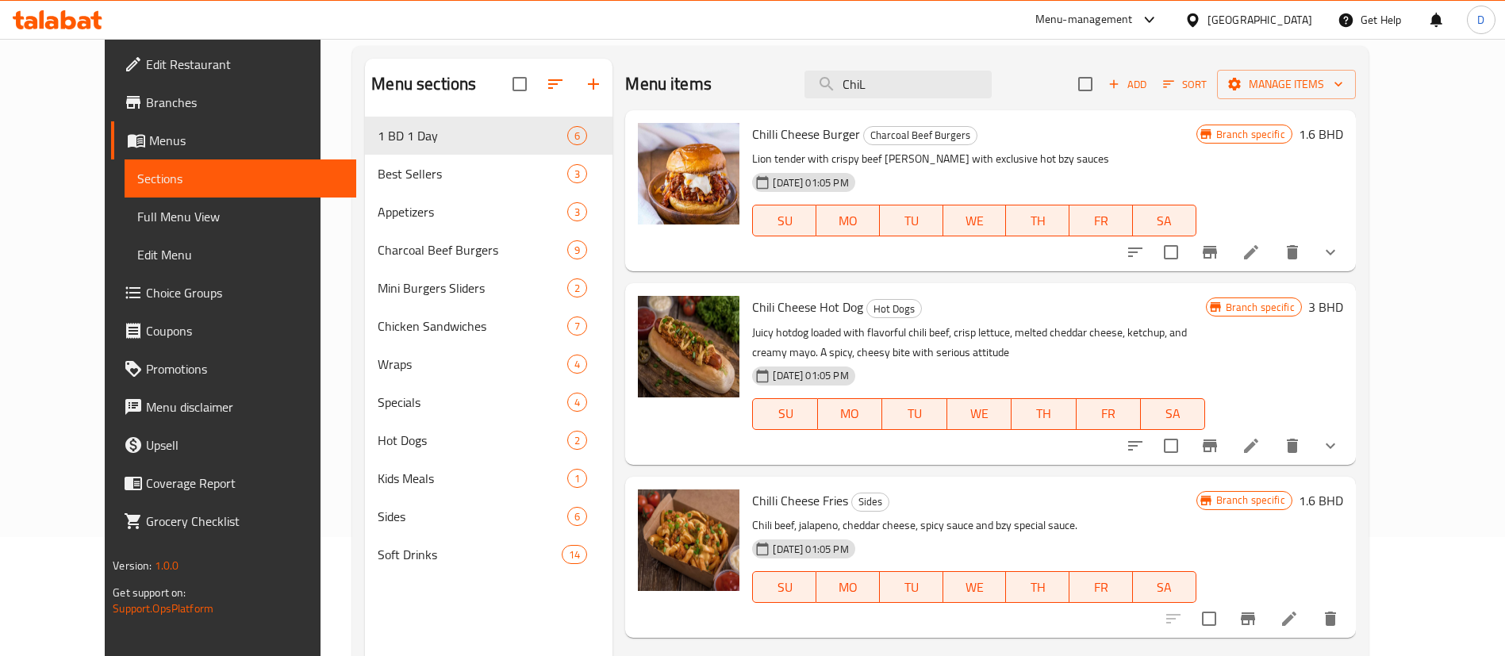
drag, startPoint x: 1359, startPoint y: 229, endPoint x: 1366, endPoint y: 239, distance: 12.1
click at [1343, 229] on div "Branch specific 1.6 BHD" at bounding box center [1270, 191] width 147 height 136
click at [1333, 198] on div "Branch specific 1.6 BHD" at bounding box center [1270, 191] width 147 height 136
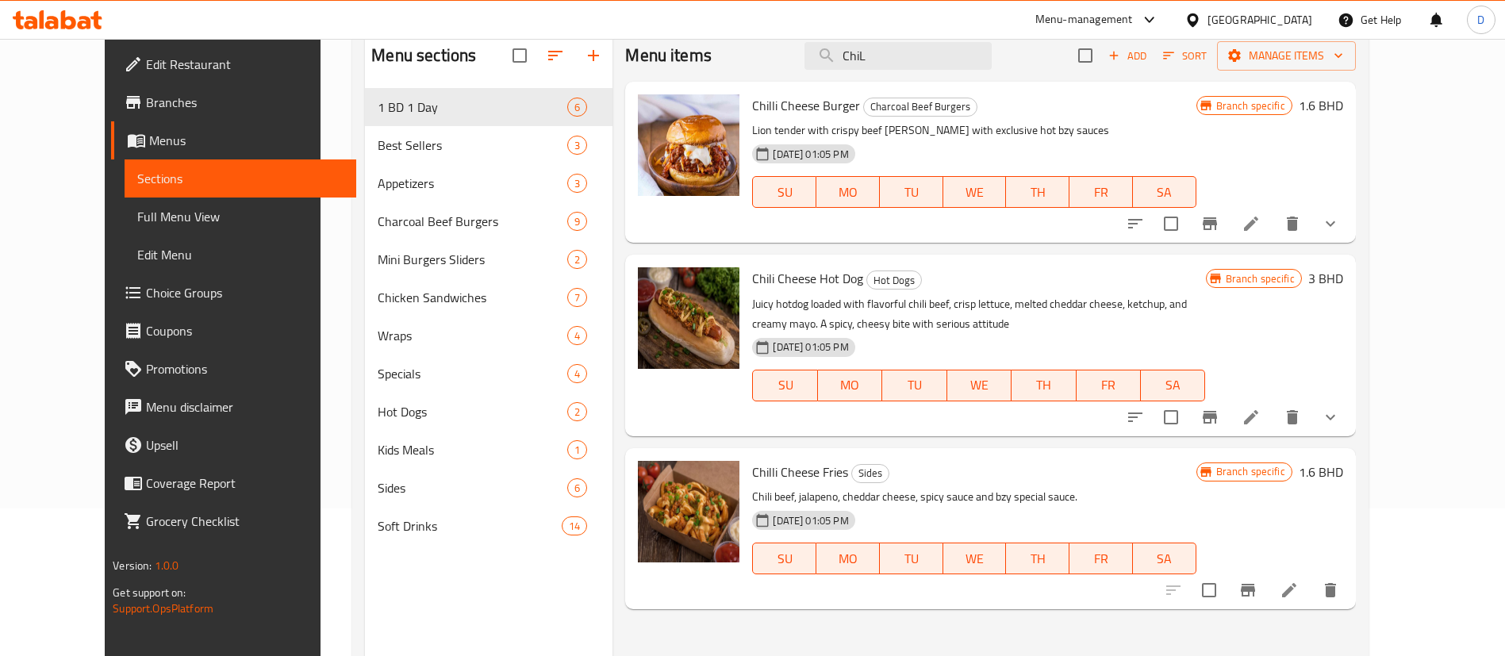
scroll to position [147, 0]
click at [1302, 231] on icon "delete" at bounding box center [1292, 224] width 19 height 19
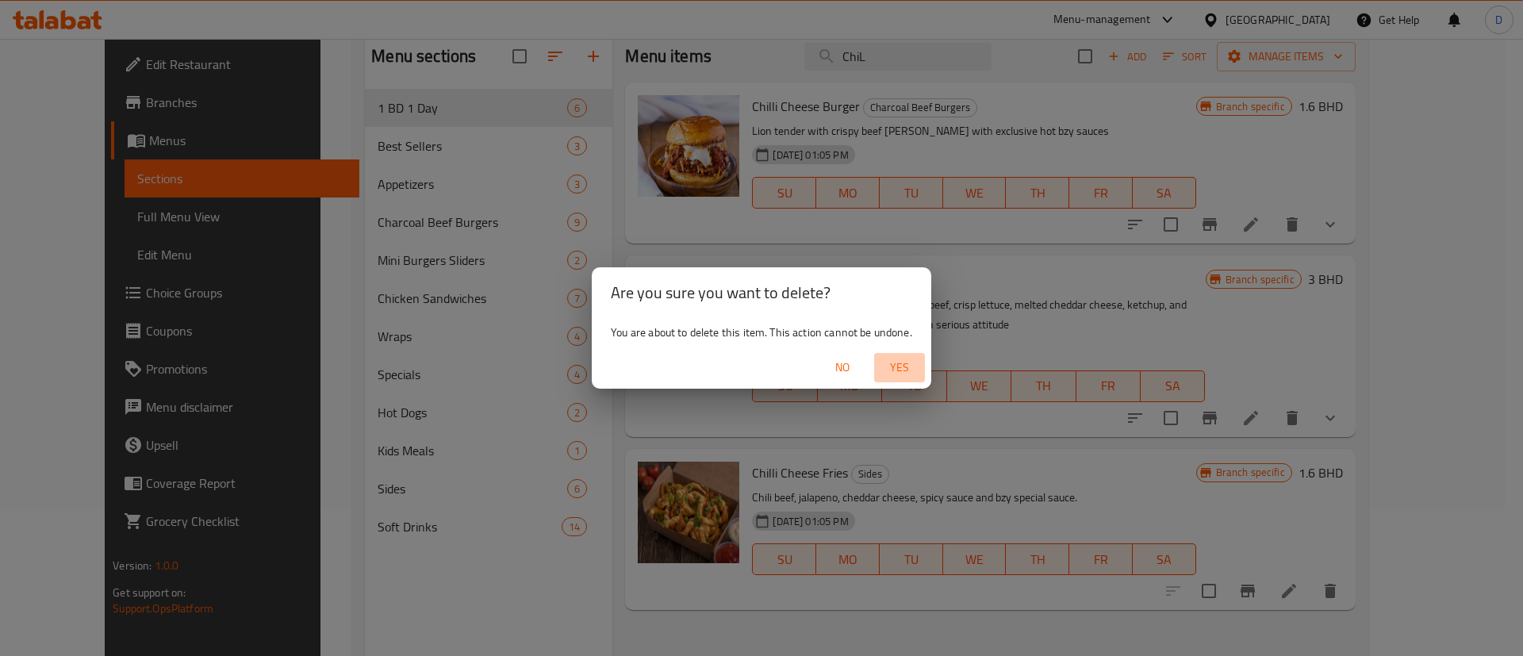
click at [896, 367] on span "Yes" at bounding box center [900, 368] width 38 height 20
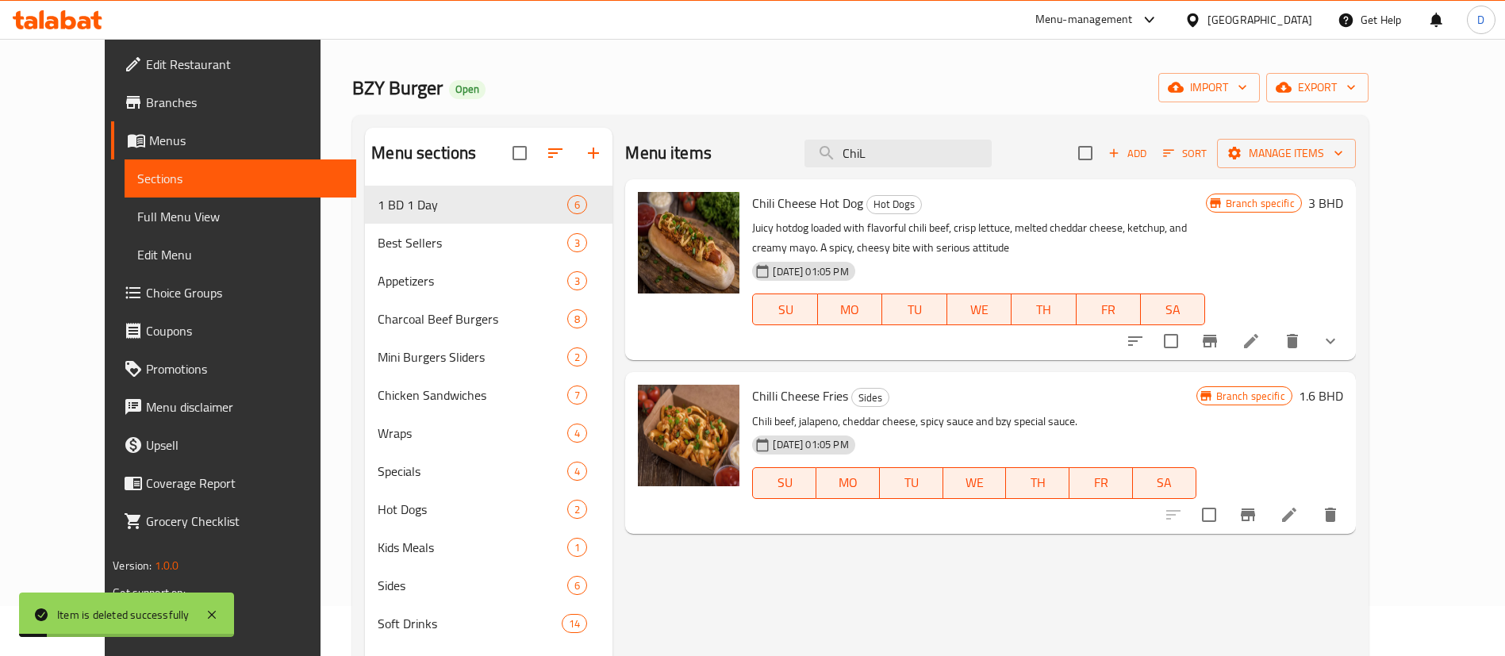
scroll to position [0, 0]
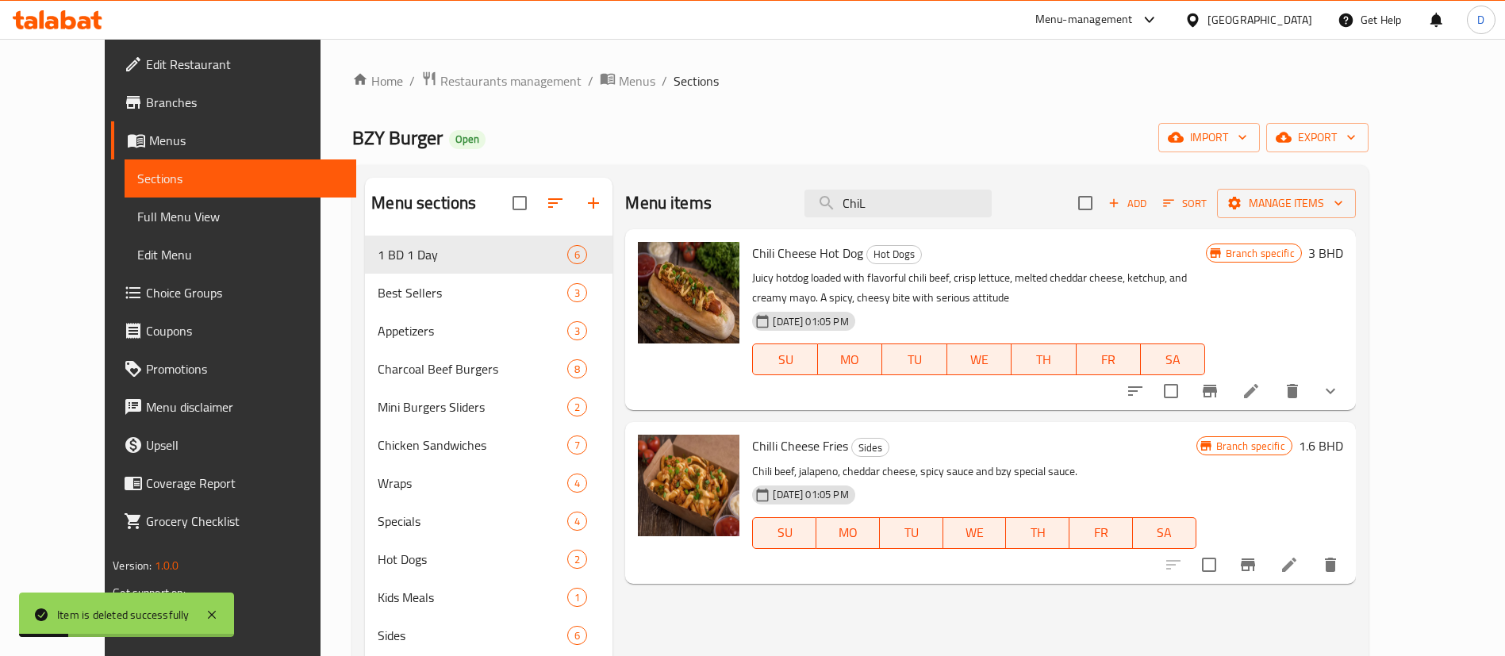
drag, startPoint x: 908, startPoint y: 216, endPoint x: 801, endPoint y: 201, distance: 107.4
click at [801, 201] on div "Menu items ChiL Add Sort Manage items" at bounding box center [990, 204] width 730 height 52
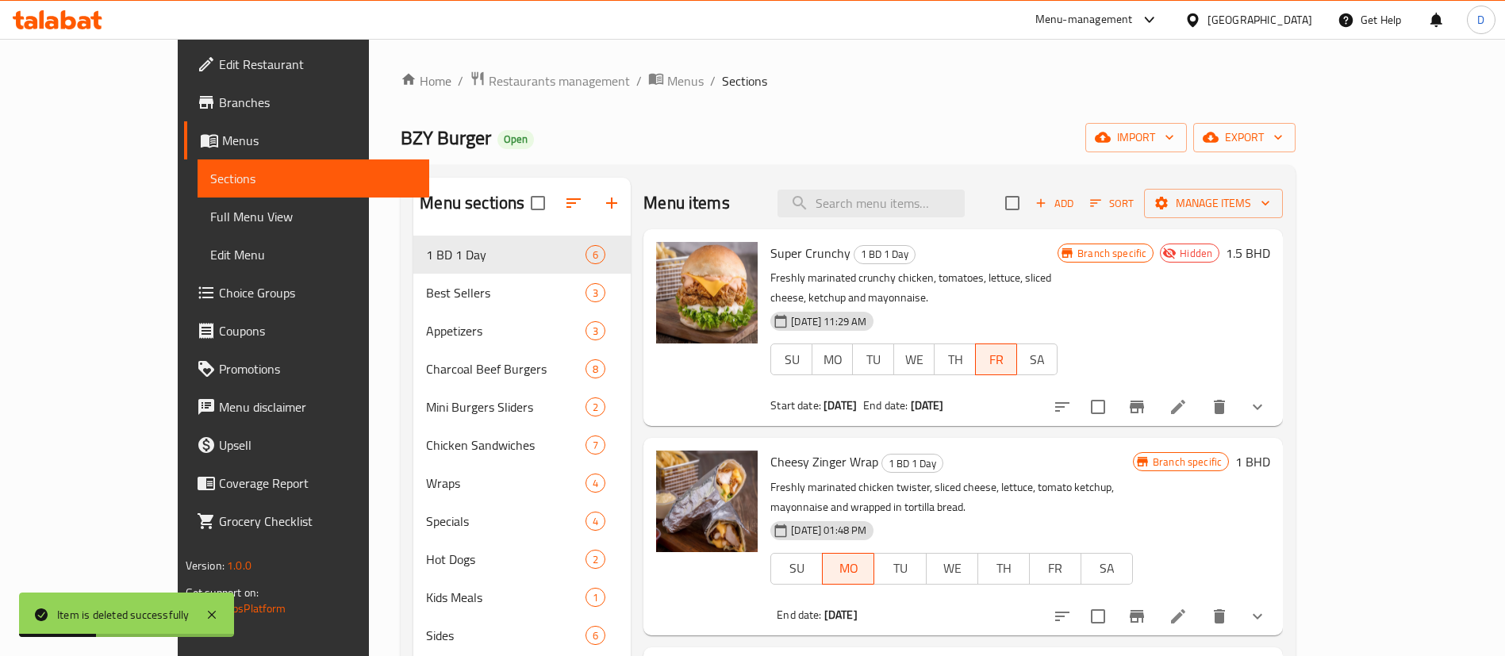
click at [804, 98] on div "Home / Restaurants management / Menus / Sections BZY Burger Open import export …" at bounding box center [848, 459] width 895 height 776
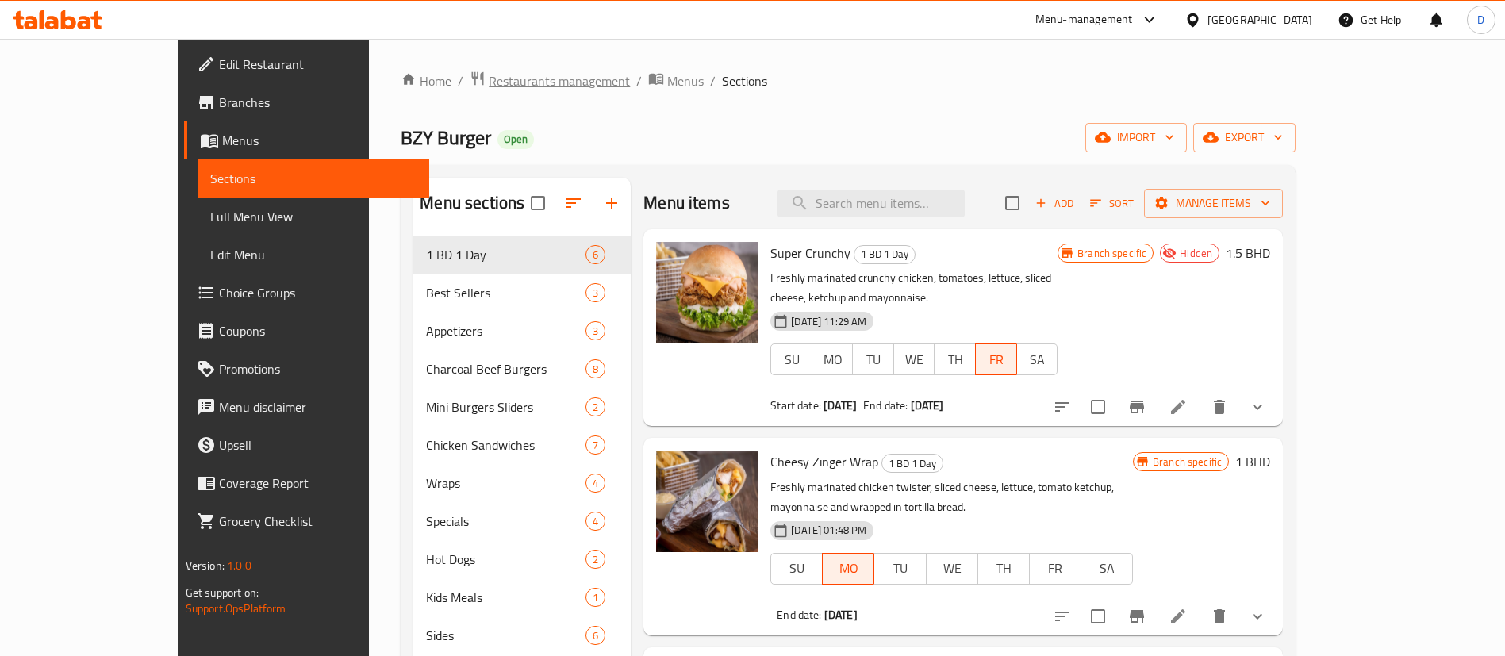
click at [489, 87] on span "Restaurants management" at bounding box center [559, 80] width 141 height 19
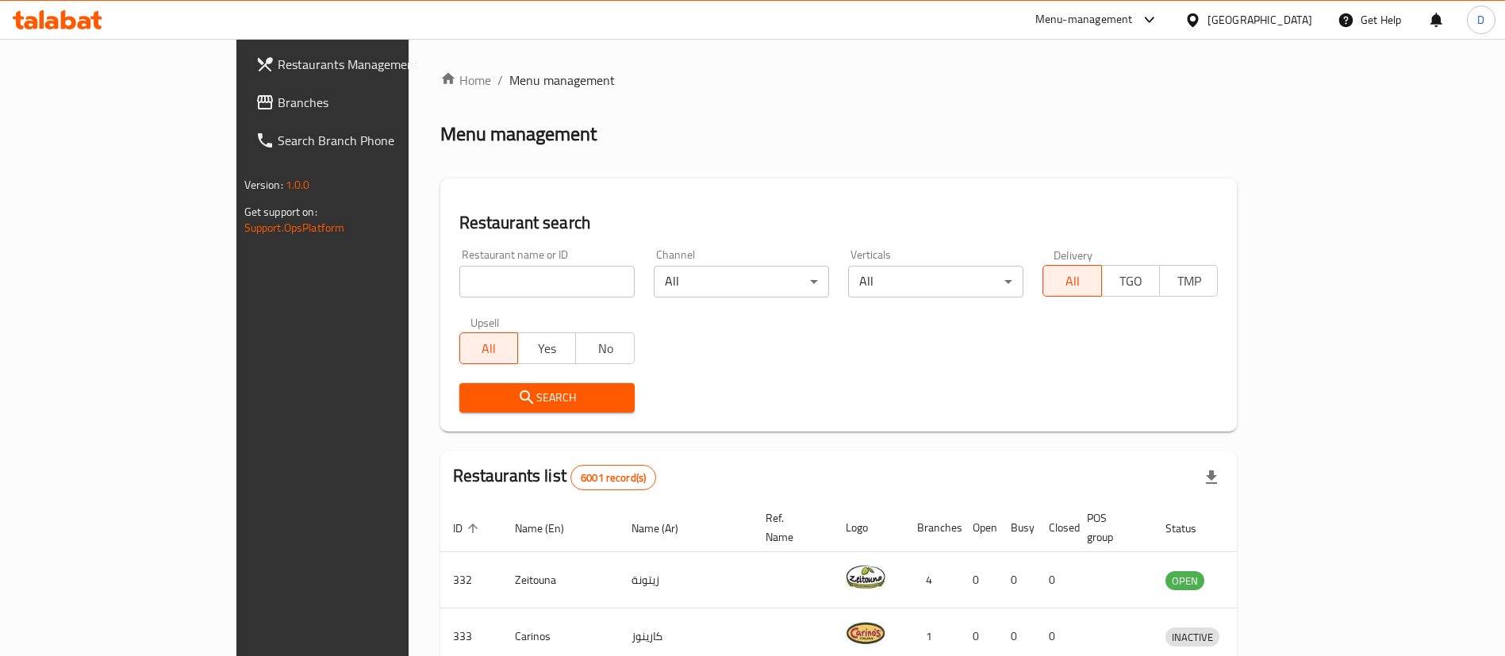
click at [475, 264] on div "Restaurant name or ID Restaurant name or ID" at bounding box center [546, 273] width 175 height 48
click at [474, 279] on input "search" at bounding box center [546, 282] width 175 height 32
type input "Healthy Calorie"
click button "Search" at bounding box center [546, 397] width 175 height 29
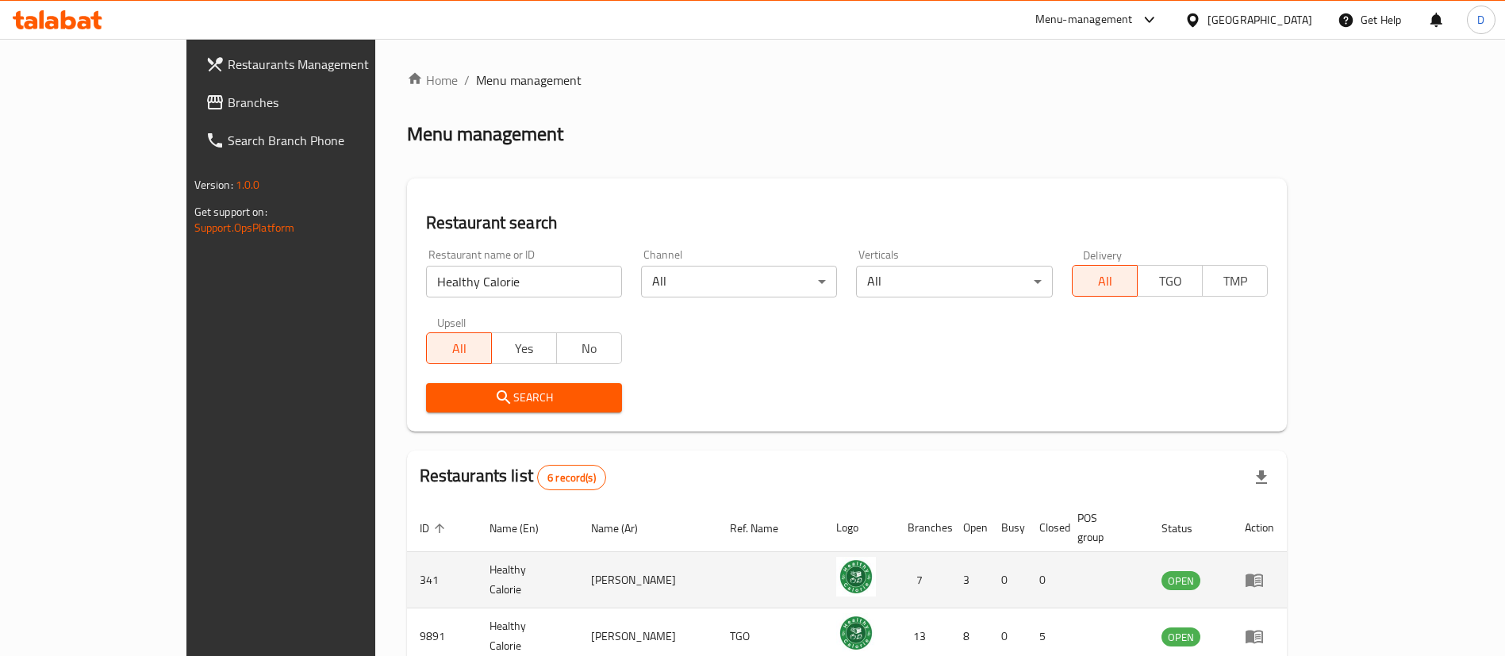
click at [1287, 558] on td "enhanced table" at bounding box center [1259, 580] width 55 height 56
click at [1263, 574] on icon "enhanced table" at bounding box center [1254, 580] width 17 height 13
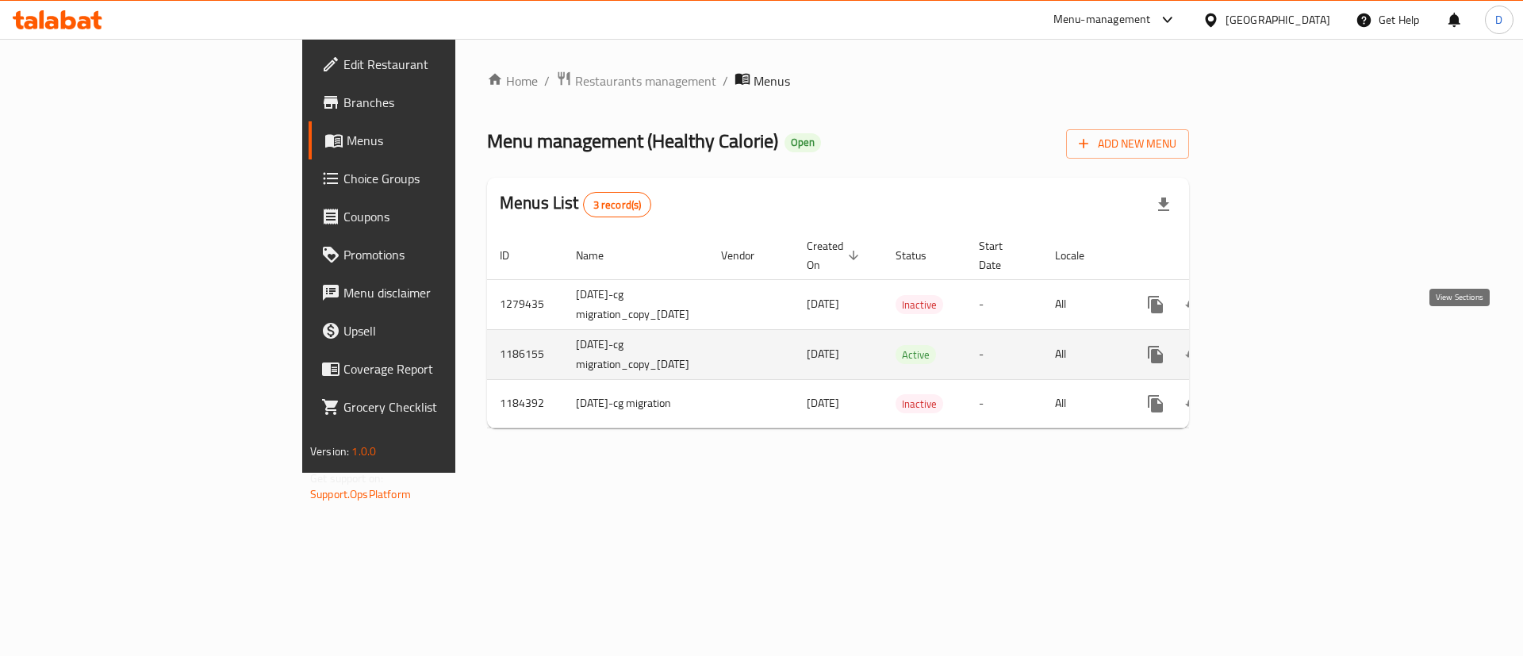
click at [1280, 345] on icon "enhanced table" at bounding box center [1270, 354] width 19 height 19
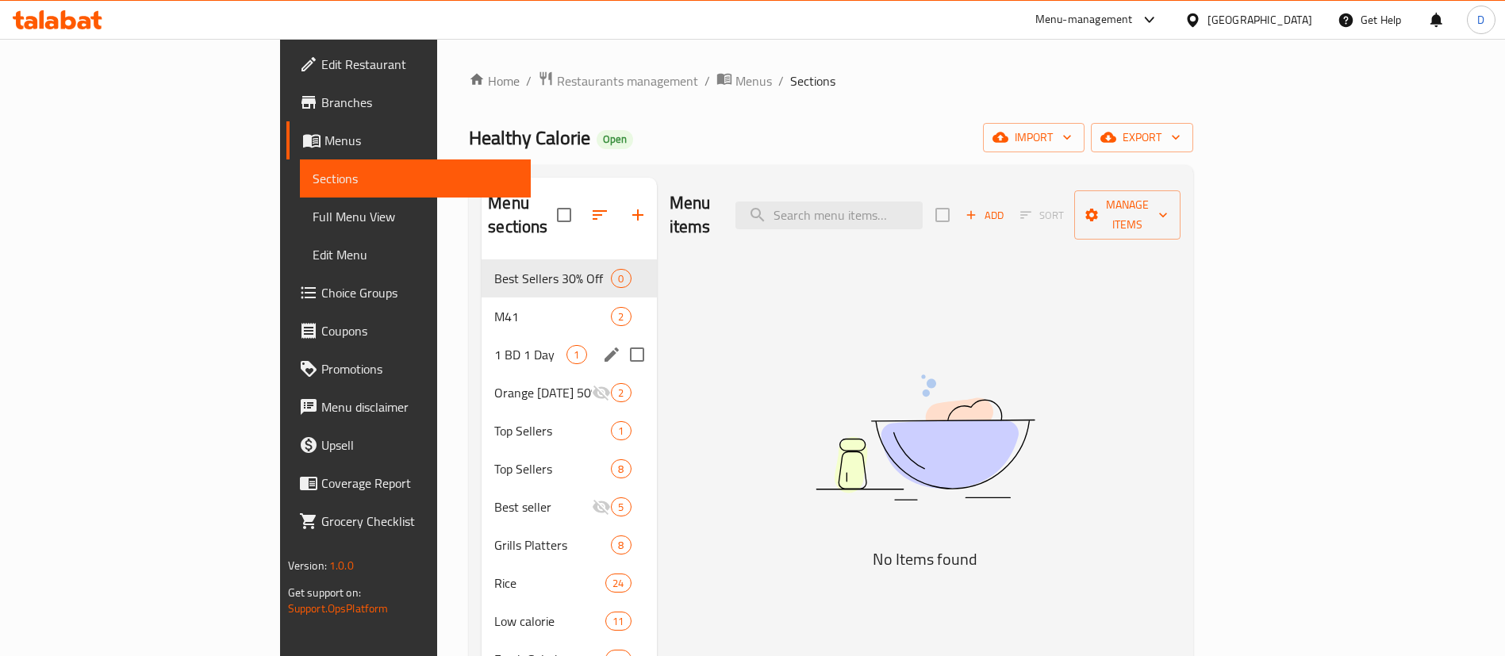
click at [494, 345] on span "1 BD 1 Day" at bounding box center [530, 354] width 72 height 19
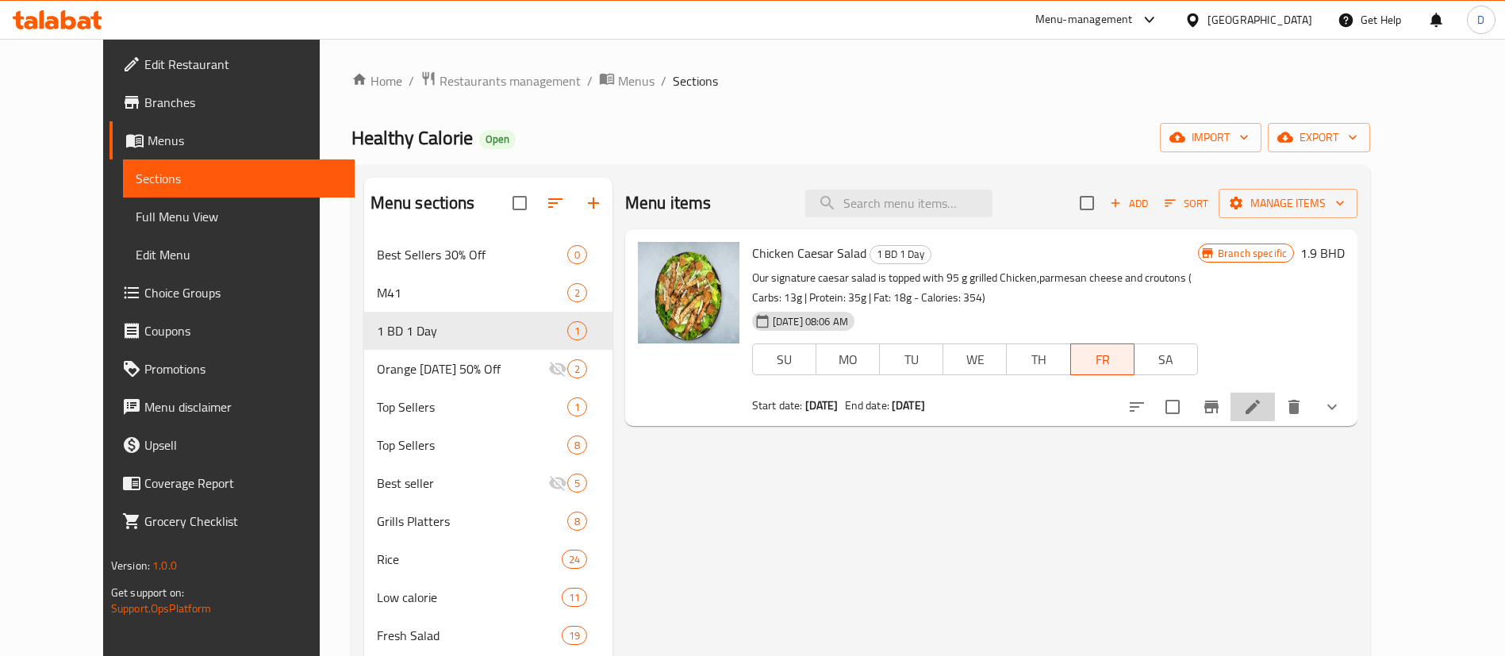
click at [1275, 418] on li at bounding box center [1253, 407] width 44 height 29
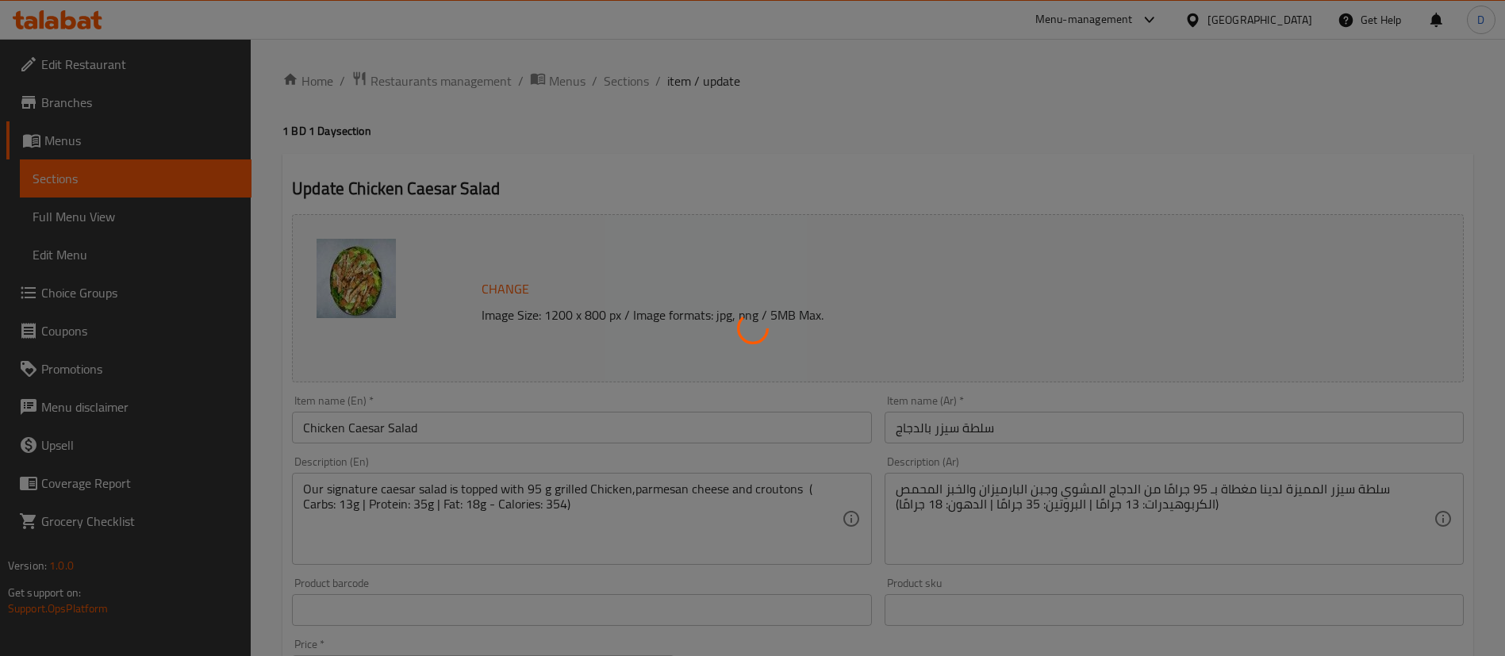
click at [1047, 137] on div at bounding box center [752, 328] width 1505 height 656
type input "إختيارك من الإضافات للسلطات"
type input "0"
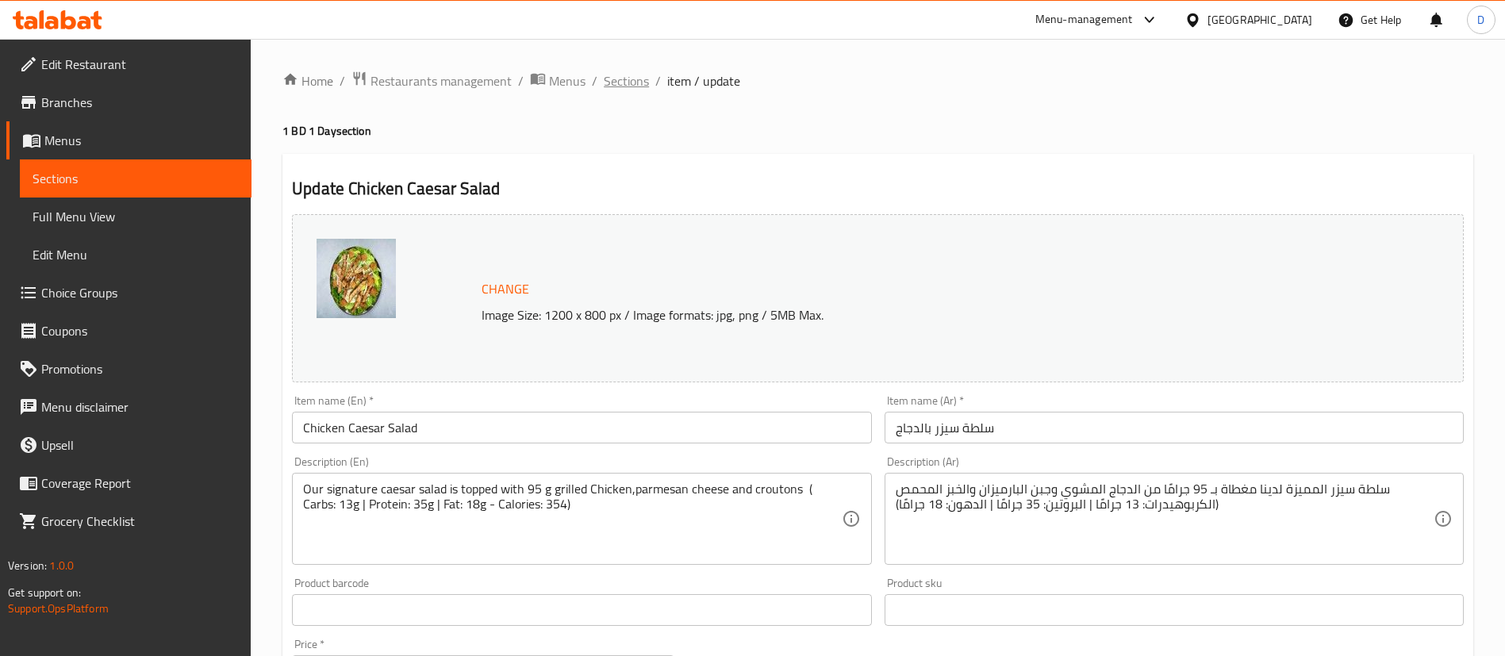
click at [636, 88] on span "Sections" at bounding box center [626, 80] width 45 height 19
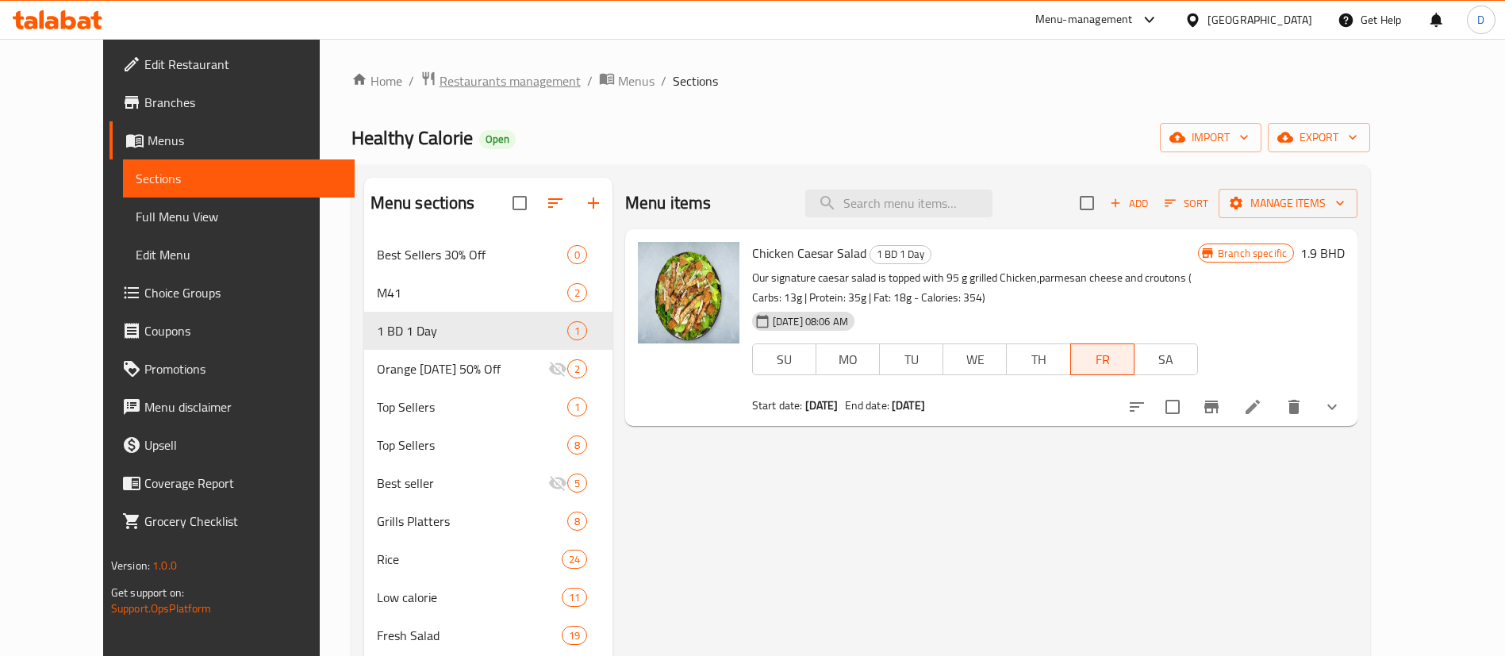
click at [445, 90] on span "Restaurants management" at bounding box center [510, 80] width 141 height 19
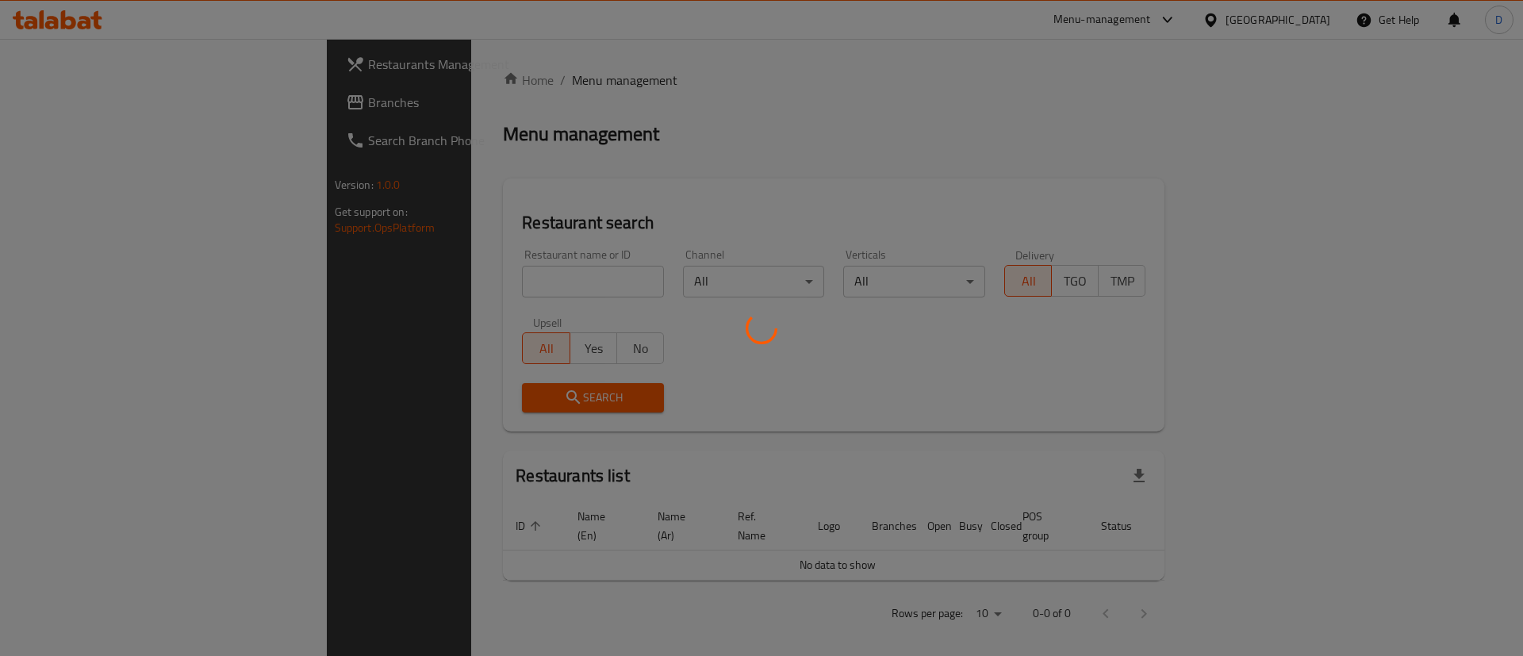
click at [455, 288] on div at bounding box center [761, 328] width 1523 height 656
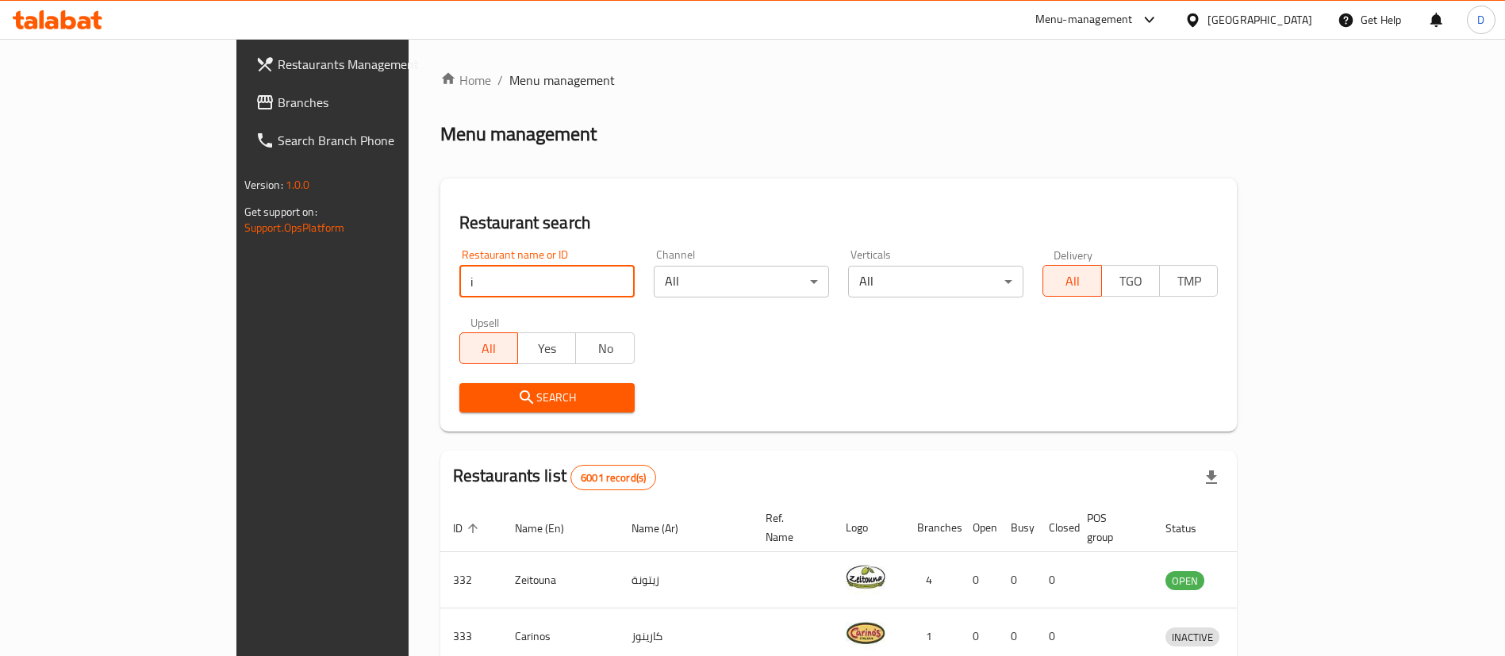
type input "i"
click at [473, 295] on input "i" at bounding box center [546, 282] width 175 height 32
drag, startPoint x: 476, startPoint y: 293, endPoint x: 485, endPoint y: 294, distance: 8.8
click at [481, 294] on input "i" at bounding box center [546, 282] width 175 height 32
click at [485, 294] on input "i" at bounding box center [546, 282] width 175 height 32
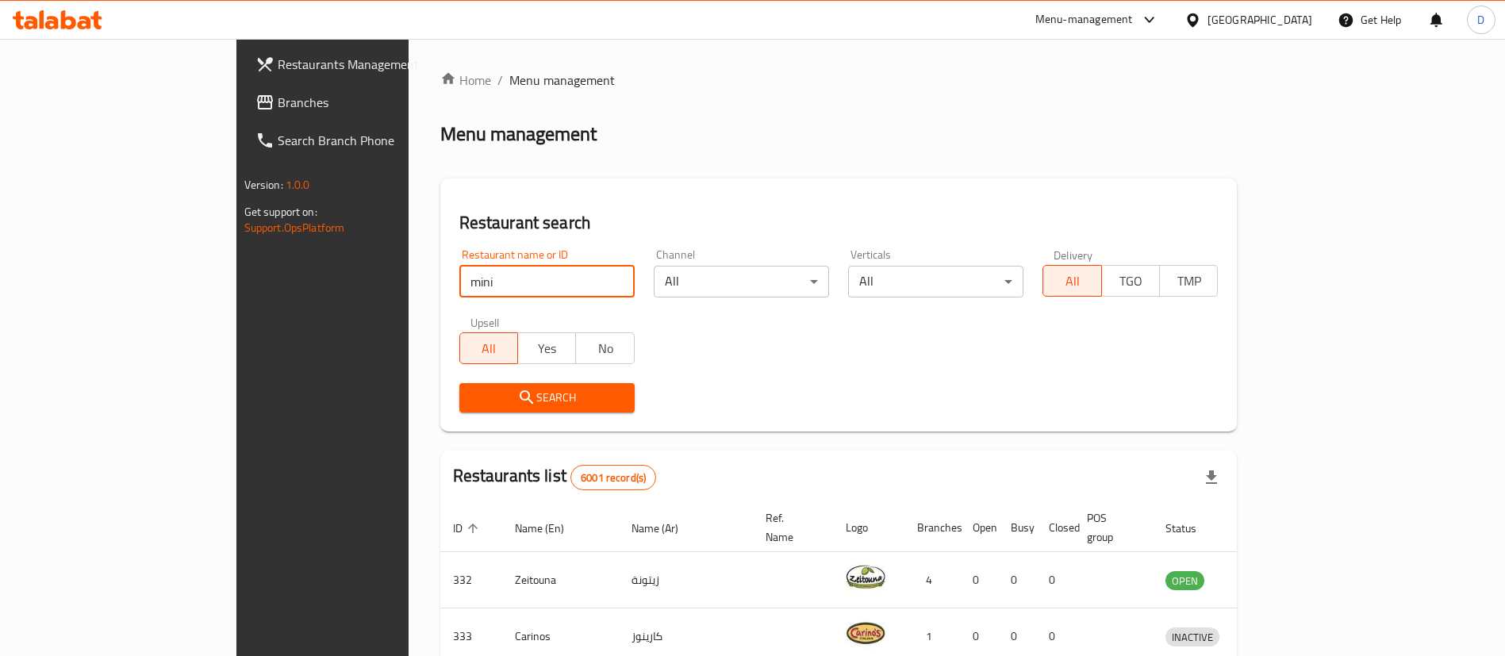
type input "mini bites"
click button "Search" at bounding box center [546, 397] width 175 height 29
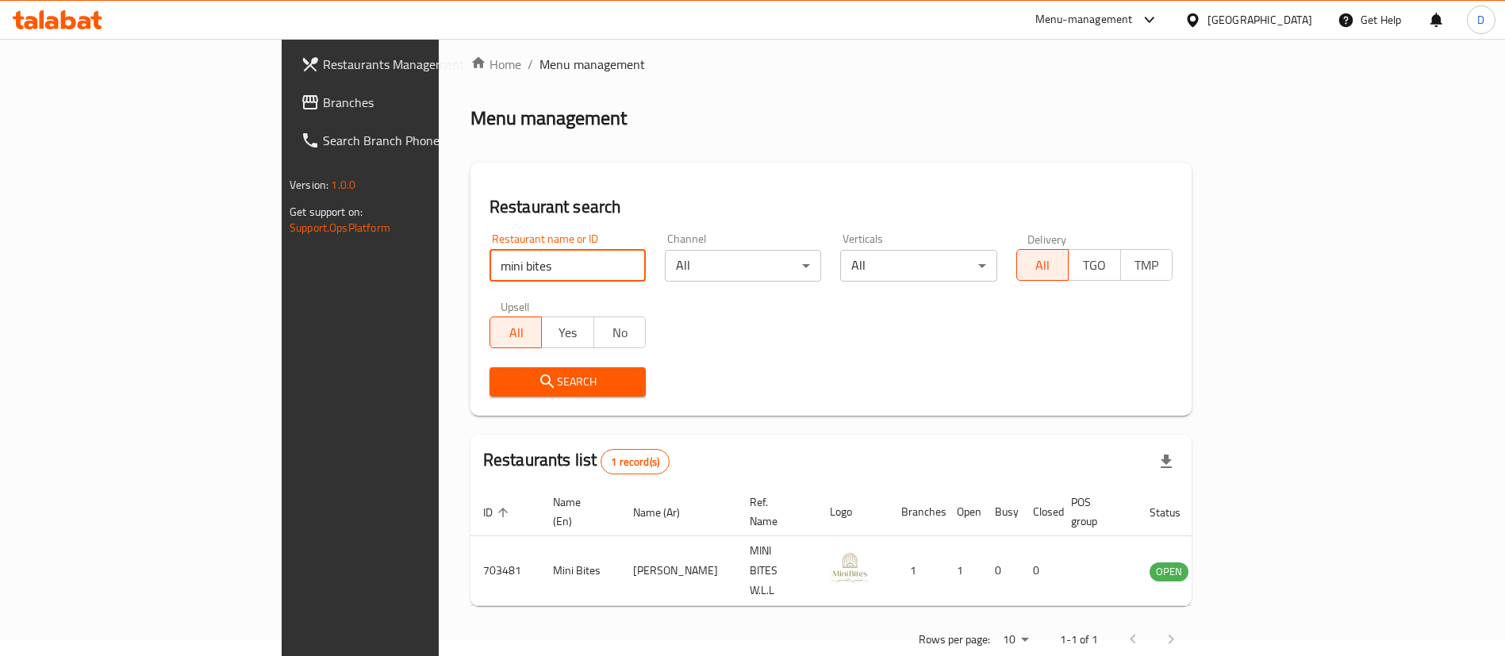
scroll to position [21, 0]
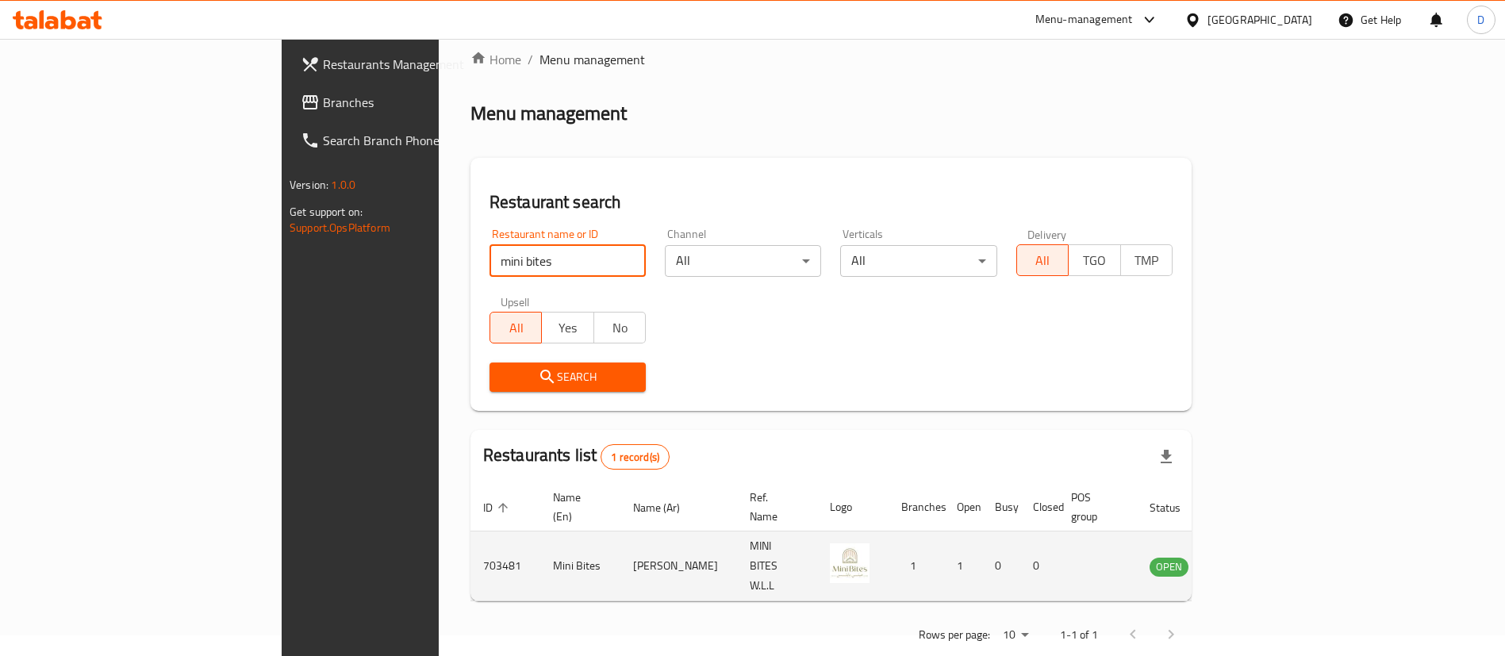
click at [1252, 557] on icon "enhanced table" at bounding box center [1242, 566] width 19 height 19
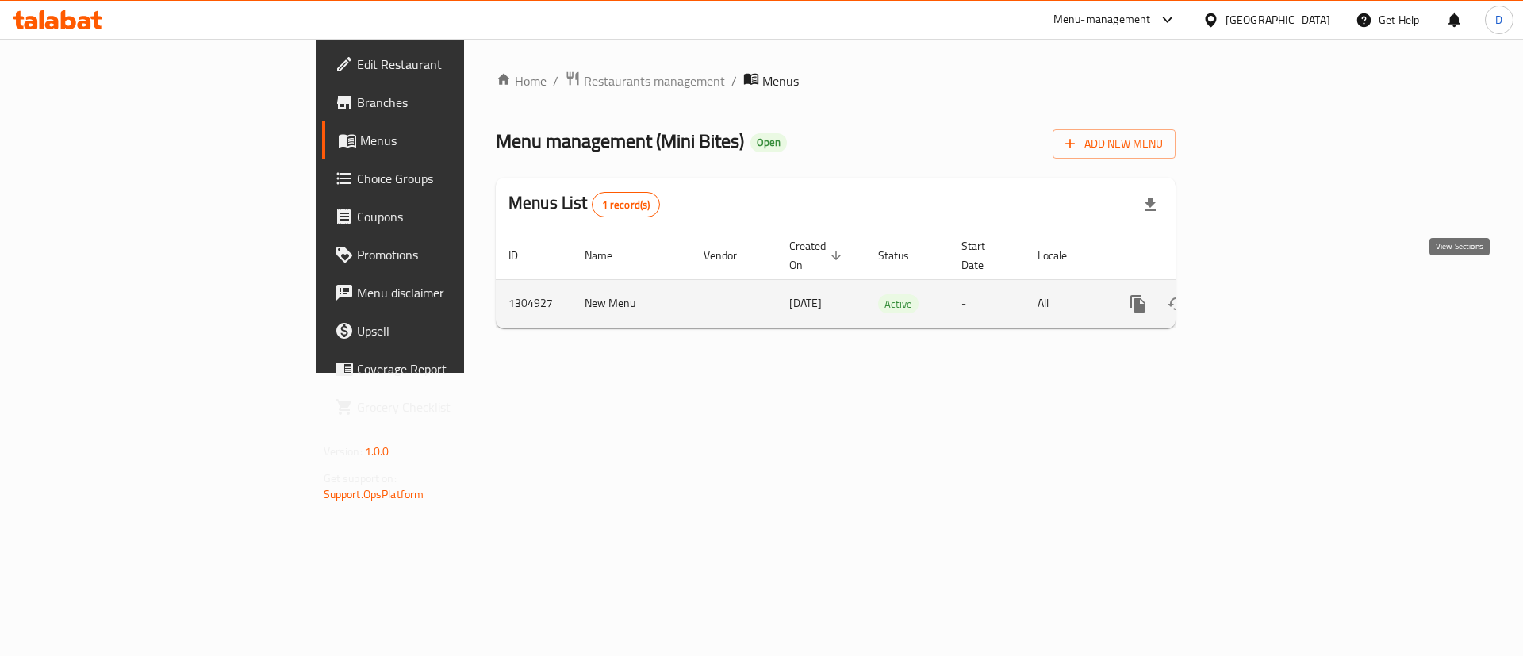
click at [1262, 294] on icon "enhanced table" at bounding box center [1252, 303] width 19 height 19
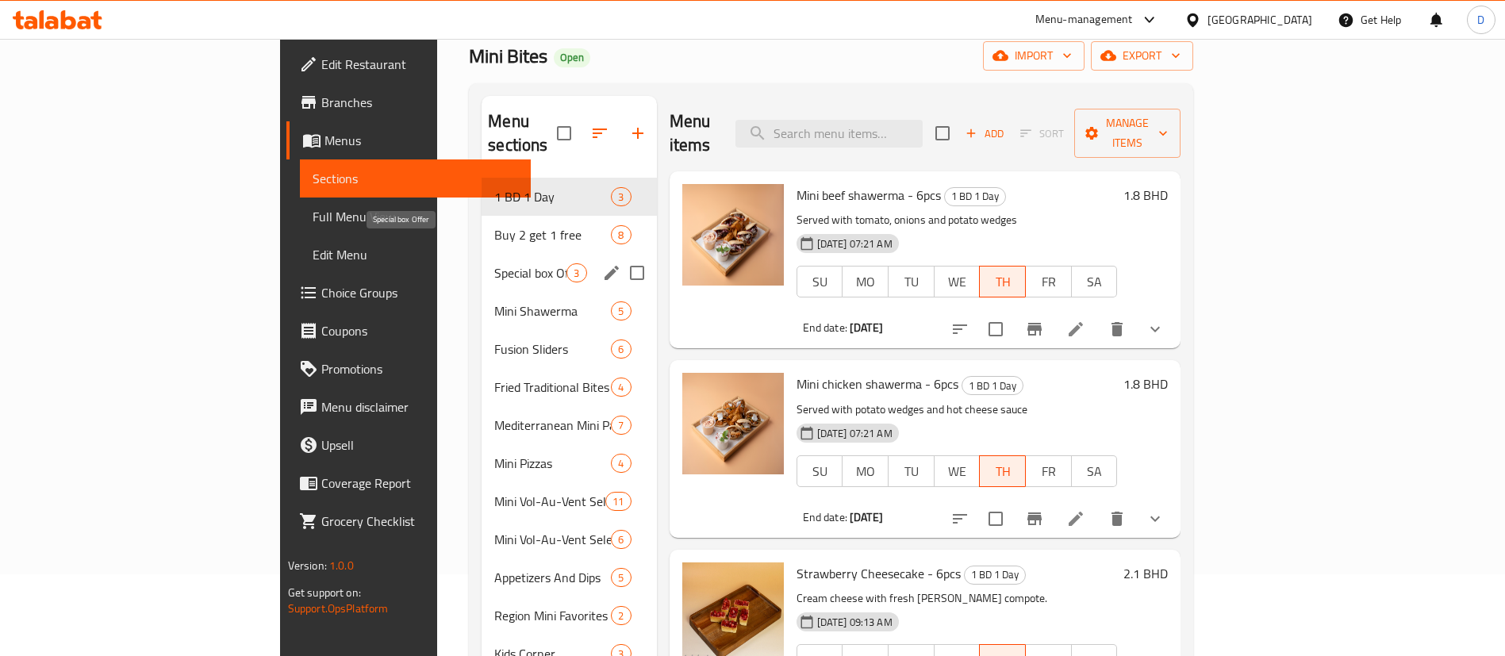
scroll to position [119, 0]
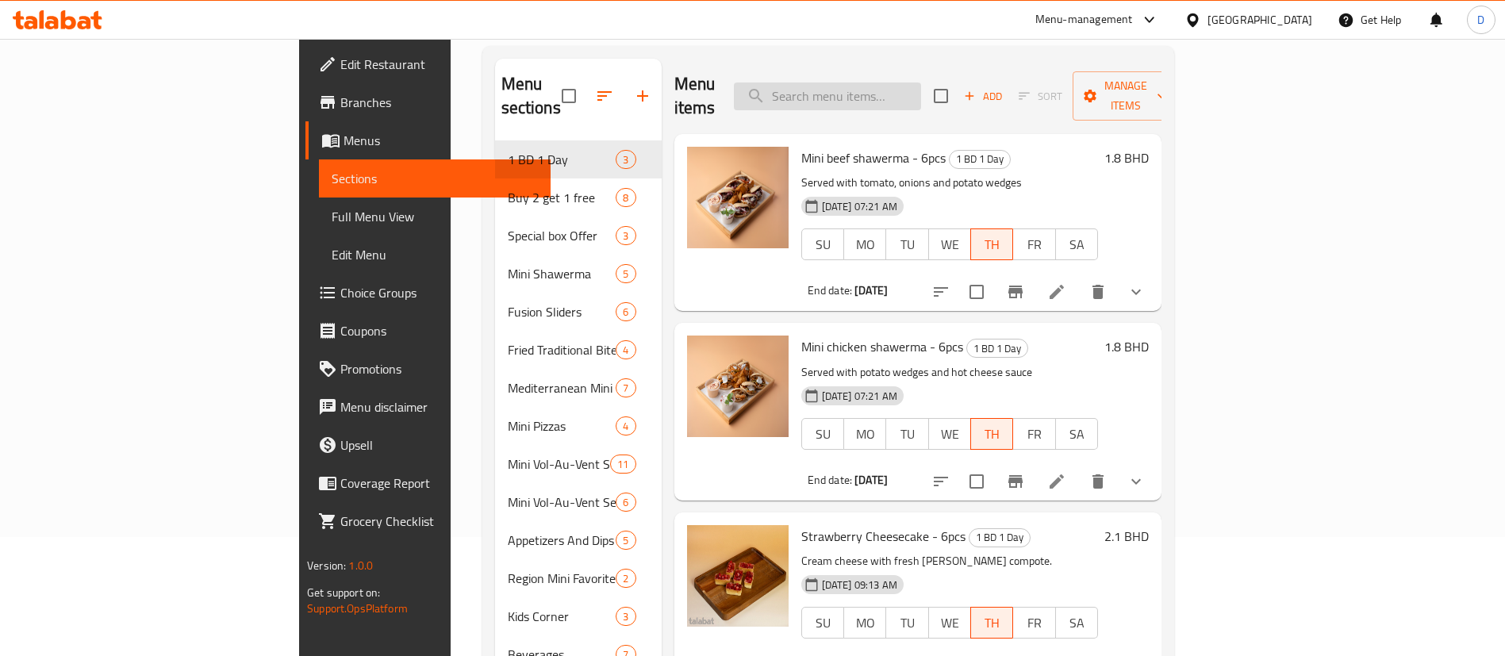
click at [921, 83] on input "search" at bounding box center [827, 97] width 187 height 28
paste input "Back to school box"
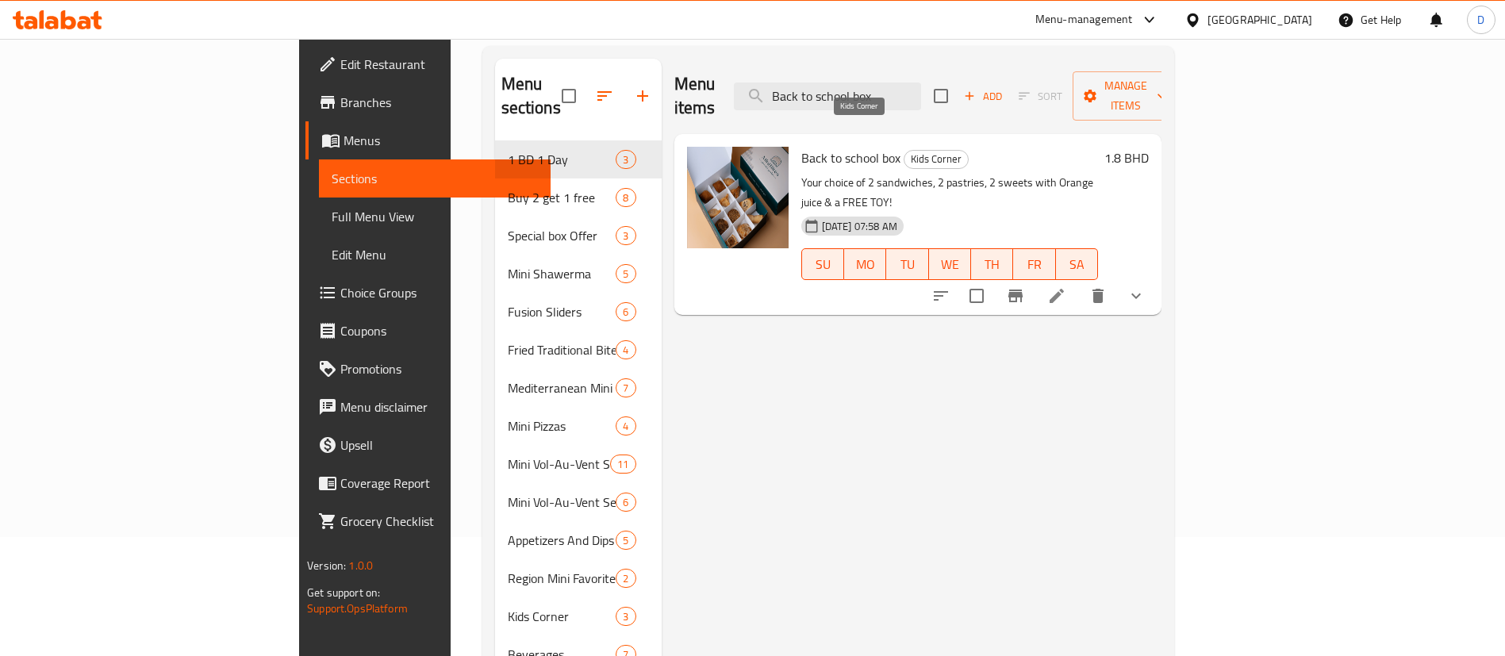
type input "Back to school box"
click at [905, 150] on span "Kids Corner" at bounding box center [936, 159] width 63 height 18
click at [1146, 286] on icon "show more" at bounding box center [1136, 295] width 19 height 19
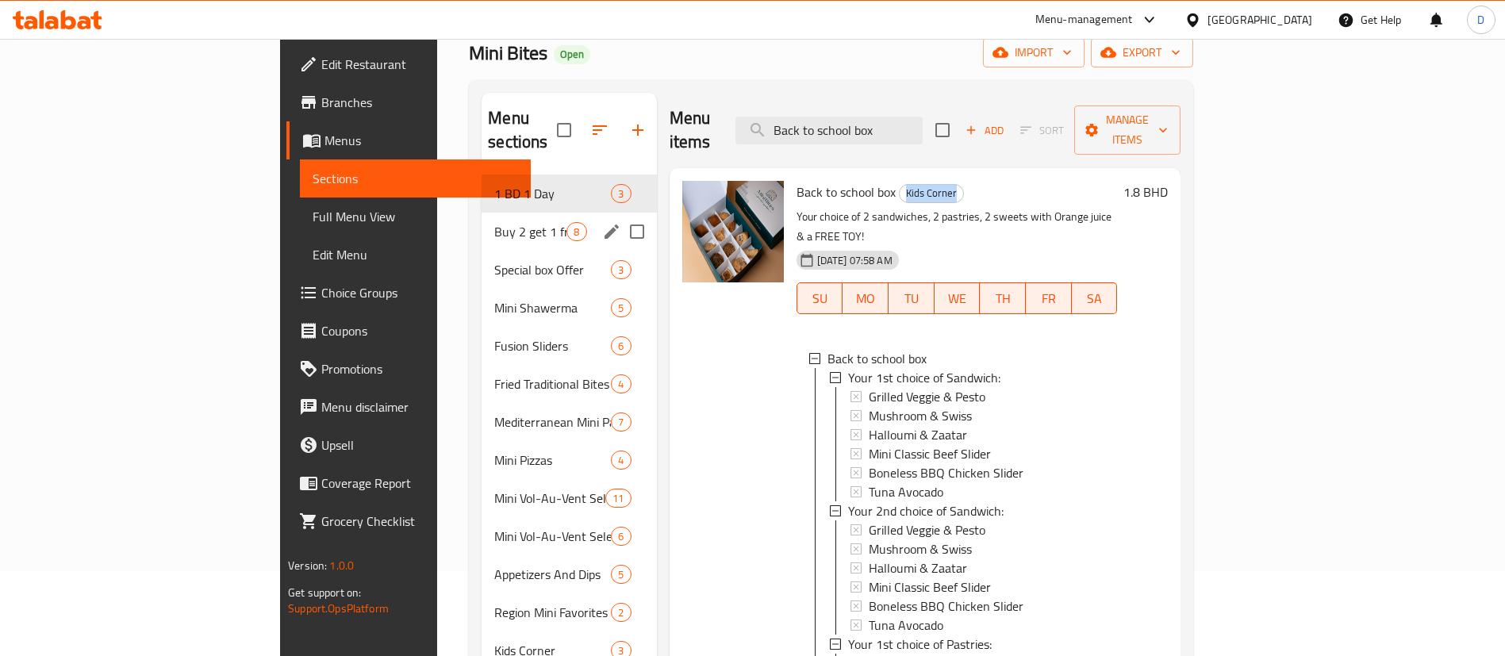
scroll to position [0, 0]
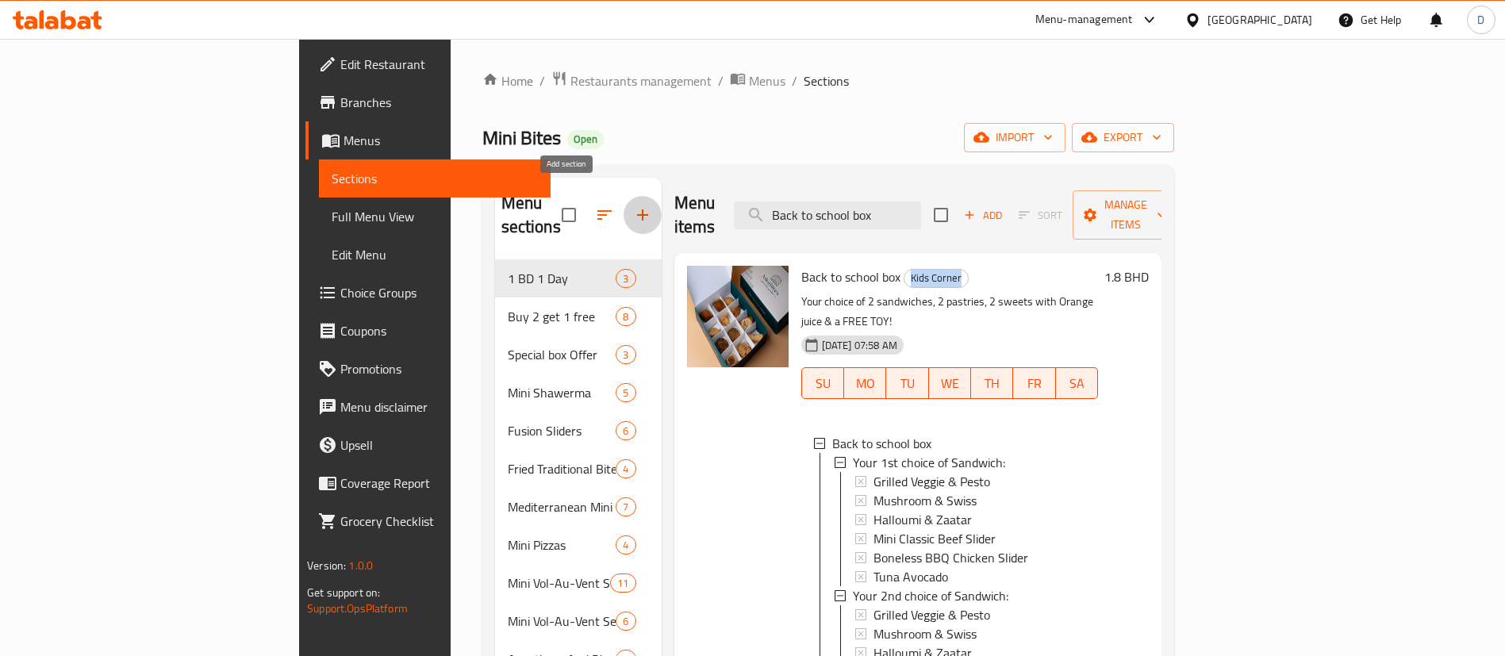
click at [624, 199] on button "button" at bounding box center [643, 215] width 38 height 38
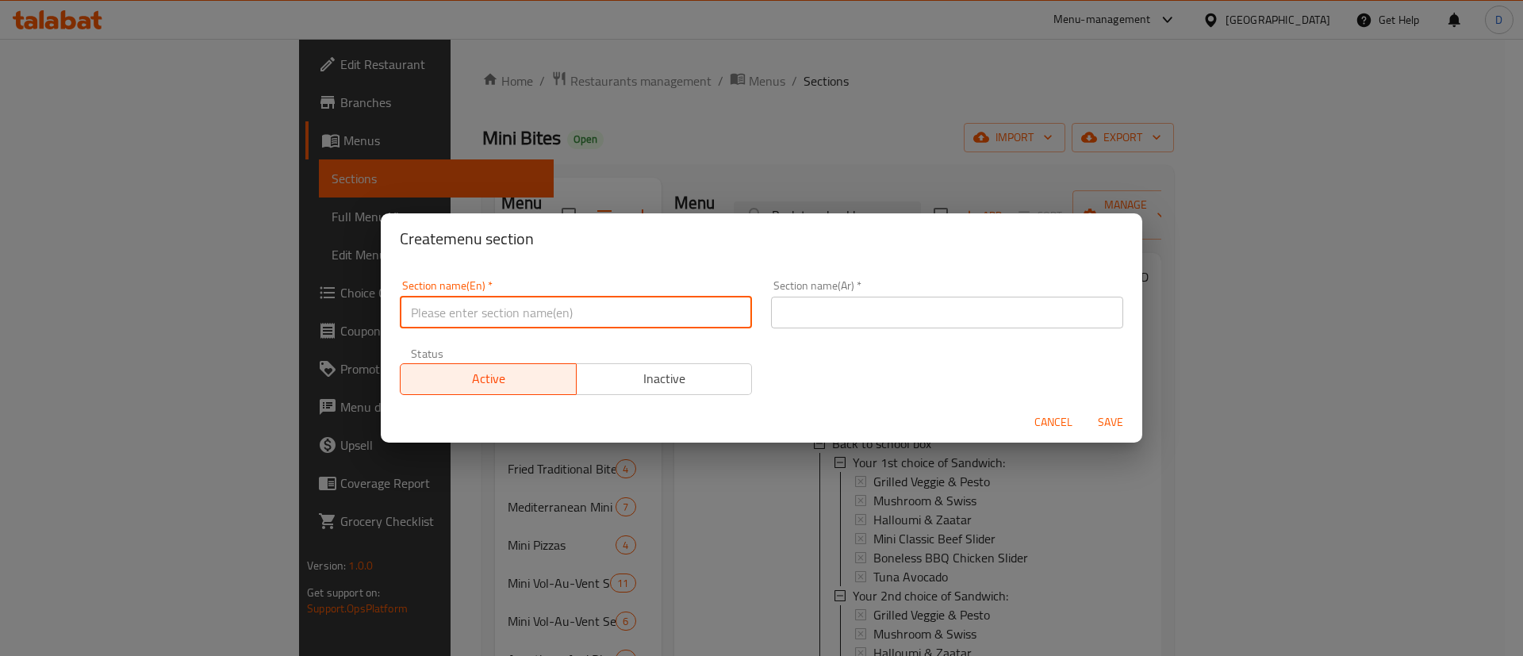
click at [582, 309] on input "text" at bounding box center [576, 313] width 352 height 32
click at [605, 319] on input "Back to School" at bounding box center [576, 313] width 352 height 32
type input "Back to School"
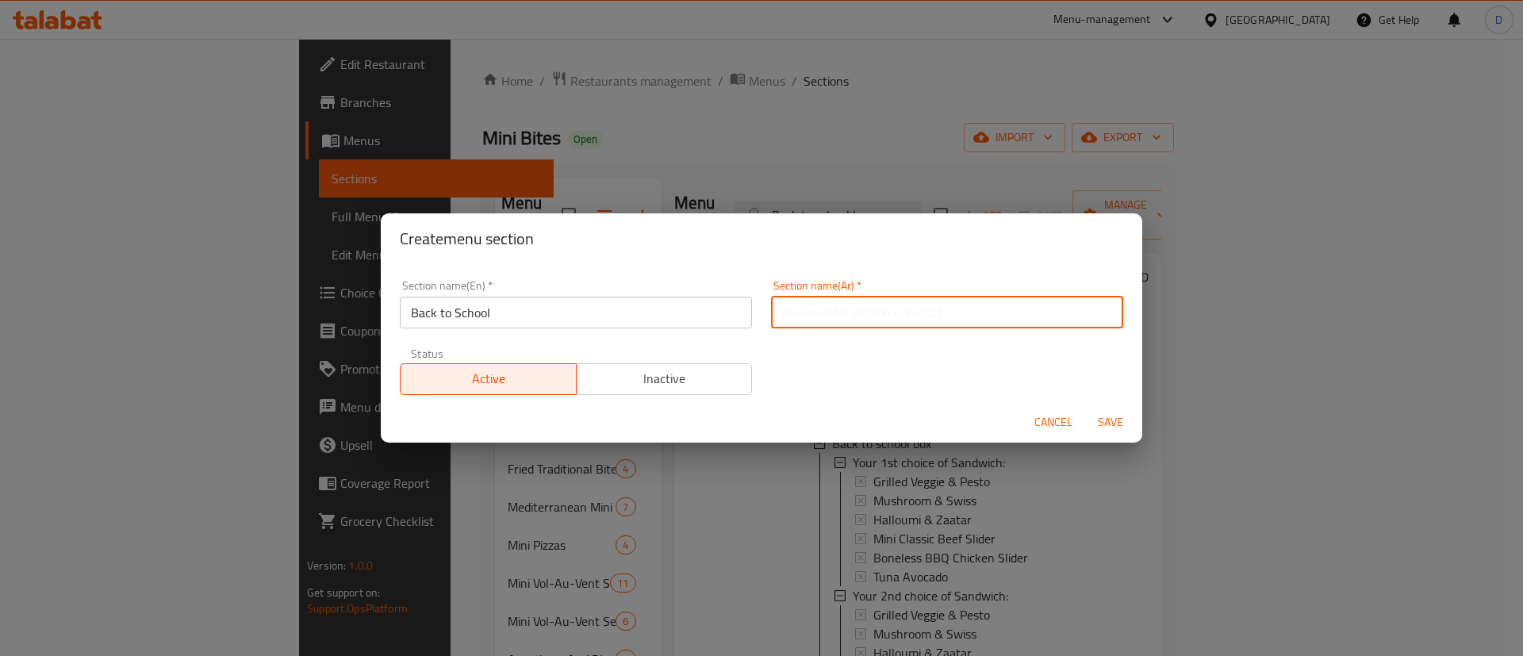
click at [849, 298] on input "text" at bounding box center [947, 313] width 352 height 32
paste input "العودة إلى المدرسة"
type input "العودة إلى المدرسة"
click at [805, 369] on div "Section name(En)   * Back to School Section name(En) * Section name(Ar)   * الع…" at bounding box center [761, 338] width 743 height 134
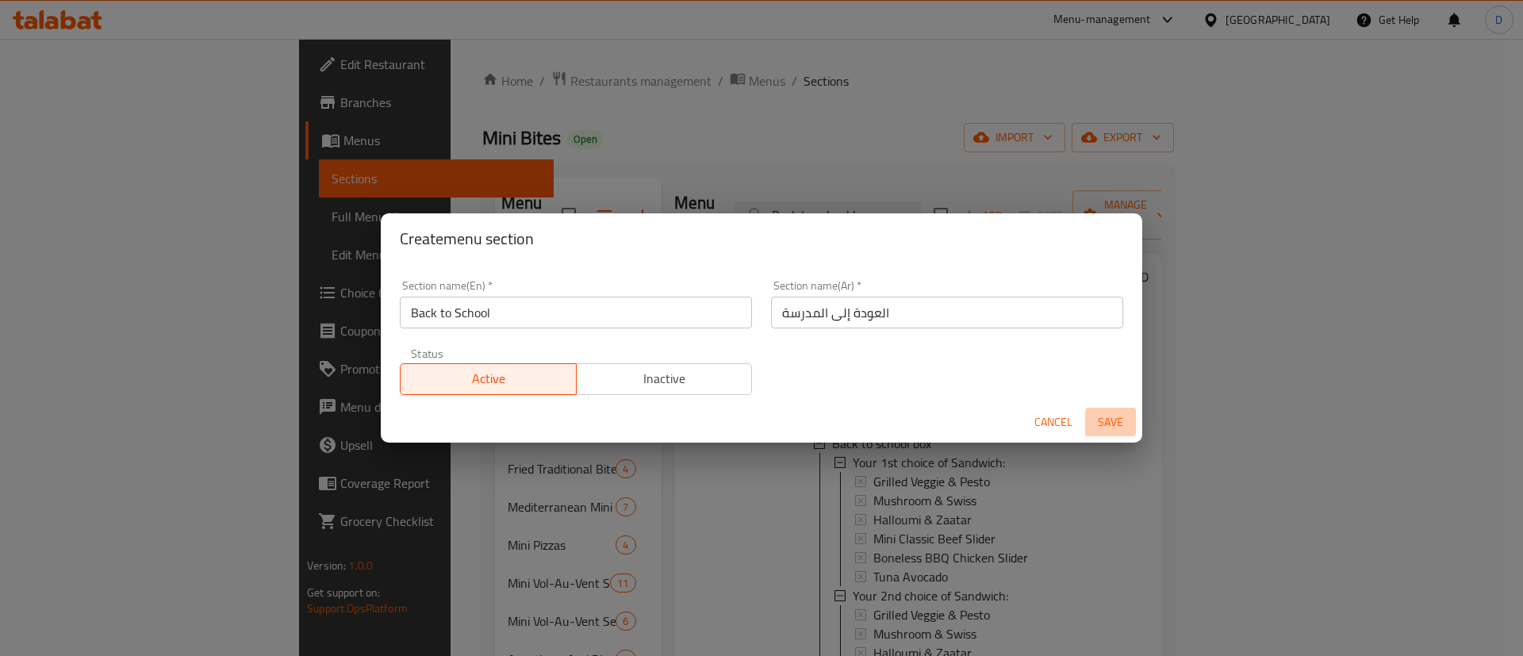
click at [1116, 420] on span "Save" at bounding box center [1111, 423] width 38 height 20
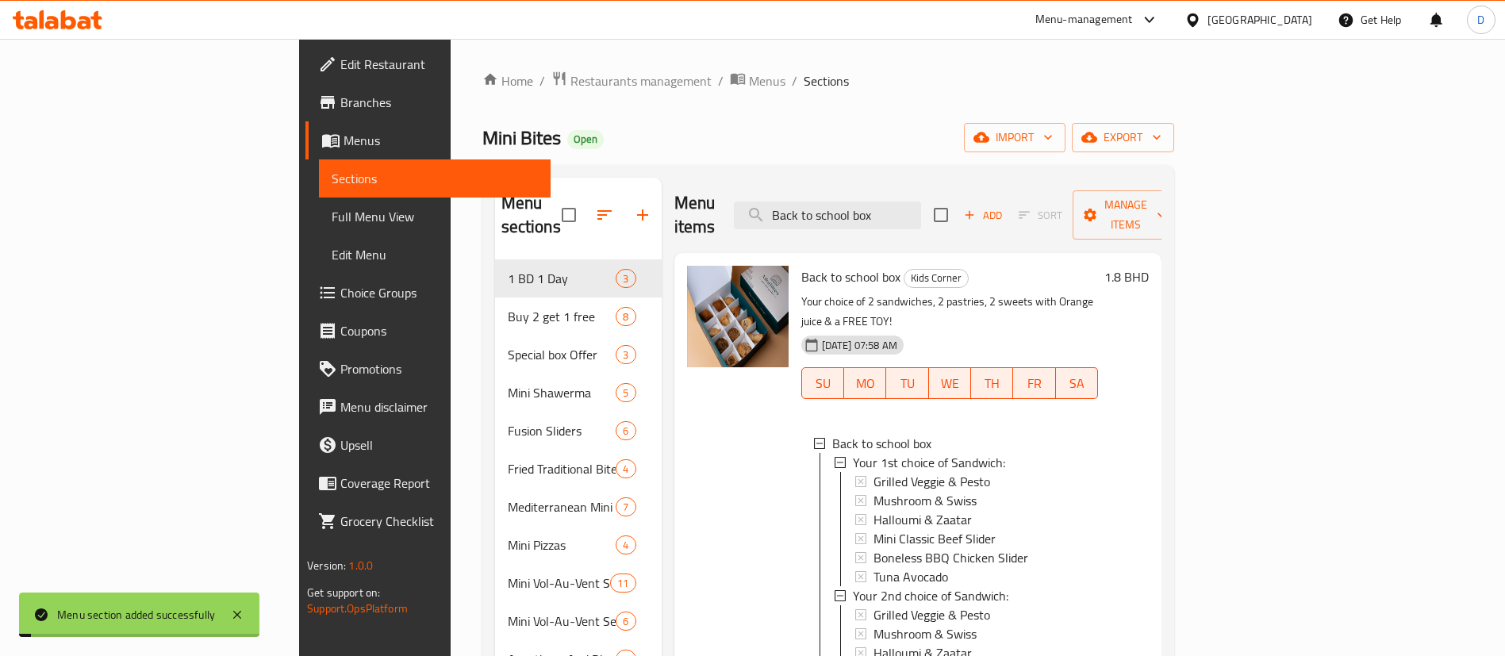
click at [755, 90] on ol "Home / Restaurants management / Menus / Sections" at bounding box center [828, 81] width 692 height 21
click at [597, 210] on icon "button" at bounding box center [604, 215] width 14 height 10
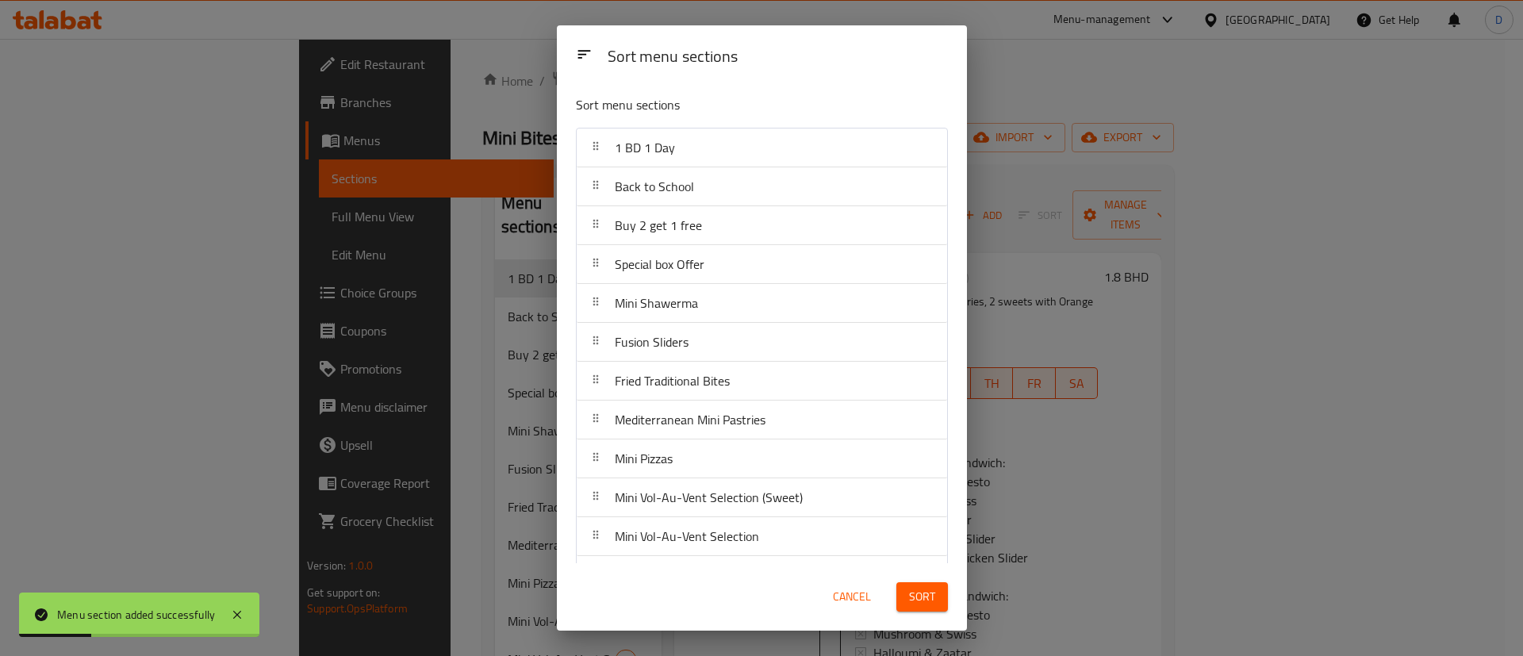
click at [1041, 113] on div "Sort menu sections Sort menu sections 1 BD 1 Day Back to School Buy 2 get 1 fre…" at bounding box center [761, 328] width 1523 height 656
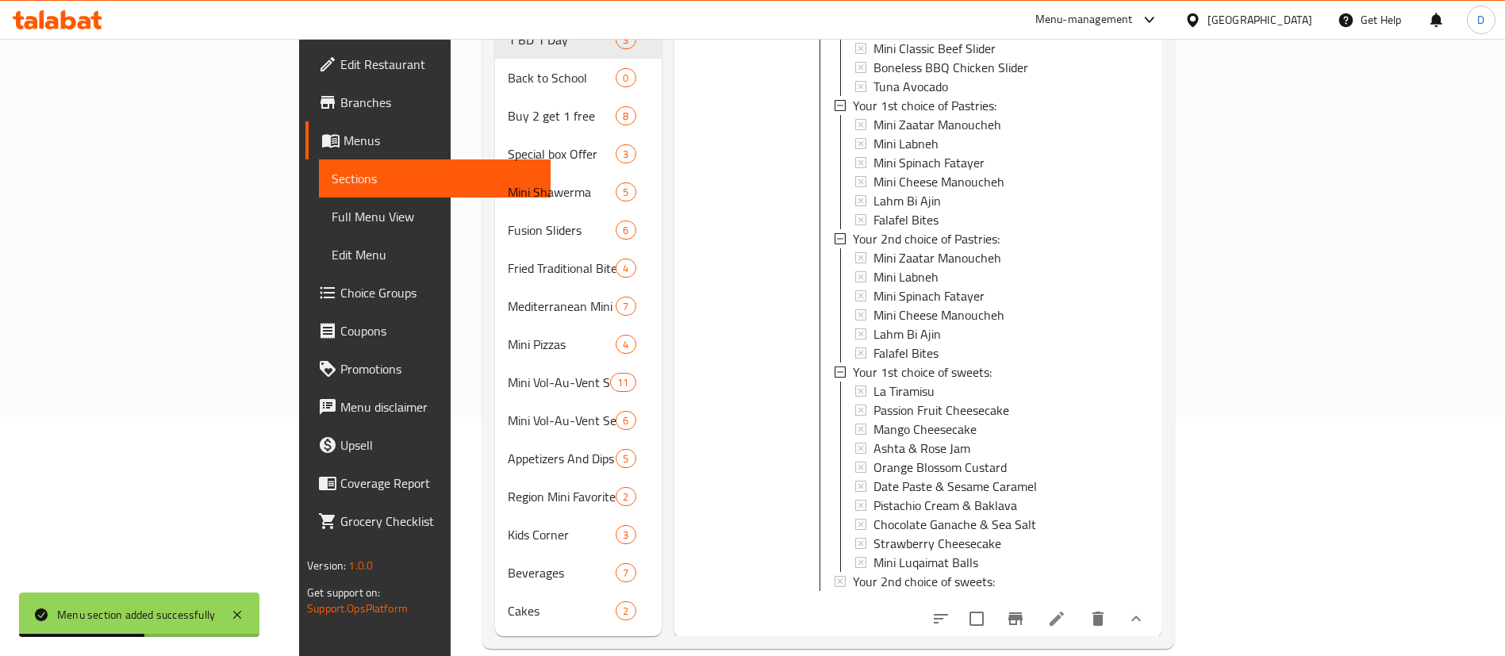
scroll to position [240, 0]
drag, startPoint x: 1250, startPoint y: 590, endPoint x: 1258, endPoint y: 586, distance: 8.5
click at [993, 601] on input "checkbox" at bounding box center [976, 617] width 33 height 33
checkbox input "true"
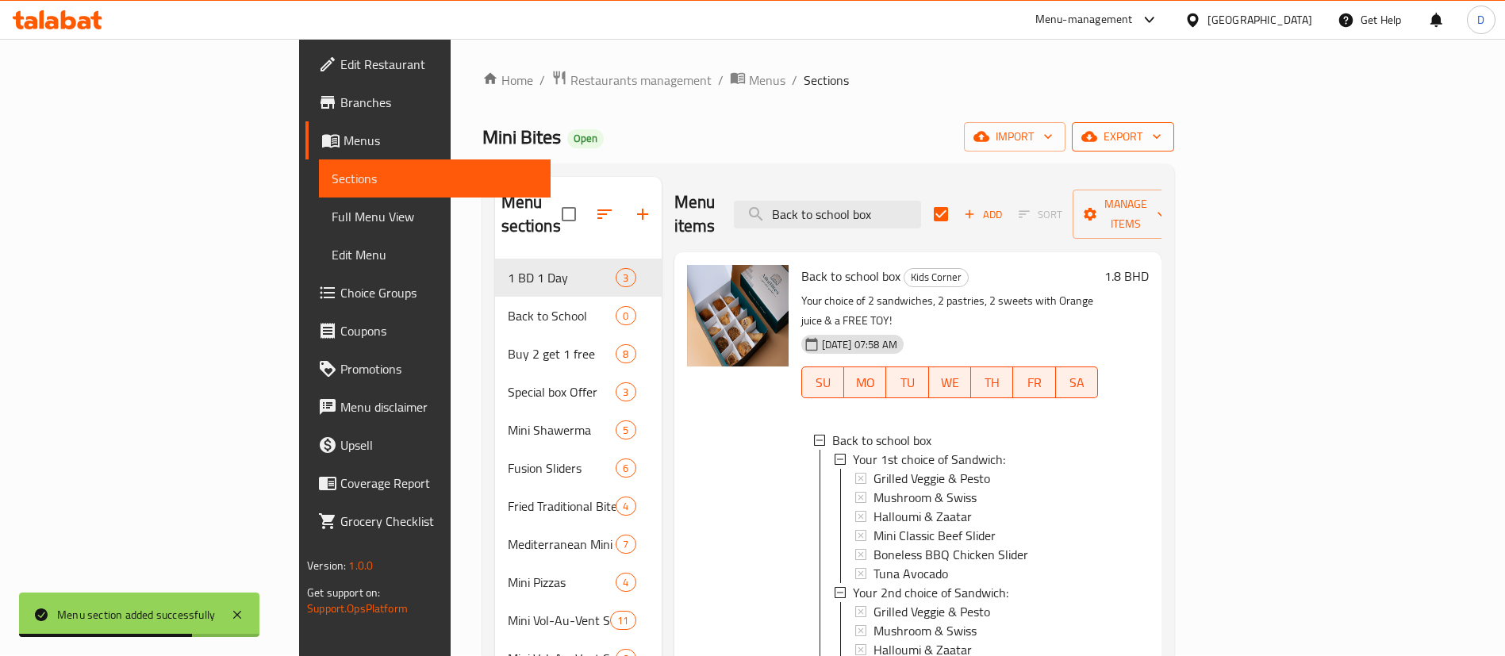
scroll to position [0, 0]
click at [1166, 207] on span "Manage items" at bounding box center [1125, 215] width 81 height 40
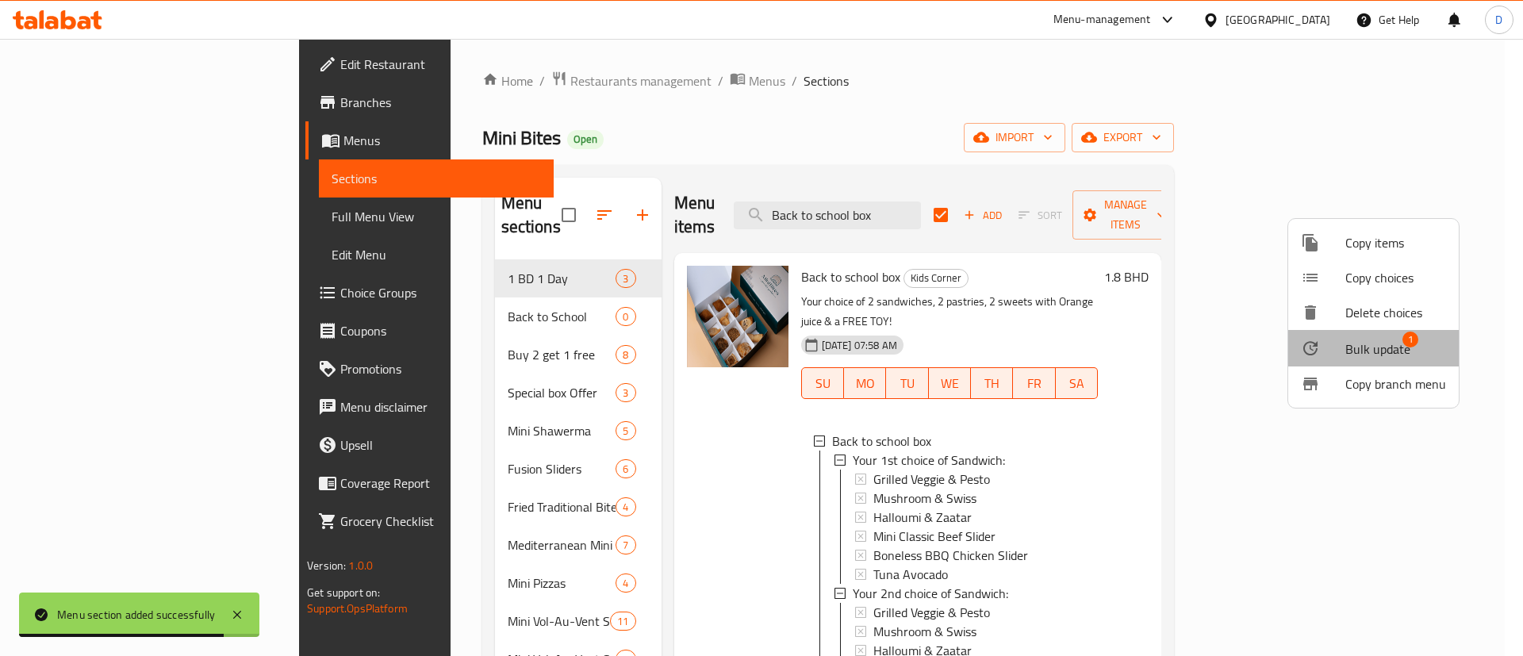
click at [1401, 353] on span "Bulk update" at bounding box center [1378, 349] width 65 height 19
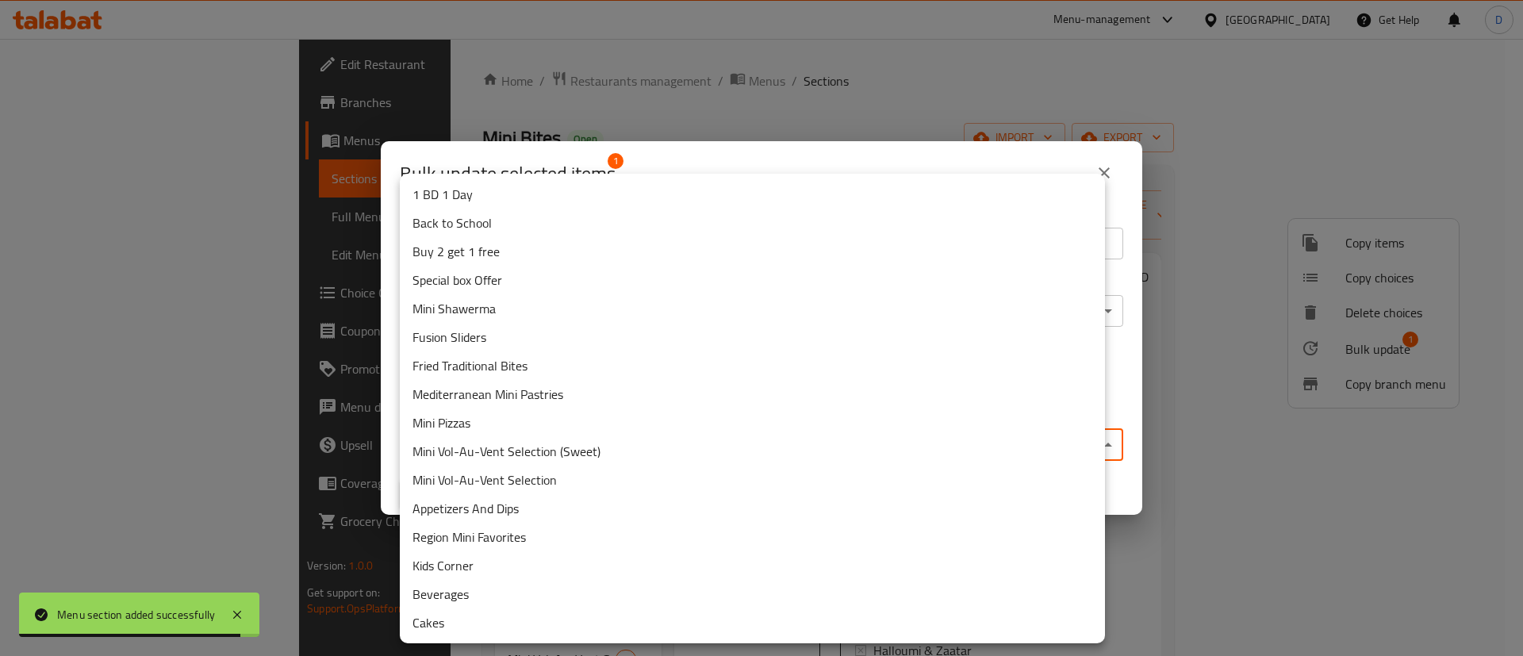
click at [707, 455] on body "Menu section added successfully ​ Menu-management Bahrain Get Help D Edit Resta…" at bounding box center [761, 347] width 1523 height 617
click at [455, 218] on li "Back to School" at bounding box center [752, 223] width 705 height 29
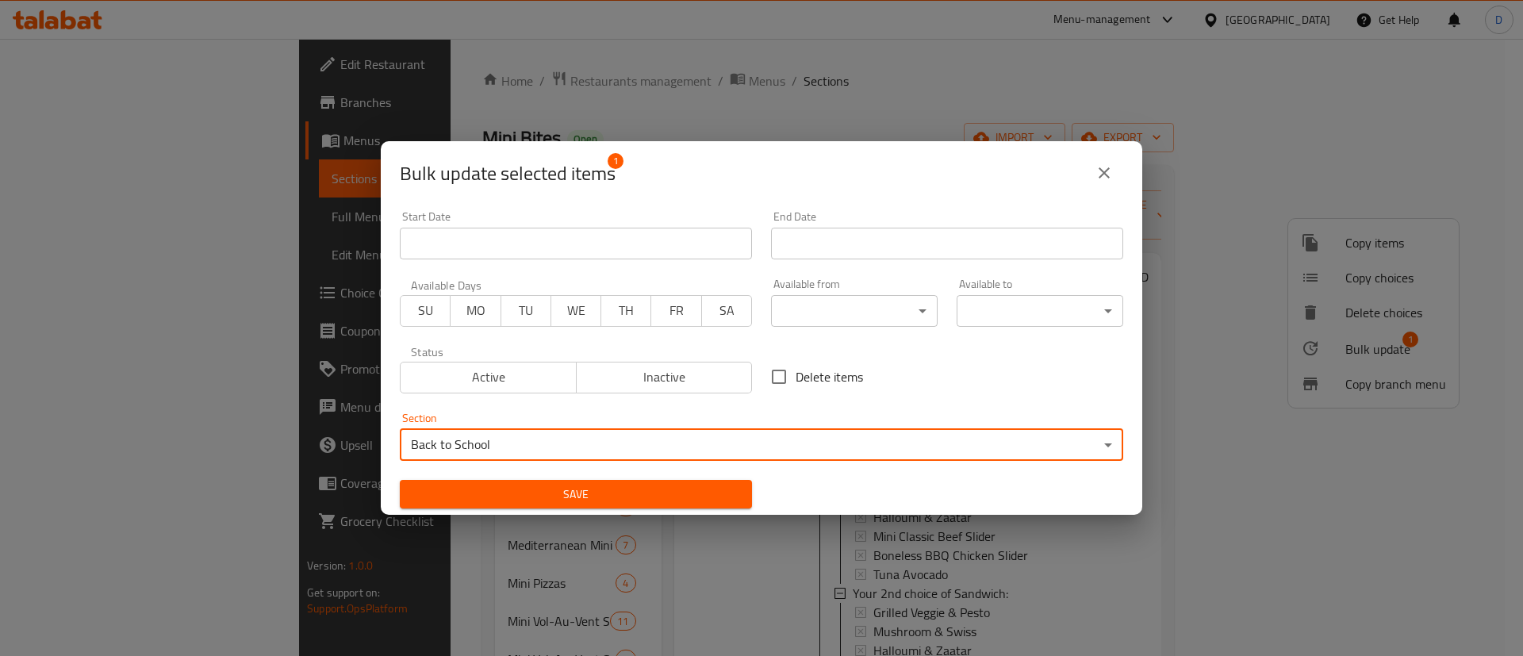
click at [503, 494] on span "Save" at bounding box center [576, 495] width 327 height 20
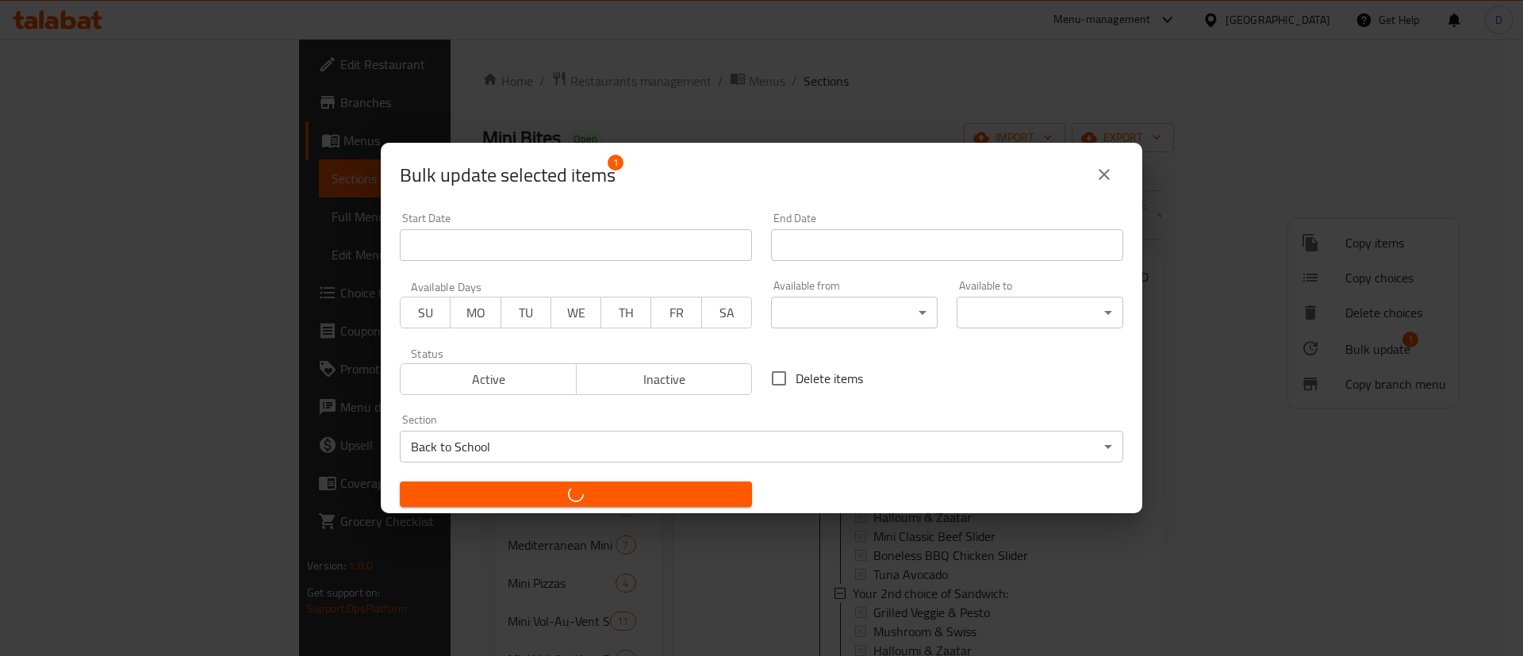
checkbox input "false"
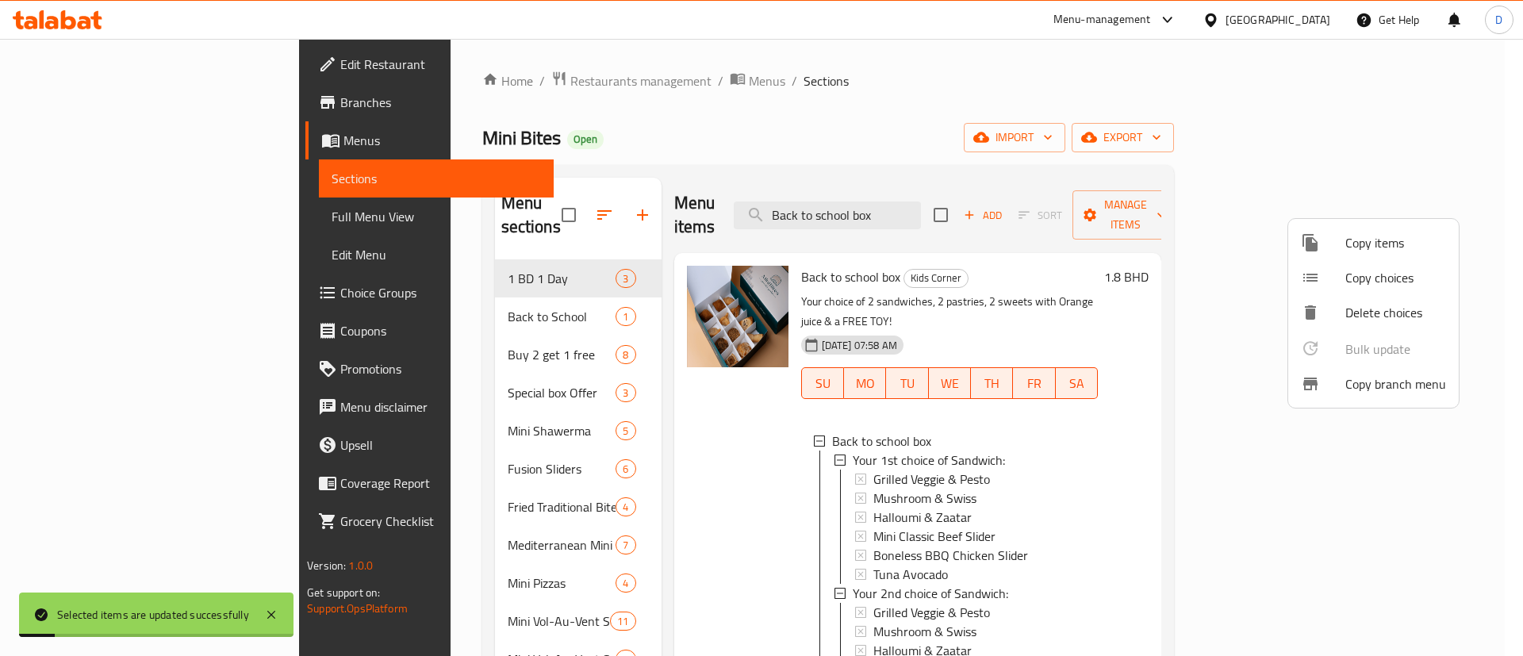
click at [377, 299] on div at bounding box center [761, 328] width 1523 height 656
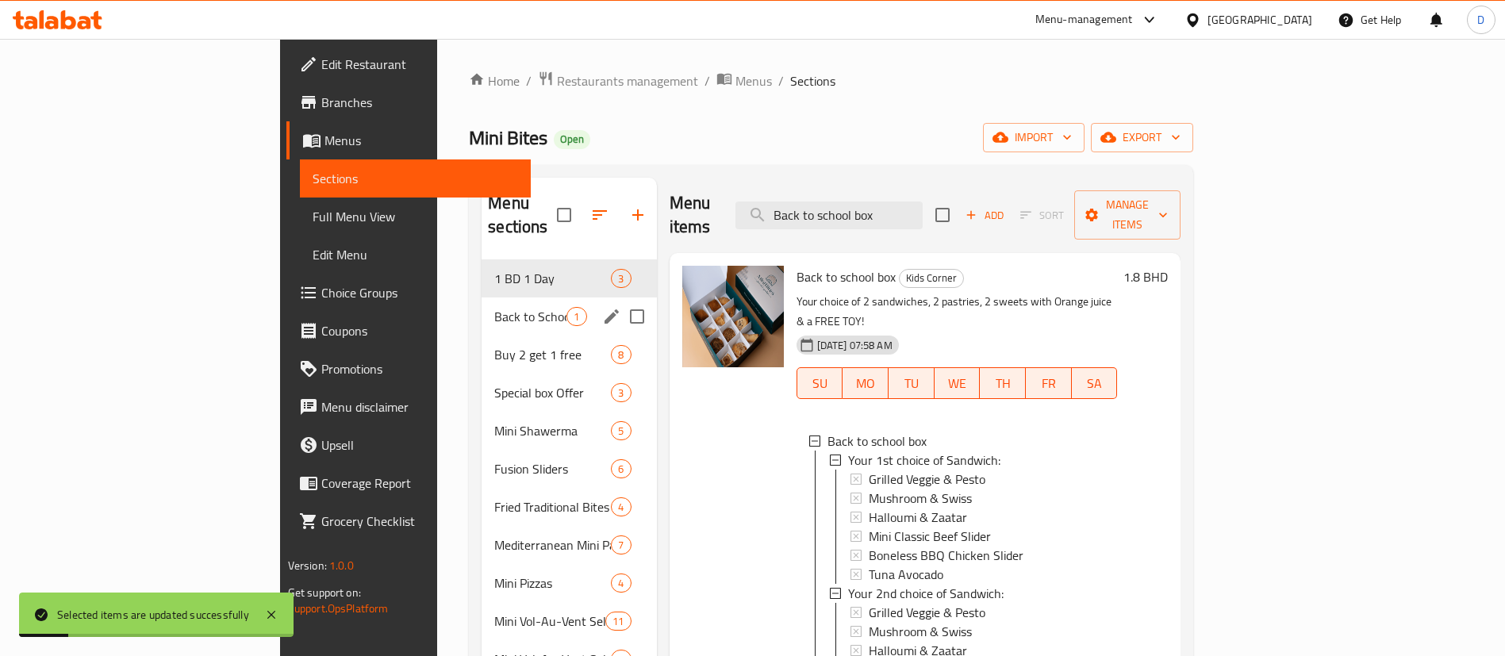
click at [494, 307] on span "Back to School" at bounding box center [530, 316] width 72 height 19
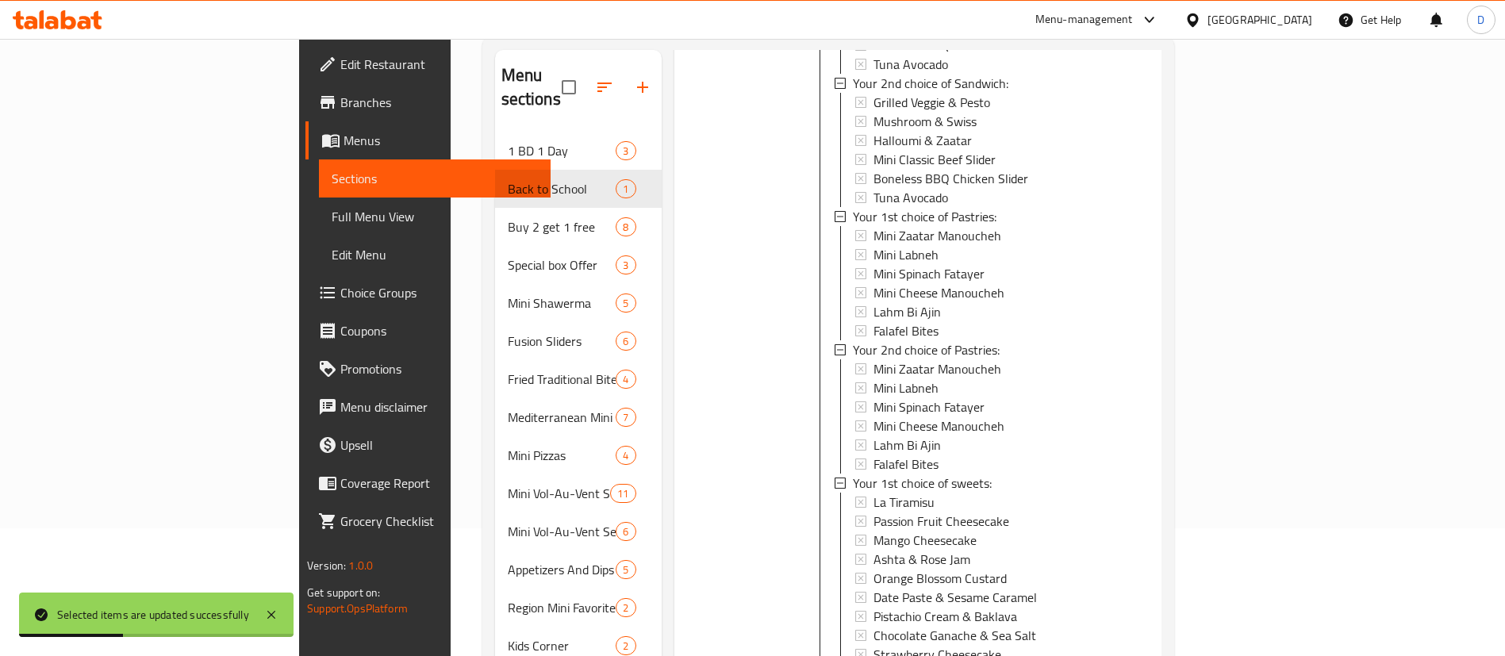
scroll to position [240, 0]
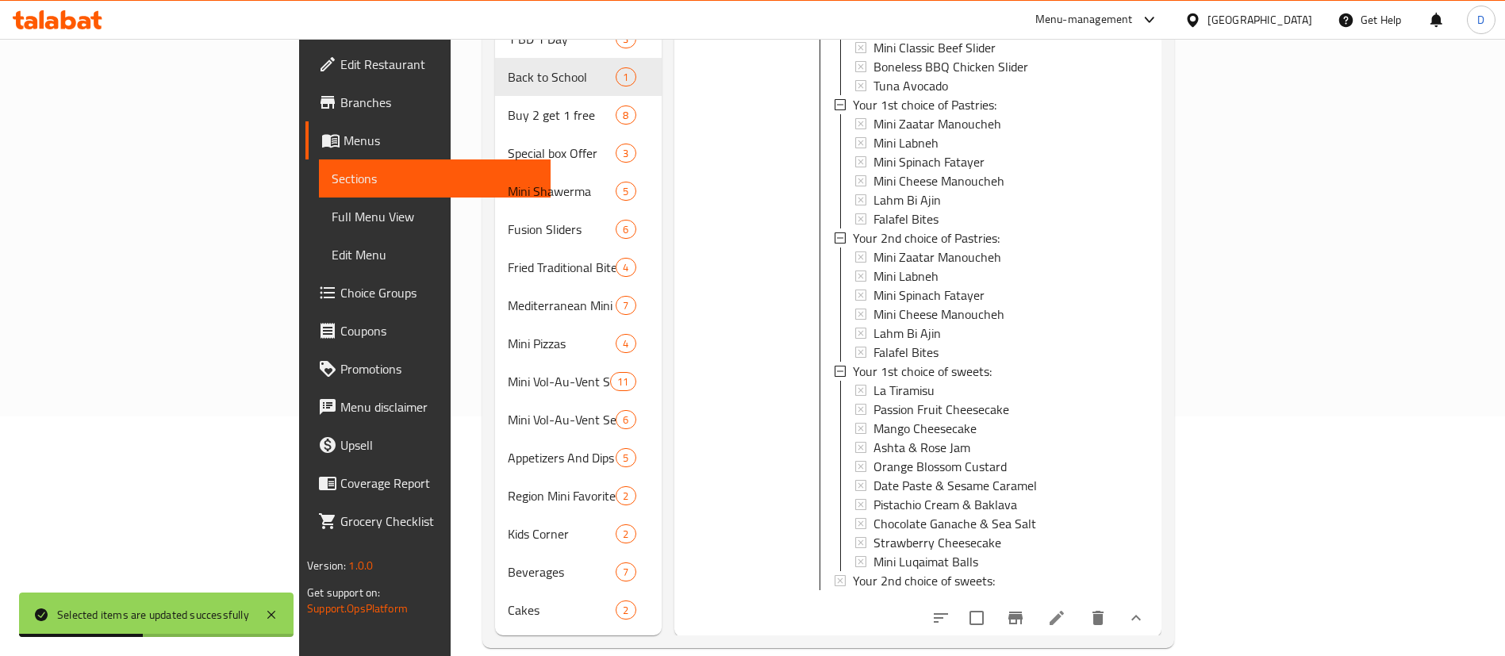
click at [1155, 602] on button "show more" at bounding box center [1136, 618] width 38 height 38
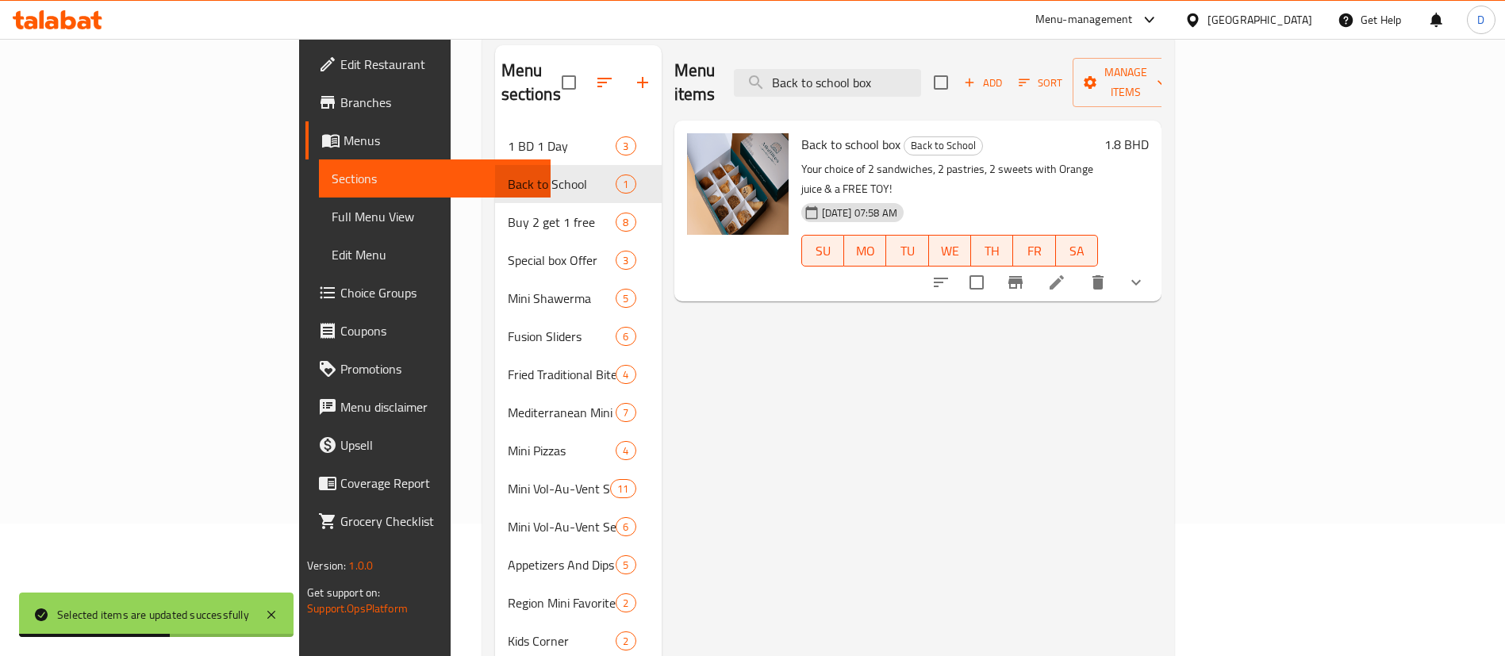
scroll to position [2, 0]
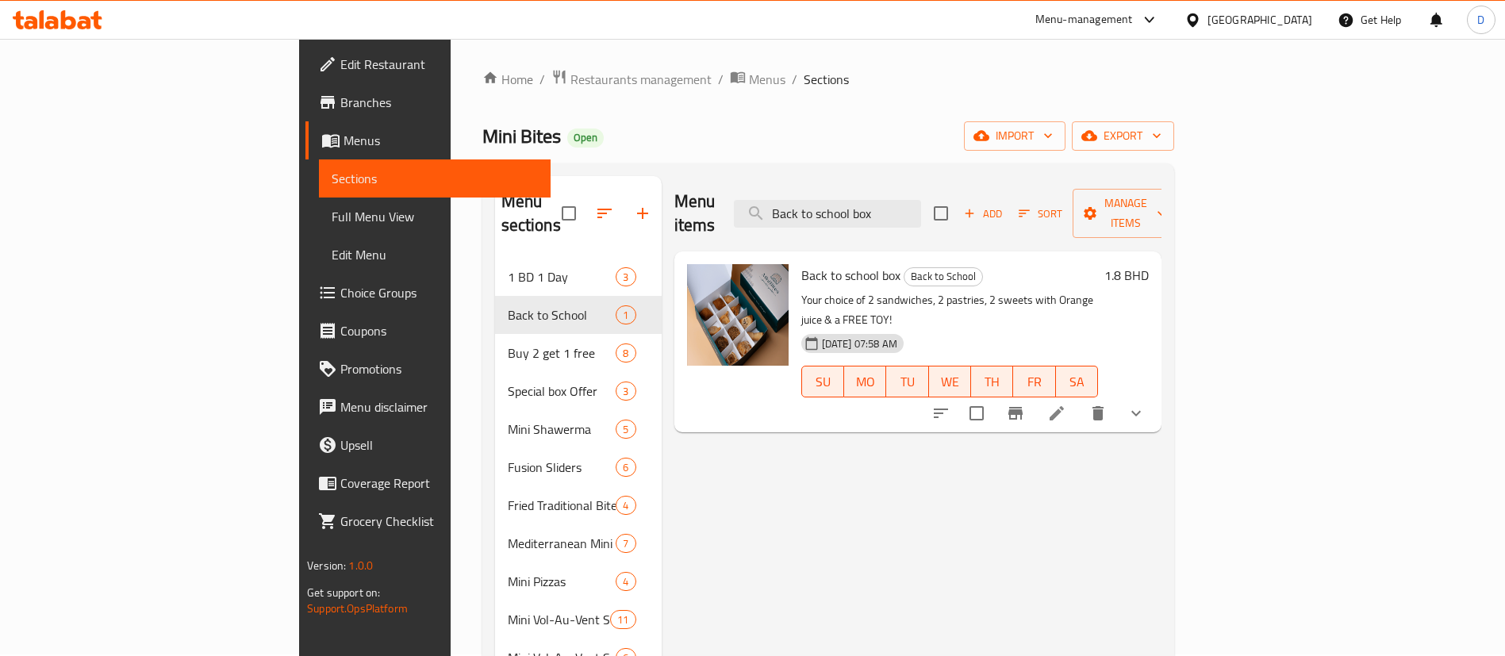
drag, startPoint x: 502, startPoint y: 72, endPoint x: 477, endPoint y: 103, distance: 40.0
click at [571, 72] on span "Restaurants management" at bounding box center [641, 79] width 141 height 19
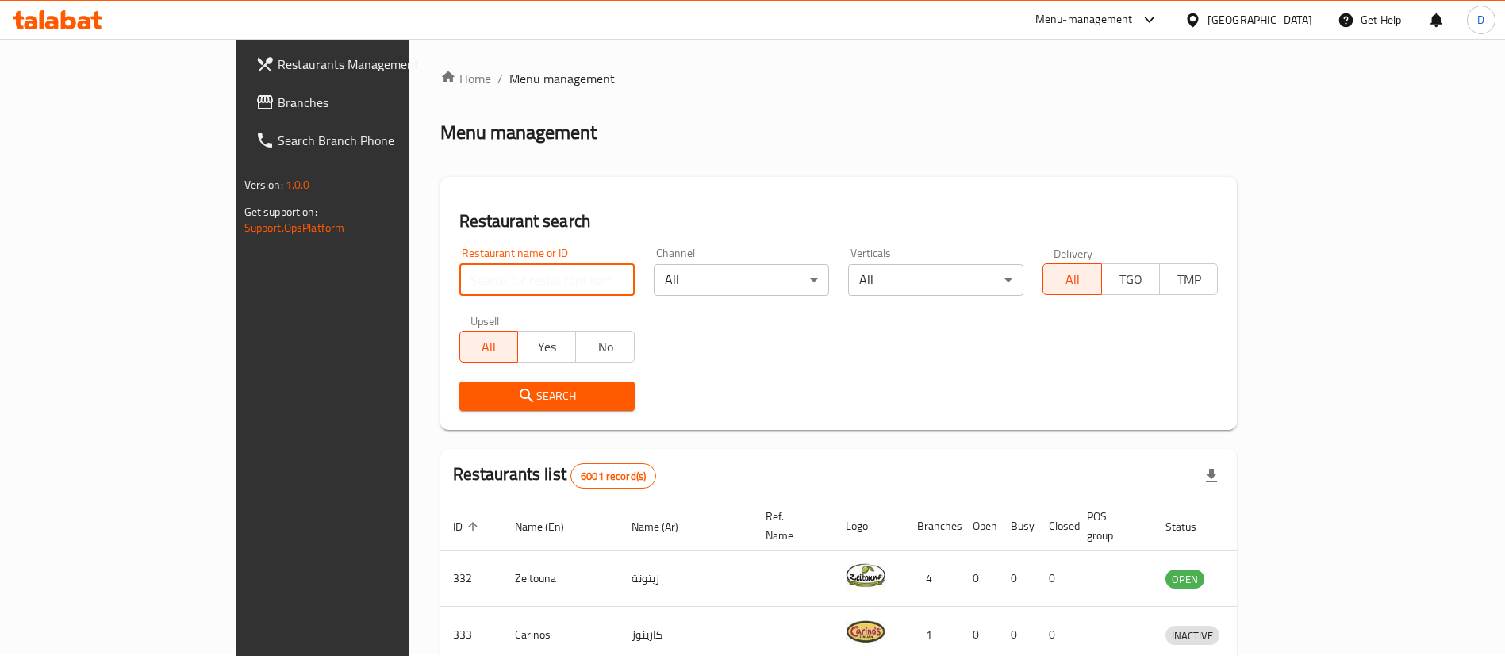
drag, startPoint x: 390, startPoint y: 279, endPoint x: 394, endPoint y: 259, distance: 20.9
click at [459, 279] on input "search" at bounding box center [546, 280] width 175 height 32
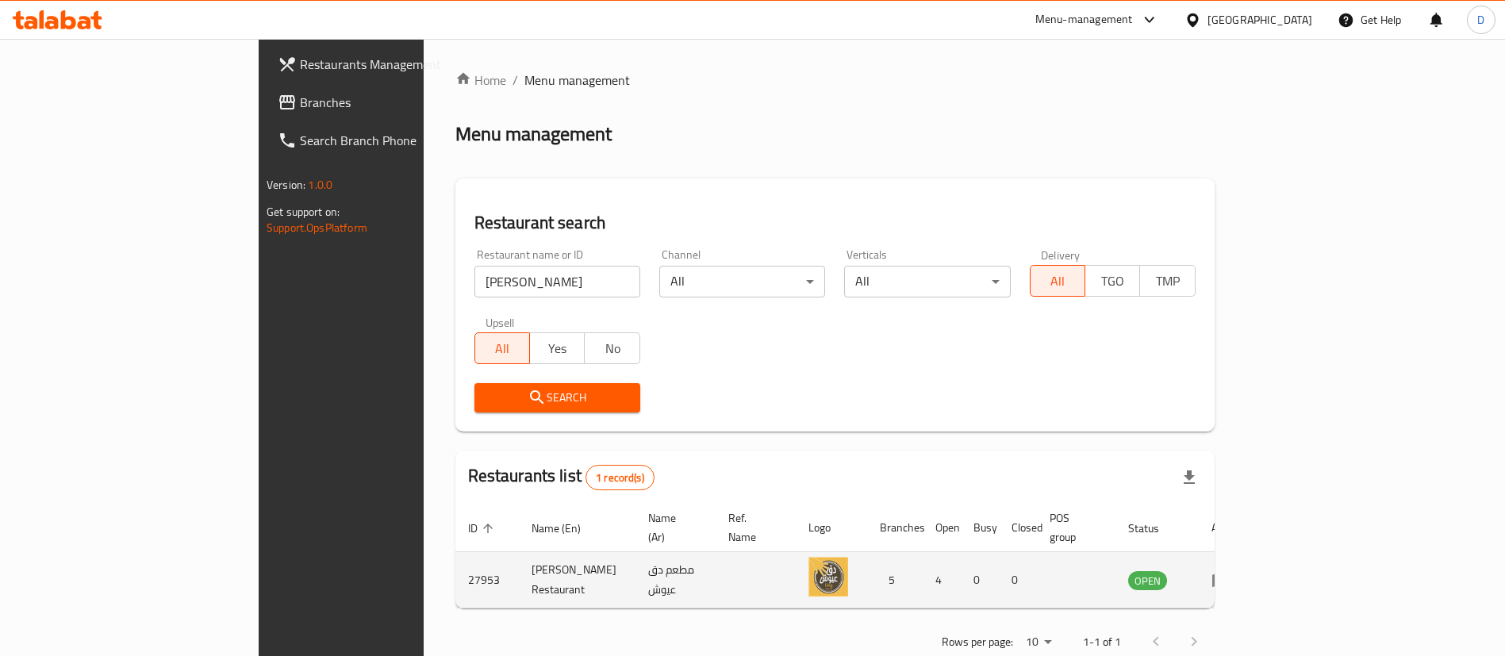
click at [455, 561] on td "27953" at bounding box center [486, 580] width 63 height 56
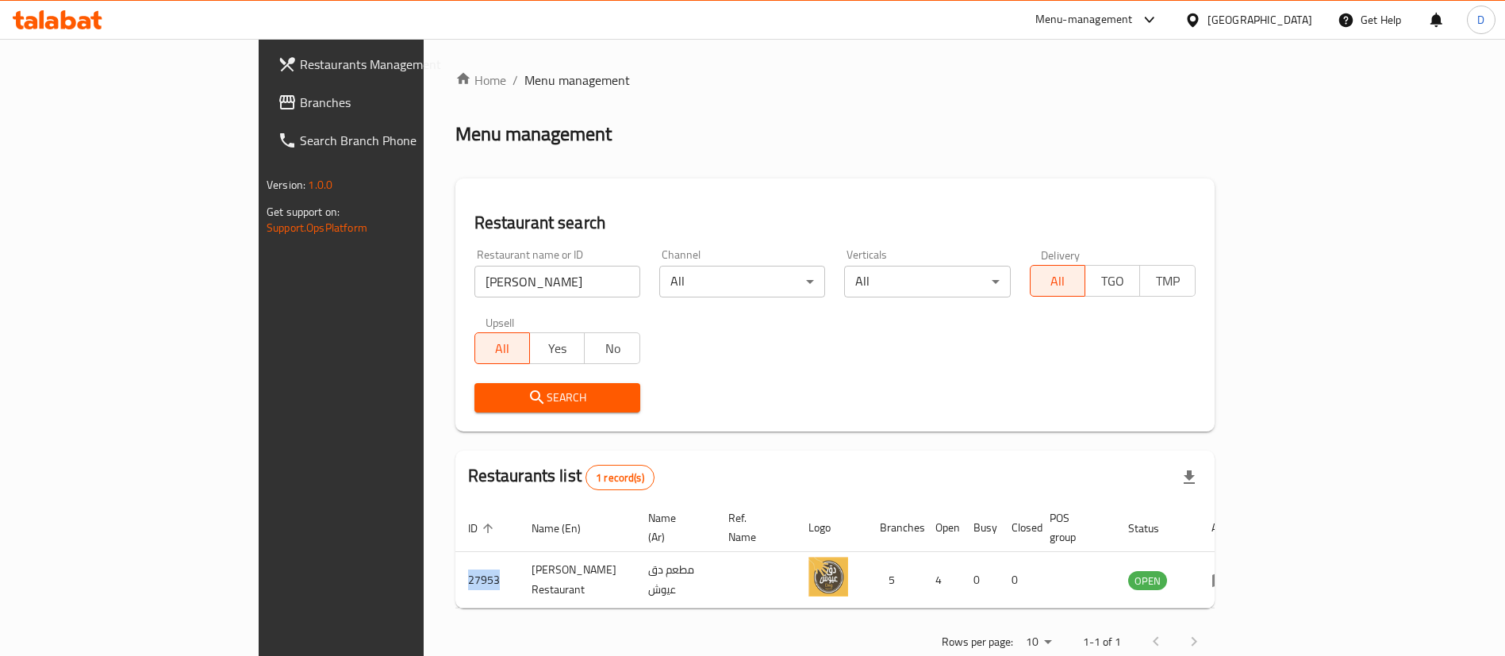
copy td "27953"
drag, startPoint x: 431, startPoint y: 267, endPoint x: 297, endPoint y: 249, distance: 135.3
click at [455, 257] on div "Restaurant search Restaurant name or ID dag ayoosh Restaurant name or ID Channe…" at bounding box center [834, 305] width 759 height 253
type input "mini bites"
click button "Search" at bounding box center [558, 397] width 166 height 29
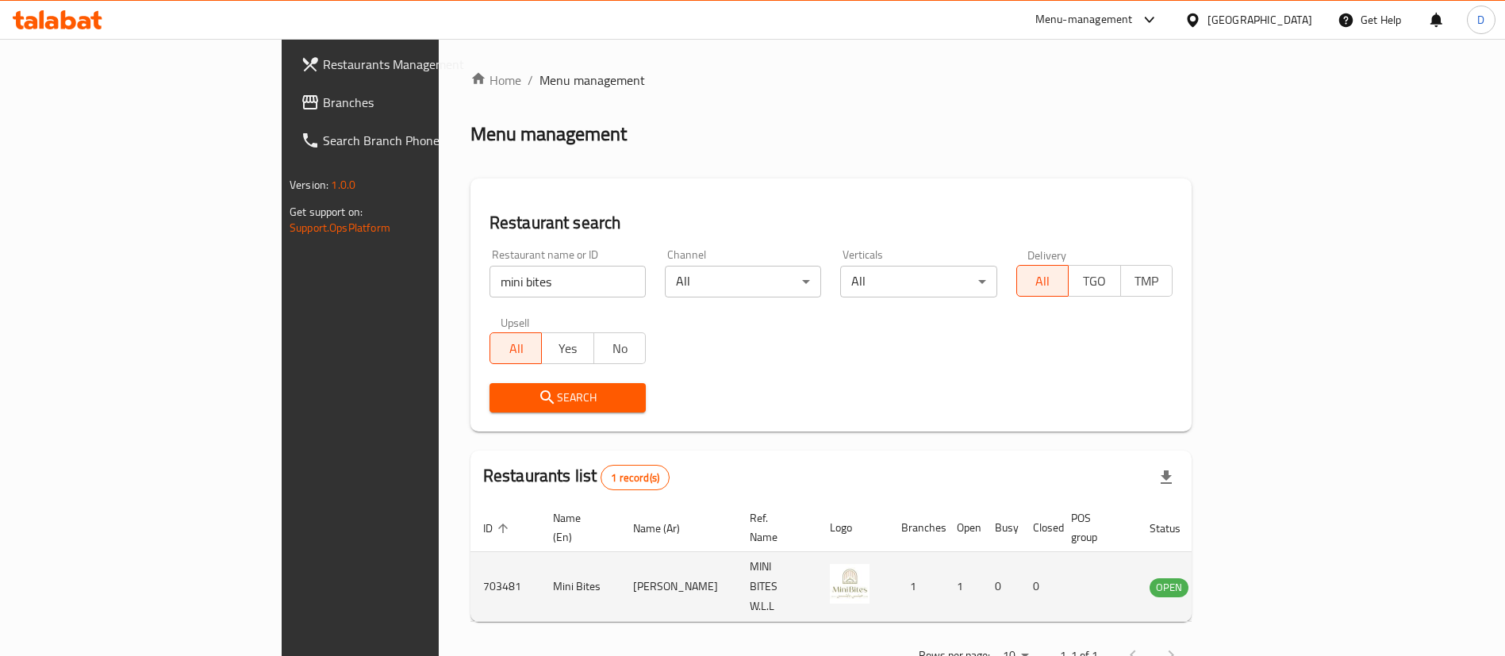
click at [1275, 565] on td "enhanced table" at bounding box center [1247, 587] width 55 height 70
click at [1275, 572] on td "enhanced table" at bounding box center [1247, 587] width 55 height 70
click at [1275, 552] on td "enhanced table" at bounding box center [1247, 587] width 55 height 70
click at [1252, 578] on icon "enhanced table" at bounding box center [1242, 587] width 19 height 19
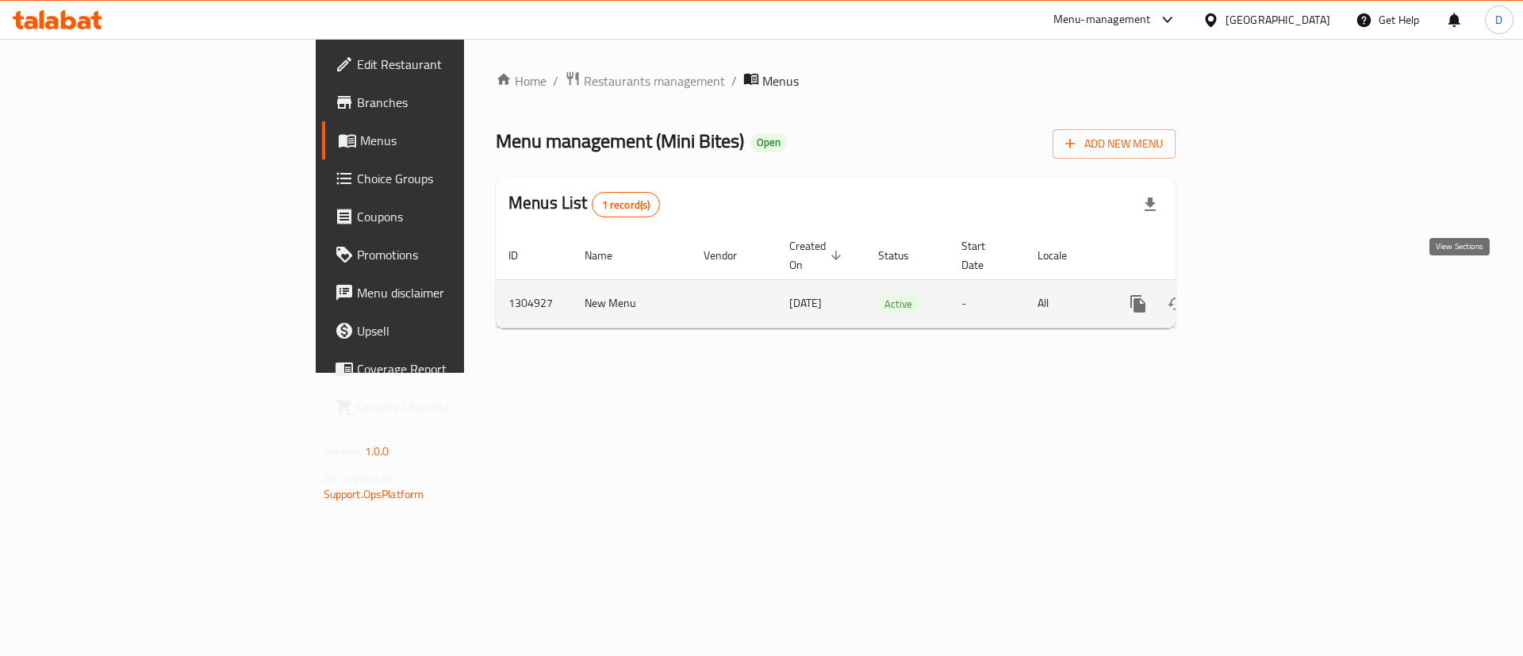
click at [1272, 286] on link "enhanced table" at bounding box center [1253, 304] width 38 height 38
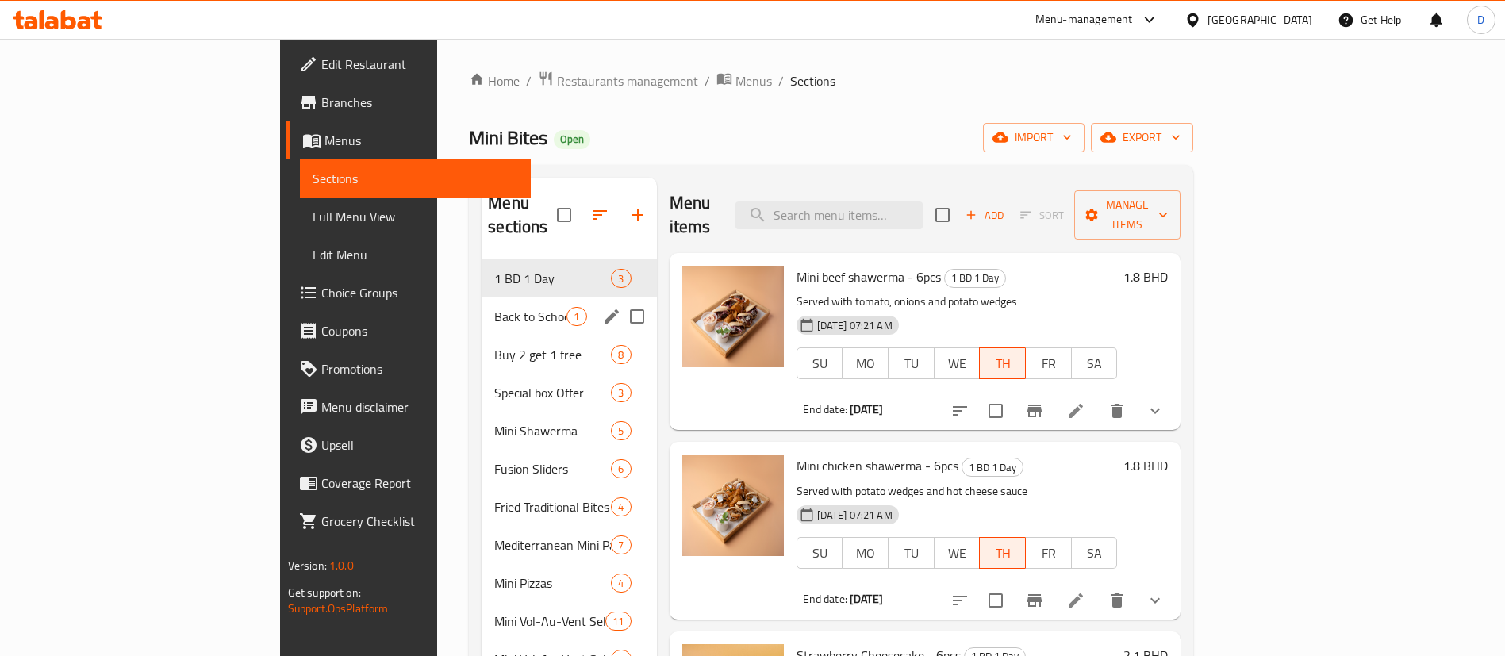
click at [494, 307] on span "Back to School" at bounding box center [530, 316] width 72 height 19
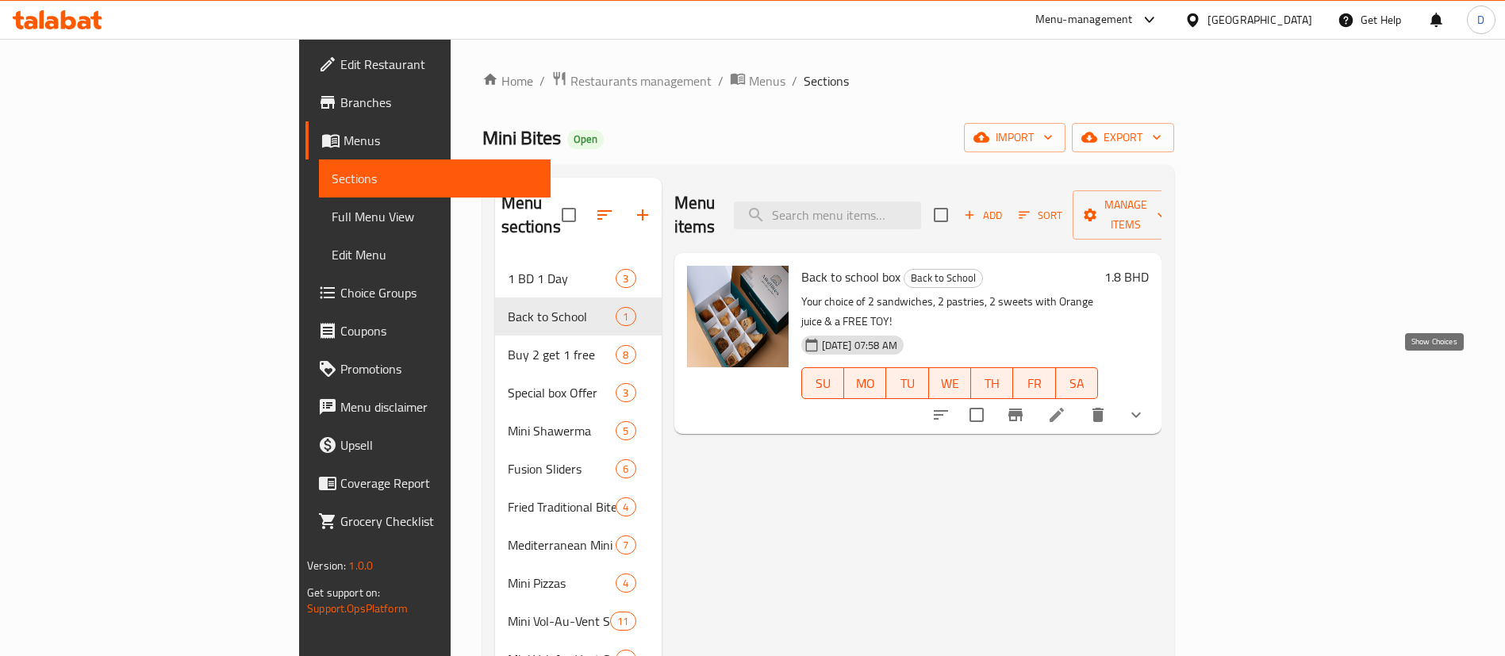
click at [1146, 405] on icon "show more" at bounding box center [1136, 414] width 19 height 19
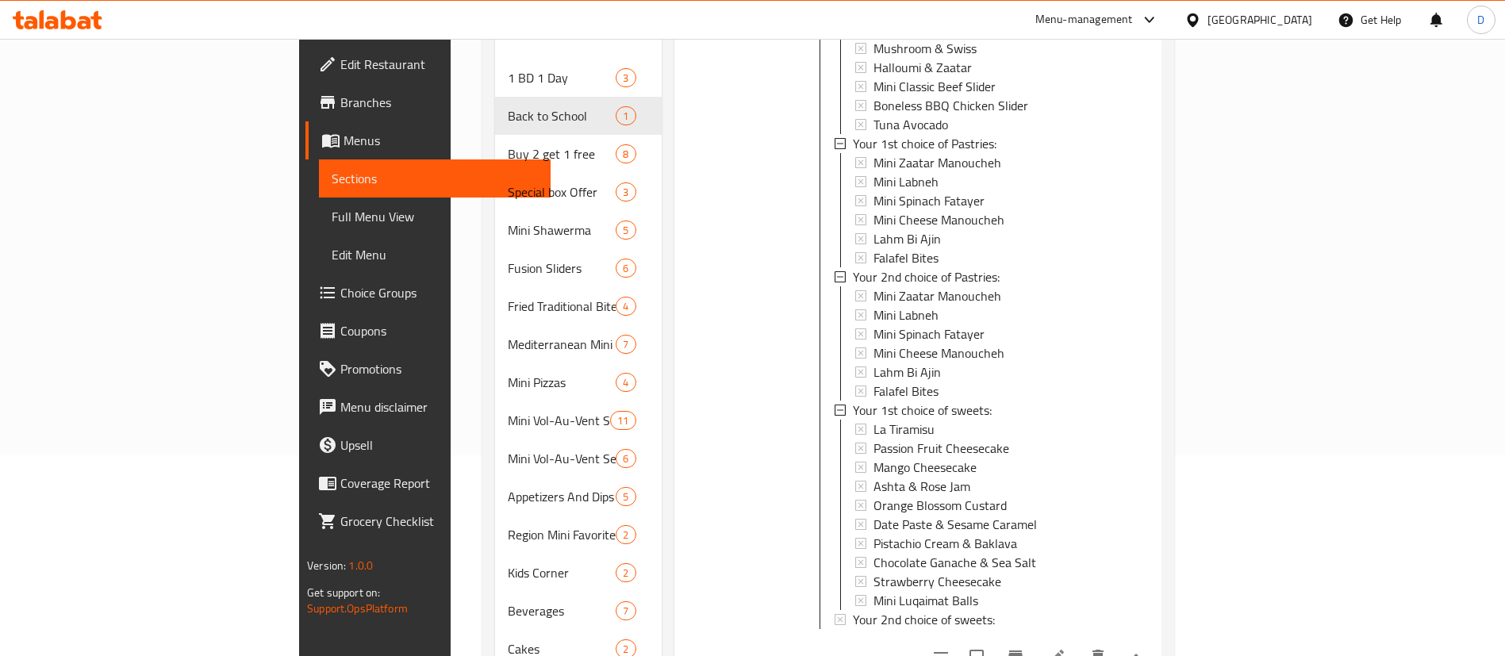
scroll to position [238, 0]
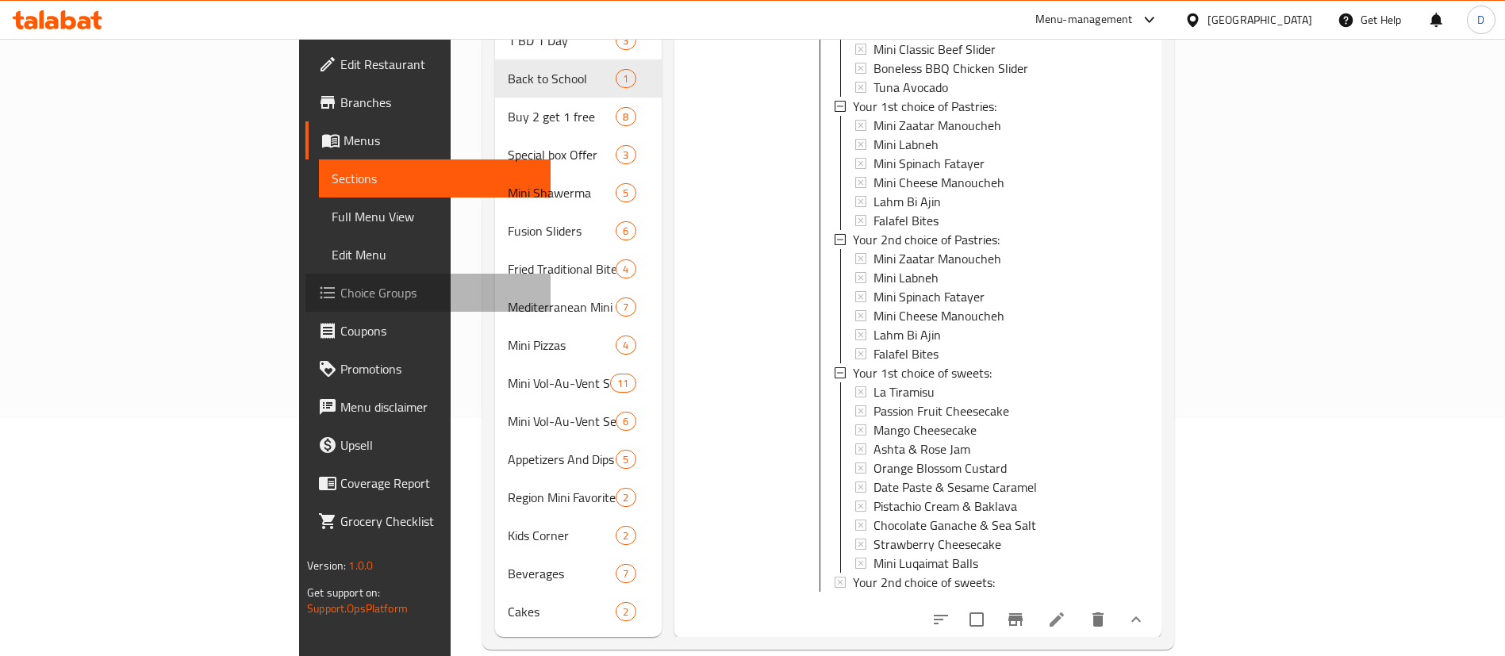
click at [340, 291] on span "Choice Groups" at bounding box center [439, 292] width 198 height 19
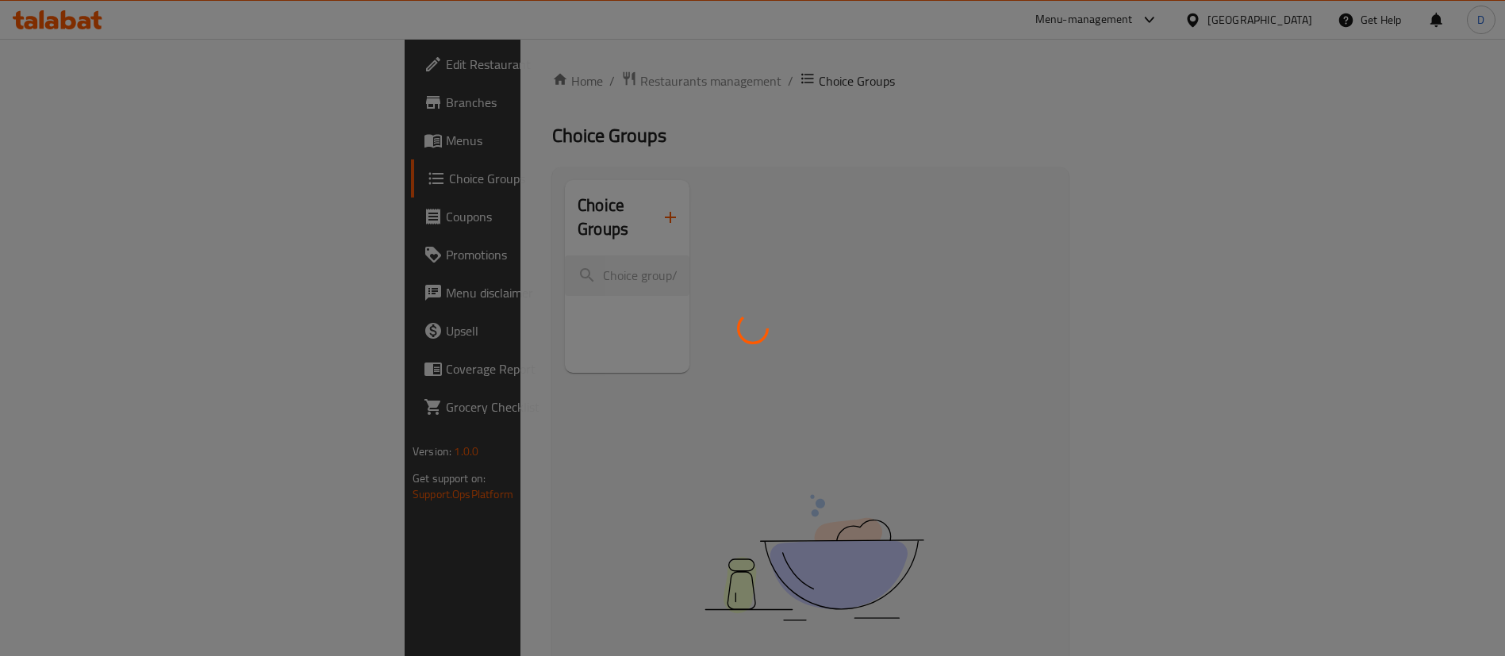
click at [383, 243] on div at bounding box center [752, 328] width 1505 height 656
click at [387, 249] on div at bounding box center [752, 328] width 1505 height 656
click at [394, 256] on div at bounding box center [752, 328] width 1505 height 656
click at [393, 255] on div at bounding box center [752, 328] width 1505 height 656
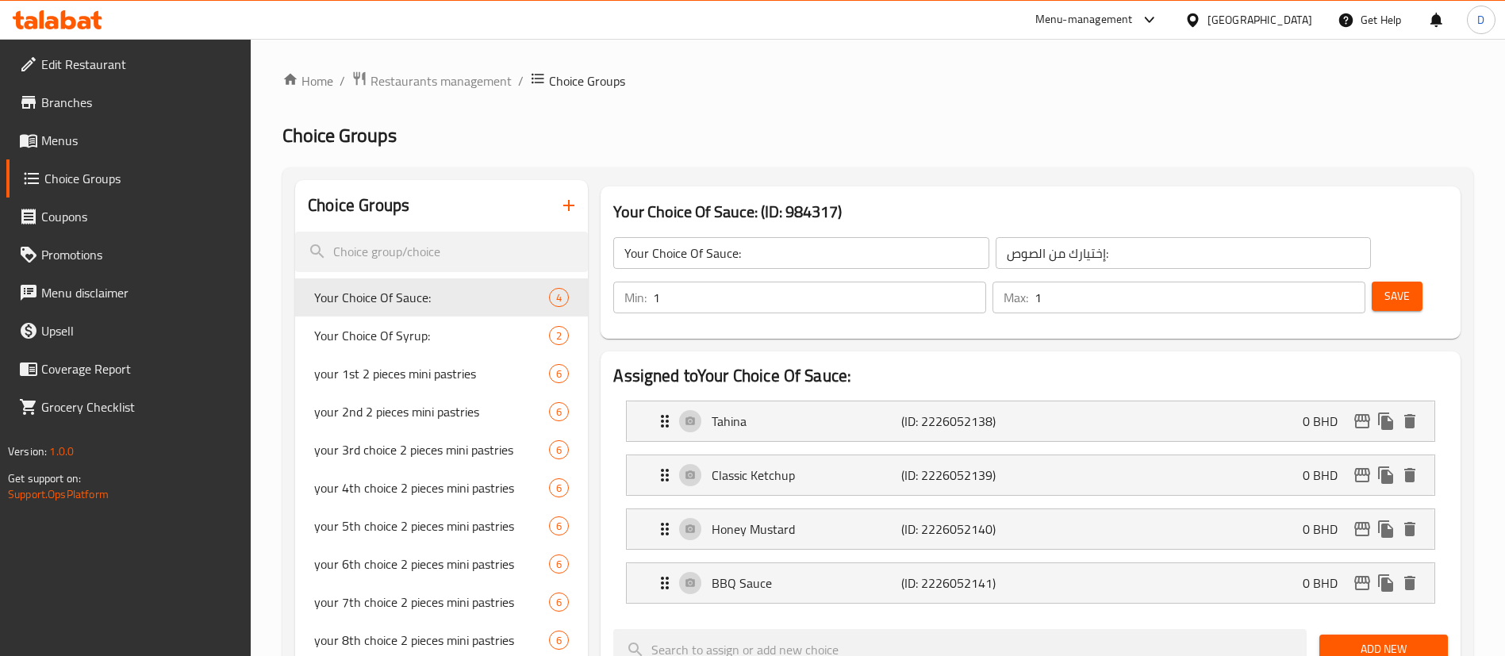
click at [402, 256] on input "search" at bounding box center [441, 252] width 293 height 40
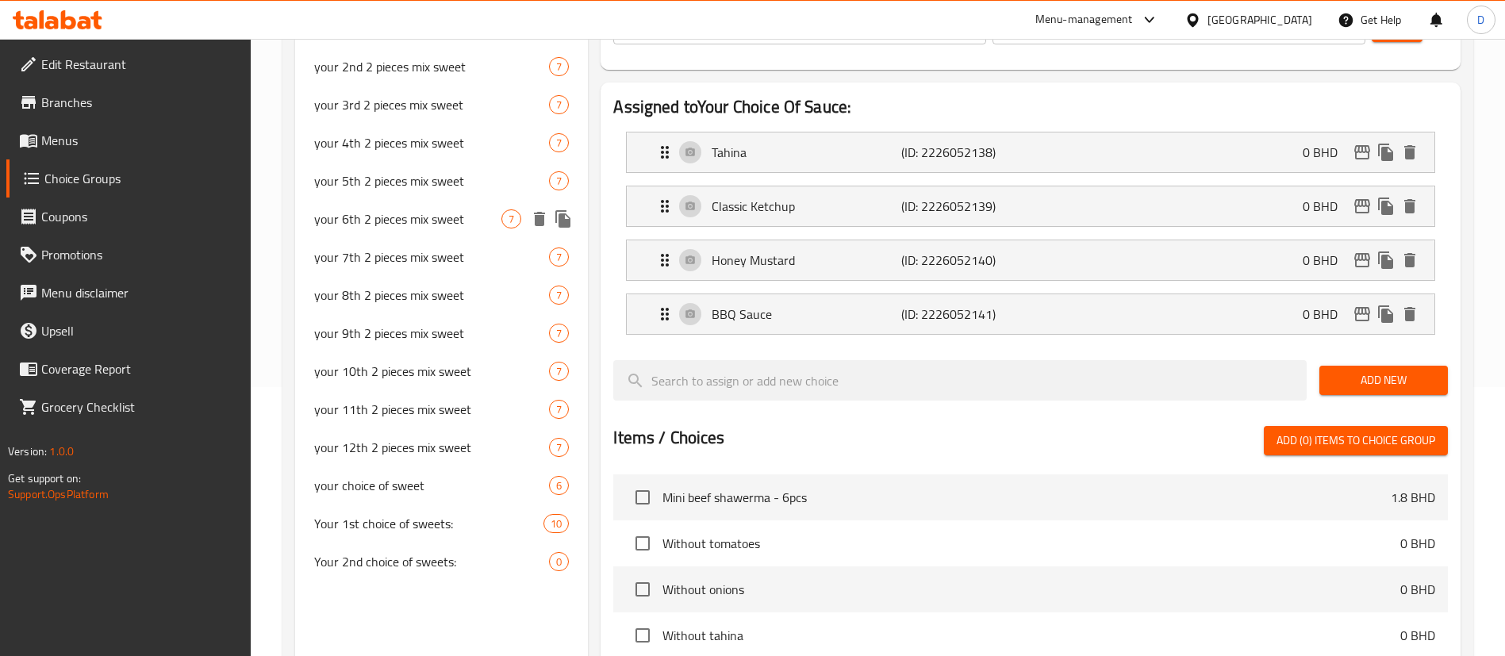
scroll to position [286, 0]
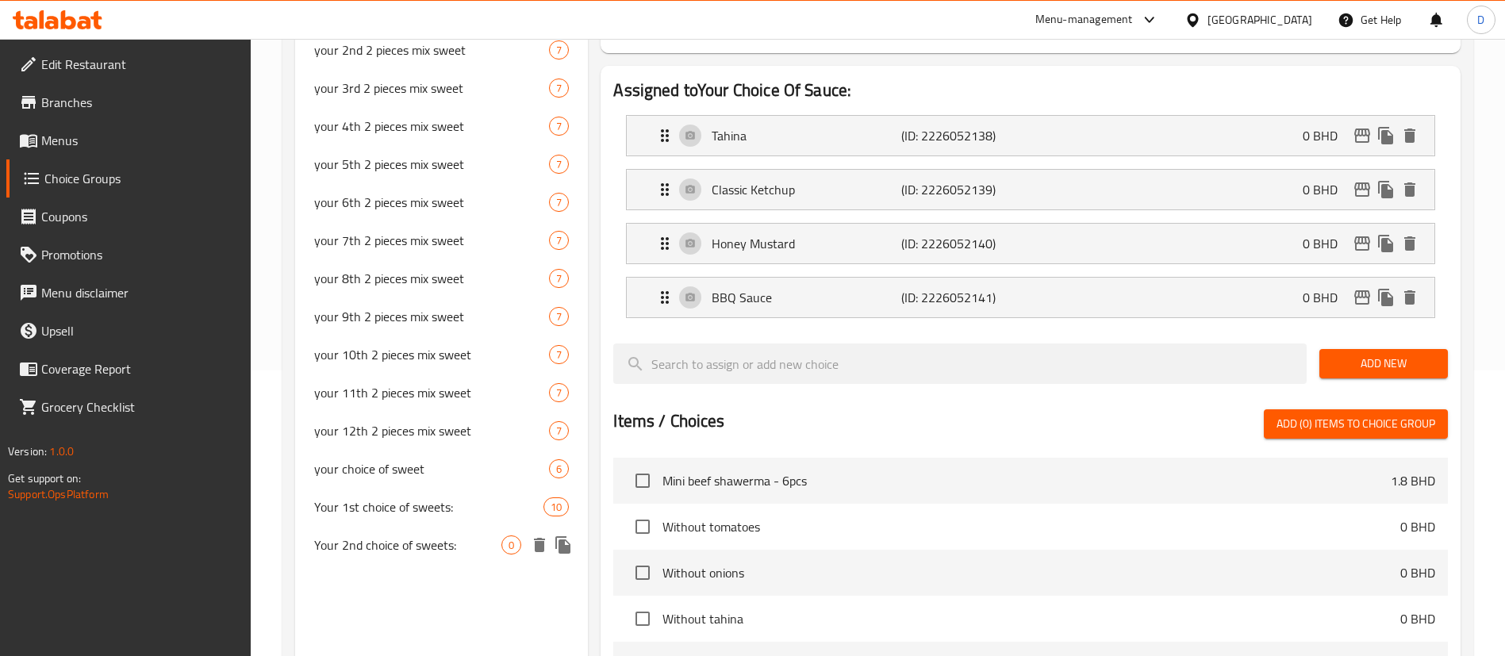
type input "swee"
click at [426, 540] on span "Your 2nd choice of sweets:" at bounding box center [407, 545] width 187 height 19
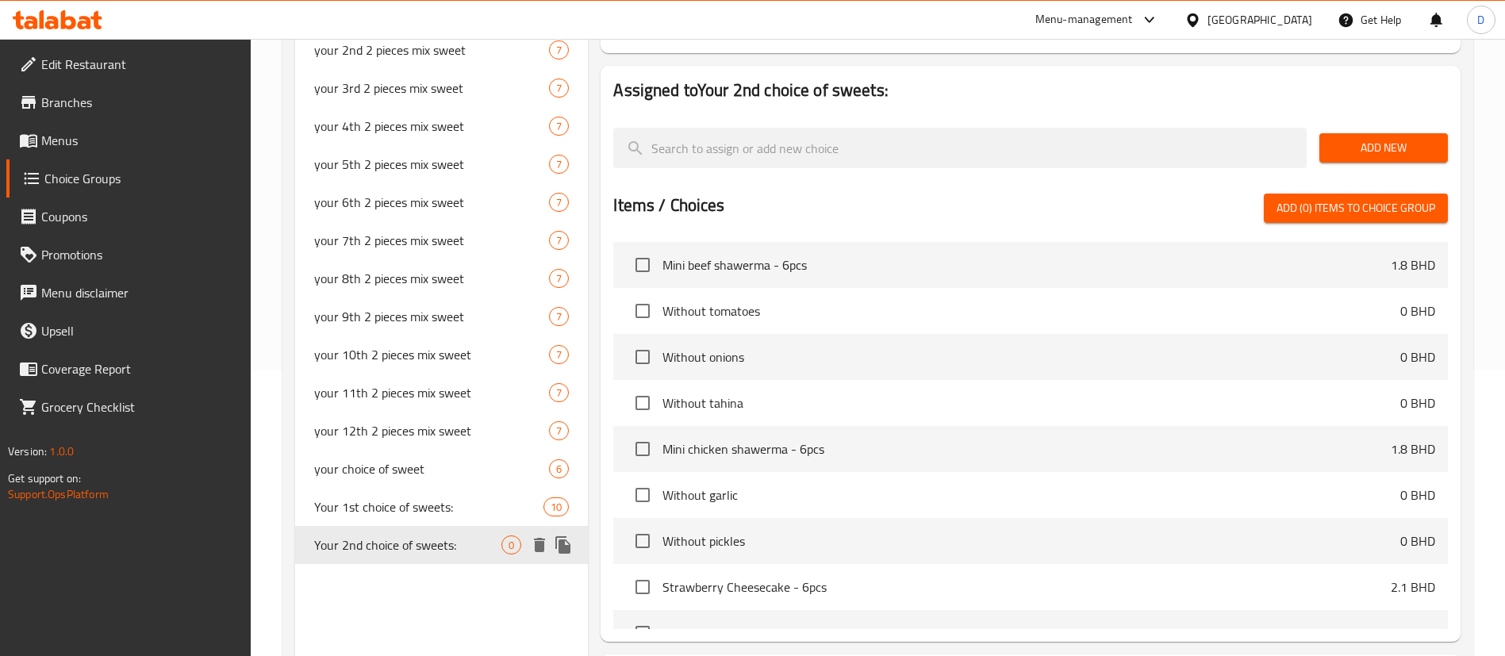
type input "Your 2nd choice of sweets:"
type input "إختيارك الثاني من الحلويات:"
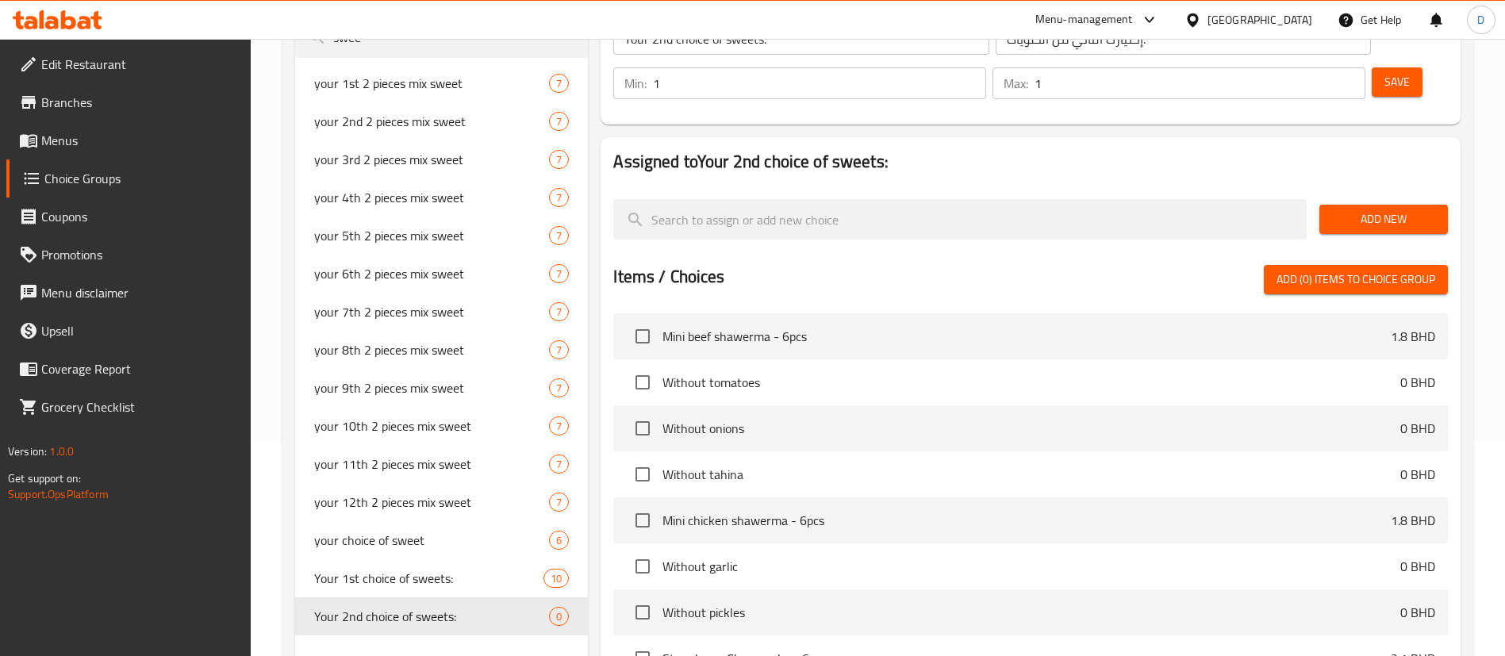
scroll to position [389, 0]
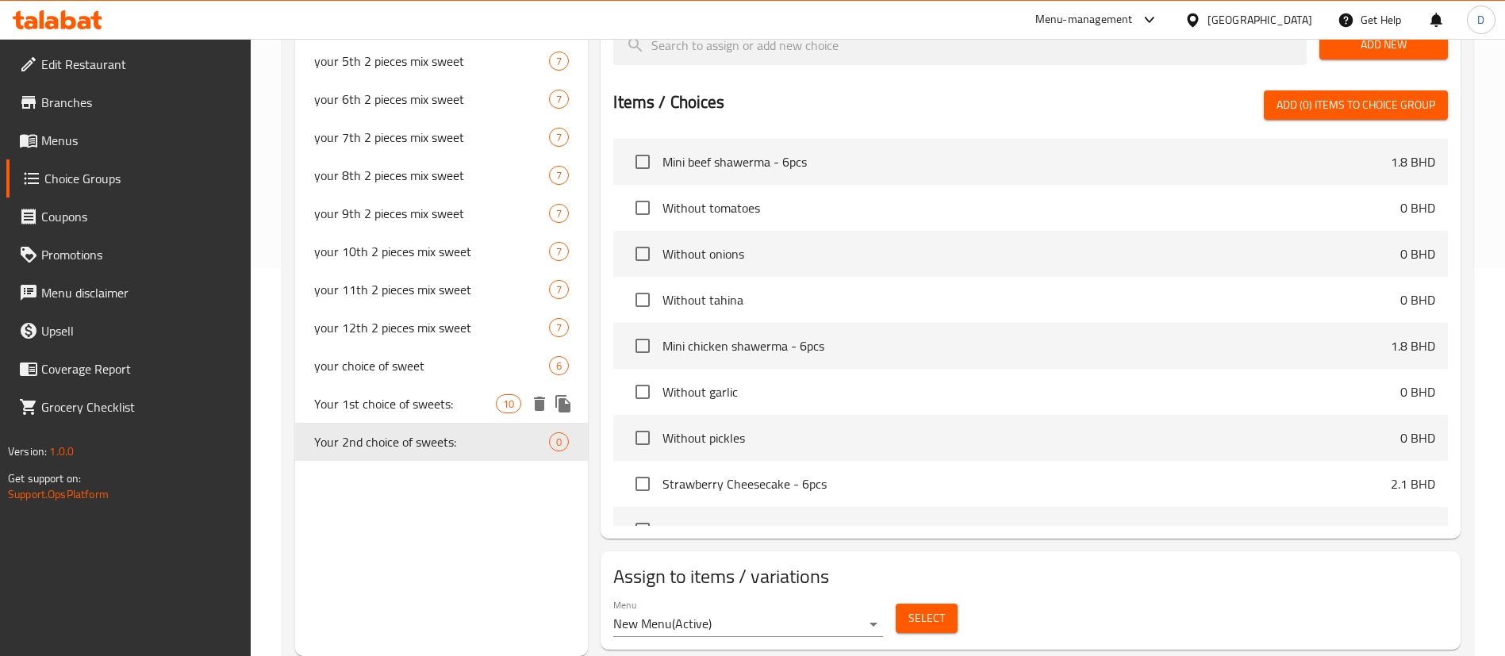
click at [455, 408] on span "Your 1st choice of sweets:" at bounding box center [405, 403] width 182 height 19
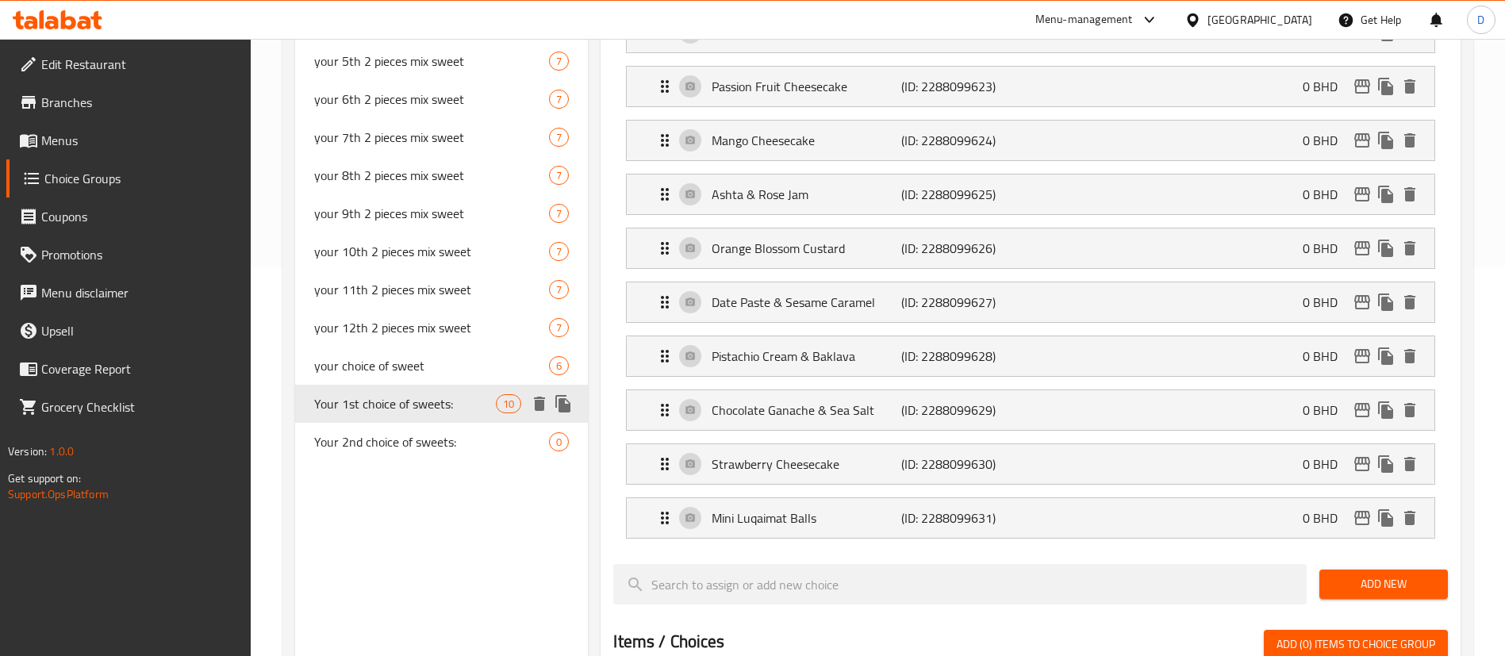
type input "Your 1st choice of sweets:"
type input "إختيارك الأول من الحلويات:"
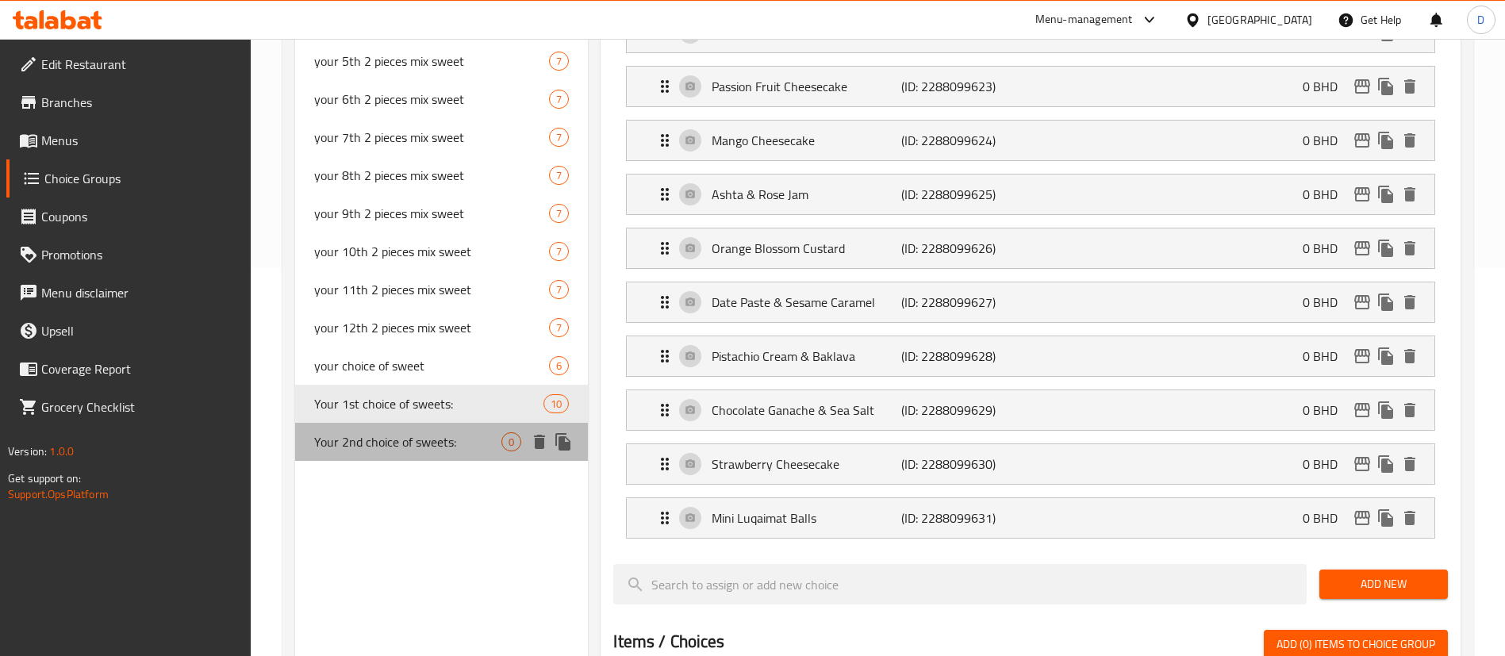
click at [498, 440] on span "Your 2nd choice of sweets:" at bounding box center [407, 441] width 187 height 19
type input "Your 2nd choice of sweets:"
type input "إختيارك الثاني من الحلويات:"
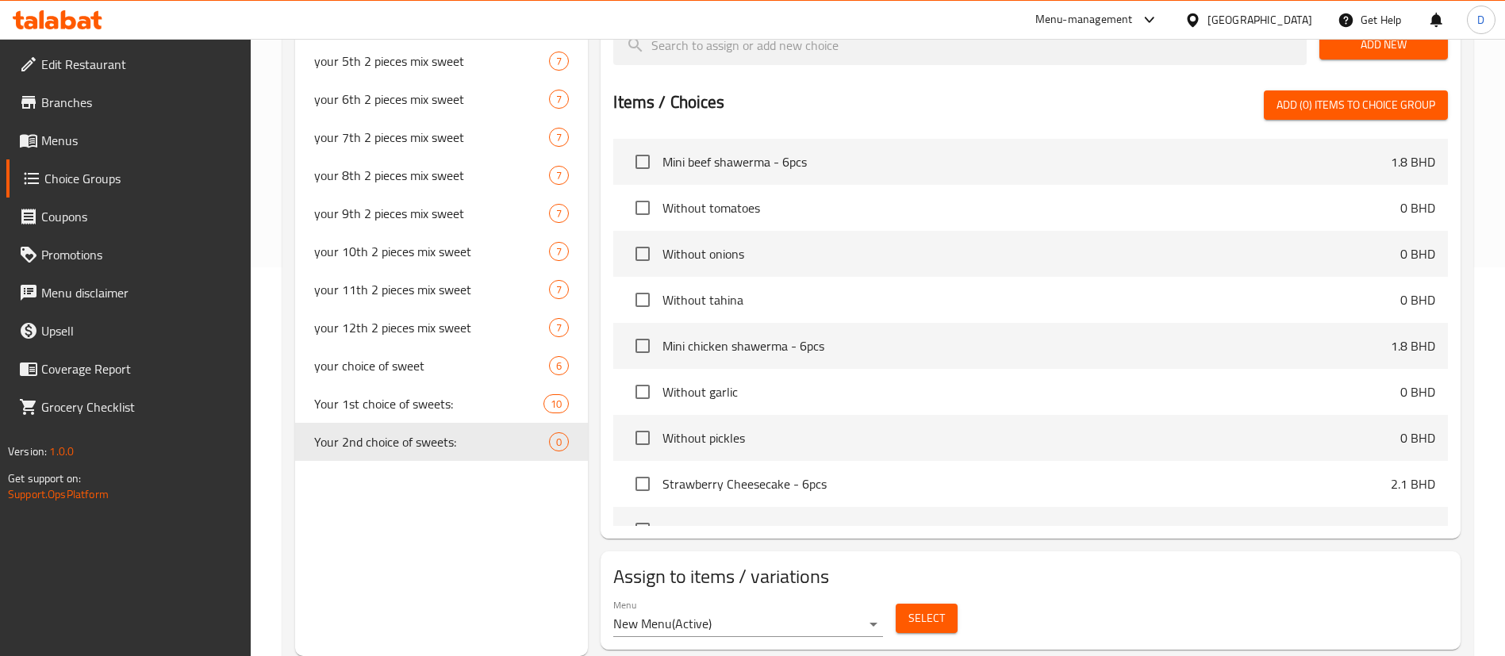
scroll to position [0, 0]
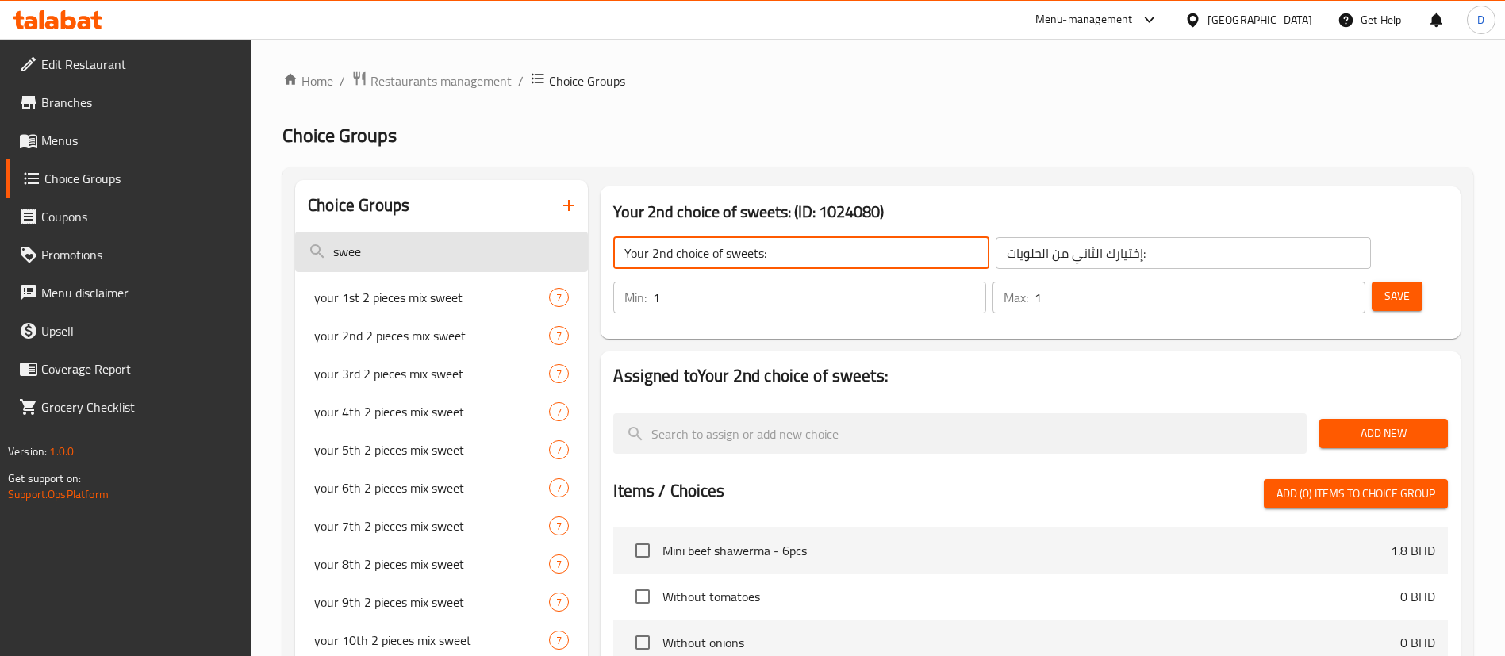
drag, startPoint x: 793, startPoint y: 252, endPoint x: 555, endPoint y: 262, distance: 239.1
click at [555, 262] on div "Choice Groups swee your 1st 2 pieces mix sweet 7 your 2nd 2 pieces mix sweet 7 …" at bounding box center [881, 612] width 1172 height 865
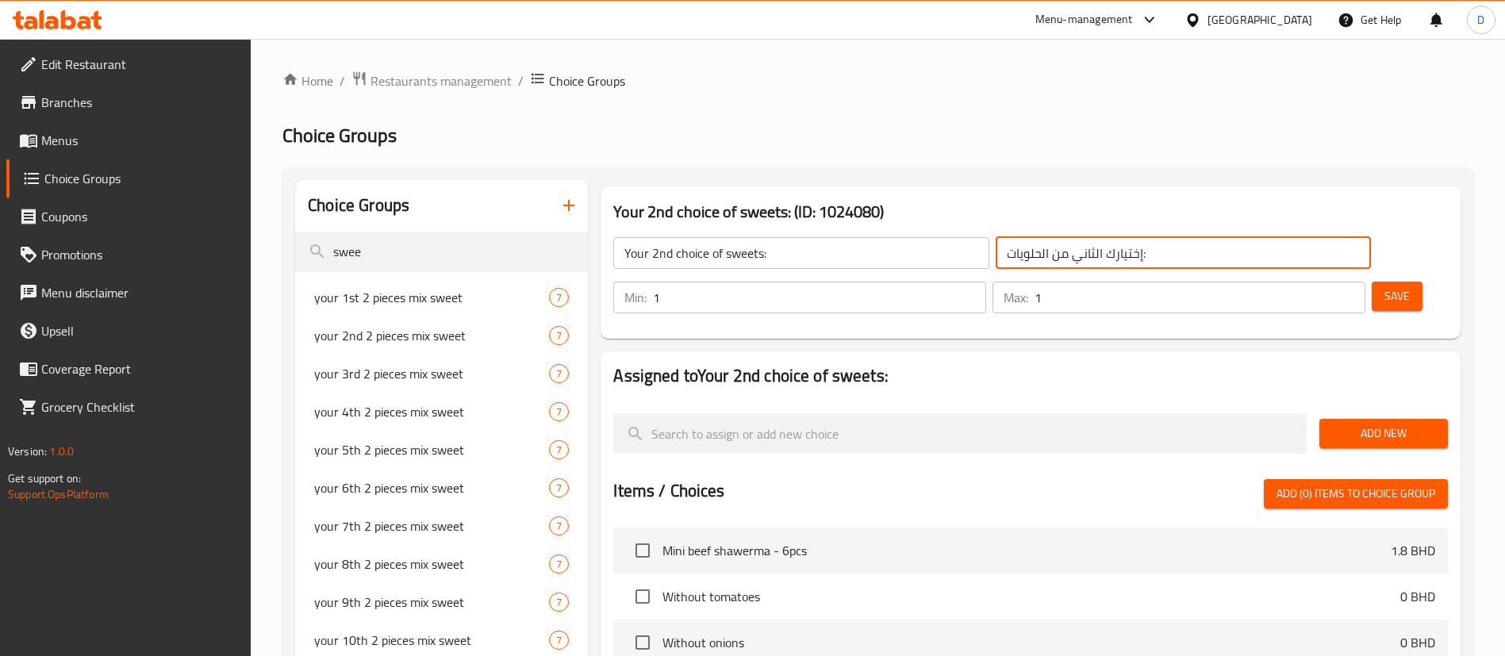
drag, startPoint x: 1055, startPoint y: 243, endPoint x: 755, endPoint y: 245, distance: 299.9
click at [781, 222] on div "Your 2nd choice of sweets: (ID: 1024080) Your 2nd choice of sweets: ​ إختيارك ا…" at bounding box center [1031, 262] width 860 height 152
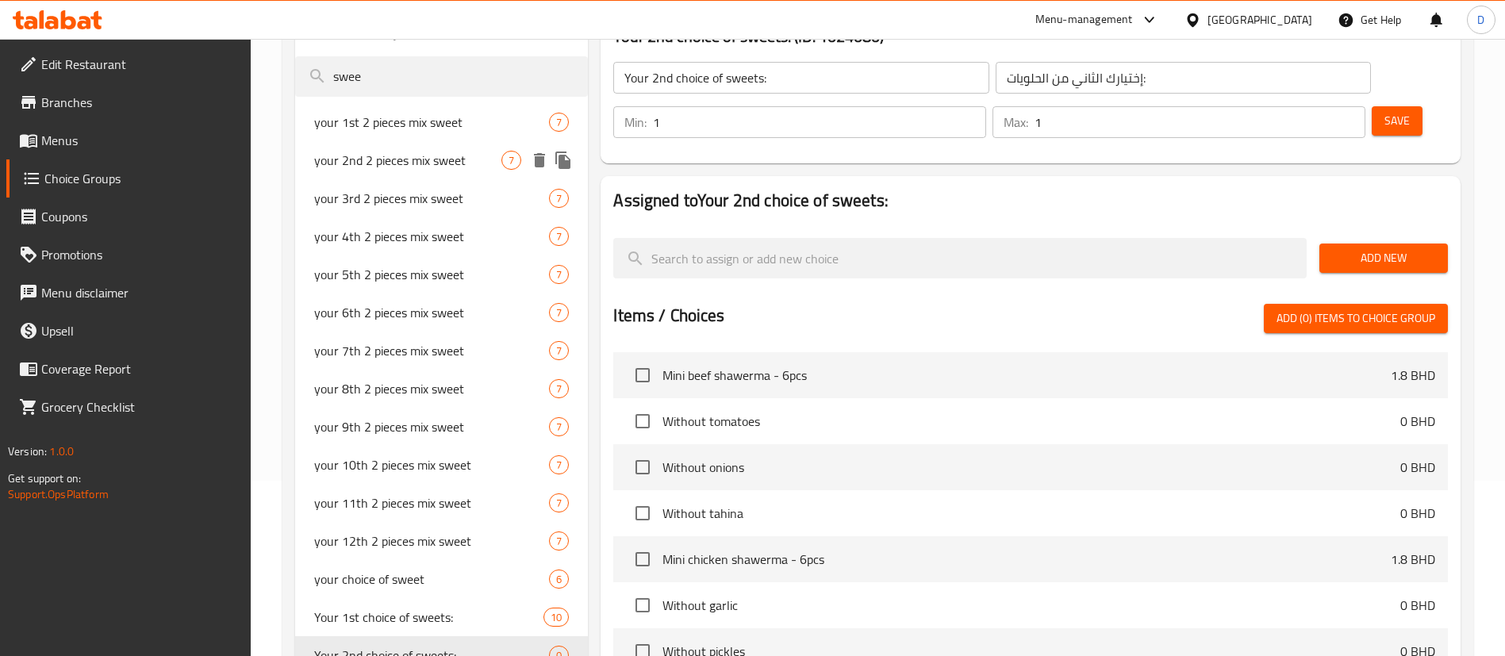
scroll to position [389, 0]
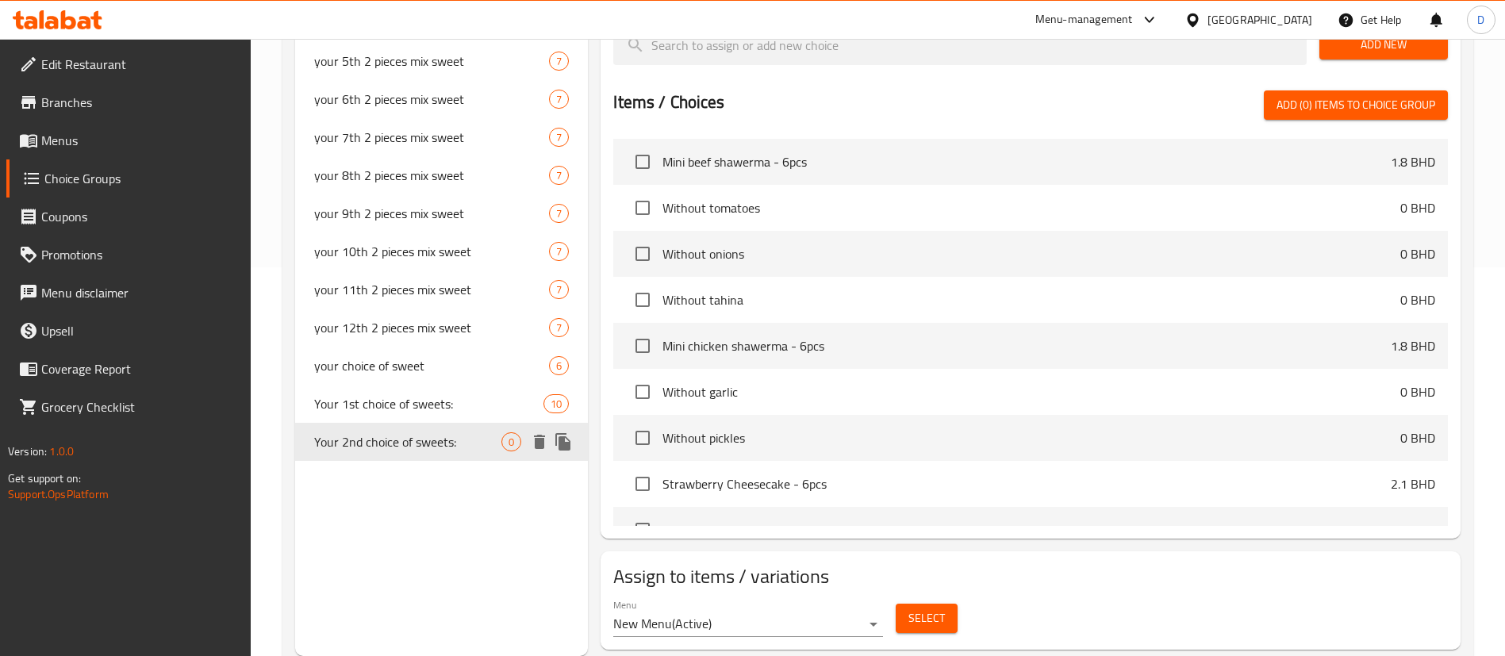
click at [542, 441] on icon "delete" at bounding box center [539, 442] width 11 height 14
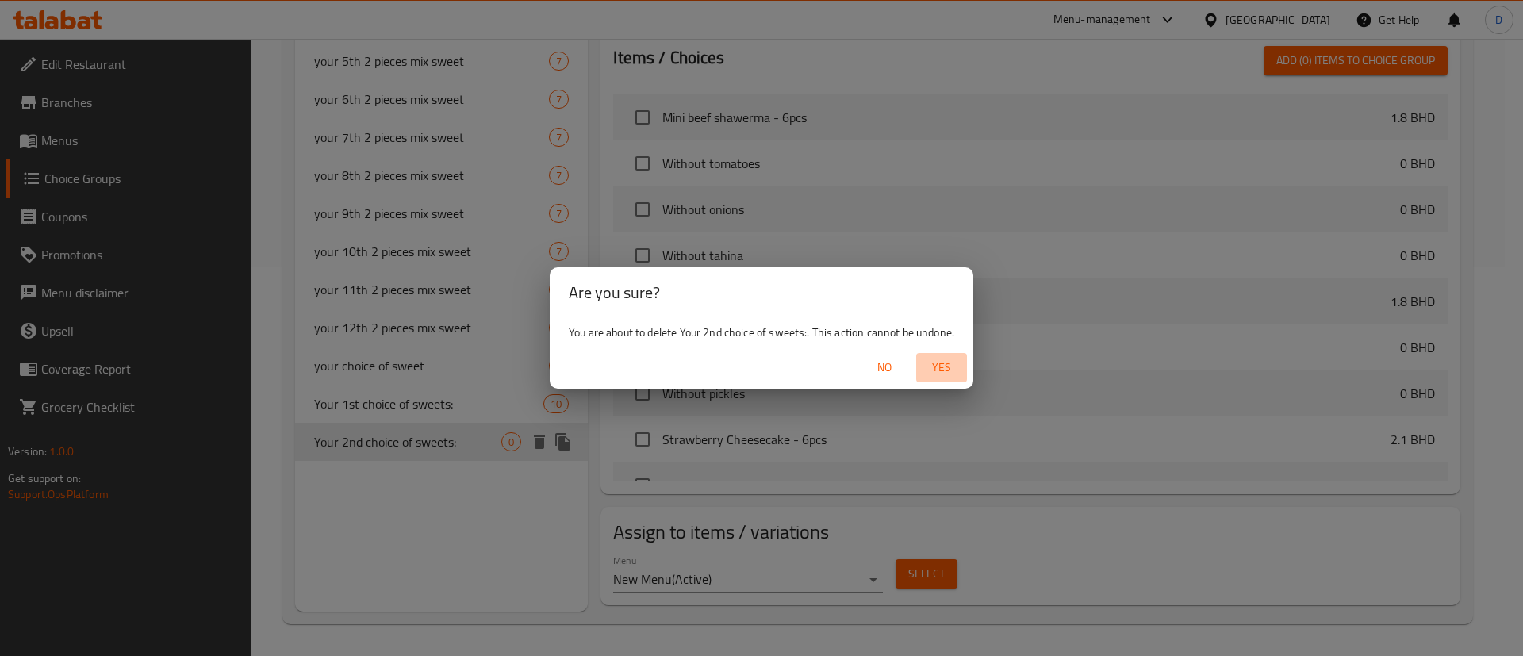
click at [947, 360] on span "Yes" at bounding box center [942, 368] width 38 height 20
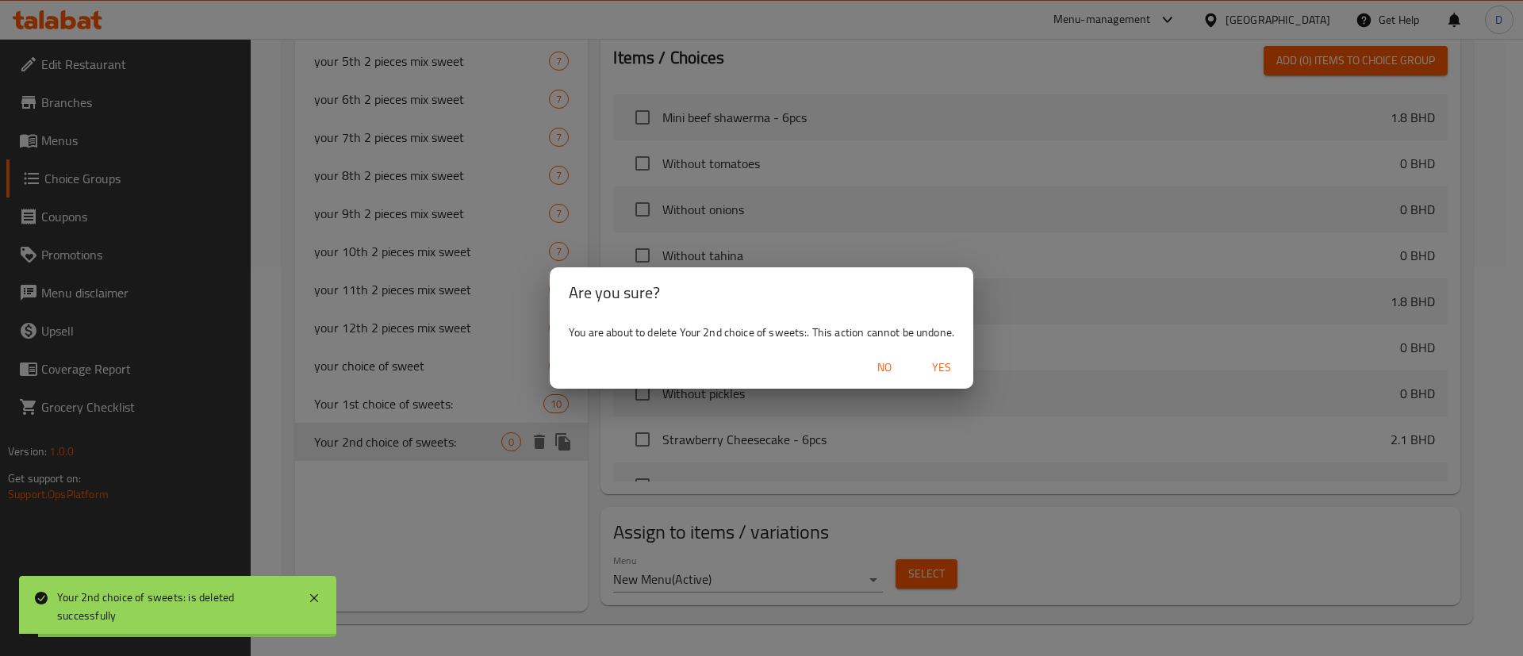
type input "Your Choice Of Sauce:"
type input "إختيارك من الصوص:"
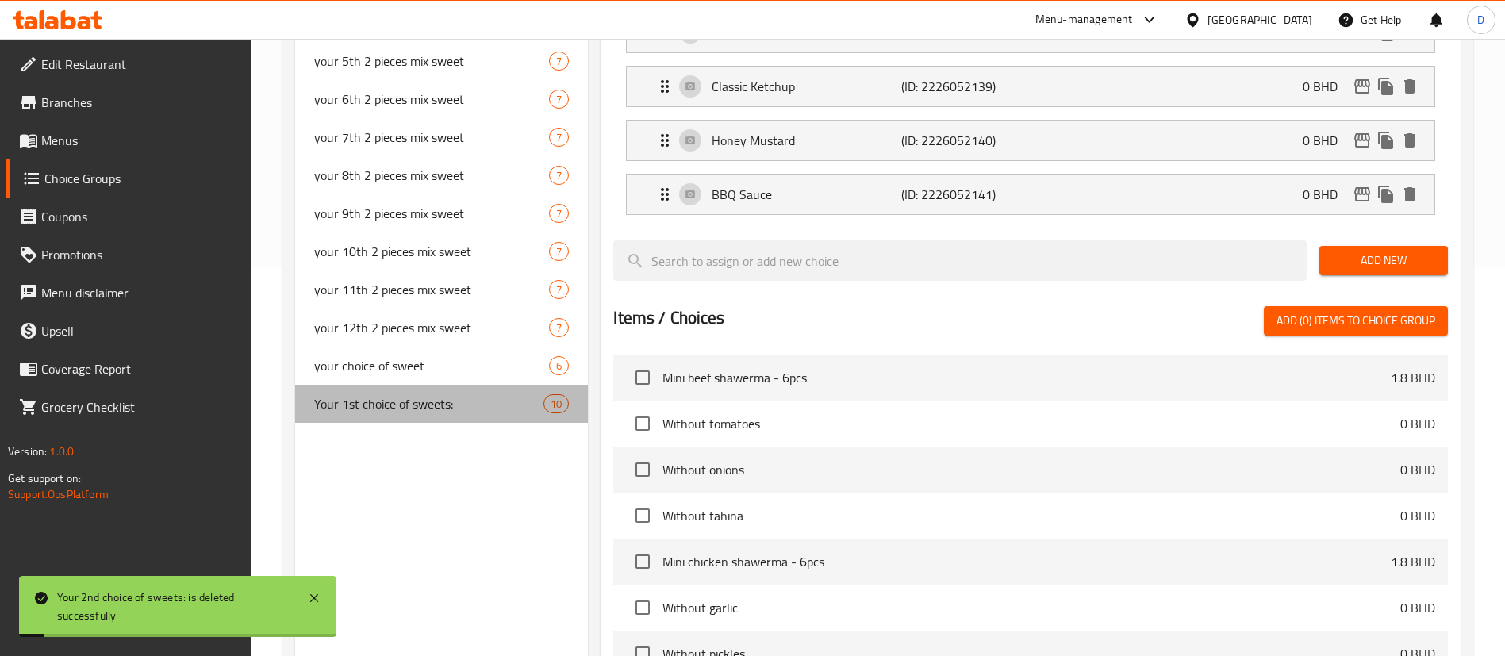
click at [410, 401] on span "Your 1st choice of sweets:" at bounding box center [428, 403] width 229 height 19
type input "Your 1st choice of sweets:"
type input "إختيارك الأول من الحلويات:"
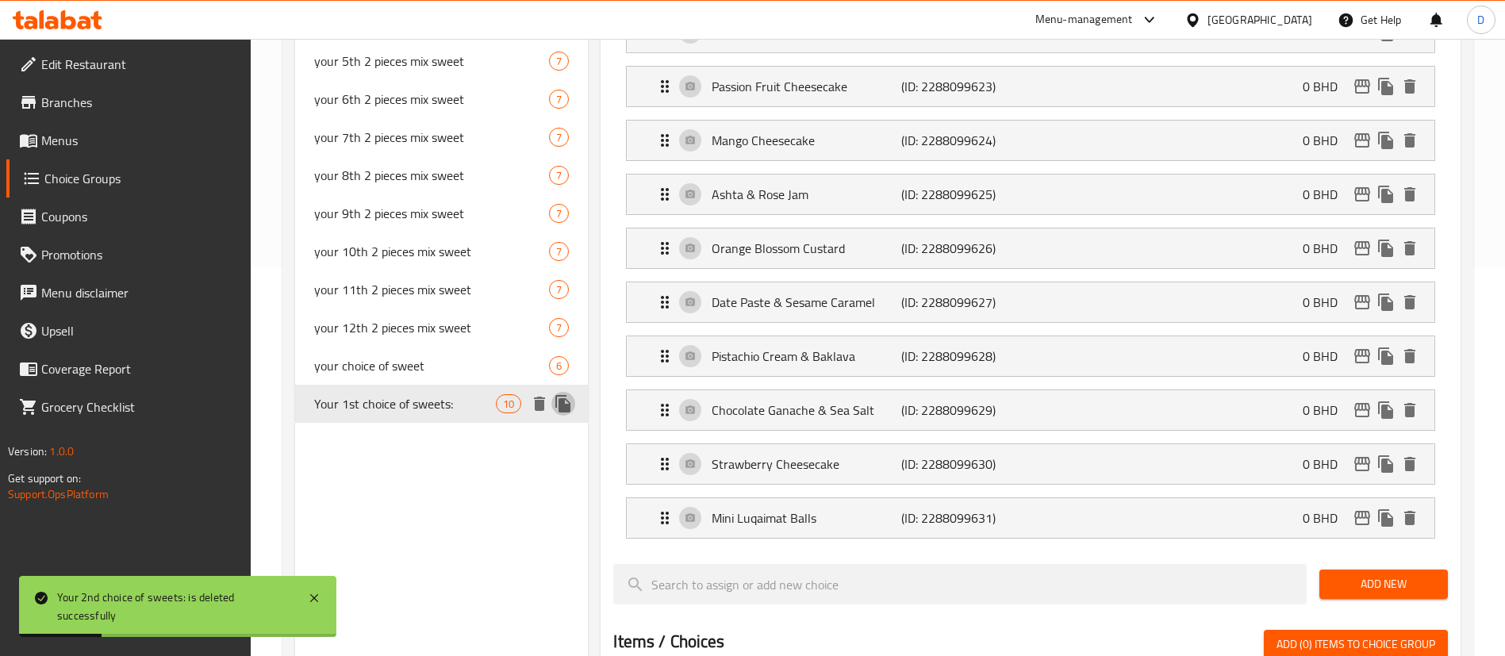
click at [569, 405] on icon "duplicate" at bounding box center [562, 403] width 15 height 17
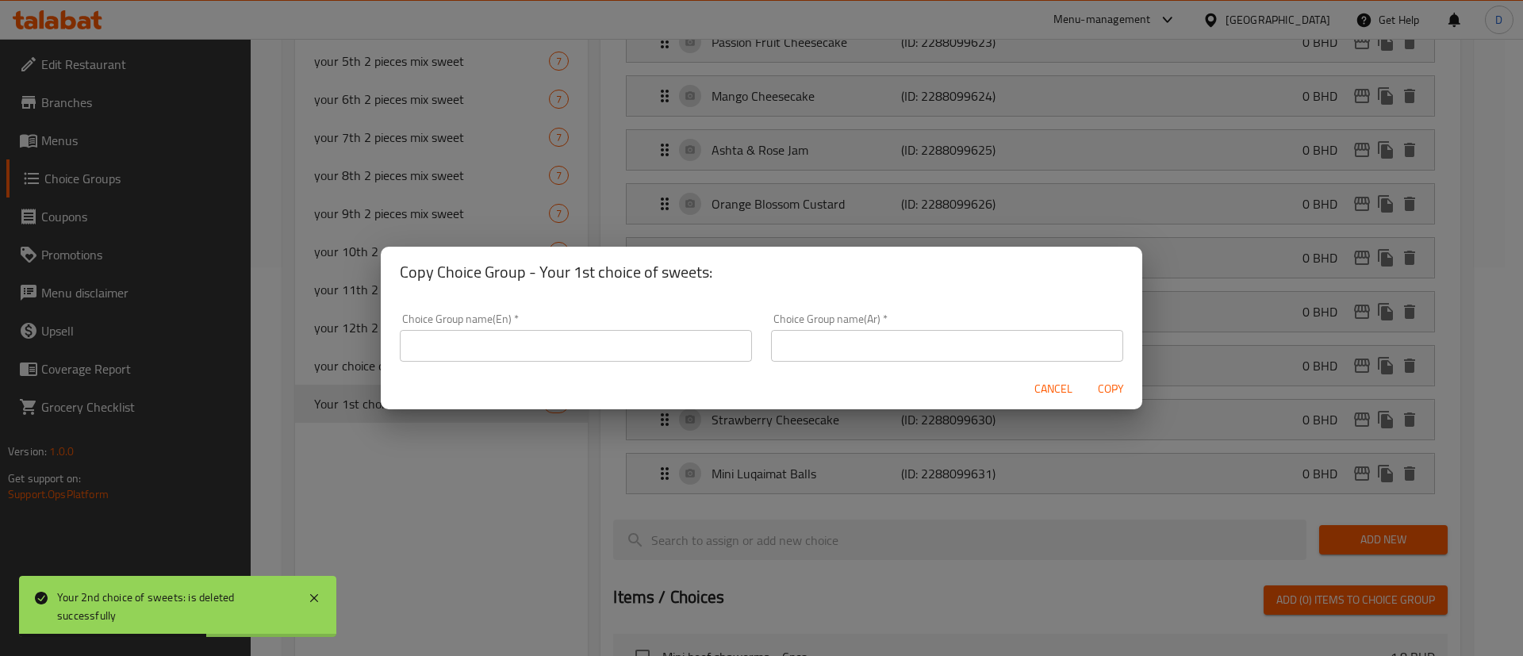
click at [432, 334] on input "text" at bounding box center [576, 346] width 352 height 32
paste input "Your 2nd choice of sweets:"
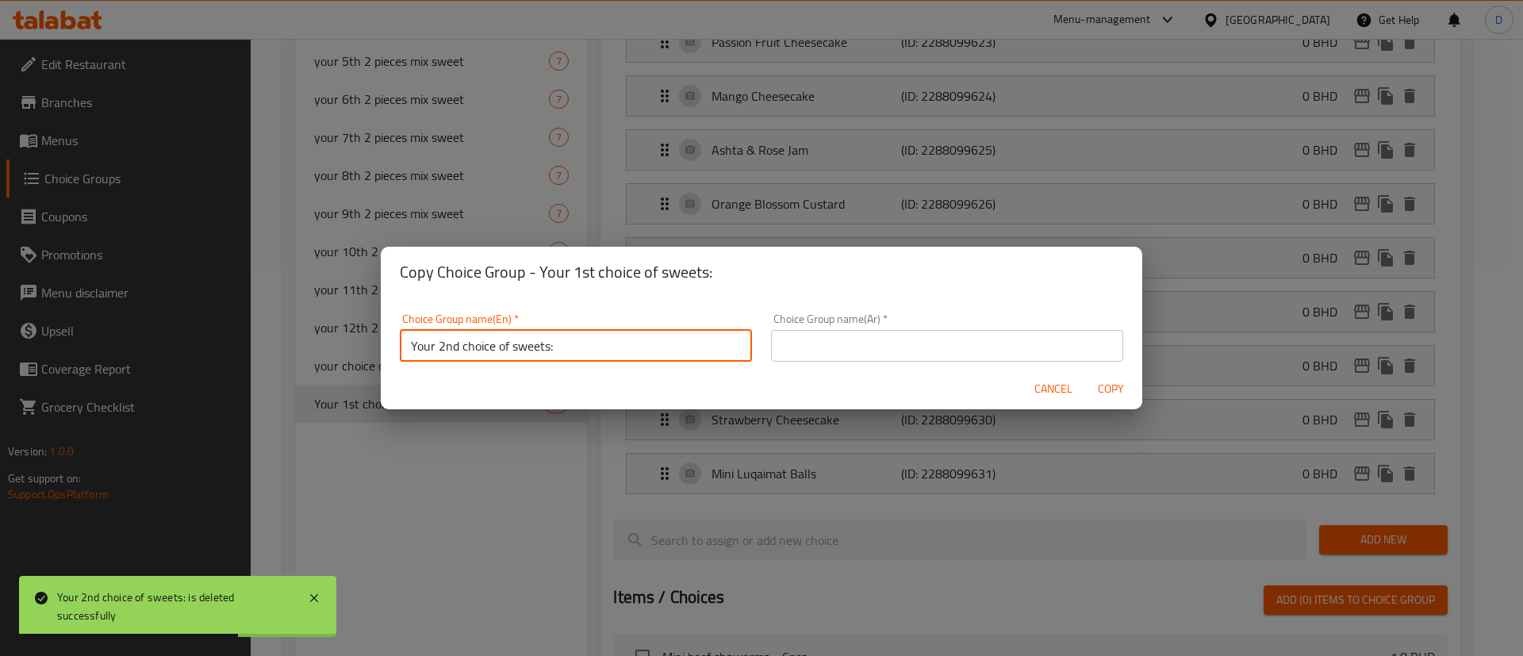
type input "Your 2nd choice of sweets:"
click at [878, 367] on div "Choice Group name(Ar)   * Choice Group name(Ar) *" at bounding box center [947, 337] width 371 height 67
click at [878, 362] on div "Choice Group name(Ar)   * Choice Group name(Ar) *" at bounding box center [947, 337] width 371 height 67
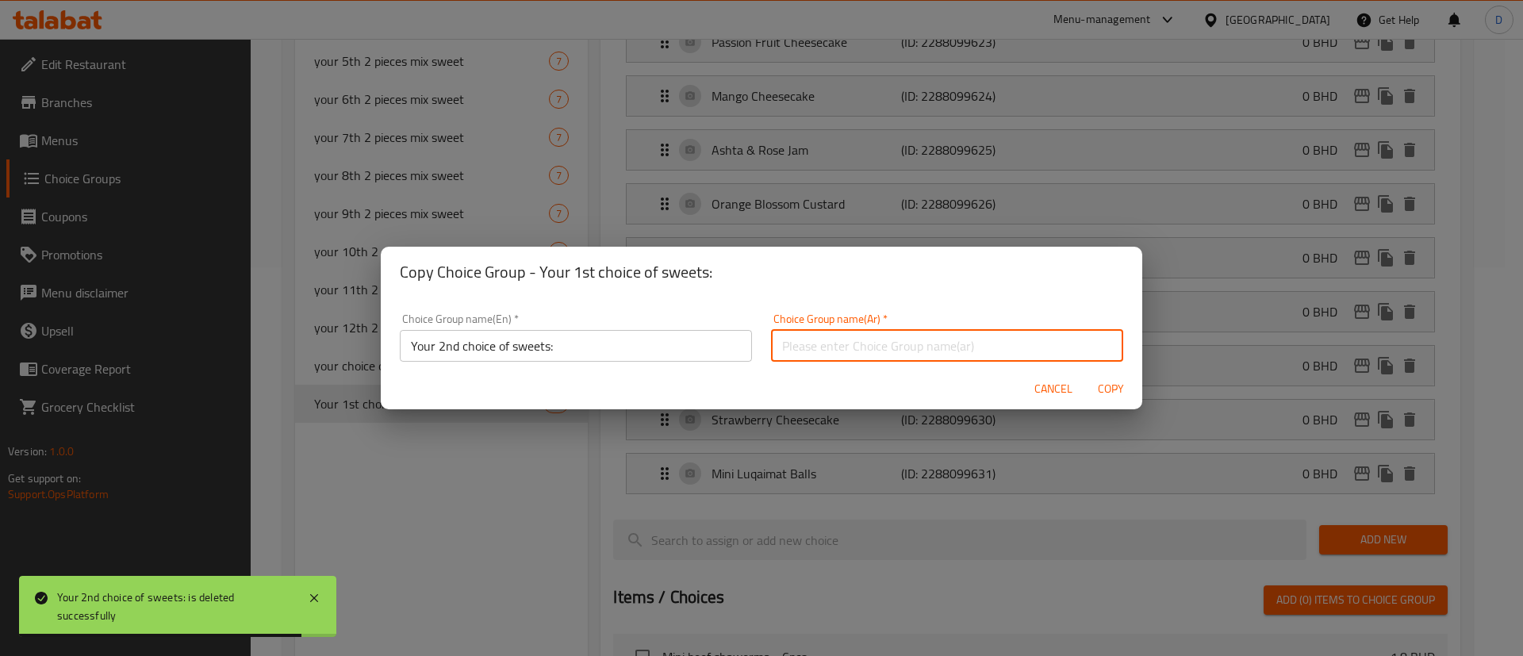
click at [878, 359] on input "text" at bounding box center [947, 346] width 352 height 32
paste input "إختيارك الثاني من الحلويات:"
type input "إختيارك الثاني من الحلويات:"
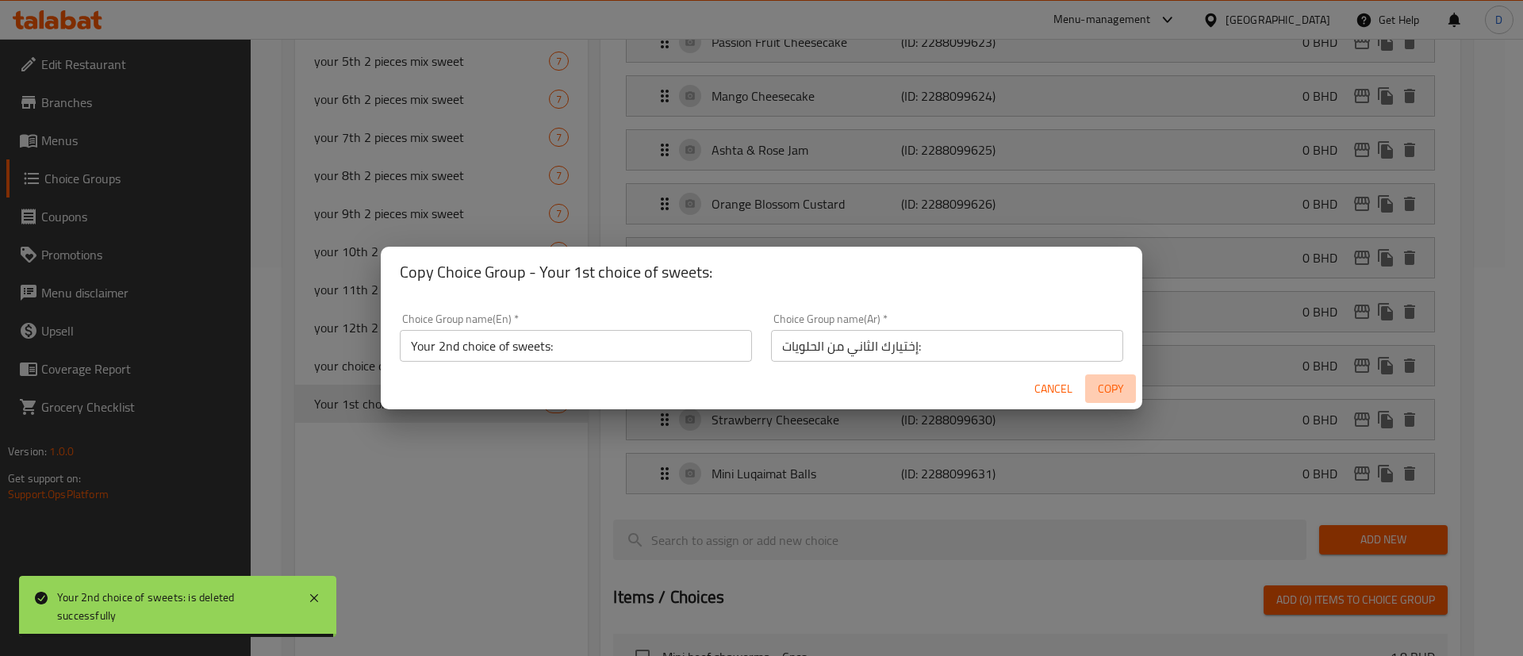
click at [1108, 379] on span "Copy" at bounding box center [1111, 389] width 38 height 20
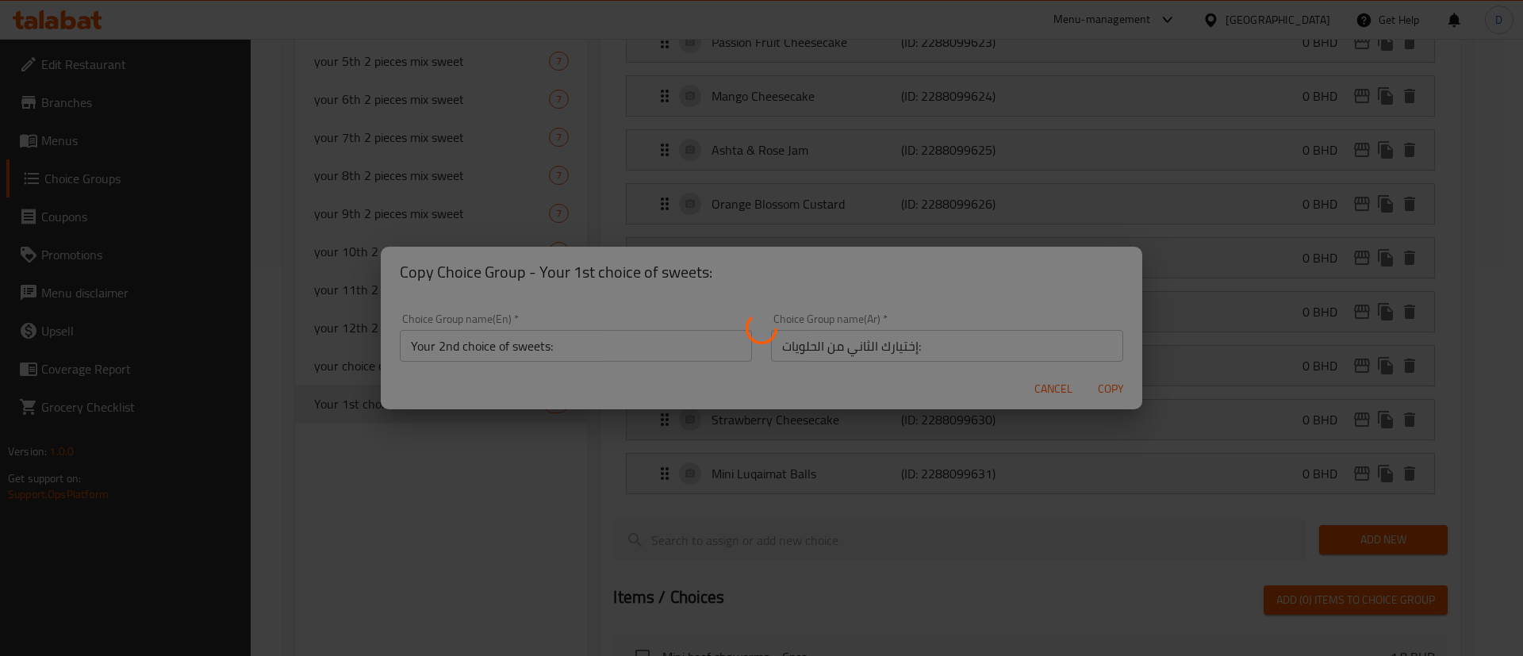
type input "Your 2nd choice of sweets:"
type input "إختيارك الثاني من الحلويات:"
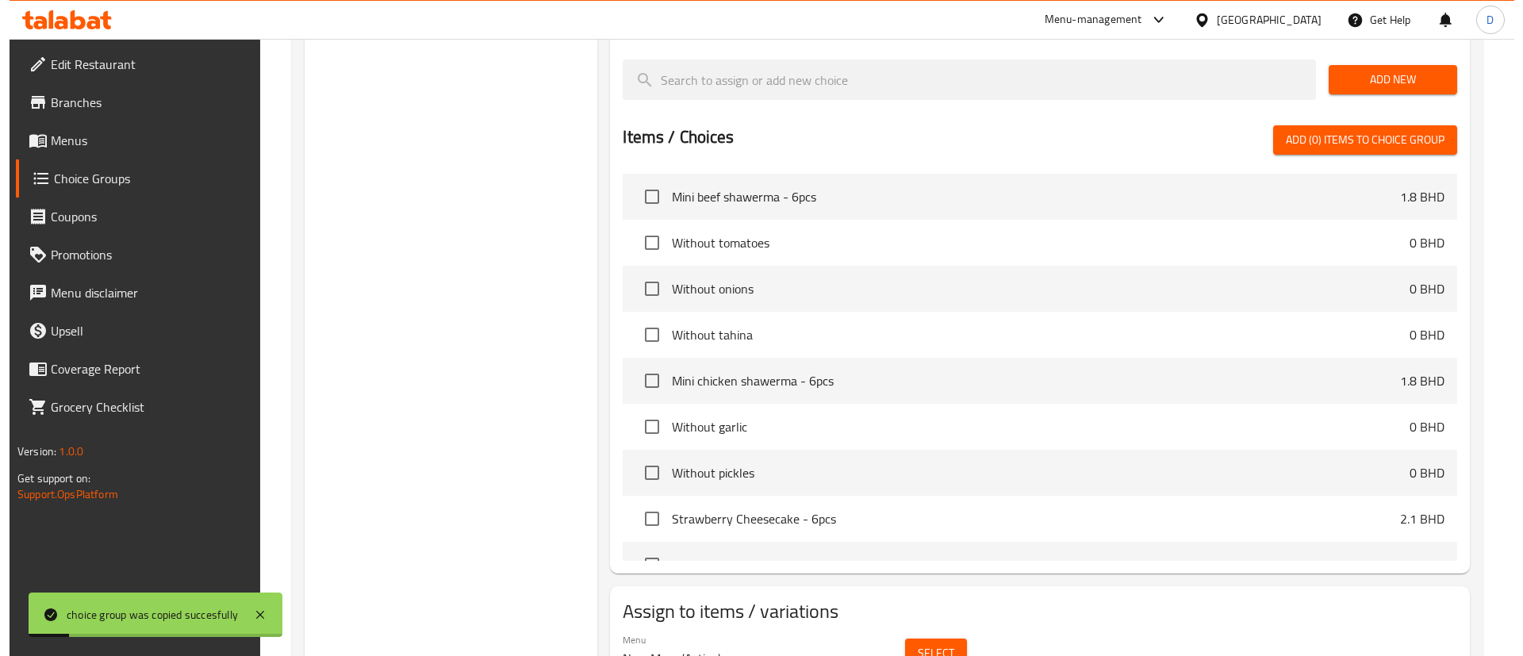
scroll to position [928, 0]
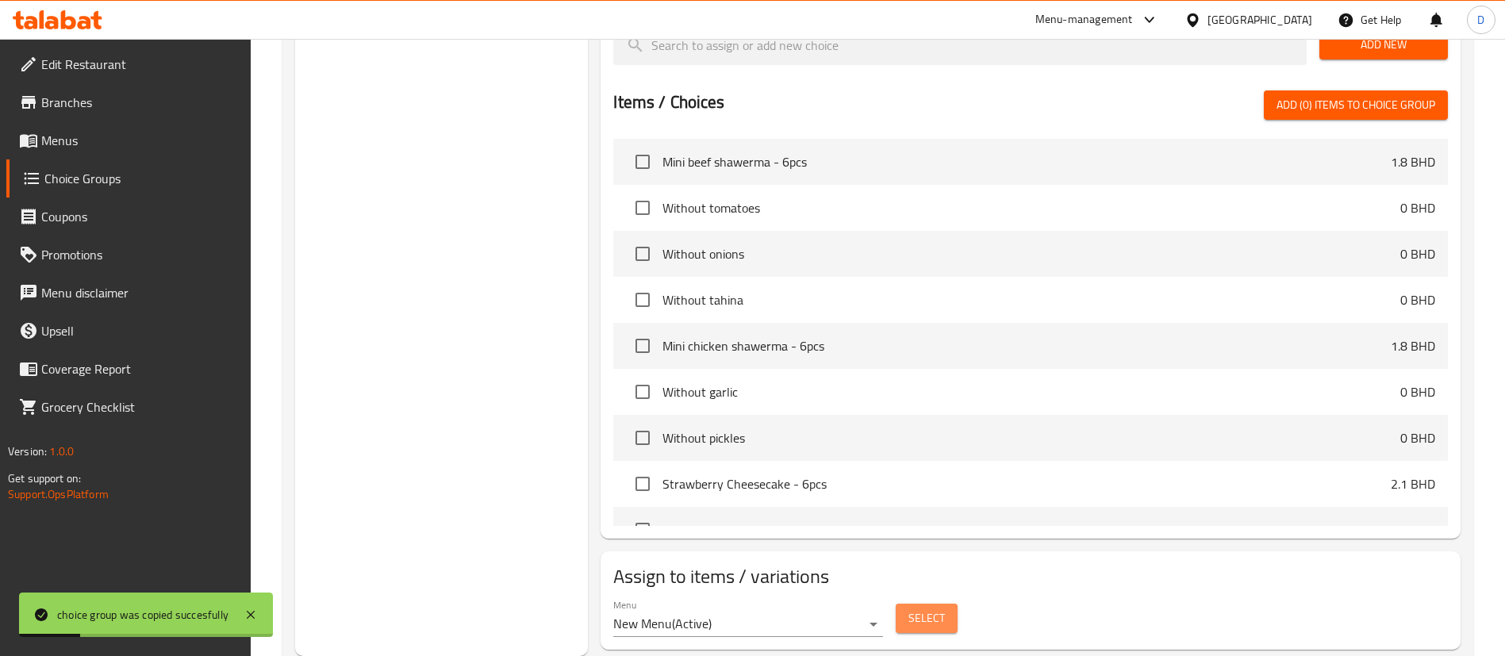
click at [931, 604] on button "Select" at bounding box center [927, 618] width 62 height 29
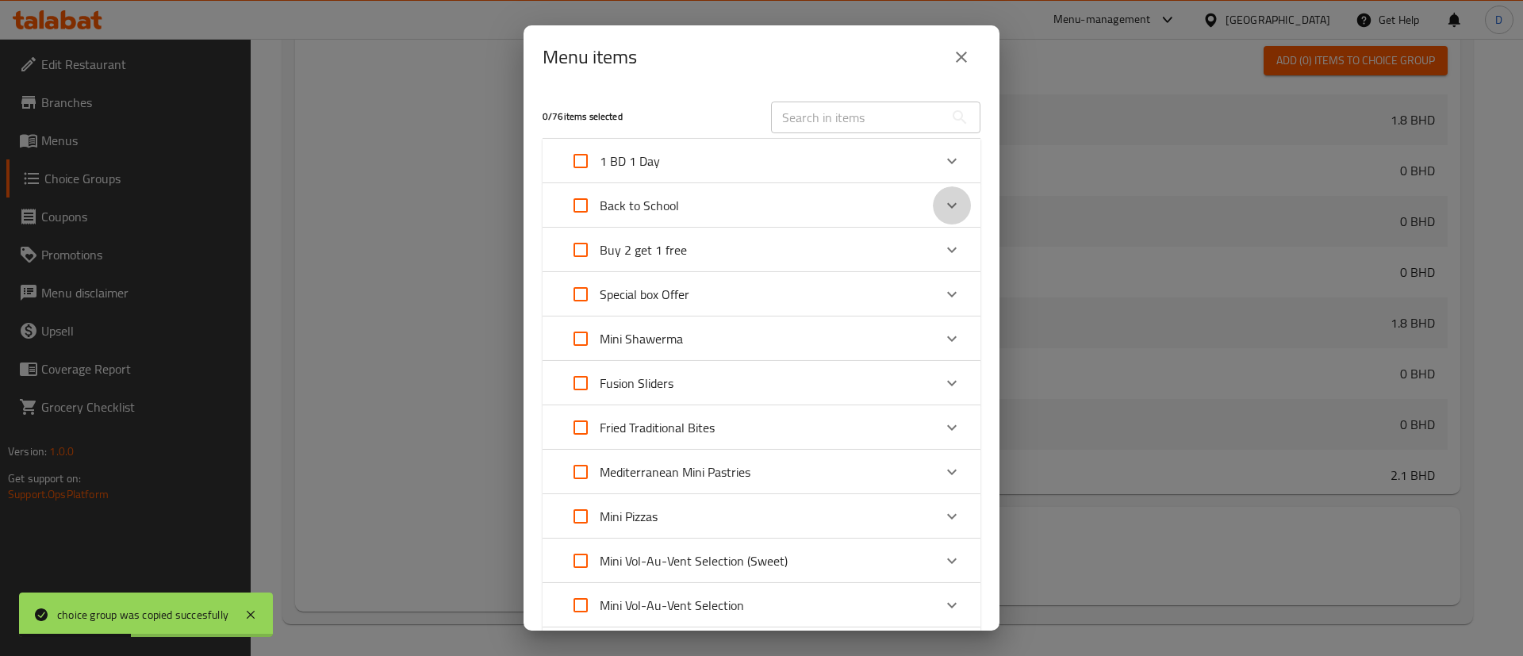
click at [943, 202] on icon "Expand" at bounding box center [952, 205] width 19 height 19
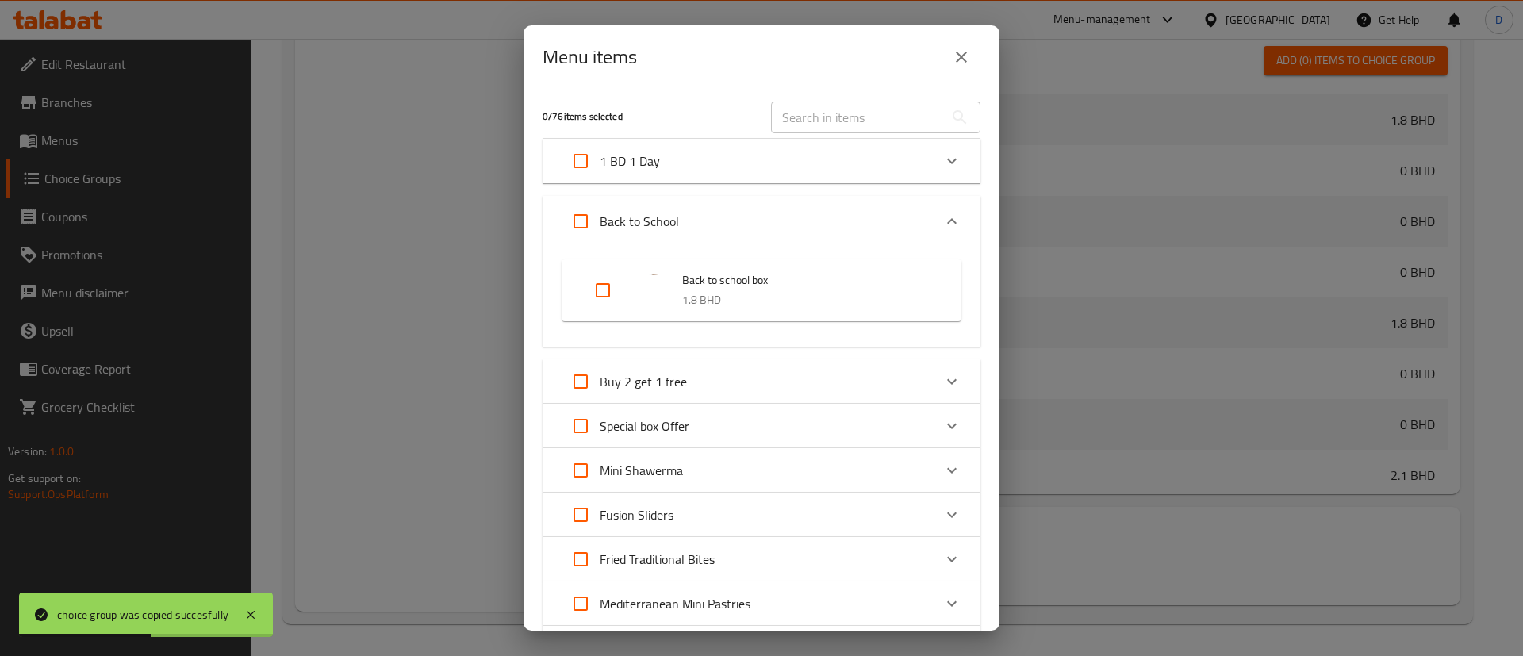
drag, startPoint x: 617, startPoint y: 282, endPoint x: 625, endPoint y: 303, distance: 23.1
click at [613, 284] on input "Expand" at bounding box center [603, 290] width 38 height 38
checkbox input "true"
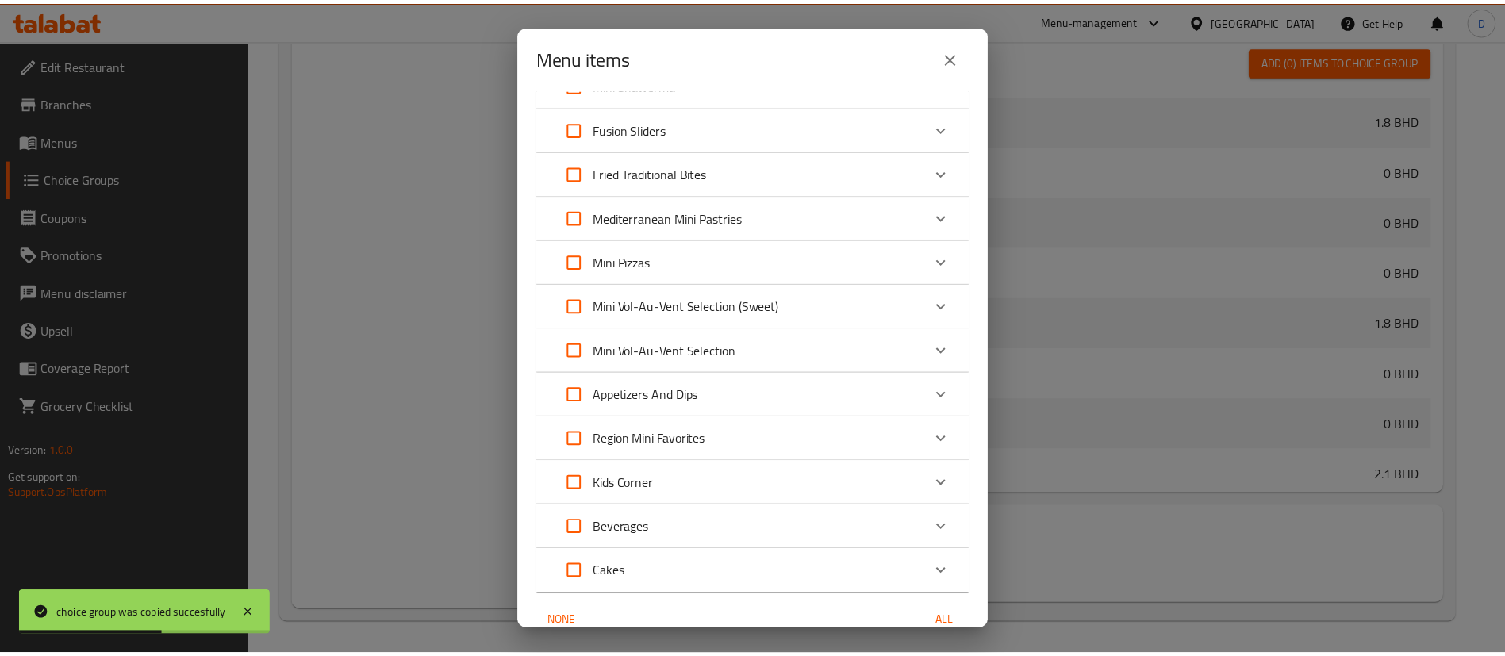
scroll to position [461, 0]
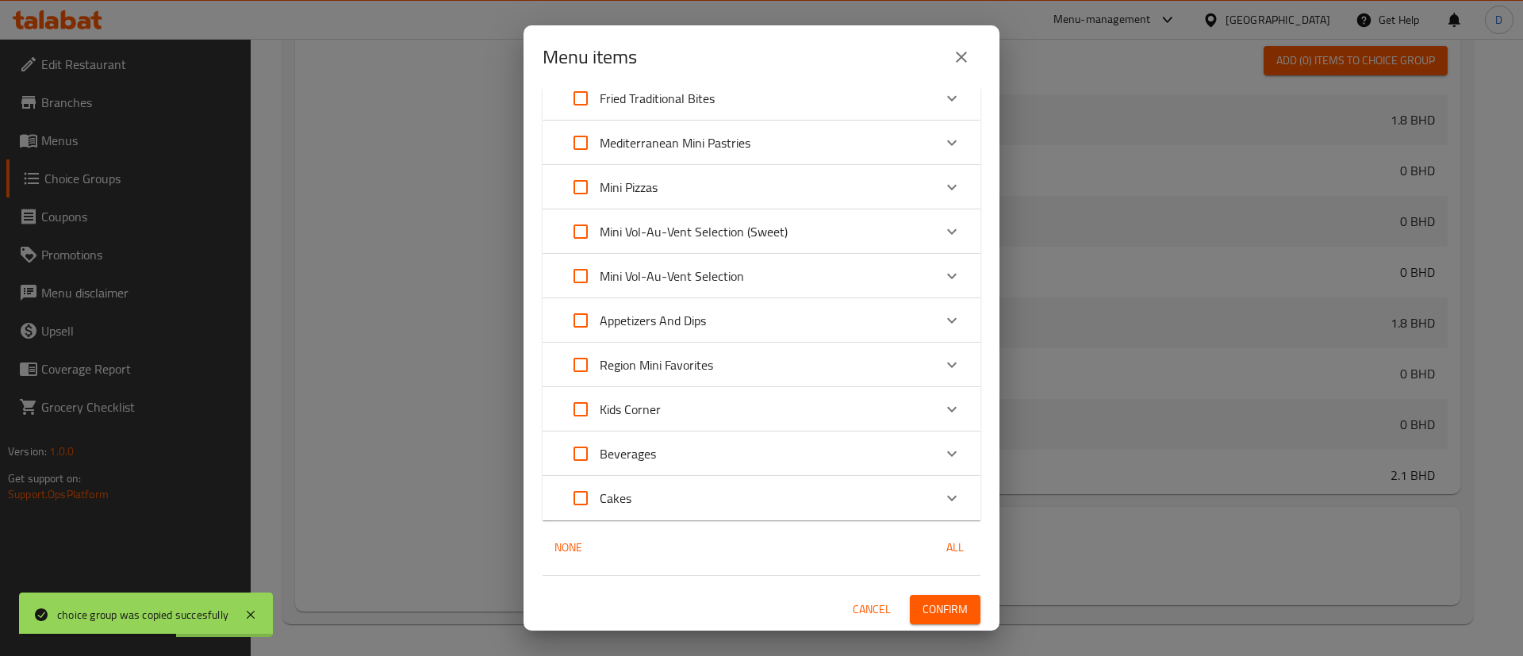
click at [907, 586] on div "1 / 76 items selected ​ 1 BD 1 Day Mini beef shawerma - 6pcs 1.8 BHD Mini chick…" at bounding box center [762, 360] width 476 height 542
drag, startPoint x: 910, startPoint y: 594, endPoint x: 919, endPoint y: 609, distance: 17.4
click at [912, 595] on div "1 / 76 items selected ​ 1 BD 1 Day Mini beef shawerma - 6pcs 1.8 BHD Mini chick…" at bounding box center [762, 360] width 476 height 542
click at [919, 620] on button "Confirm" at bounding box center [945, 609] width 71 height 29
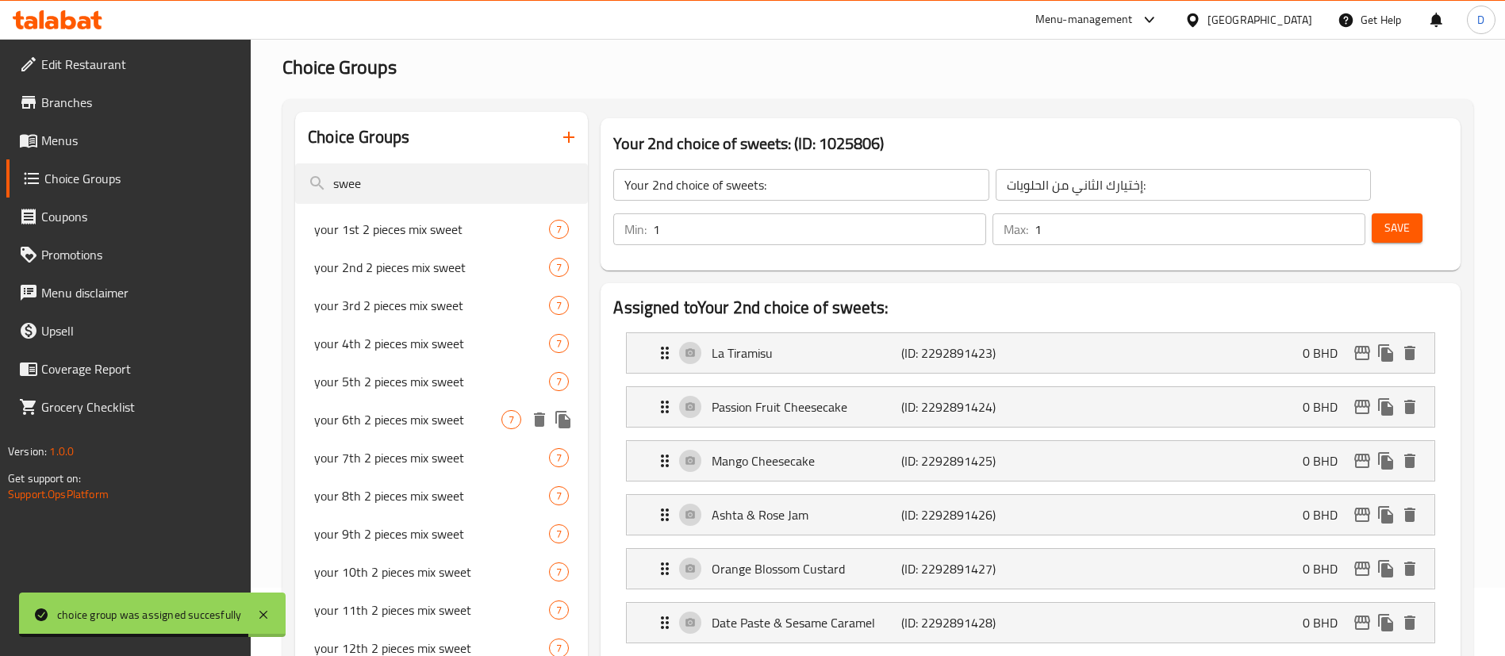
scroll to position [0, 0]
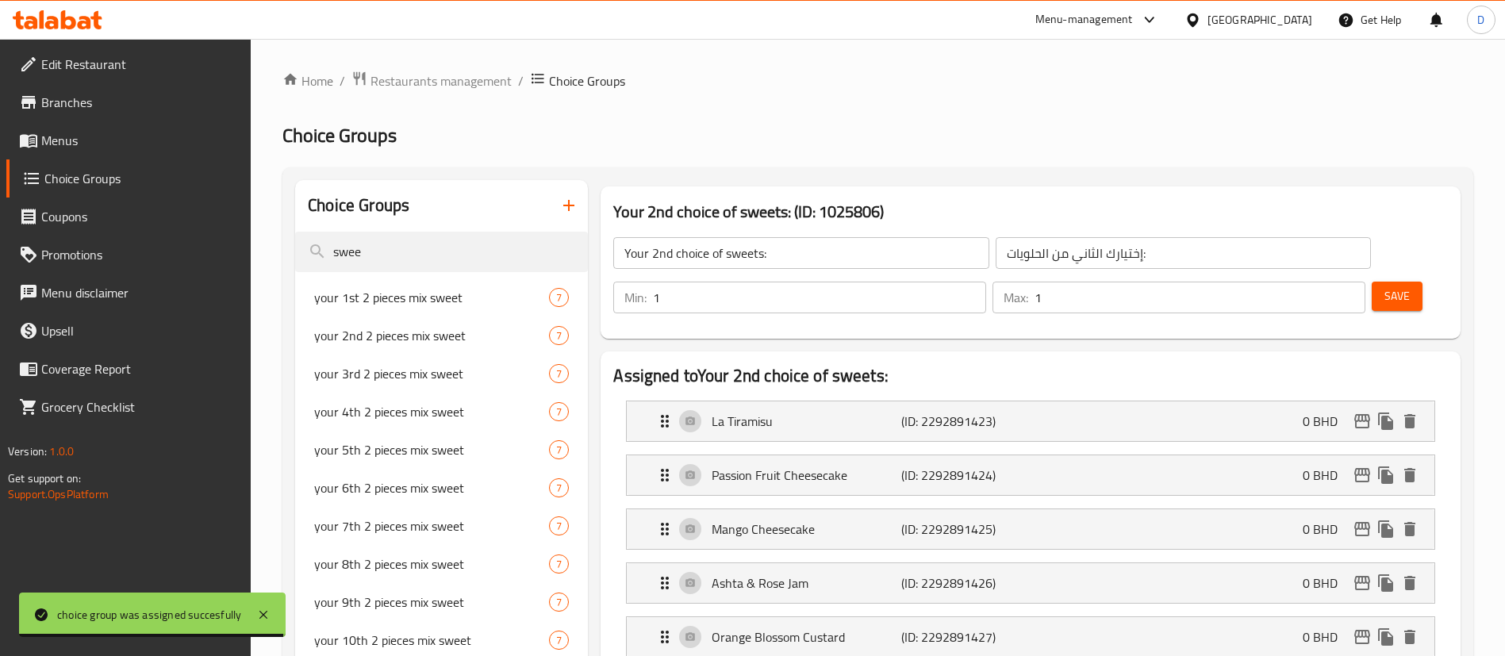
click at [83, 125] on link "Menus" at bounding box center [128, 140] width 245 height 38
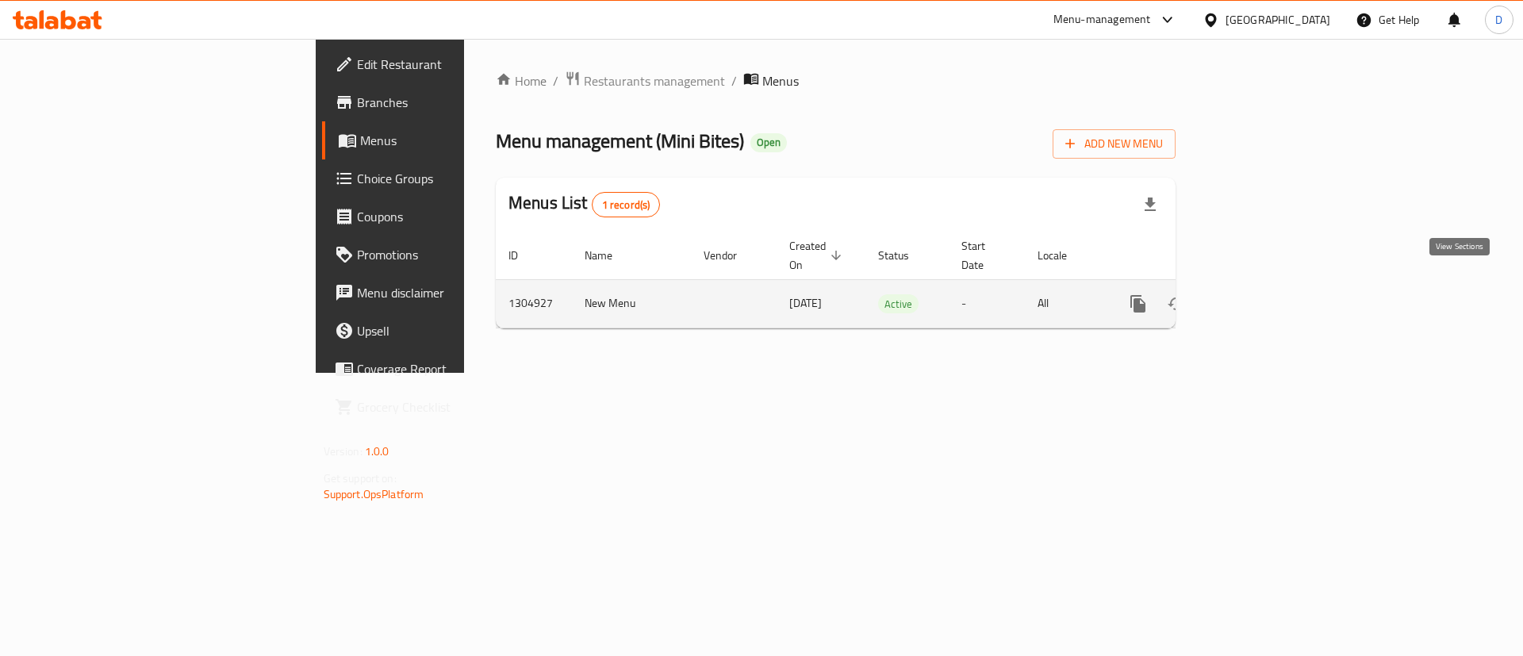
click at [1285, 284] on td "enhanced table" at bounding box center [1196, 303] width 178 height 48
click at [1262, 294] on icon "enhanced table" at bounding box center [1252, 303] width 19 height 19
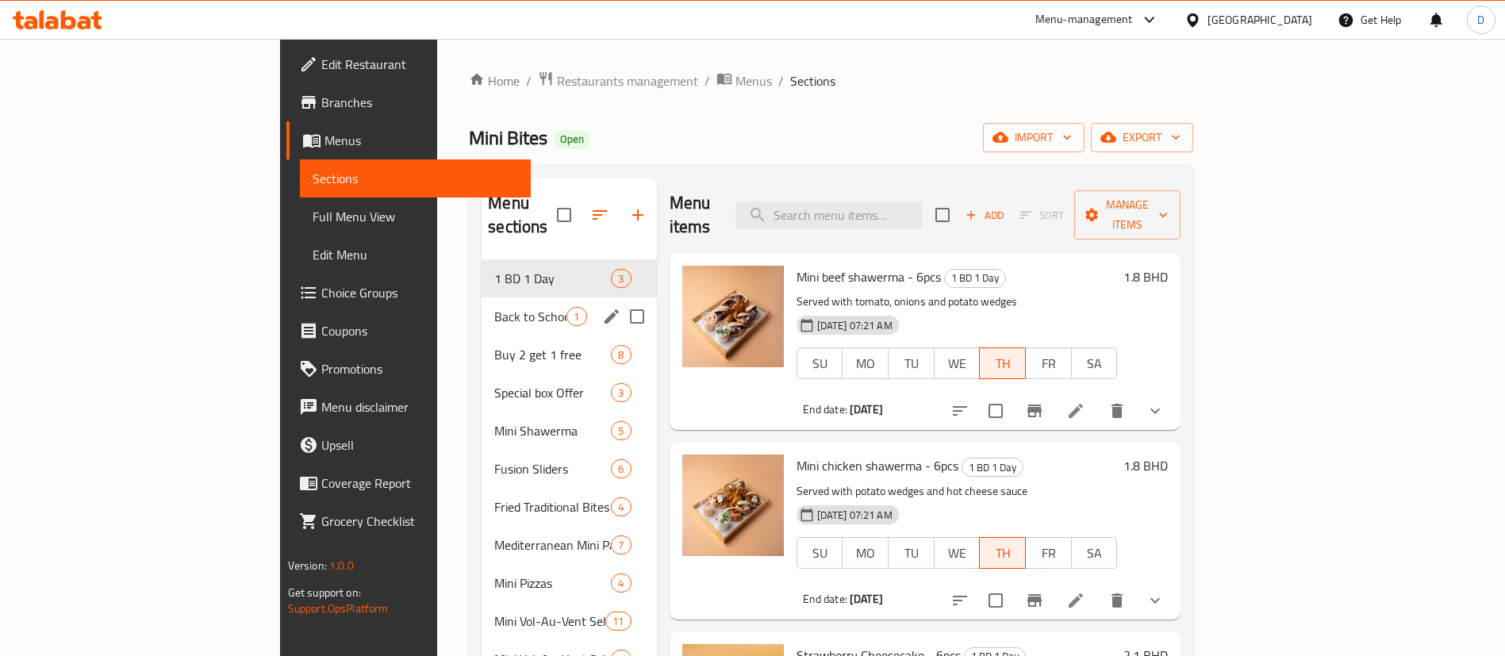
click at [482, 302] on div "Back to School 1" at bounding box center [569, 317] width 175 height 38
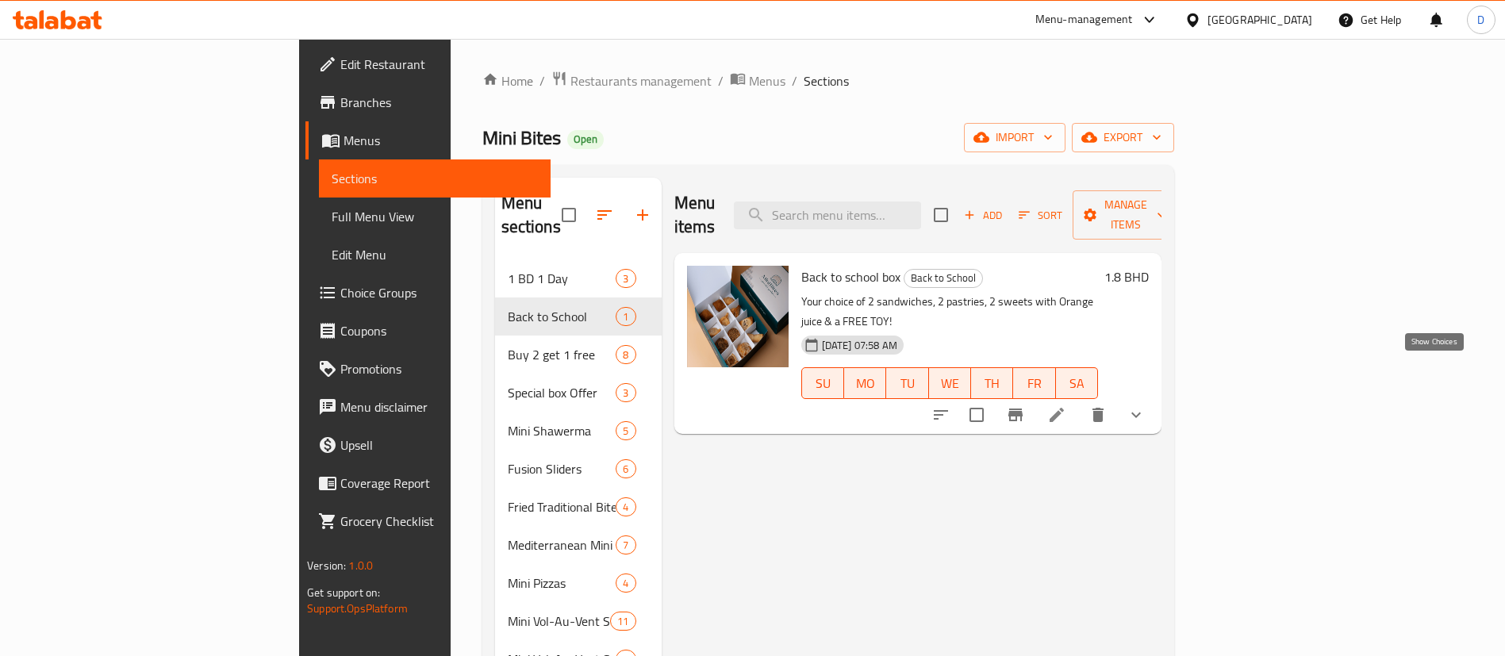
click at [1146, 405] on icon "show more" at bounding box center [1136, 414] width 19 height 19
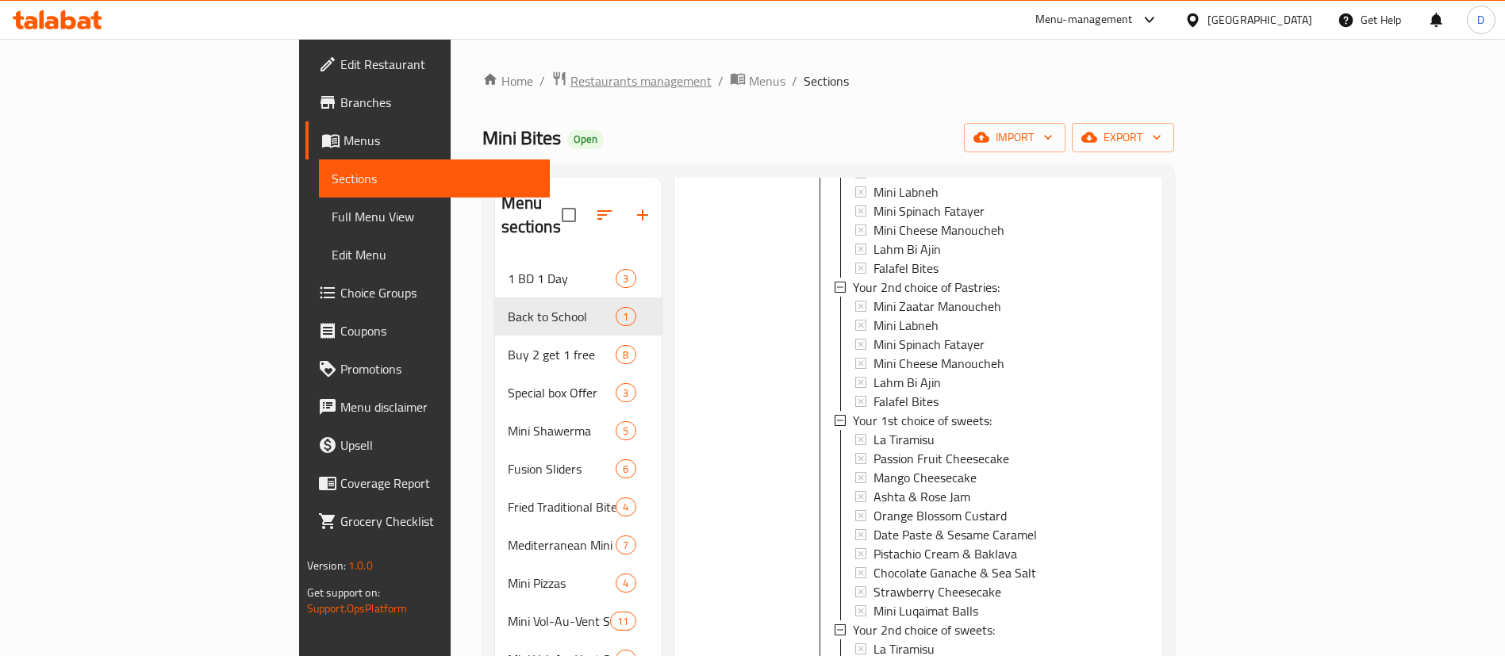
click at [571, 82] on span "Restaurants management" at bounding box center [641, 80] width 141 height 19
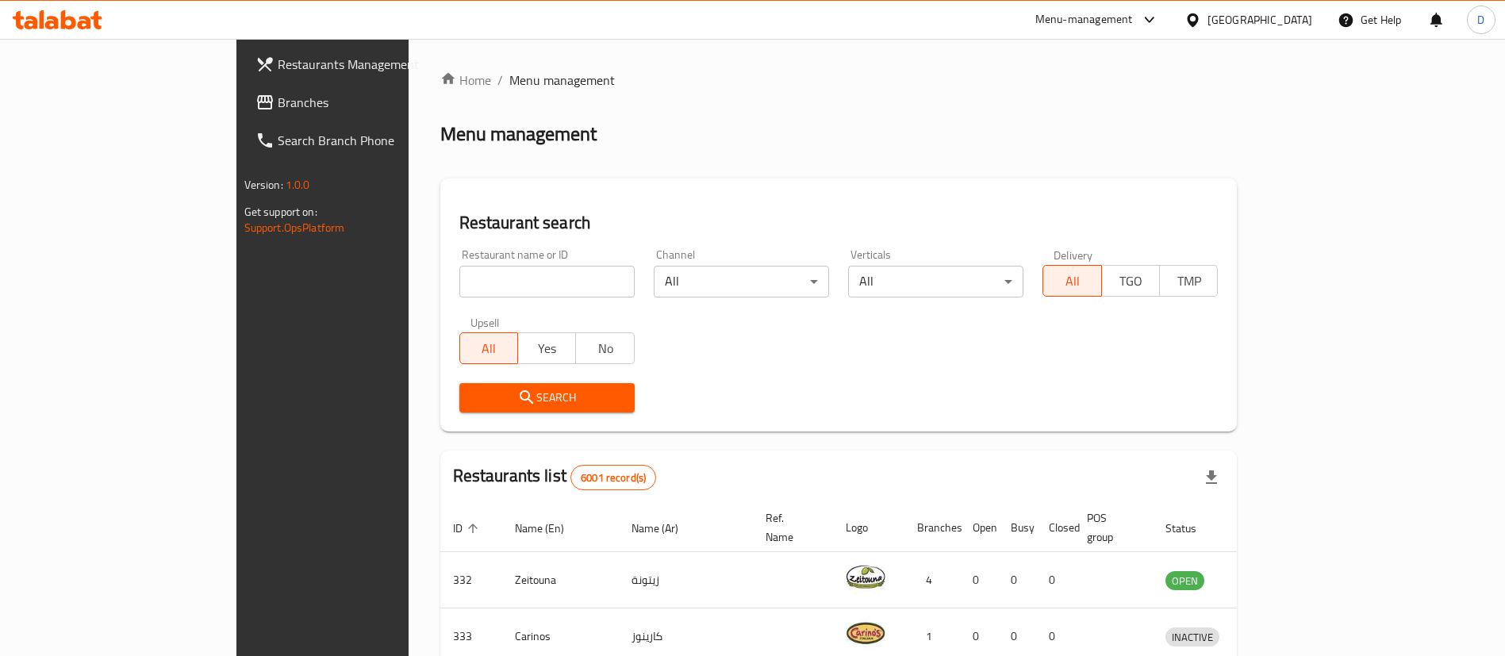
click at [705, 134] on div "Menu management" at bounding box center [838, 133] width 797 height 25
click at [511, 259] on div "Restaurant name or ID Restaurant name or ID" at bounding box center [546, 273] width 175 height 48
drag, startPoint x: 548, startPoint y: 204, endPoint x: 461, endPoint y: 106, distance: 130.4
click at [548, 204] on div "Restaurant search Restaurant name or ID Restaurant name or ID Channel All ​ Ver…" at bounding box center [838, 305] width 797 height 253
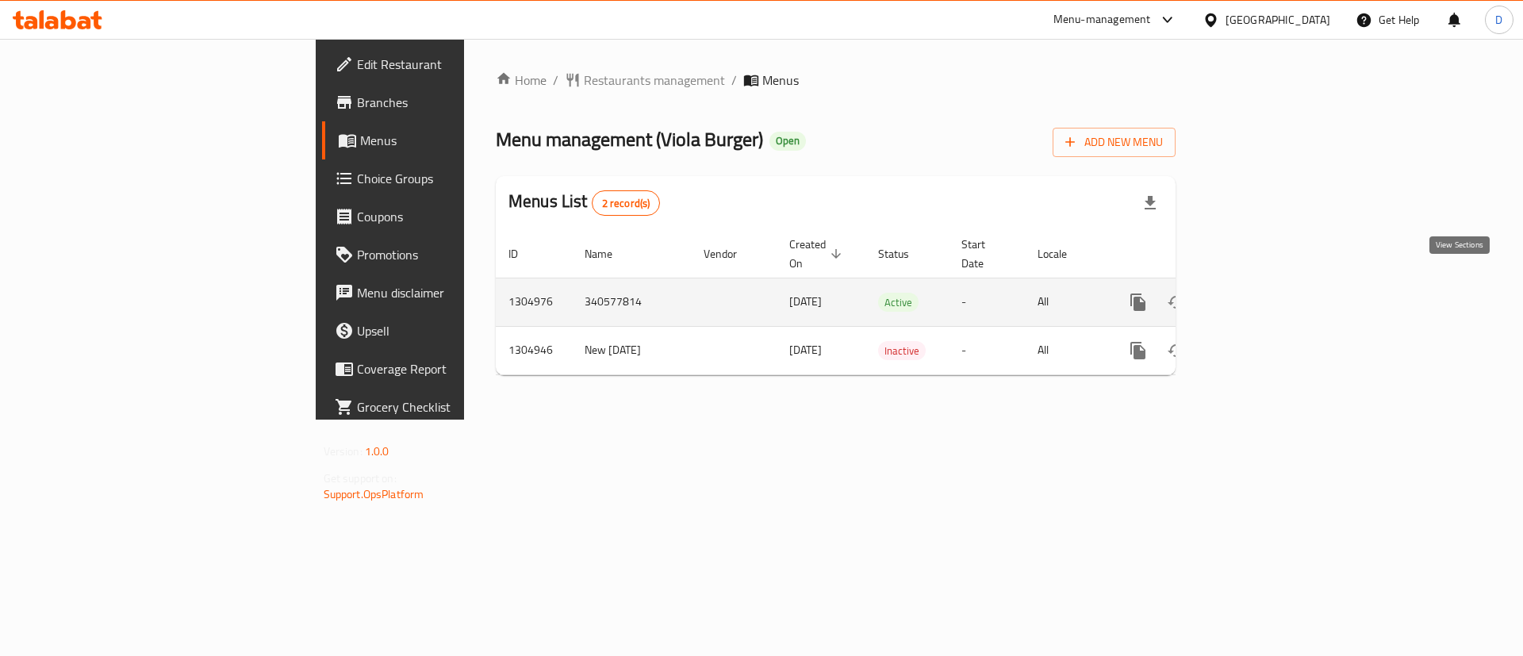
click at [1262, 293] on icon "enhanced table" at bounding box center [1252, 302] width 19 height 19
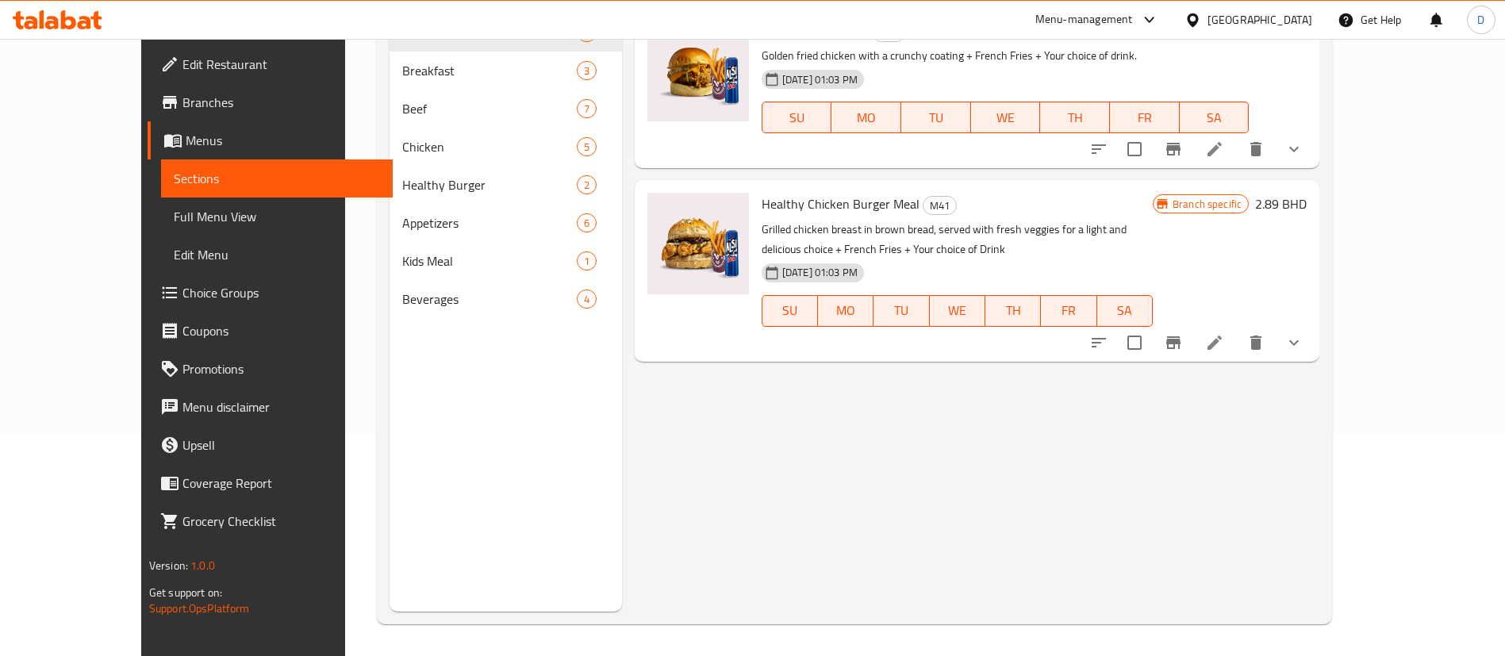
scroll to position [103, 0]
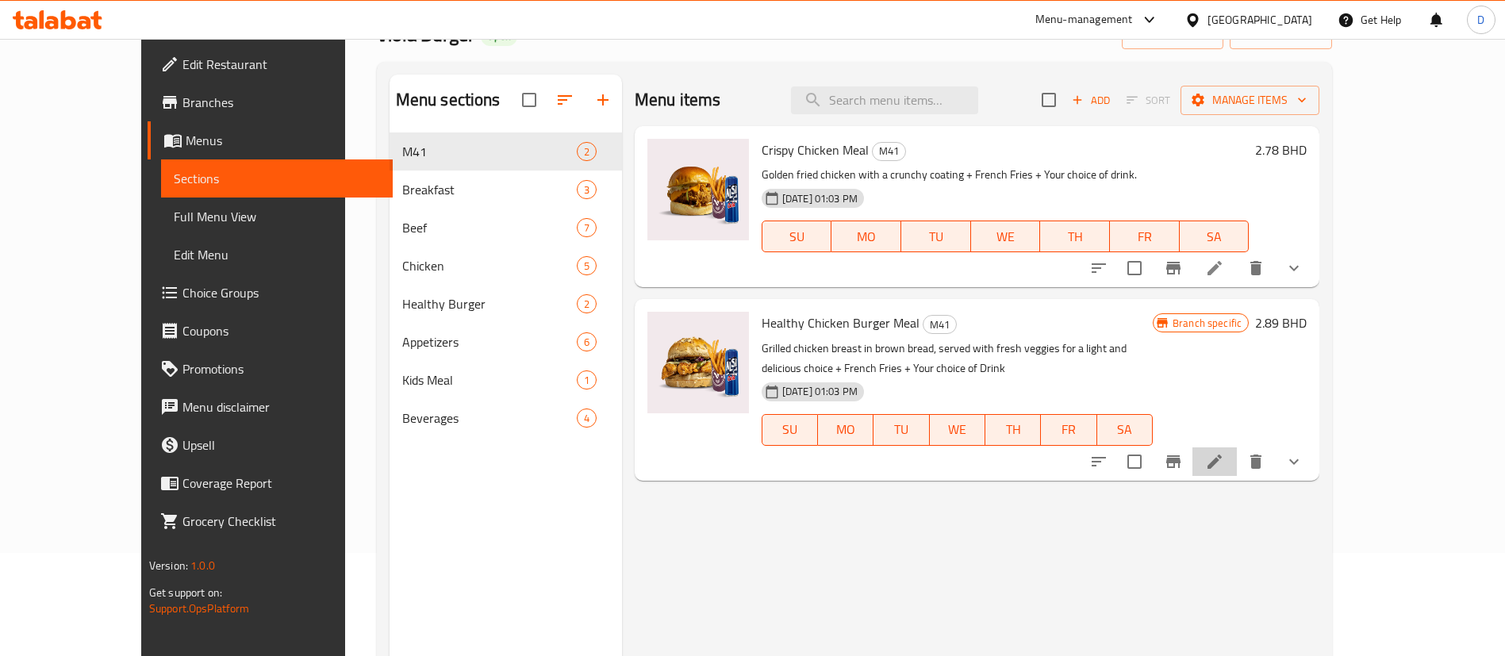
click at [1224, 465] on icon at bounding box center [1214, 461] width 19 height 19
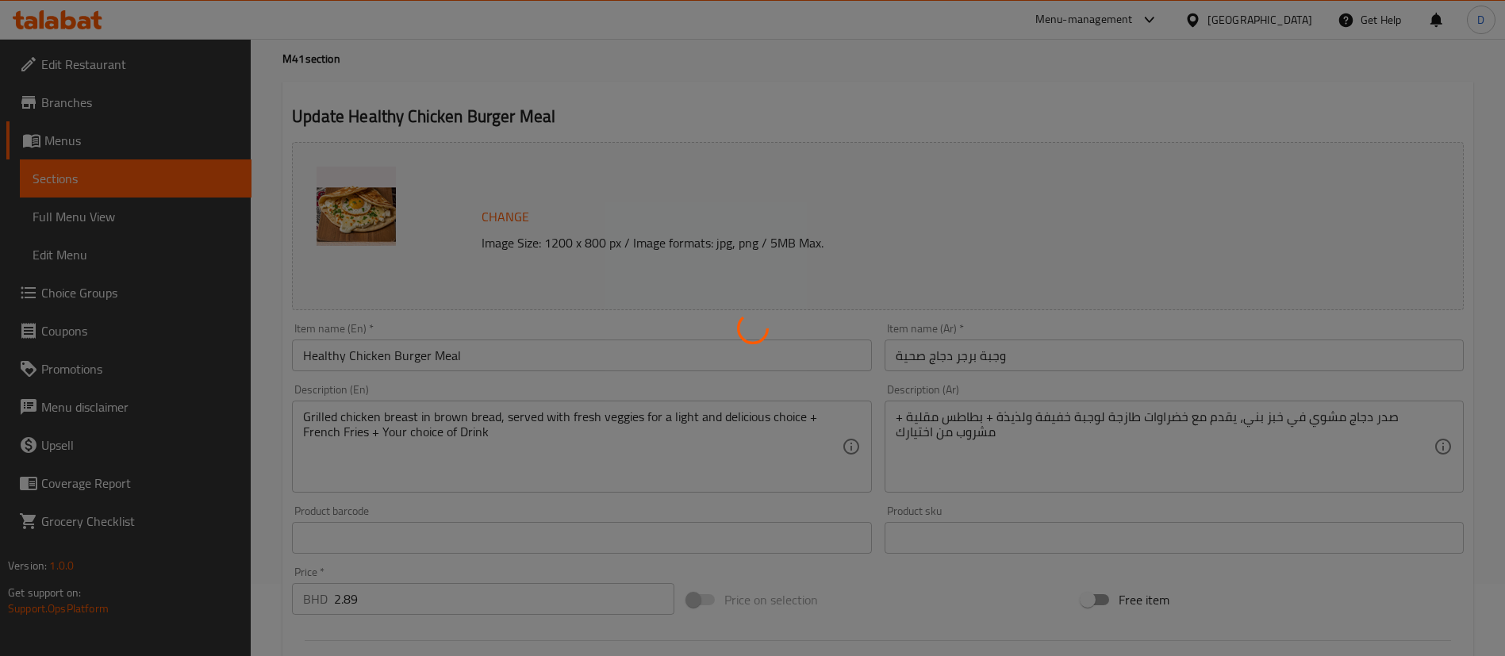
type input "إختيارات الإزالة للدجاج الصحي"
type input "0"
type input "خيارات المشروبات"
type input "1"
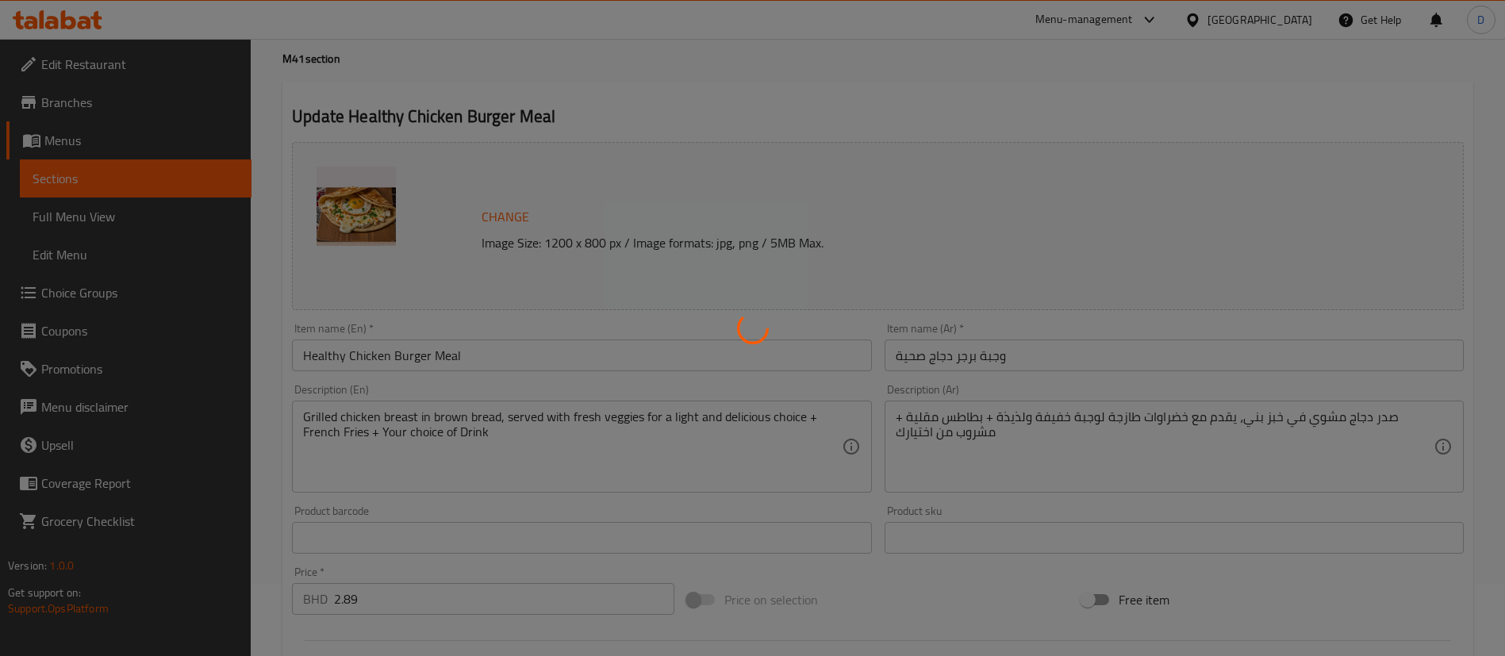
type input "1"
type input "اختيارك من المشروب"
type input "1"
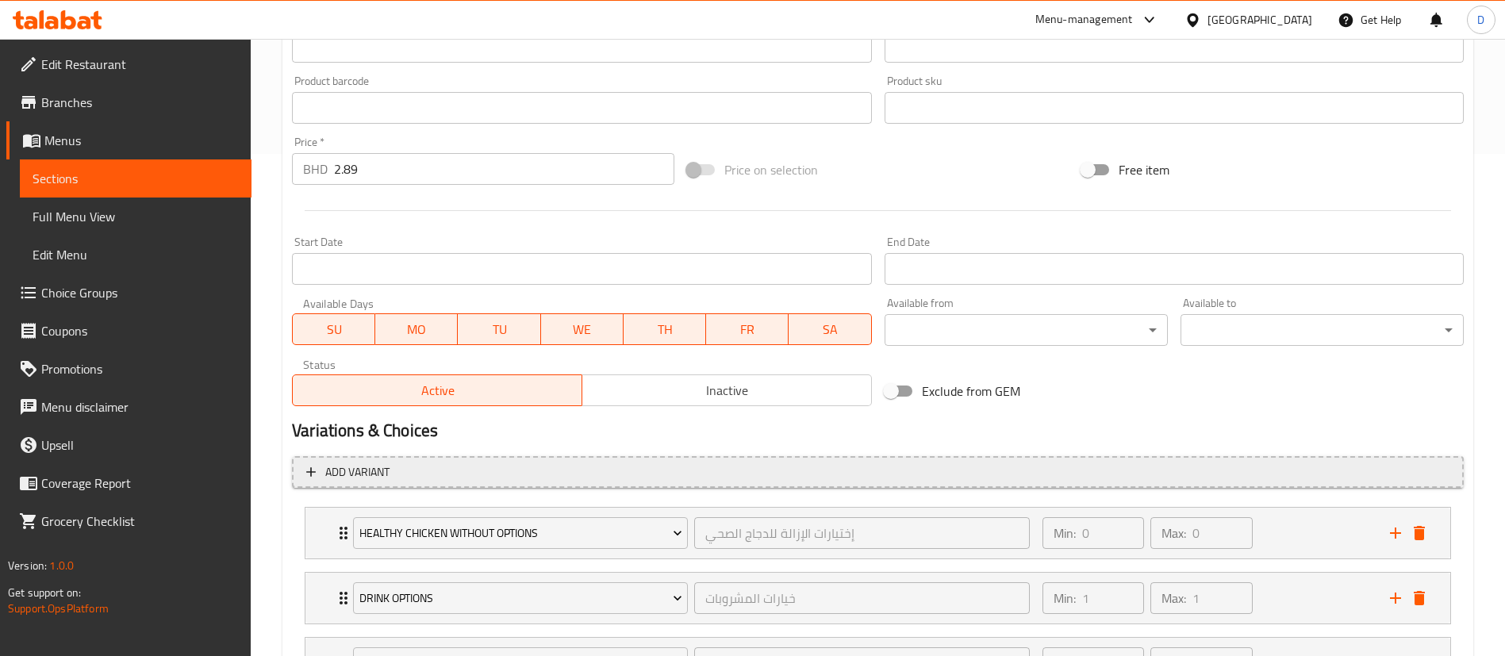
scroll to position [644, 0]
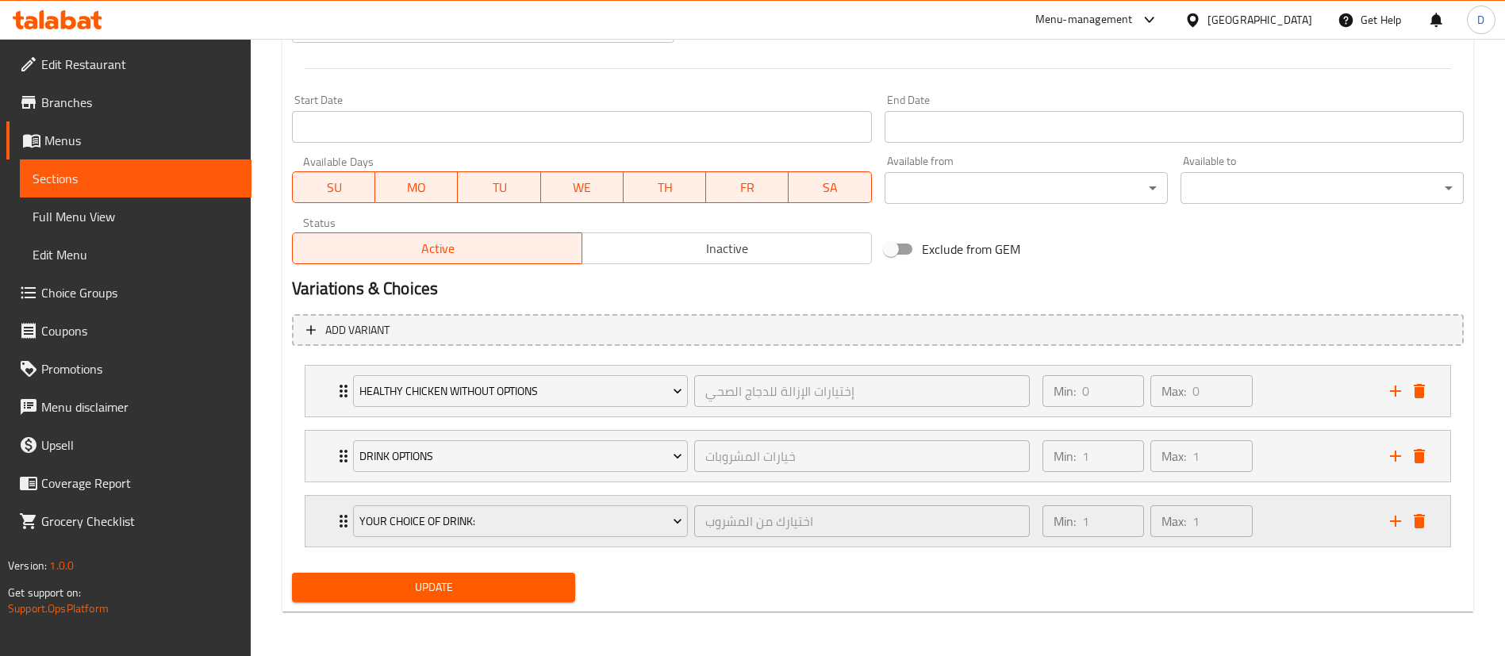
click at [314, 533] on div "Your Choice Of Drink: اختيارك من المشروب ​ Min: 1 ​ Max: 1 ​" at bounding box center [877, 521] width 1145 height 51
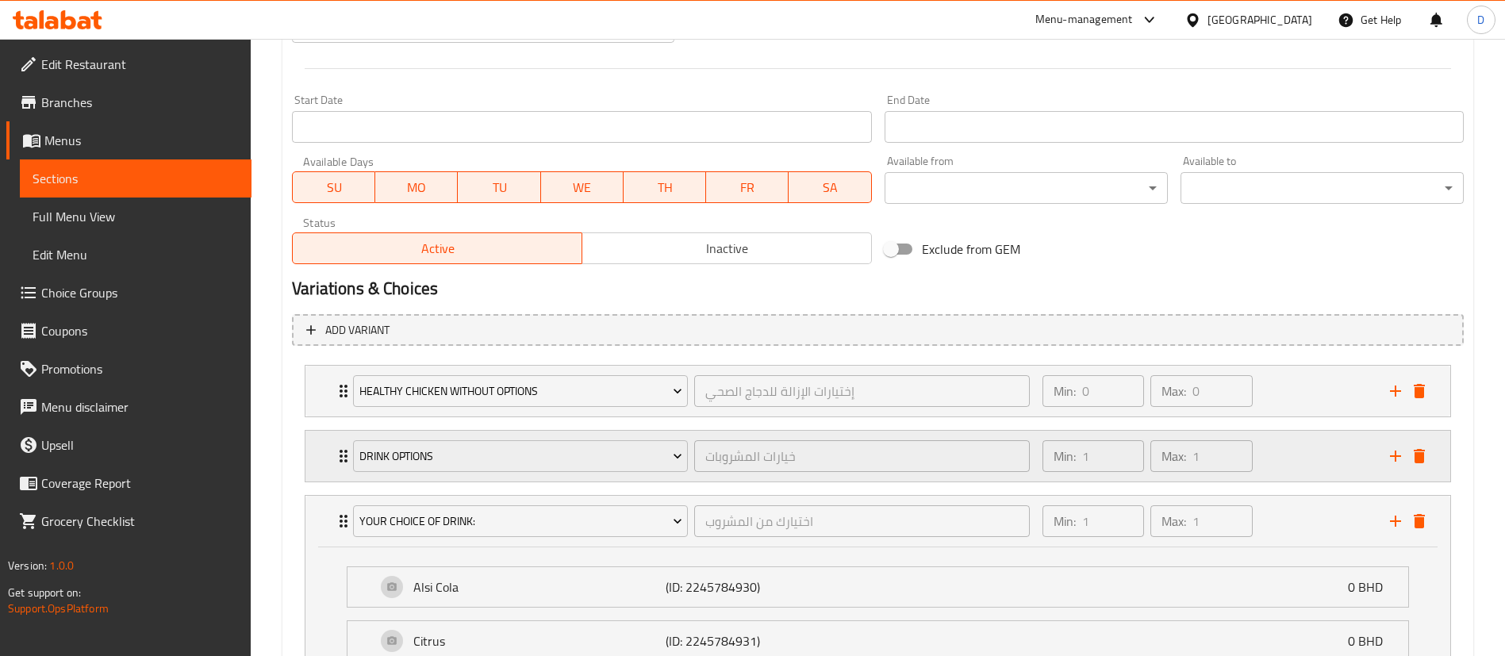
click at [325, 467] on div "Drink options خيارات المشروبات ​ Min: 1 ​ Max: 1 ​" at bounding box center [877, 456] width 1145 height 51
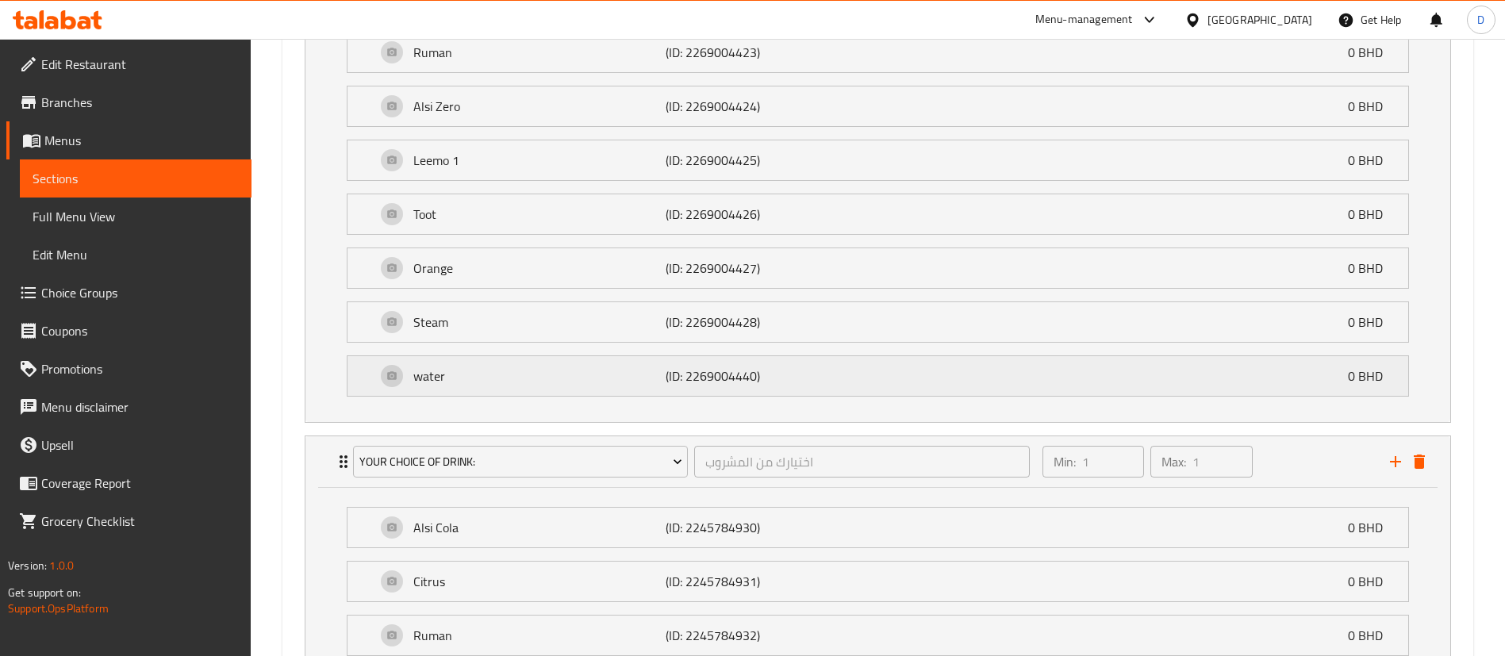
scroll to position [1258, 0]
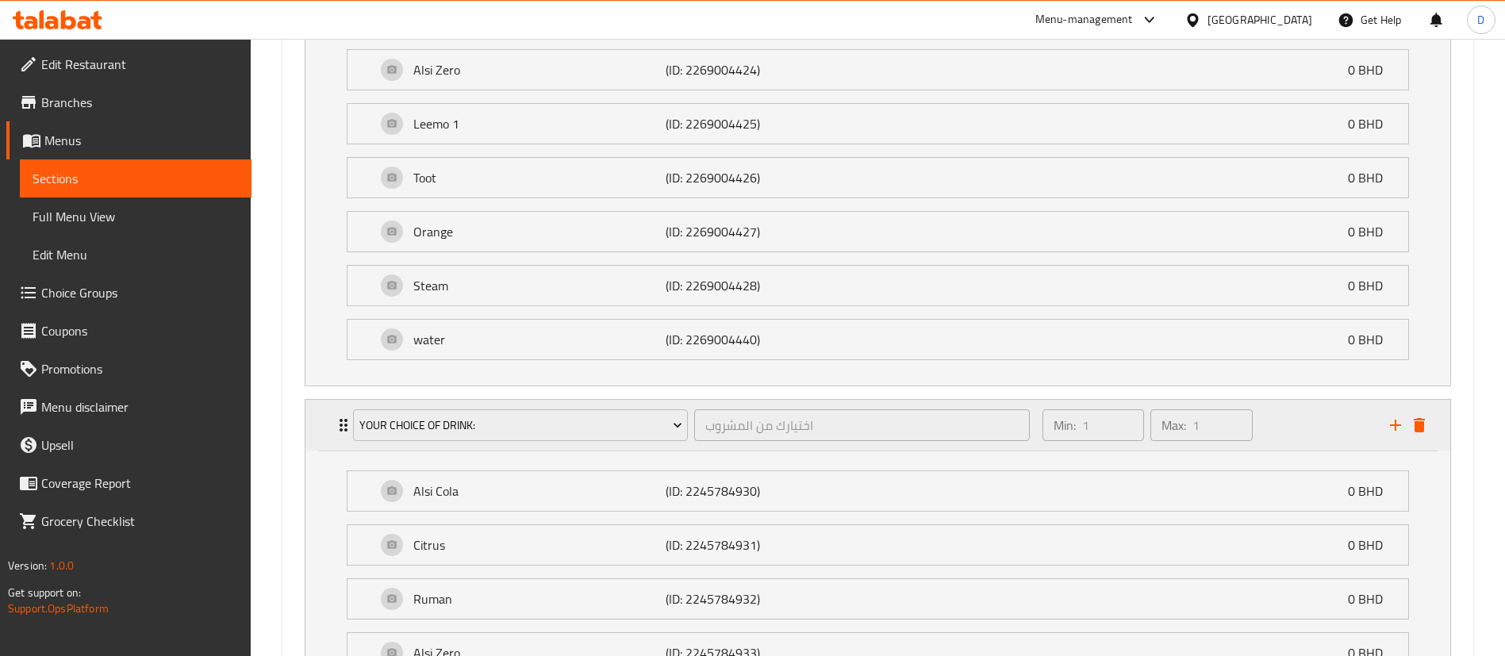
click at [1431, 436] on div "Expand" at bounding box center [1408, 425] width 48 height 24
click at [1422, 431] on icon "delete" at bounding box center [1419, 425] width 11 height 14
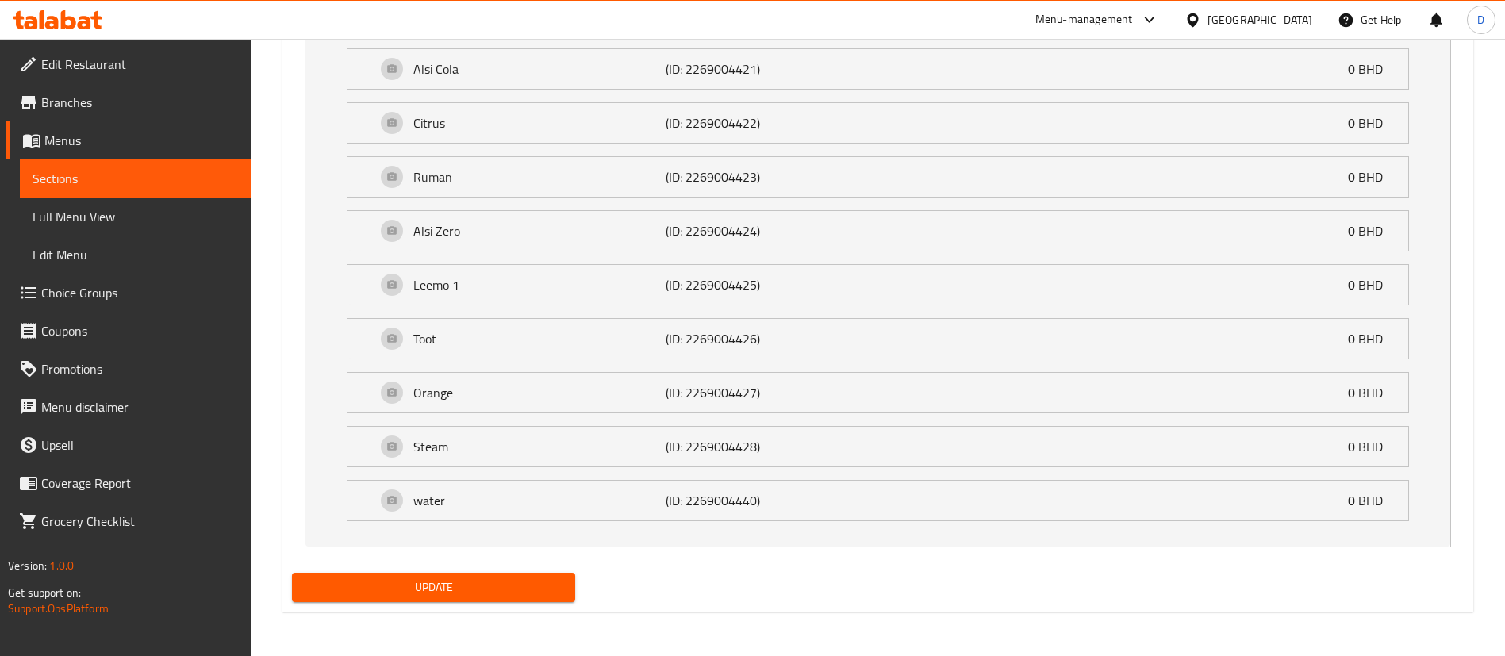
click at [476, 583] on span "Update" at bounding box center [434, 588] width 258 height 20
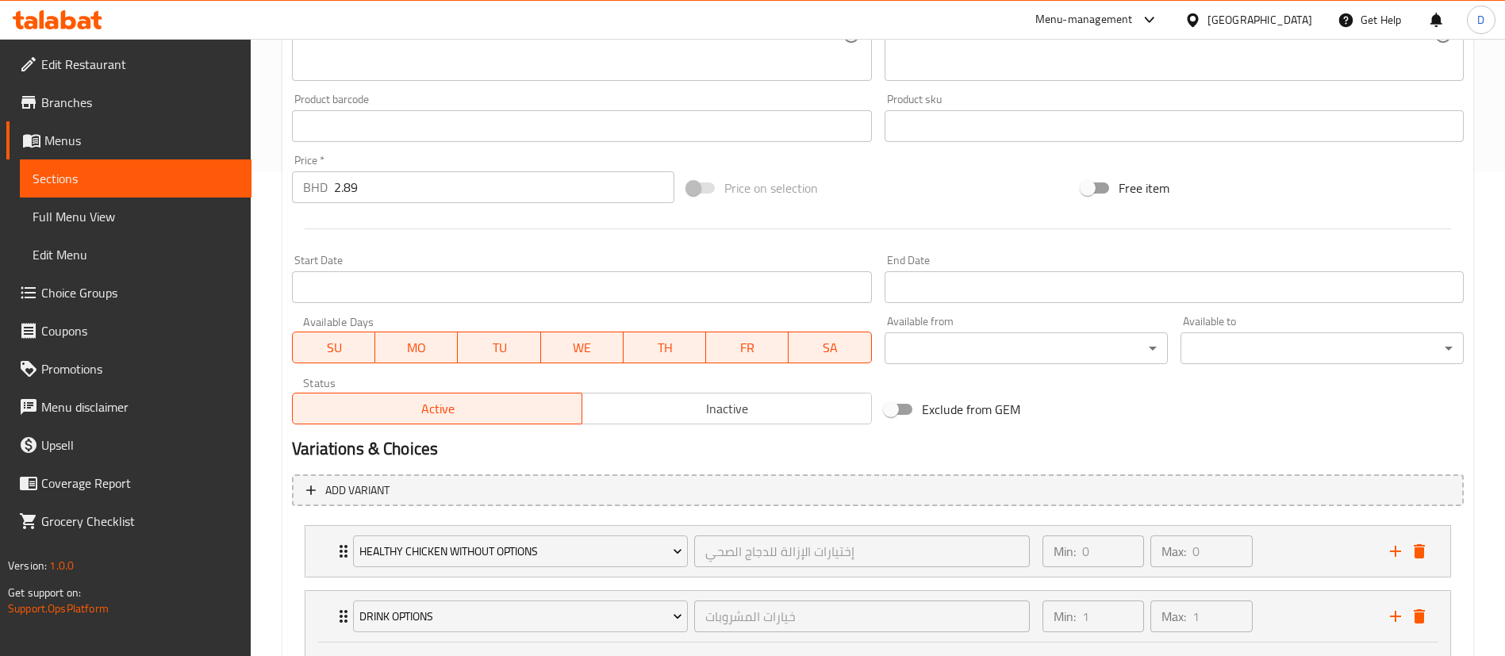
scroll to position [0, 0]
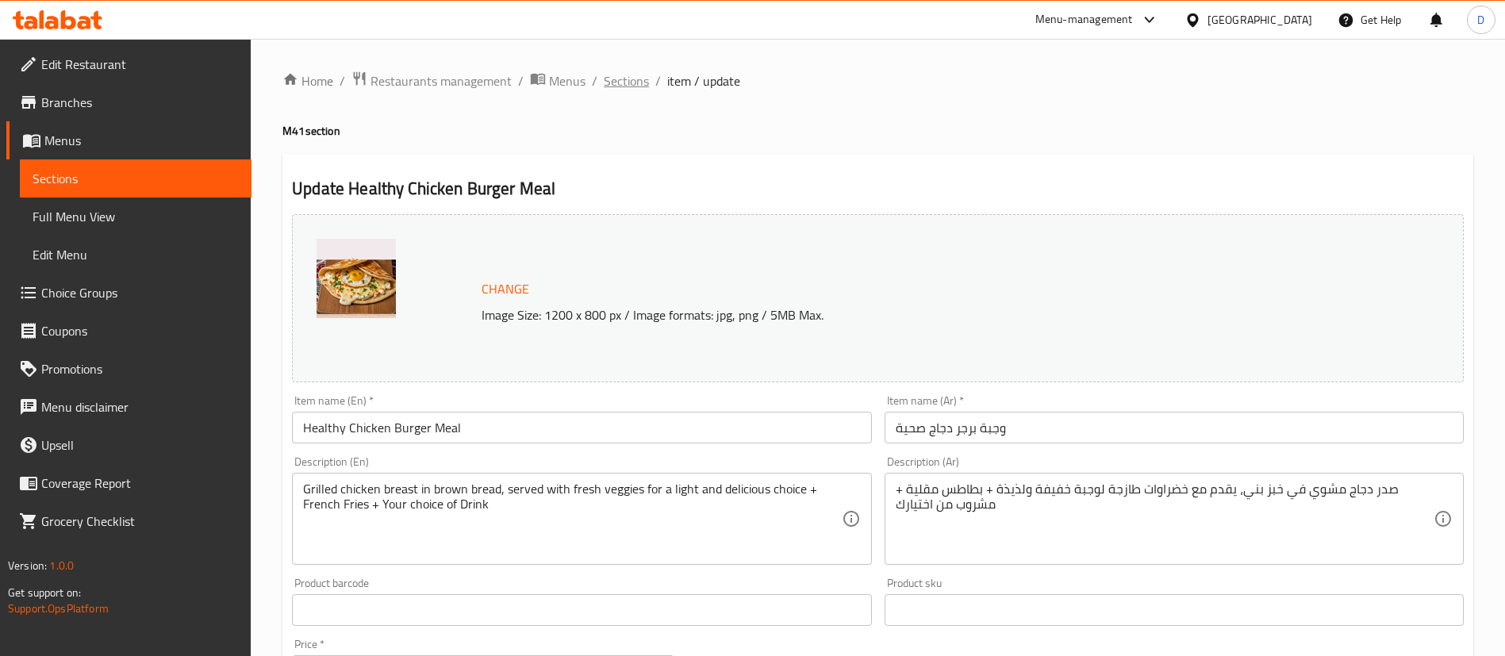
click at [631, 77] on span "Sections" at bounding box center [626, 80] width 45 height 19
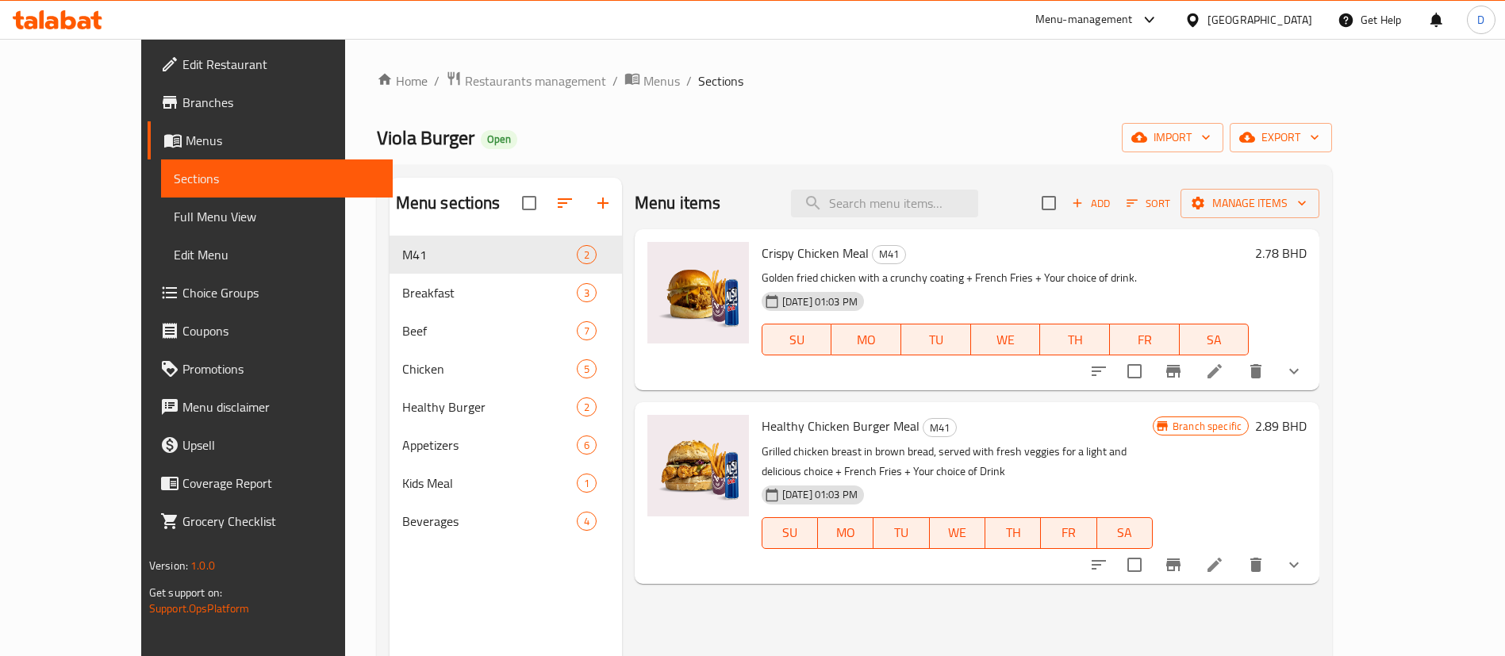
click at [1313, 354] on div at bounding box center [1196, 371] width 233 height 38
click at [1304, 363] on icon "show more" at bounding box center [1294, 371] width 19 height 19
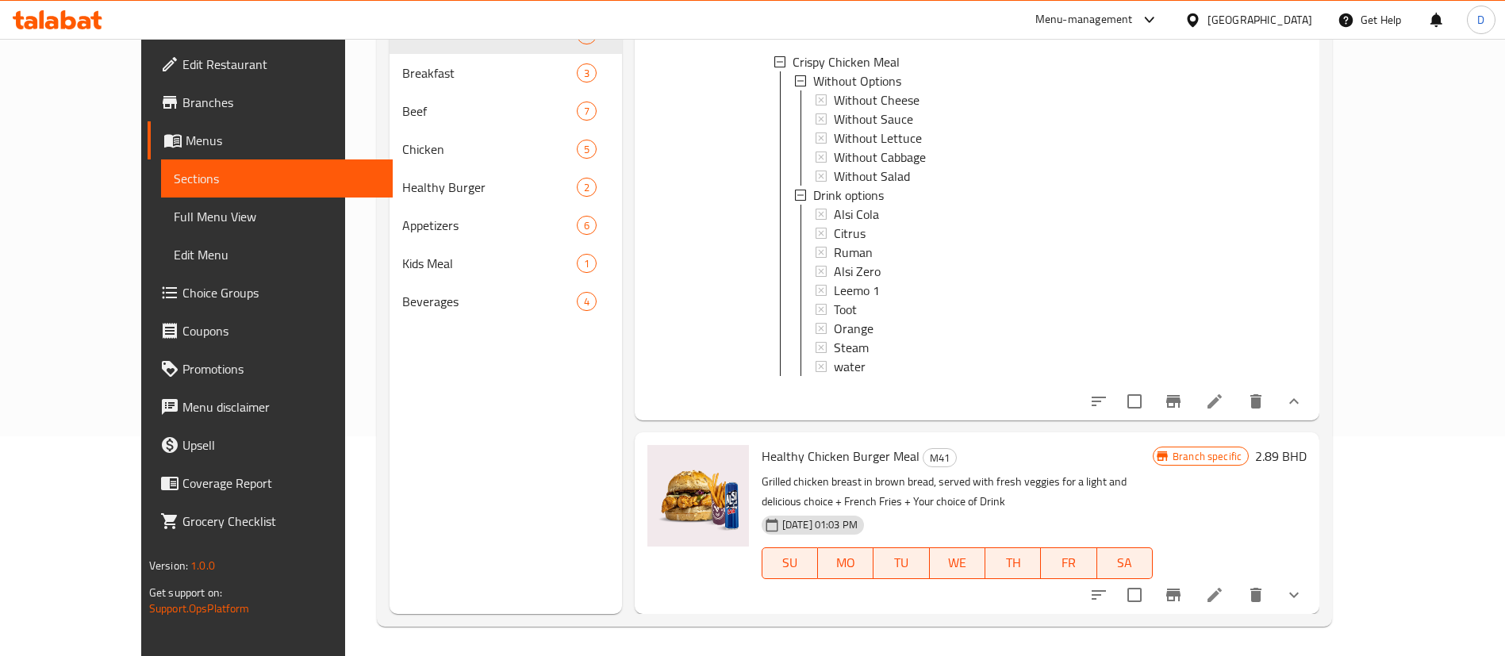
scroll to position [222, 0]
click at [1313, 580] on button "show more" at bounding box center [1294, 593] width 38 height 38
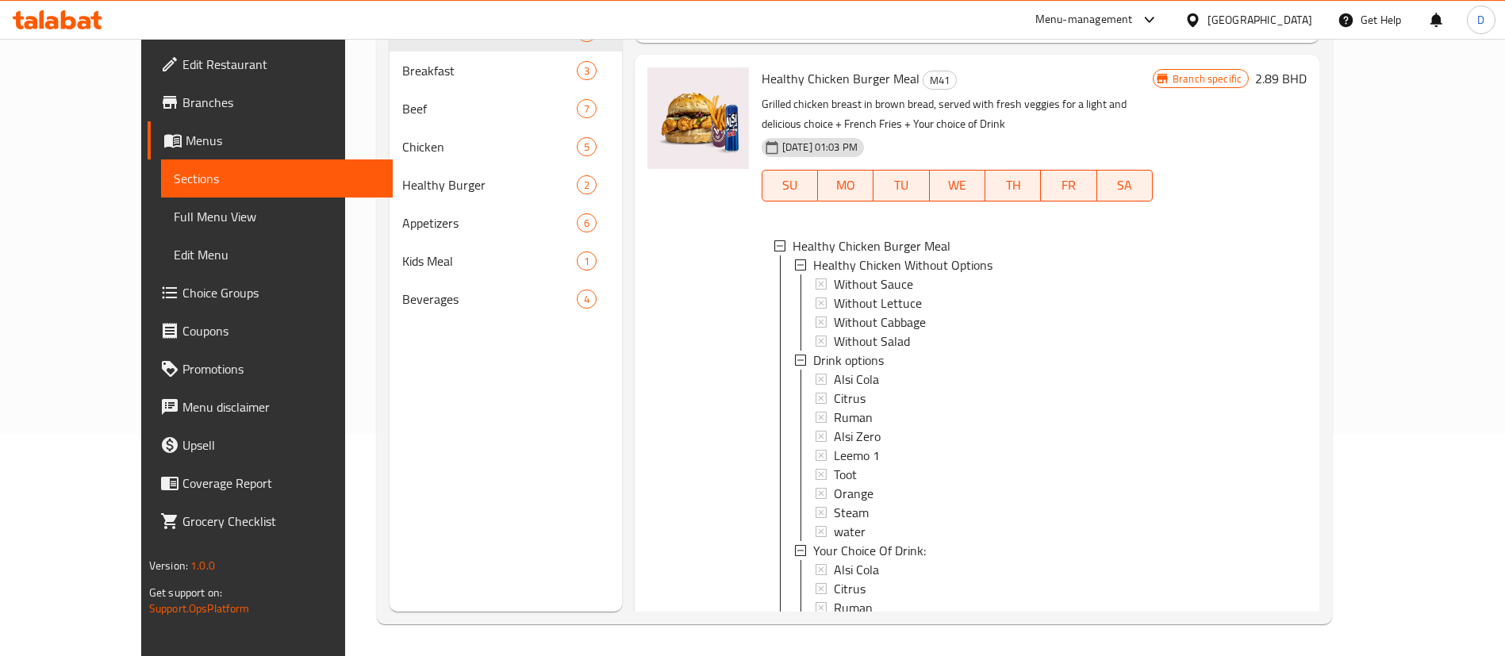
scroll to position [713, 0]
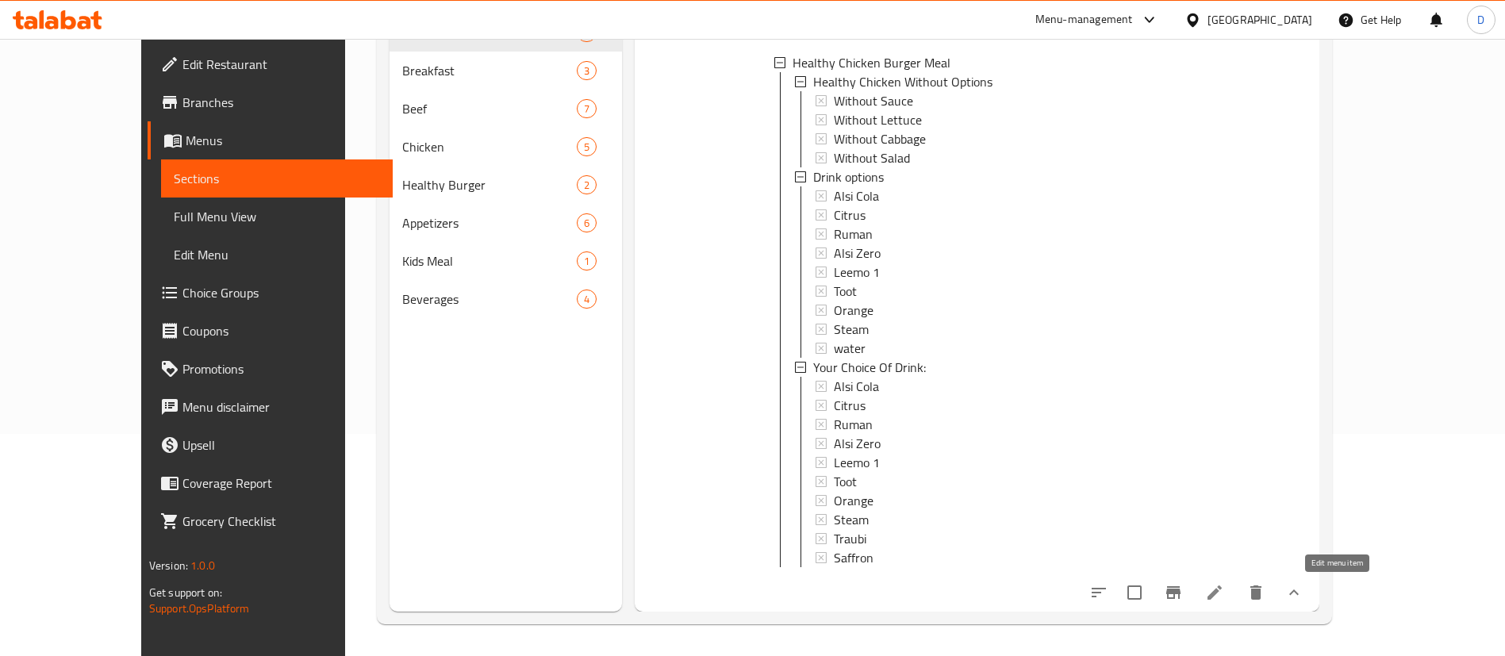
click at [1224, 588] on icon at bounding box center [1214, 592] width 19 height 19
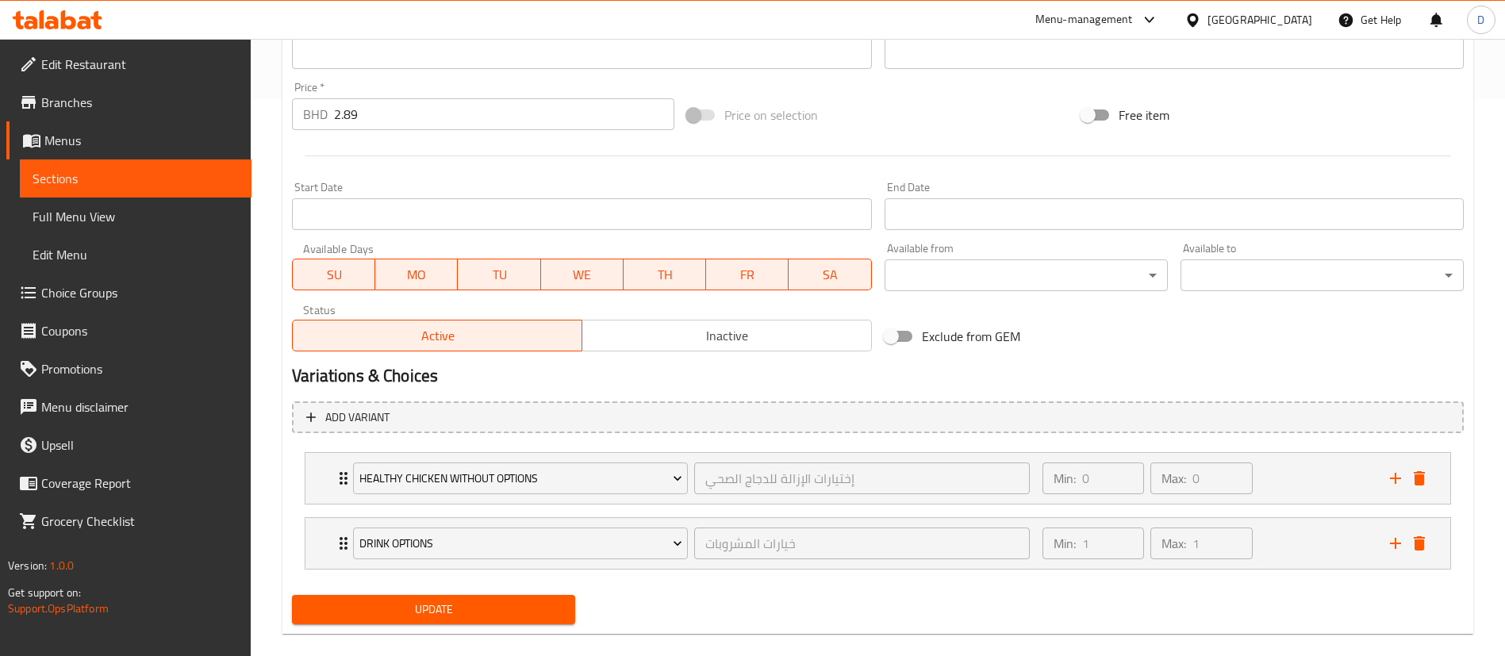
scroll to position [579, 0]
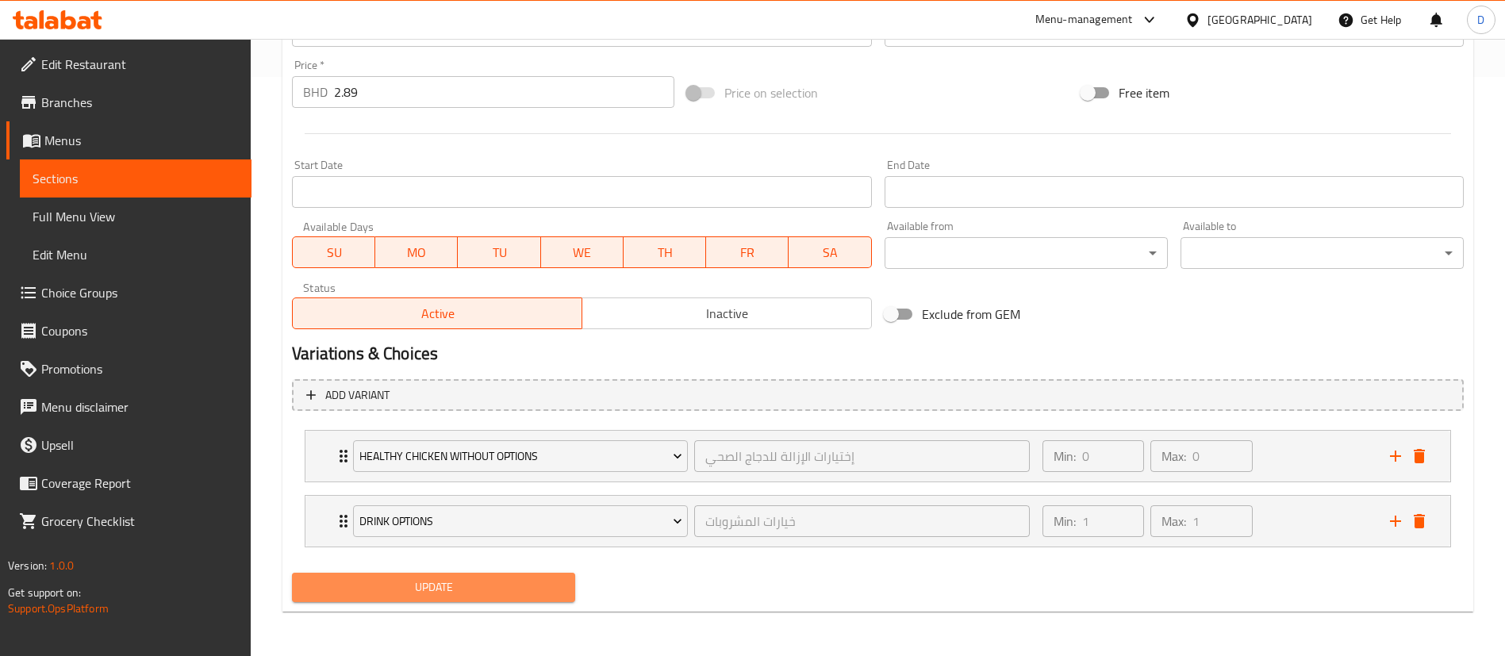
click at [464, 583] on span "Update" at bounding box center [434, 588] width 258 height 20
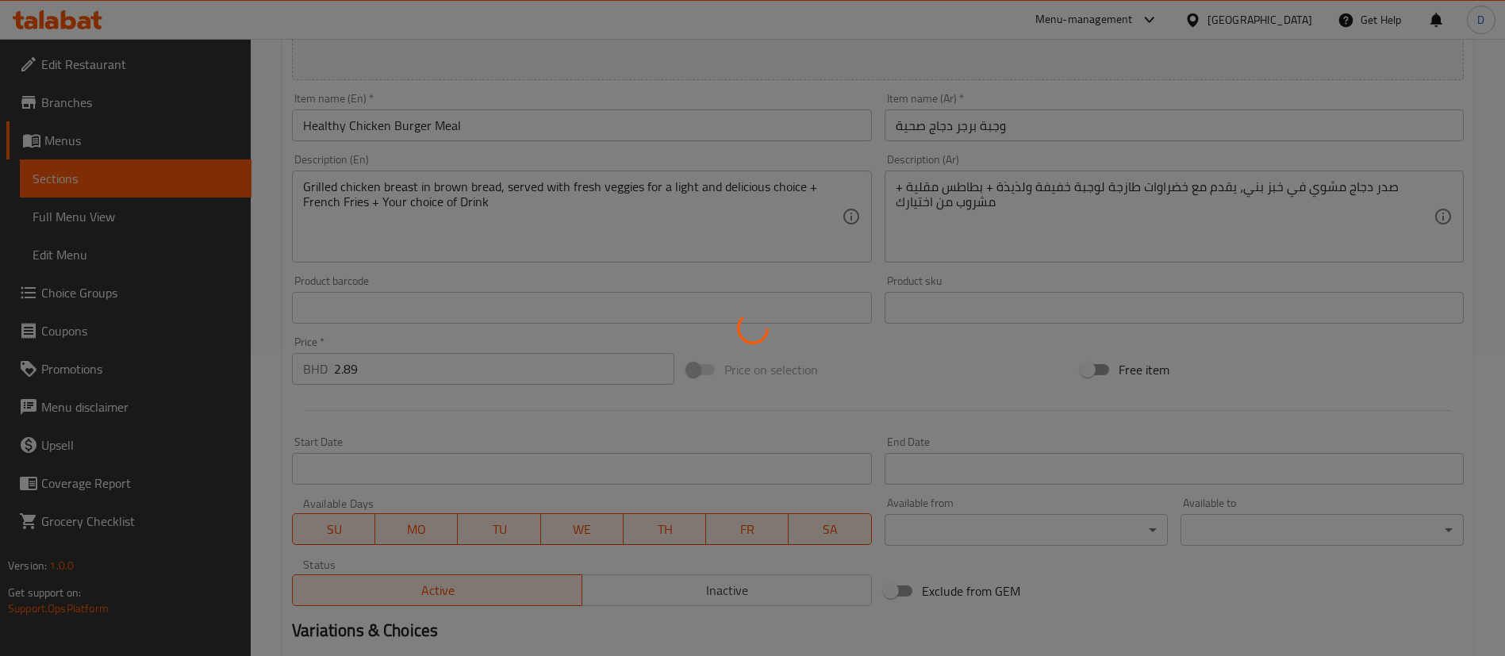
scroll to position [0, 0]
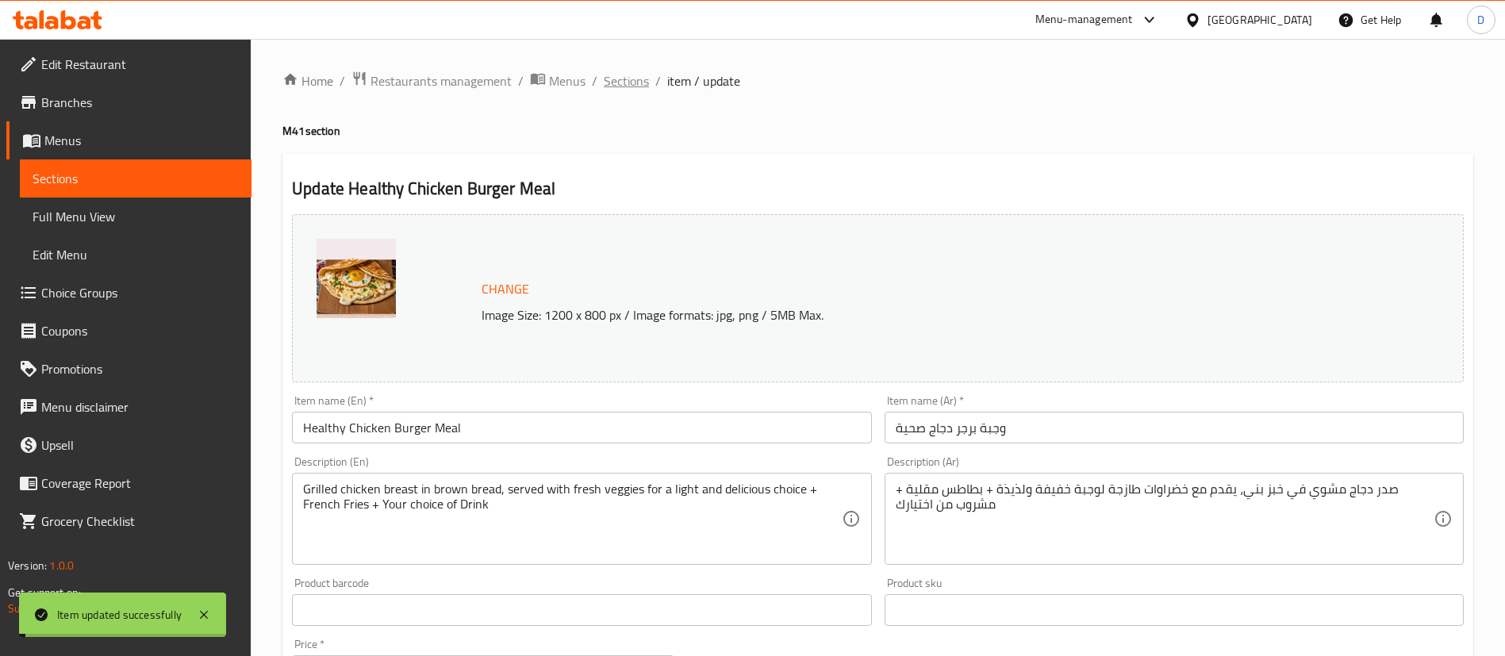
click at [632, 79] on span "Sections" at bounding box center [626, 80] width 45 height 19
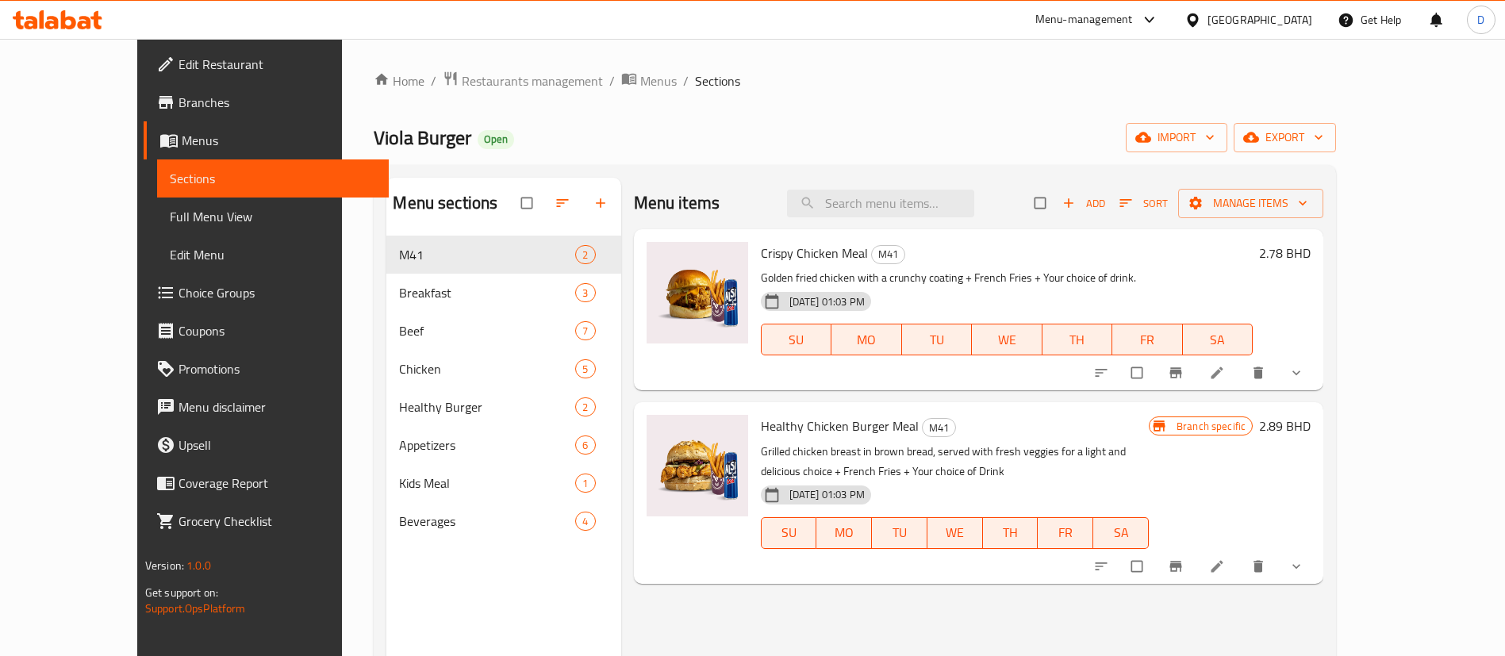
click at [978, 133] on div "[PERSON_NAME] Open import export" at bounding box center [855, 137] width 962 height 29
